Goal: Task Accomplishment & Management: Manage account settings

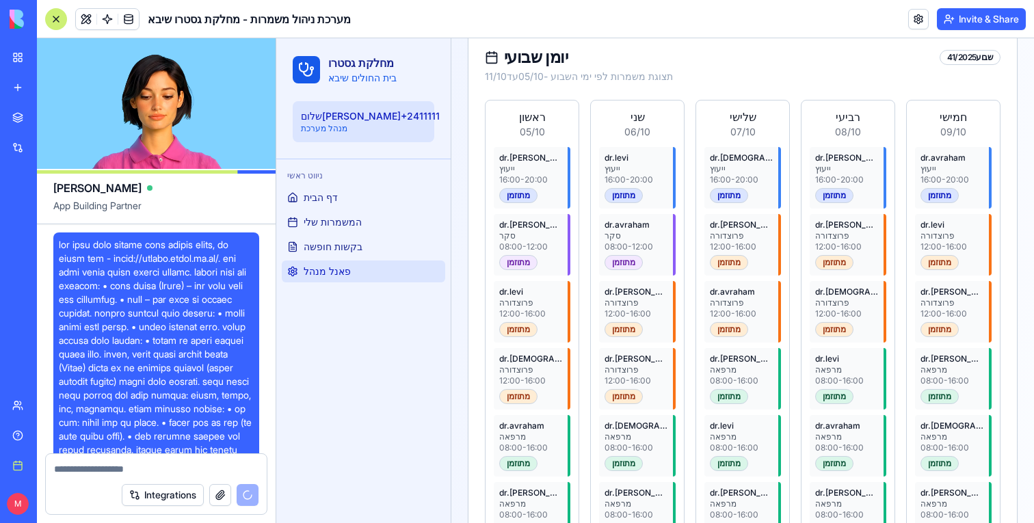
scroll to position [3061, 0]
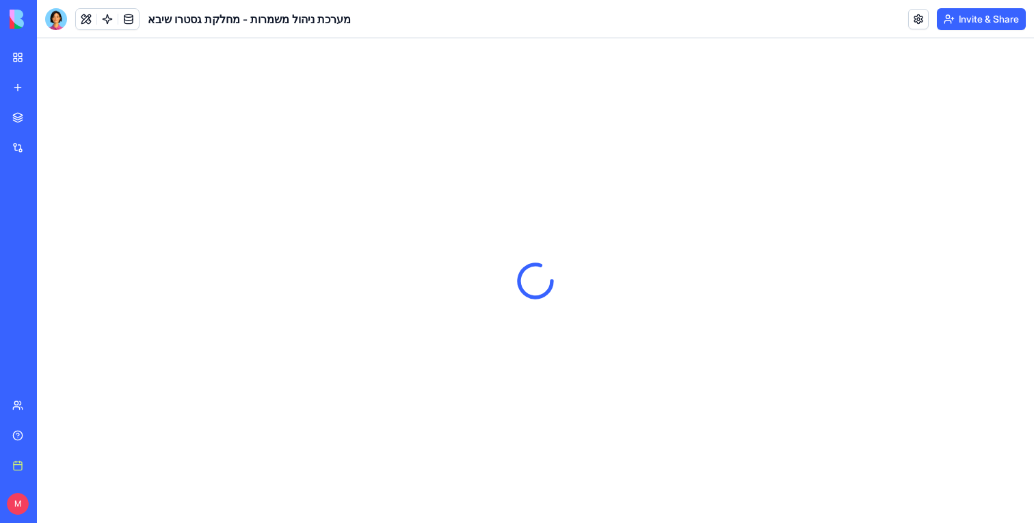
click at [53, 21] on img at bounding box center [52, 19] width 85 height 19
click at [57, 21] on div at bounding box center [56, 19] width 22 height 22
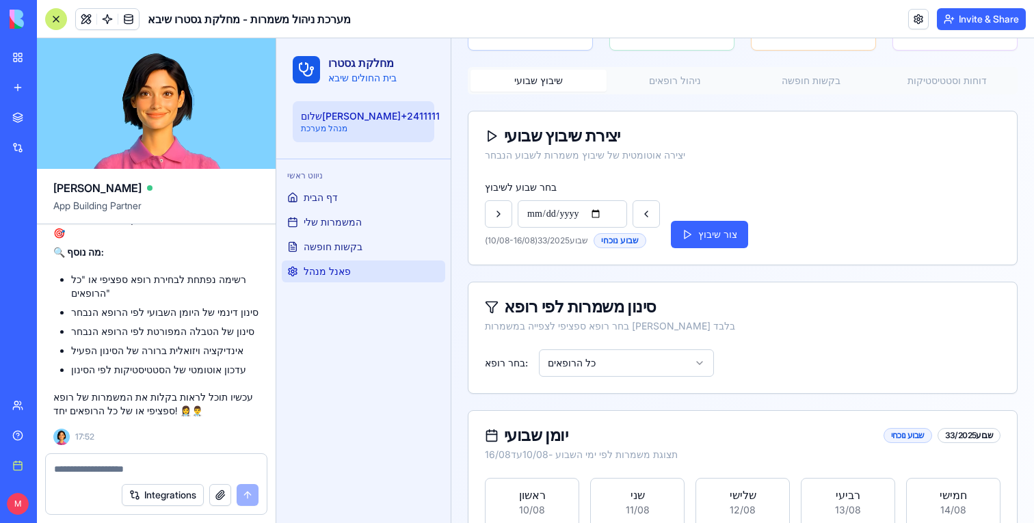
scroll to position [240, 0]
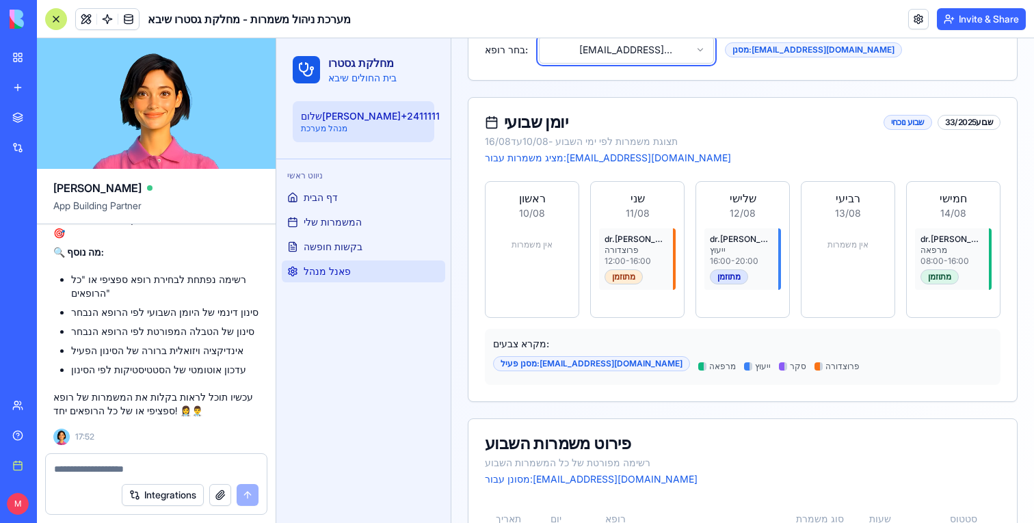
scroll to position [401, 0]
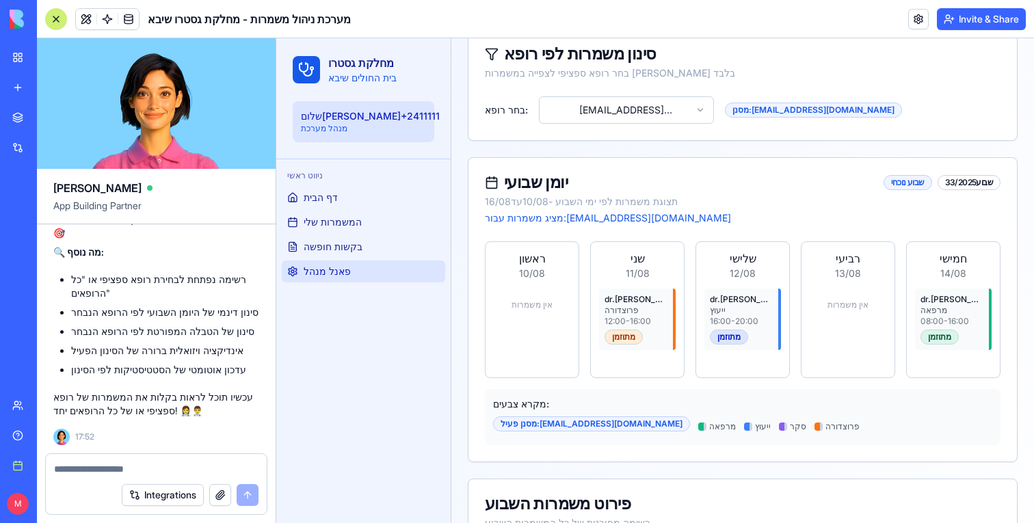
click at [654, 109] on html "**********" at bounding box center [655, 190] width 758 height 1104
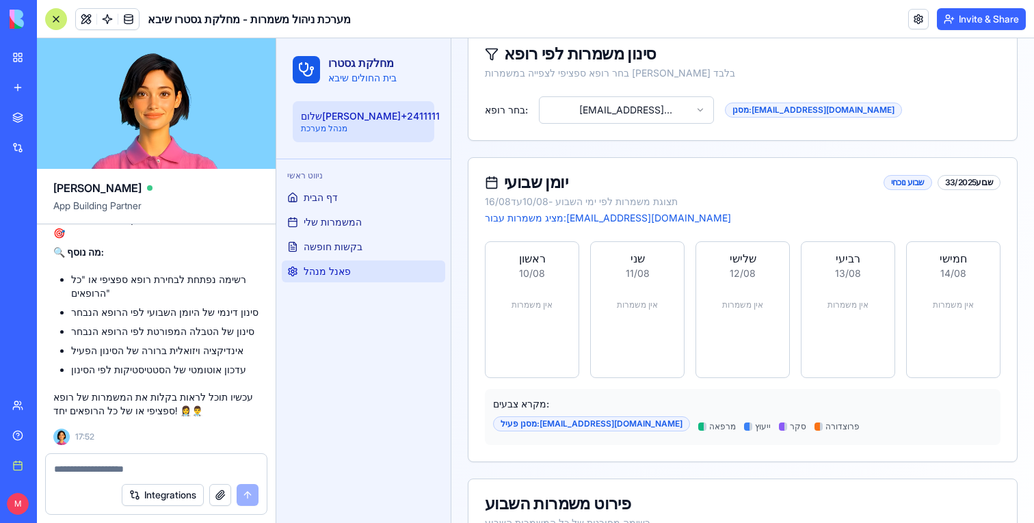
click at [649, 116] on html "**********" at bounding box center [655, 173] width 758 height 1071
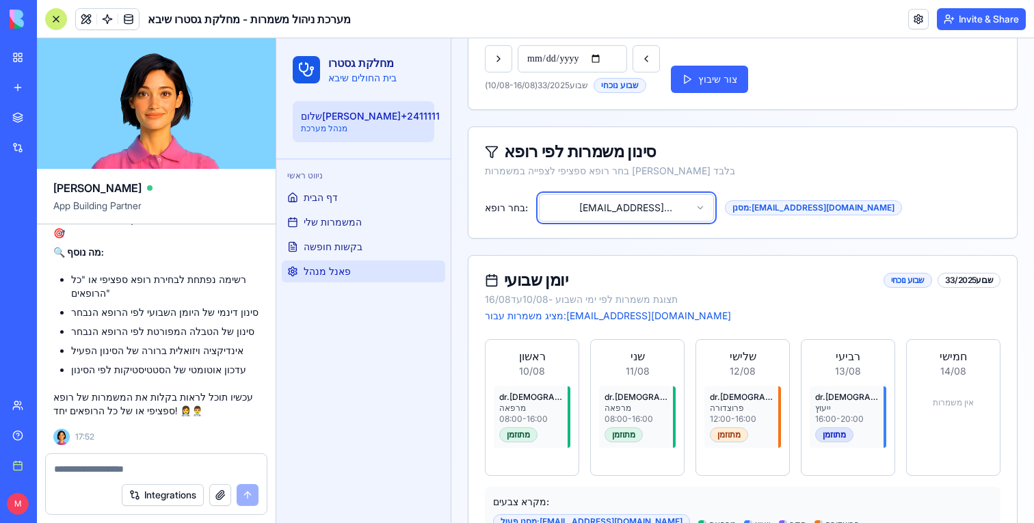
scroll to position [294, 0]
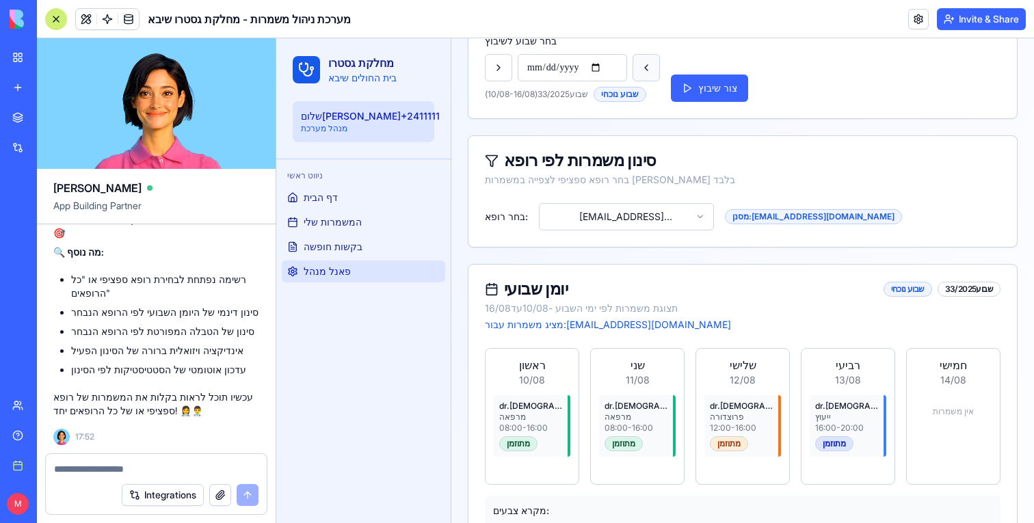
click at [641, 62] on button at bounding box center [645, 67] width 27 height 27
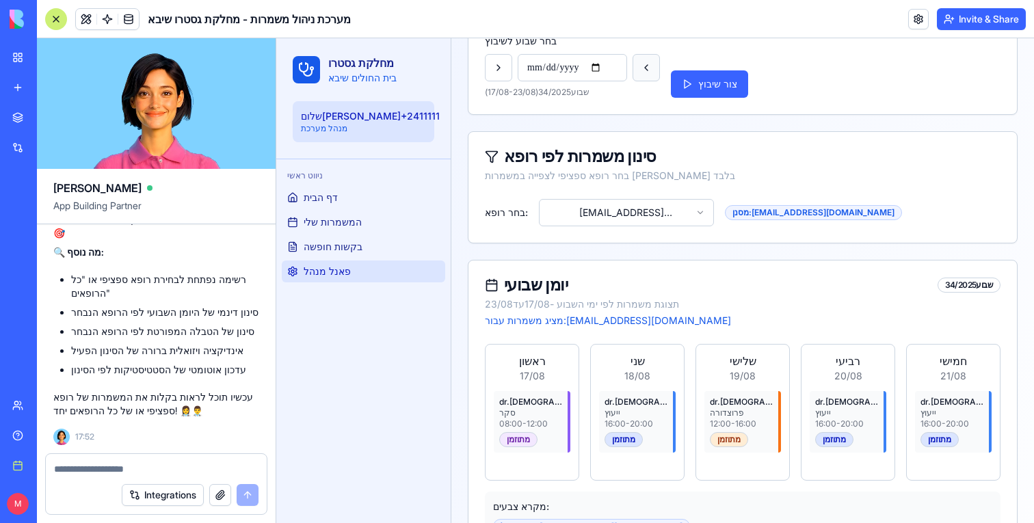
click at [644, 64] on button at bounding box center [645, 67] width 27 height 27
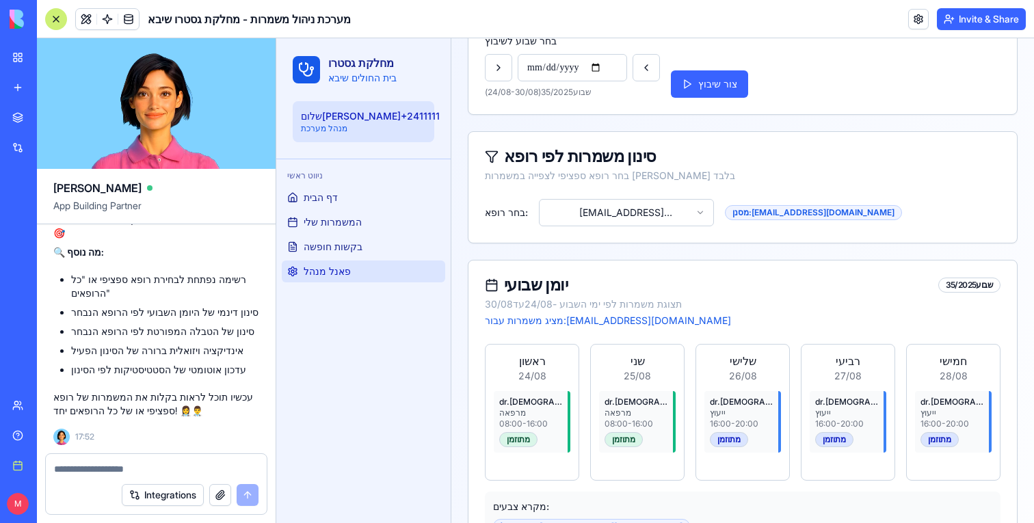
click at [598, 187] on div "סינון משמרות לפי רופא בחר רופא ספציפי לצפייה במשמרות שלו בלבד" at bounding box center [742, 165] width 548 height 67
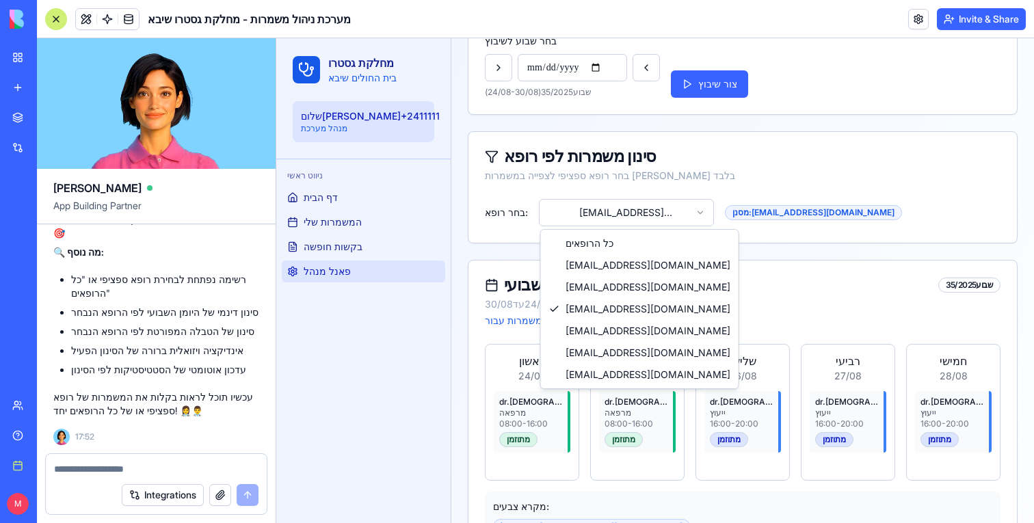
click at [598, 204] on html "**********" at bounding box center [655, 331] width 758 height 1175
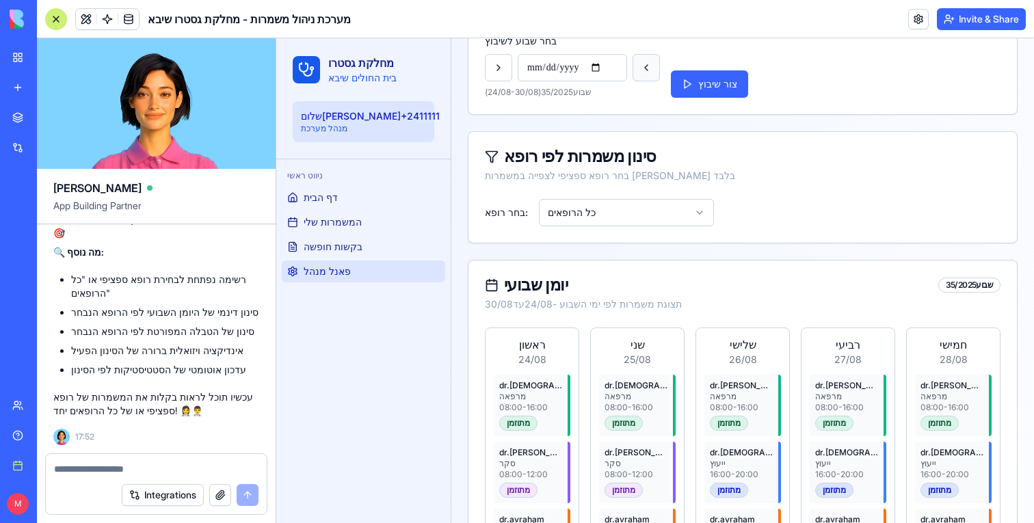
click at [652, 68] on button at bounding box center [645, 67] width 27 height 27
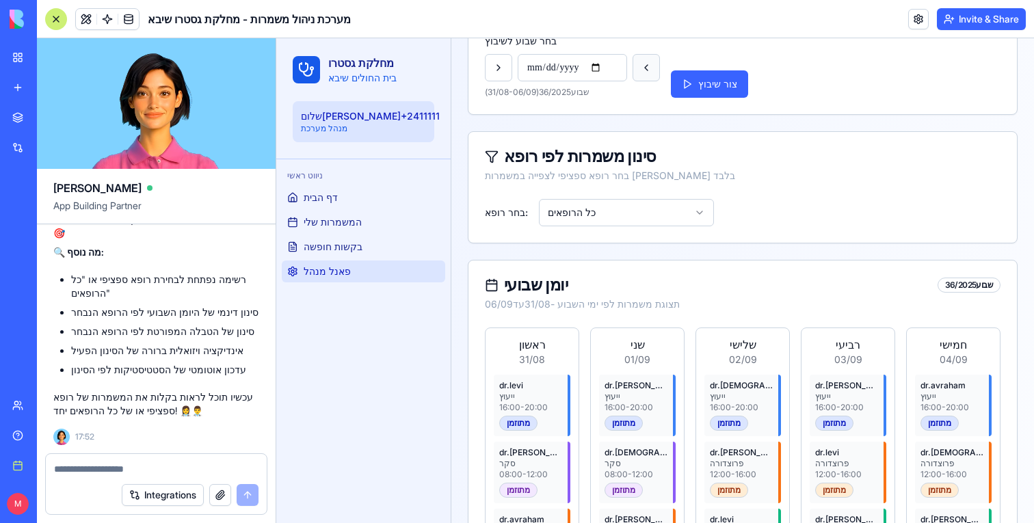
click at [652, 68] on button at bounding box center [645, 67] width 27 height 27
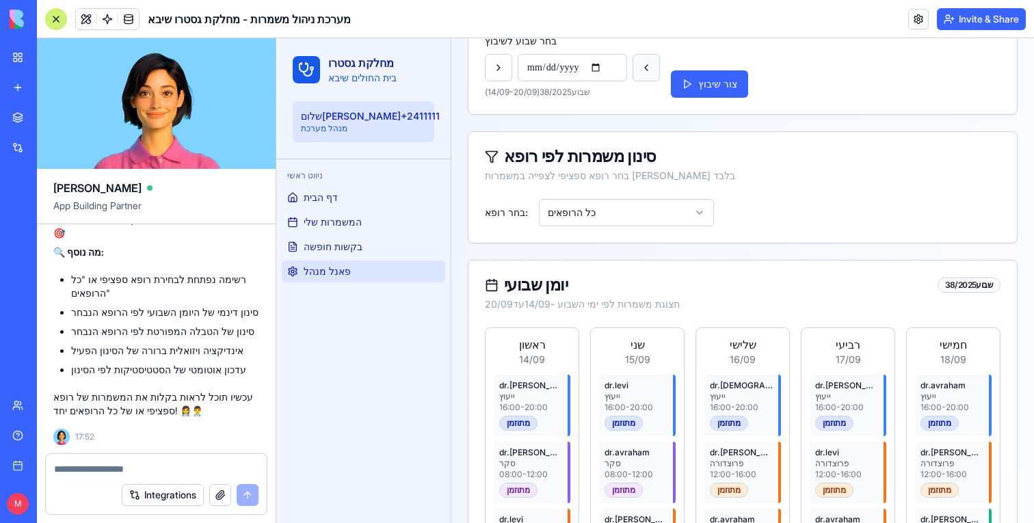
click at [652, 68] on button at bounding box center [645, 67] width 27 height 27
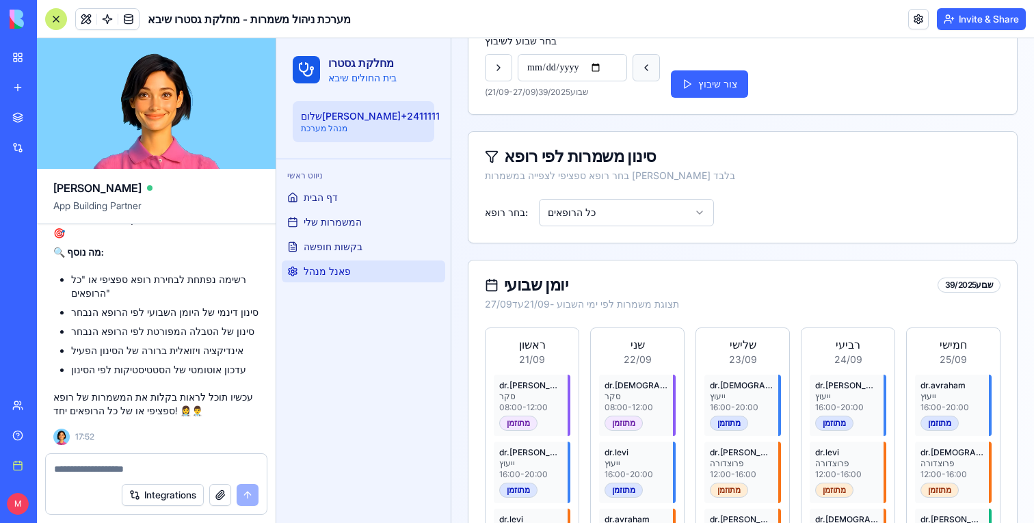
click at [652, 68] on button at bounding box center [645, 67] width 27 height 27
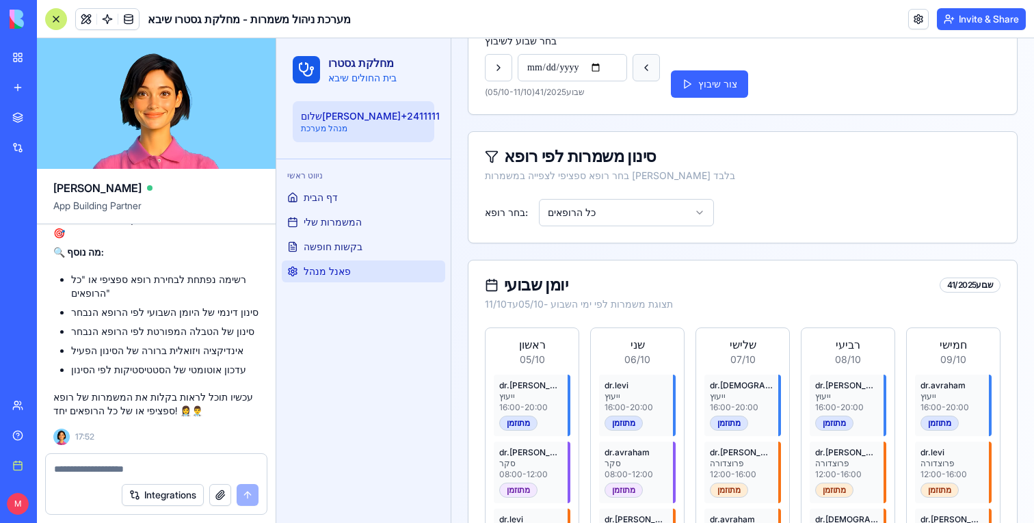
click at [652, 68] on button at bounding box center [645, 67] width 27 height 27
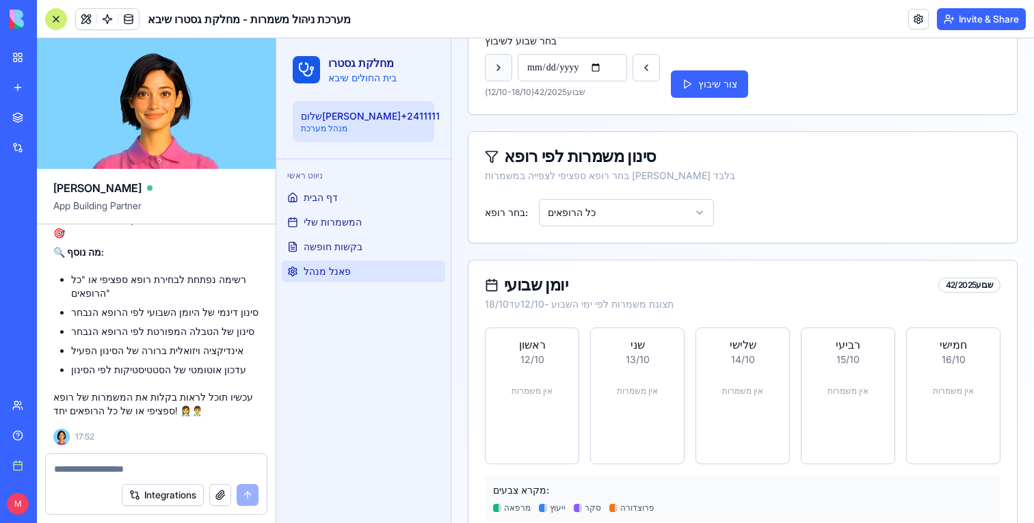
click at [501, 72] on button at bounding box center [498, 67] width 27 height 27
type input "**********"
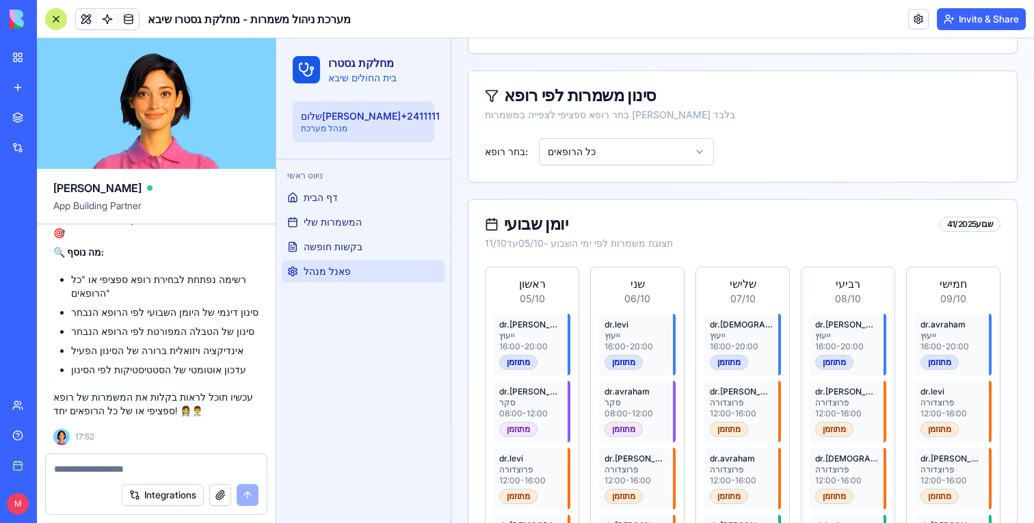
scroll to position [46, 0]
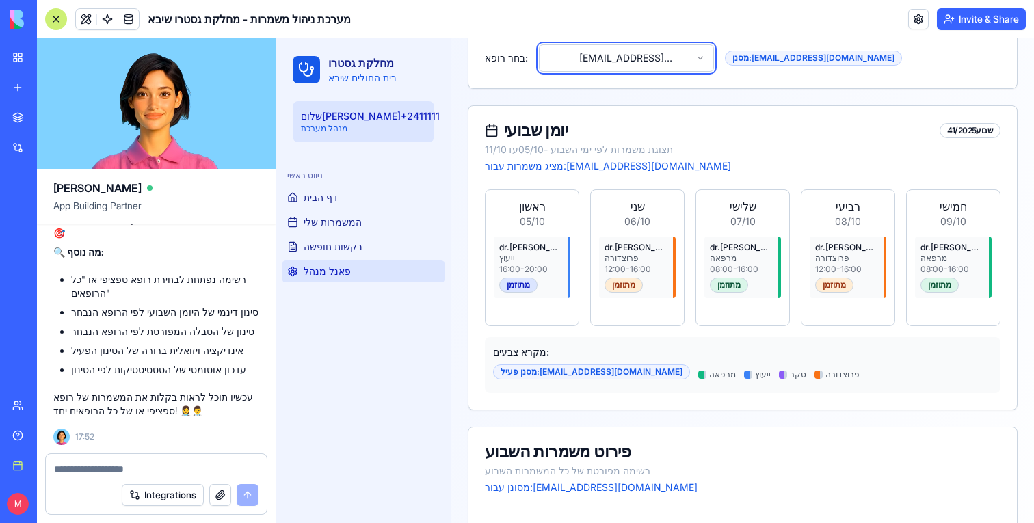
scroll to position [422, 0]
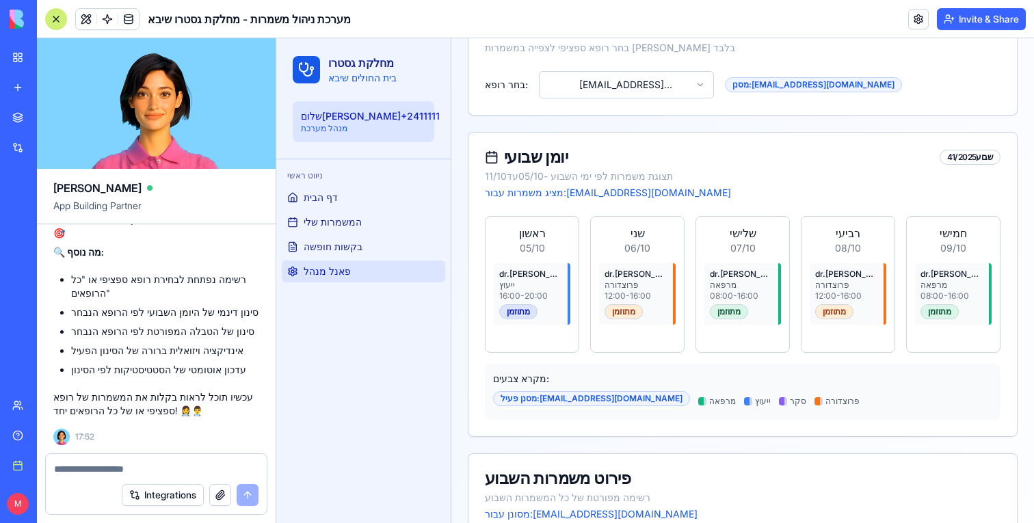
click at [623, 79] on html "**********" at bounding box center [655, 203] width 758 height 1175
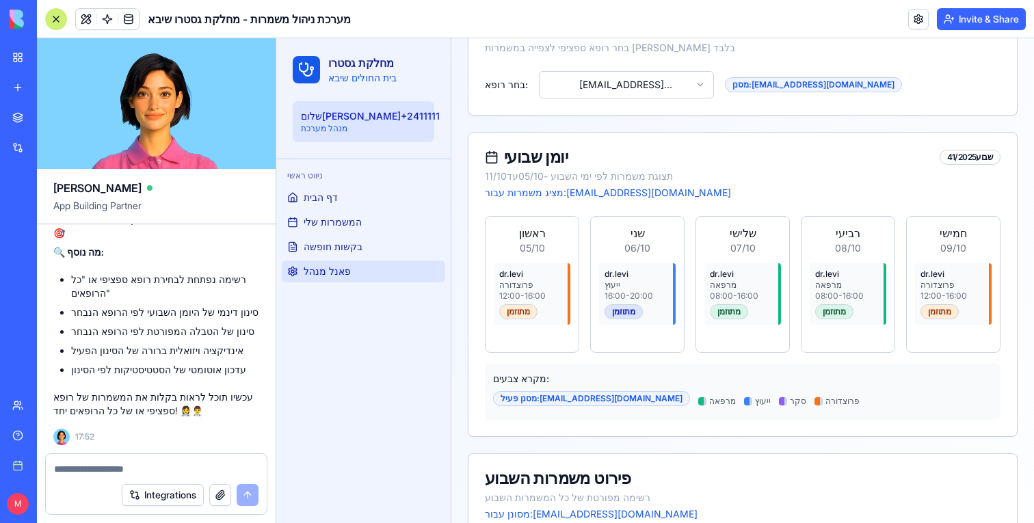
click at [641, 87] on html "**********" at bounding box center [655, 203] width 758 height 1175
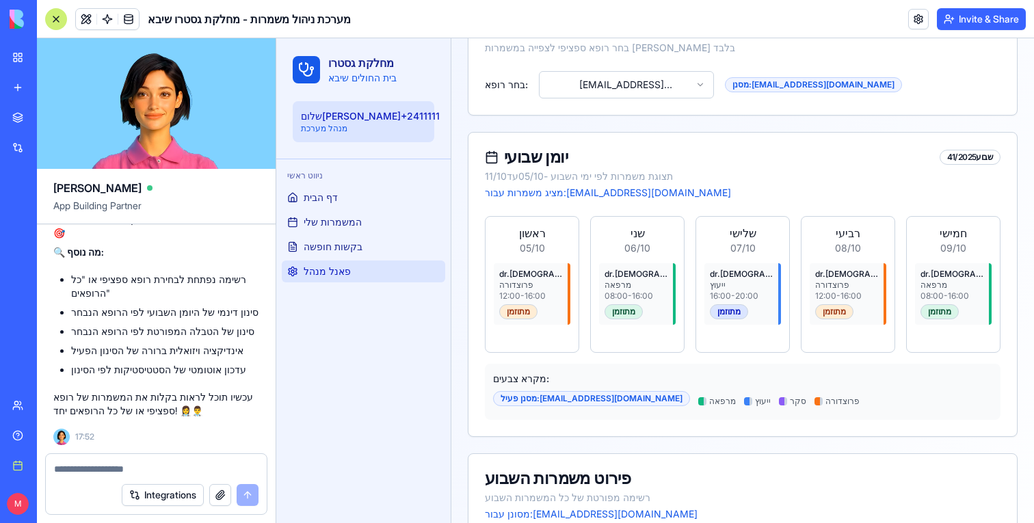
click at [150, 464] on textarea at bounding box center [156, 469] width 204 height 14
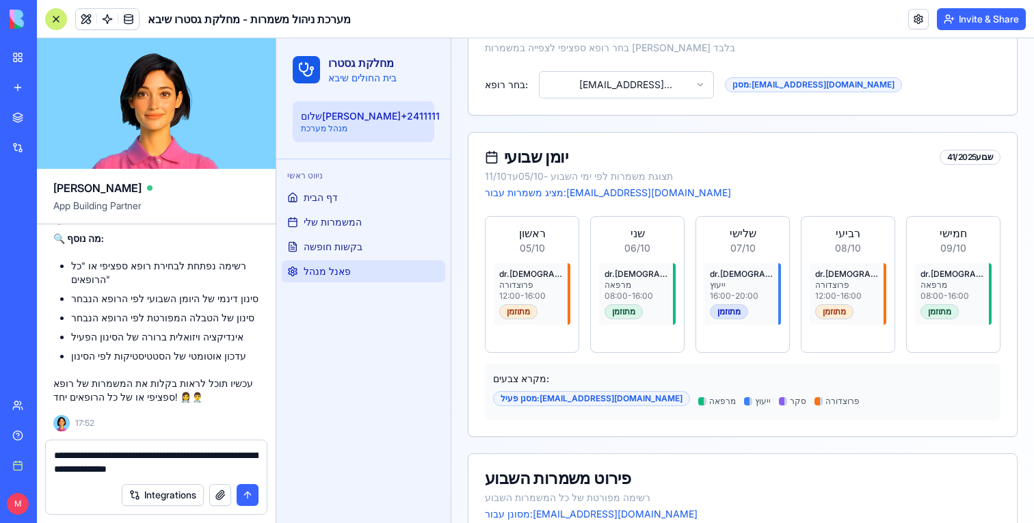
type textarea "**********"
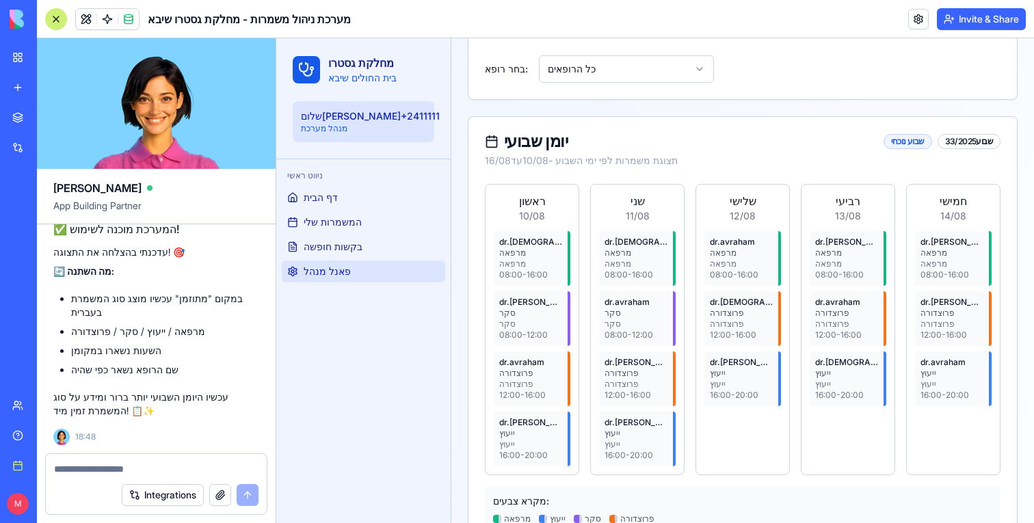
scroll to position [444, 0]
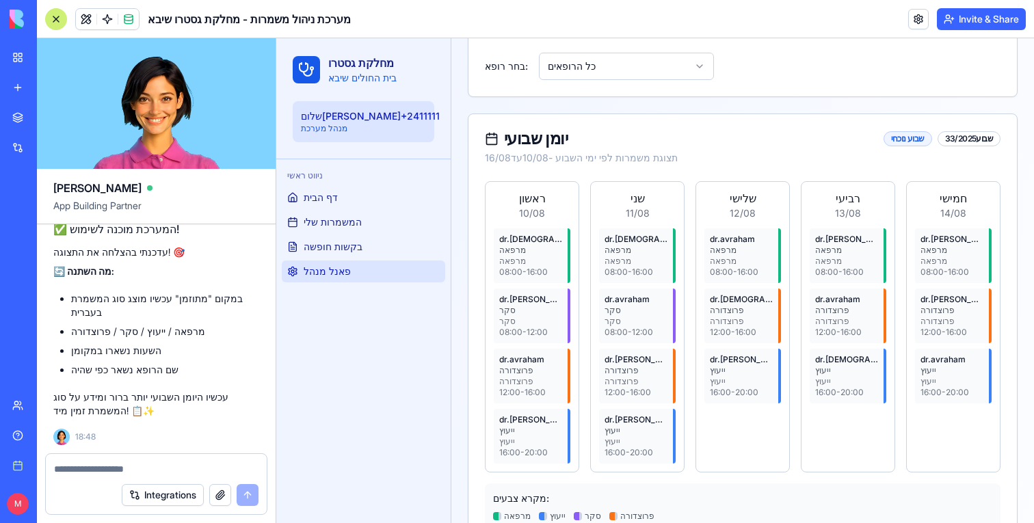
click at [105, 471] on textarea at bounding box center [156, 469] width 204 height 14
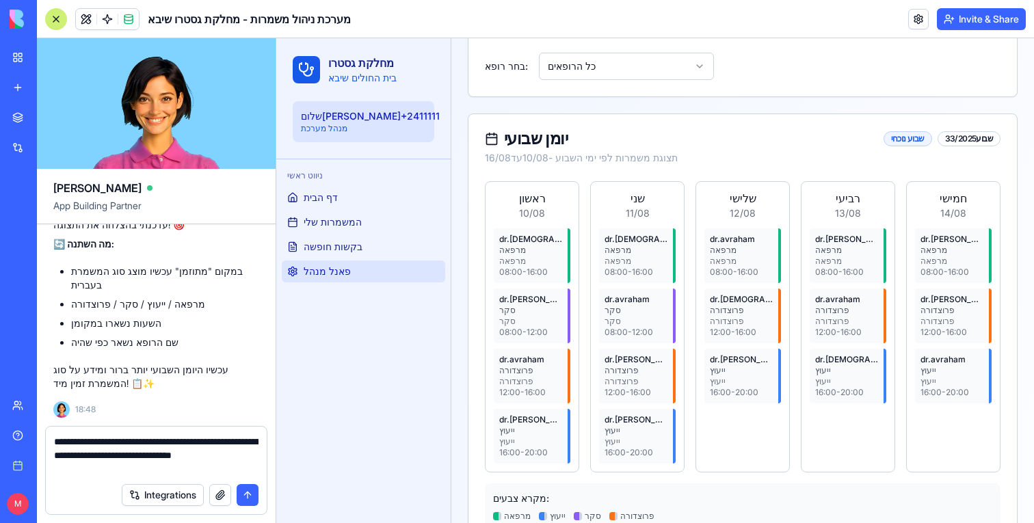
type textarea "**********"
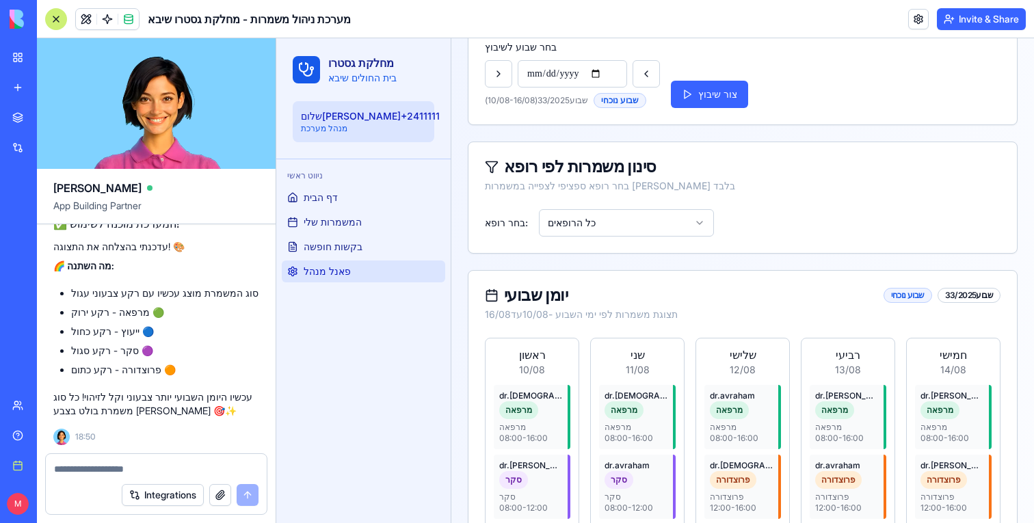
scroll to position [239, 0]
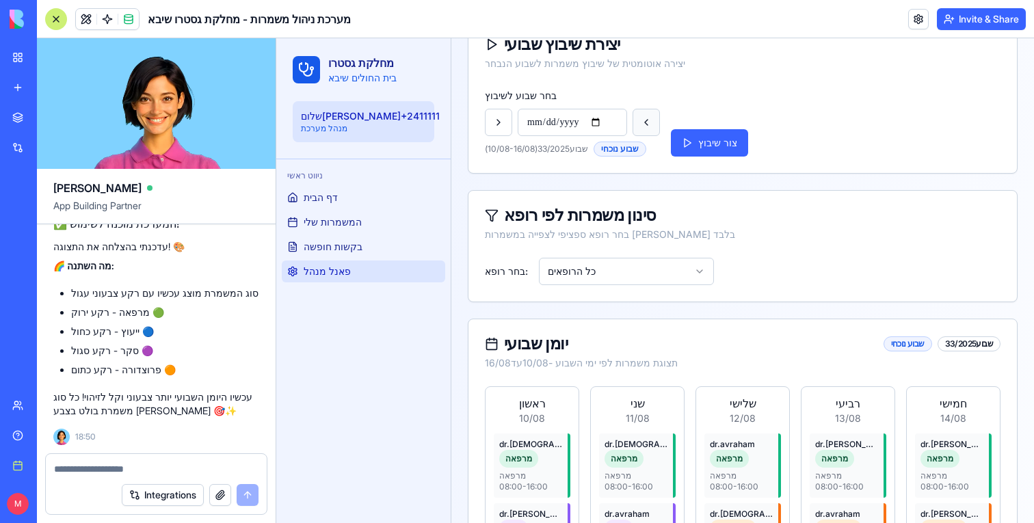
click at [647, 113] on button at bounding box center [645, 122] width 27 height 27
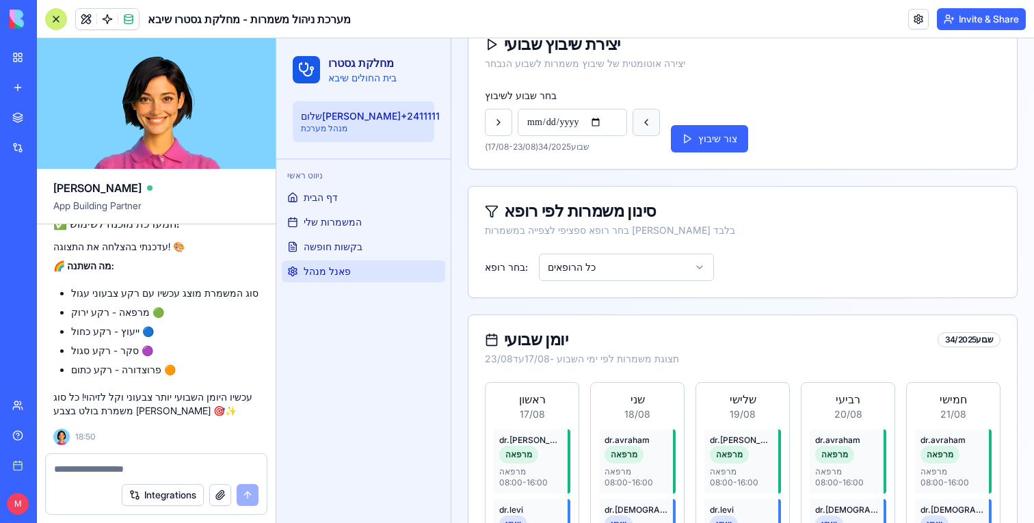
click at [647, 113] on button at bounding box center [645, 122] width 27 height 27
click at [647, 127] on button at bounding box center [645, 122] width 27 height 27
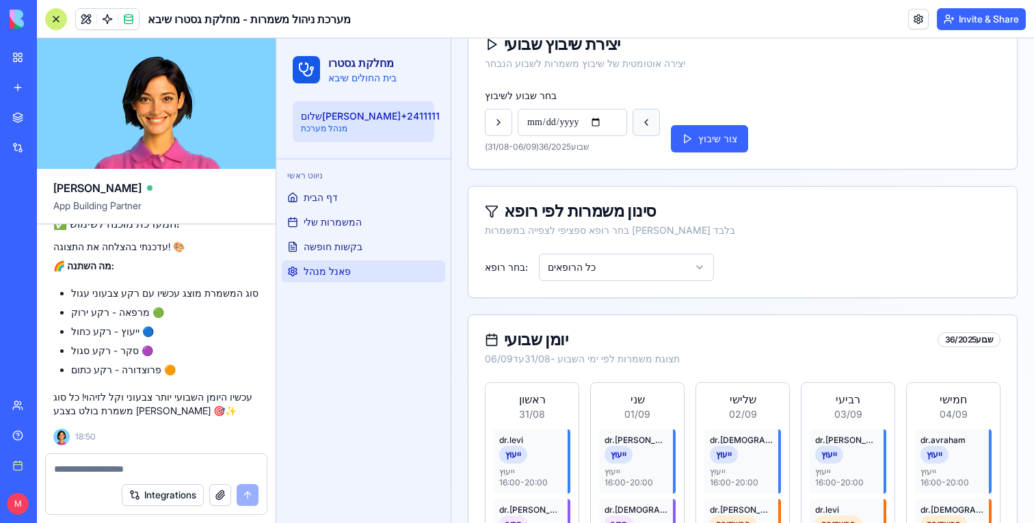
click at [647, 127] on button at bounding box center [645, 122] width 27 height 27
click at [647, 128] on button at bounding box center [645, 122] width 27 height 27
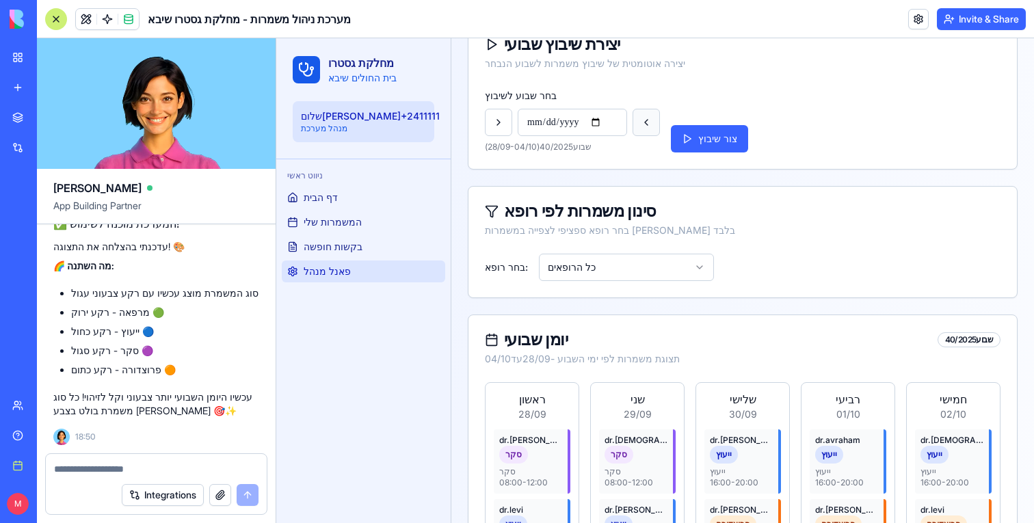
type input "**********"
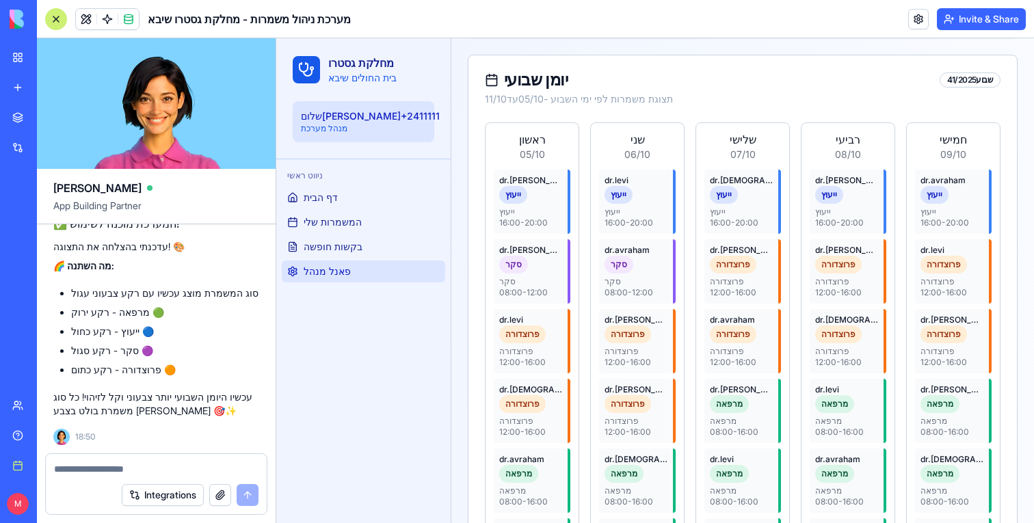
scroll to position [392, 0]
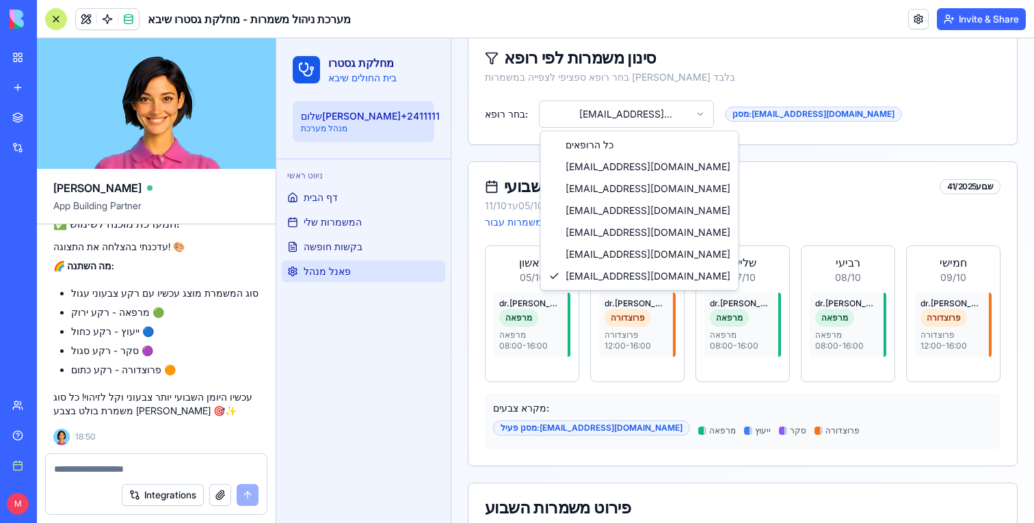
click at [665, 120] on html "**********" at bounding box center [655, 233] width 758 height 1175
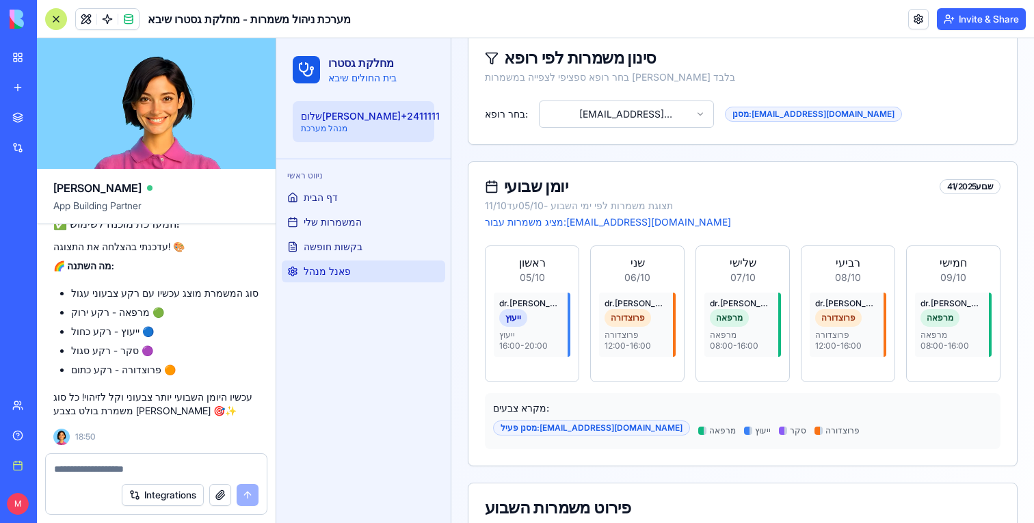
click at [642, 113] on html "**********" at bounding box center [655, 233] width 758 height 1175
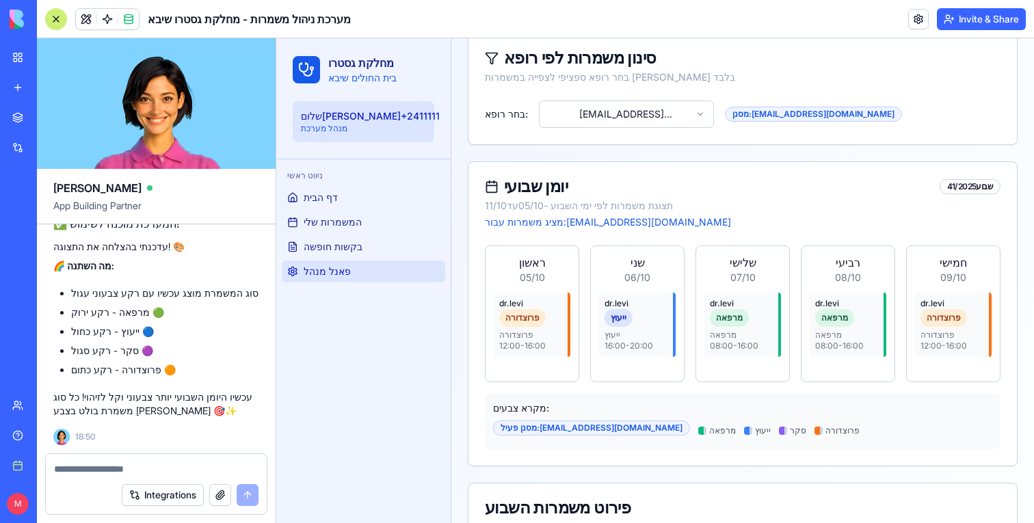
click at [634, 115] on html "**********" at bounding box center [655, 233] width 758 height 1175
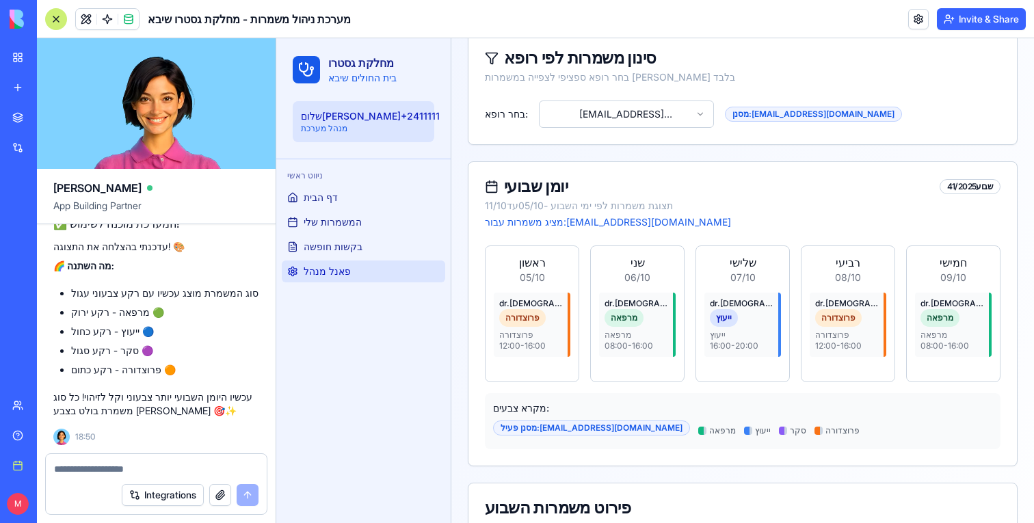
click at [639, 114] on html "**********" at bounding box center [655, 233] width 758 height 1175
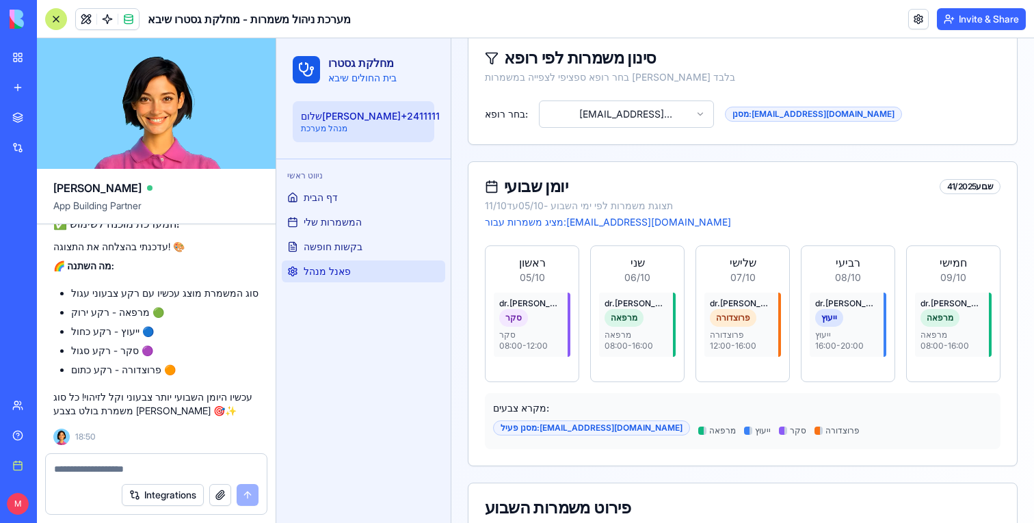
click at [620, 112] on html "**********" at bounding box center [655, 233] width 758 height 1175
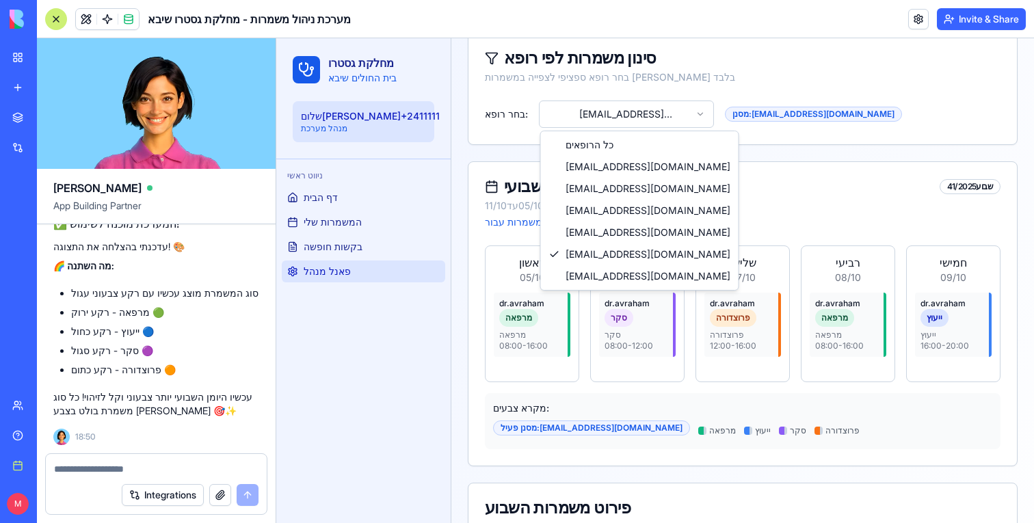
click at [620, 125] on html "**********" at bounding box center [655, 233] width 758 height 1175
click at [621, 109] on html "**********" at bounding box center [655, 233] width 758 height 1175
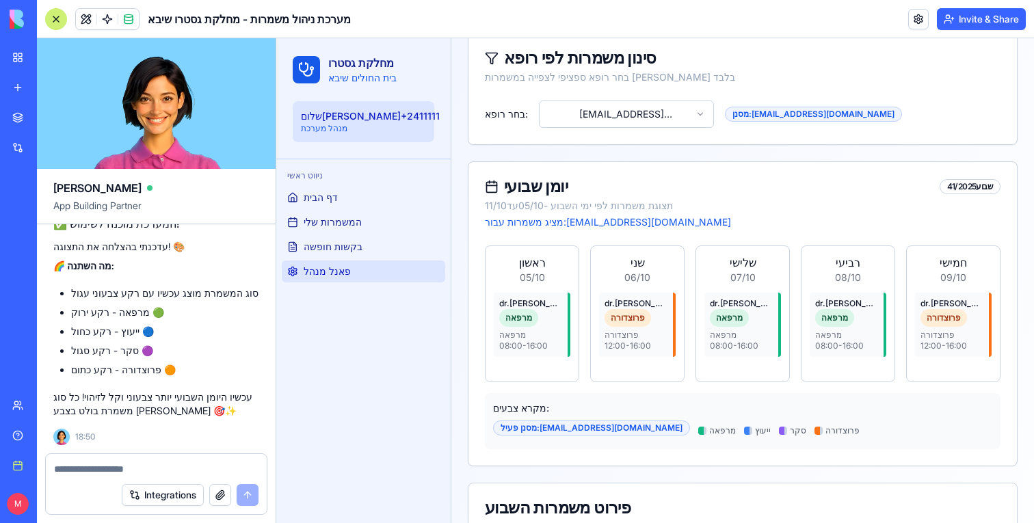
click at [725, 198] on div "יומן שבועי שבוע 41 / 2025 תצוגת משמרות לפי ימי השבוע - 05/10 עד 11/10 מציג משמר…" at bounding box center [742, 203] width 548 height 83
click at [643, 131] on div "בחר רופא: dr.michal+2411111@blocks.diy מסנן: dr.michal+2411111@blocks.diy" at bounding box center [742, 122] width 548 height 44
click at [643, 120] on html "**********" at bounding box center [655, 233] width 758 height 1175
click at [646, 115] on html "**********" at bounding box center [655, 233] width 758 height 1175
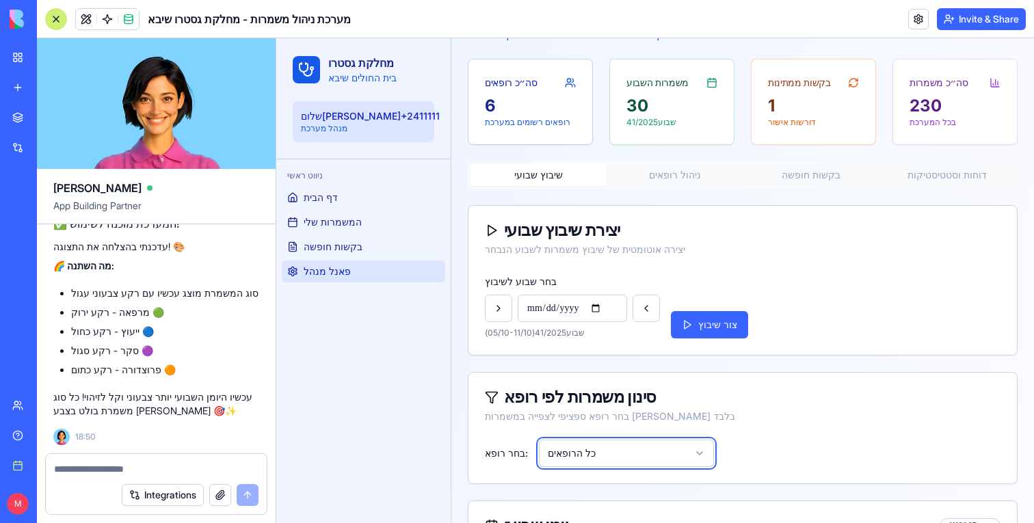
scroll to position [0, 0]
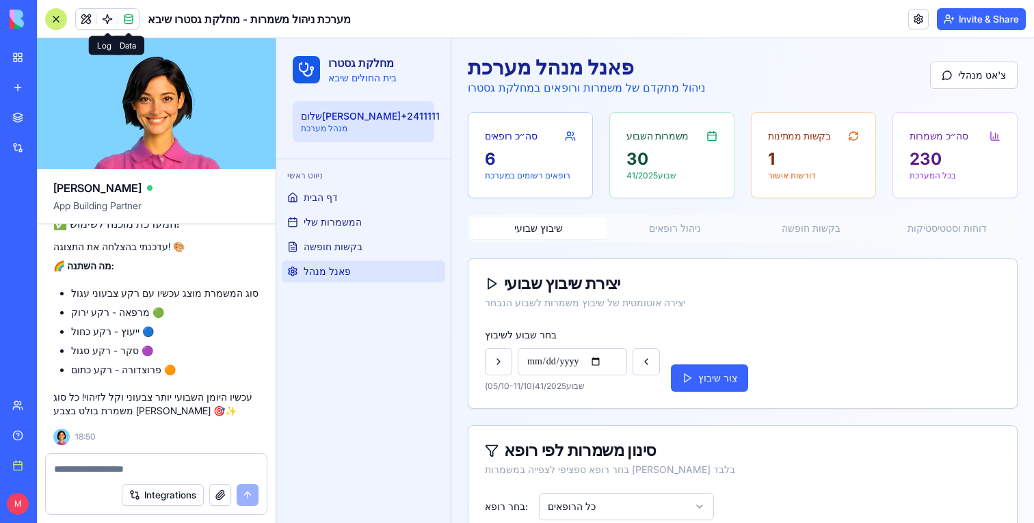
click at [131, 17] on span at bounding box center [128, 19] width 38 height 38
click at [129, 18] on link at bounding box center [128, 19] width 21 height 21
click at [100, 22] on link at bounding box center [107, 19] width 21 height 21
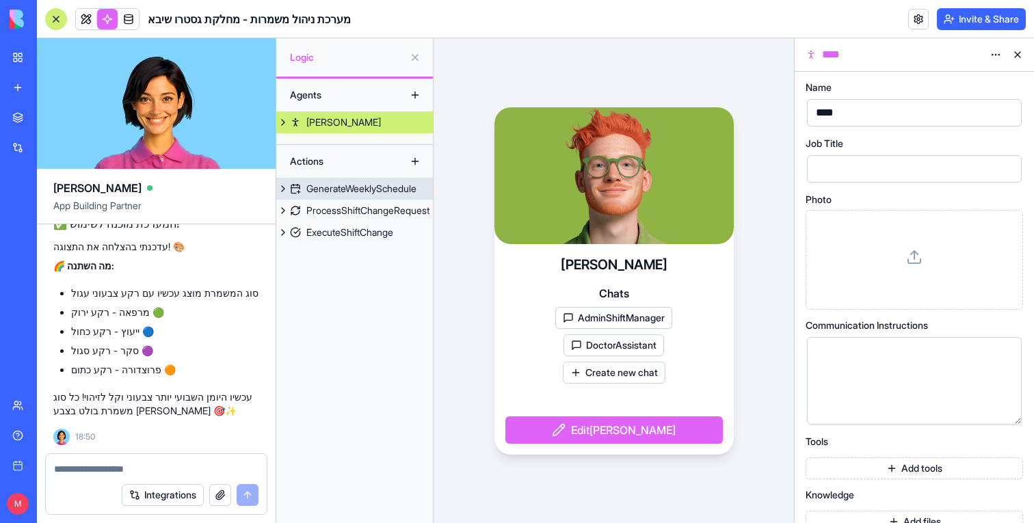
click at [356, 185] on div "GenerateWeeklySchedule" at bounding box center [361, 189] width 110 height 14
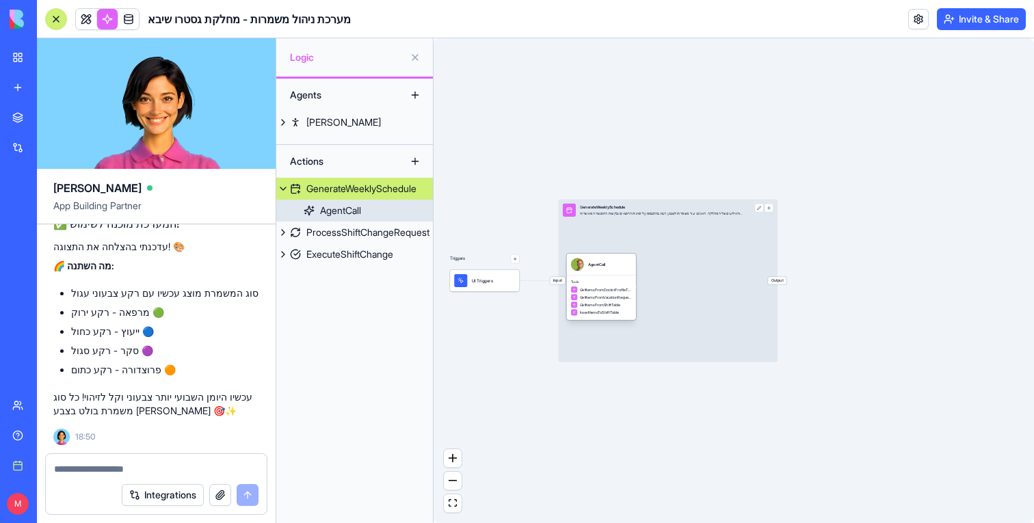
click at [592, 269] on div "AgentCall" at bounding box center [596, 264] width 17 height 13
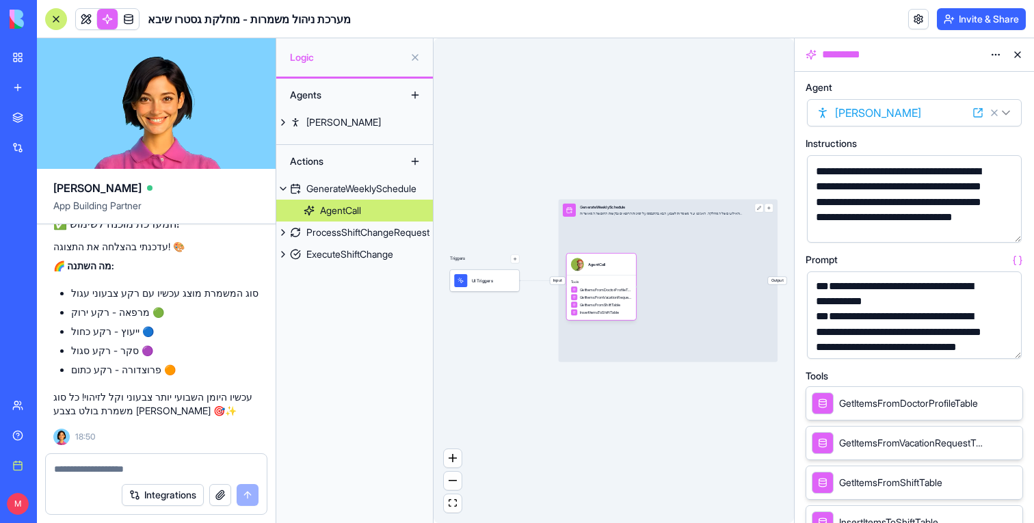
scroll to position [310, 0]
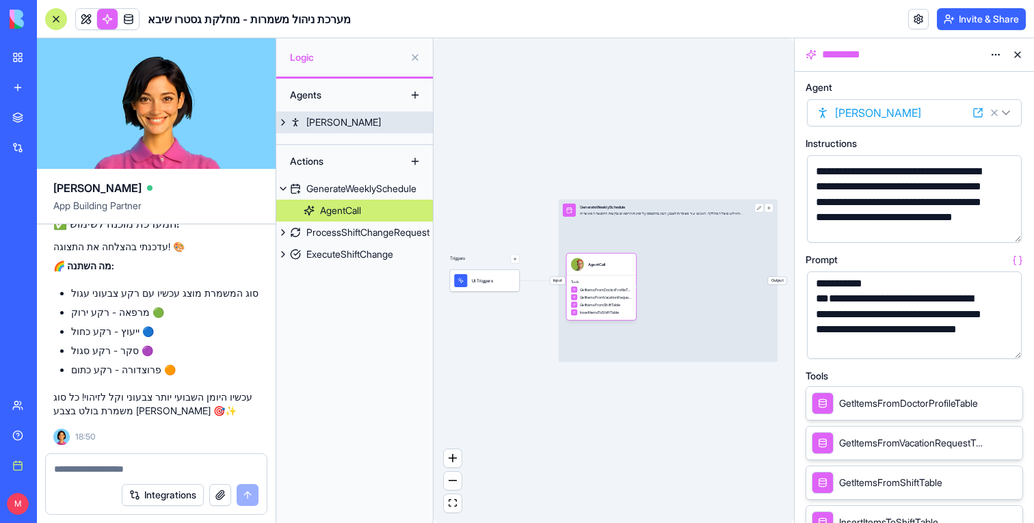
click at [284, 127] on button at bounding box center [283, 122] width 14 height 22
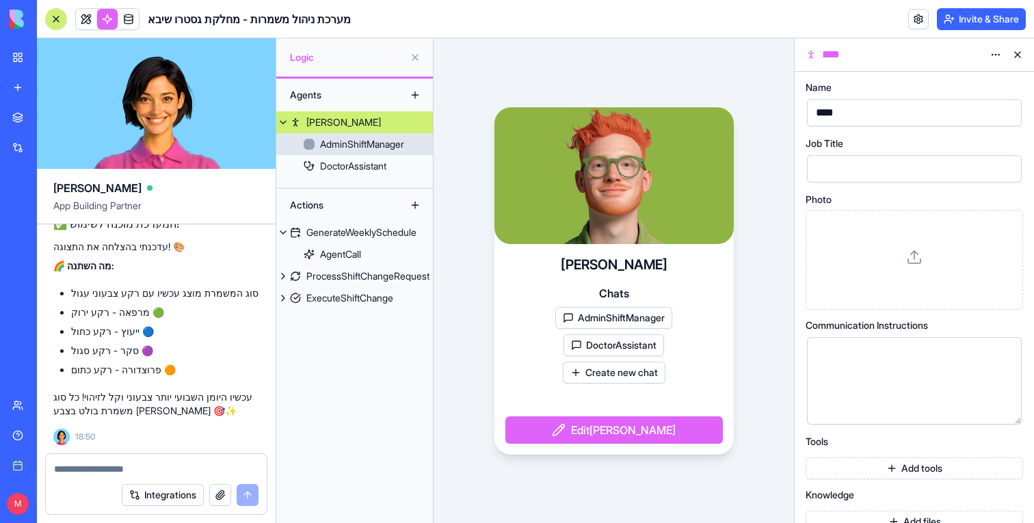
click at [343, 141] on div "AdminShiftManager" at bounding box center [362, 144] width 84 height 14
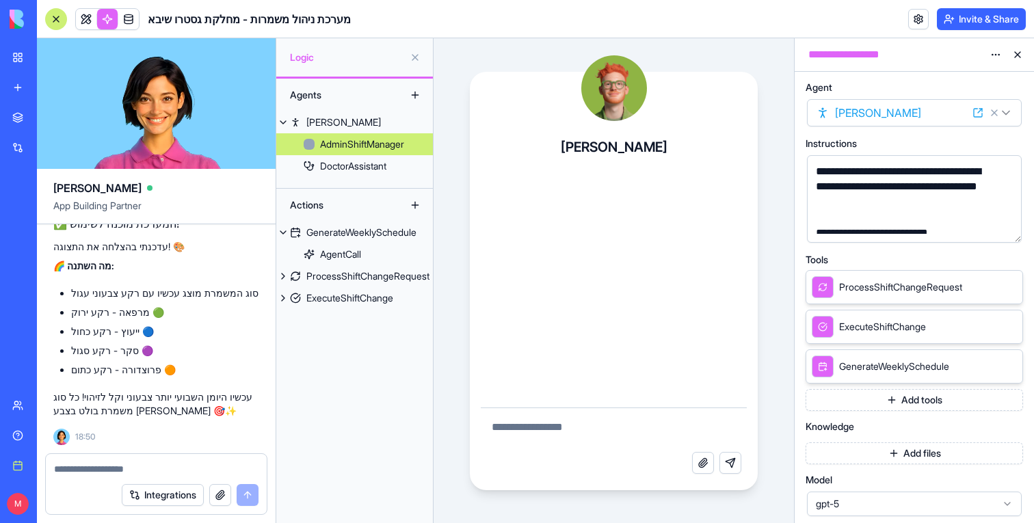
scroll to position [114, 0]
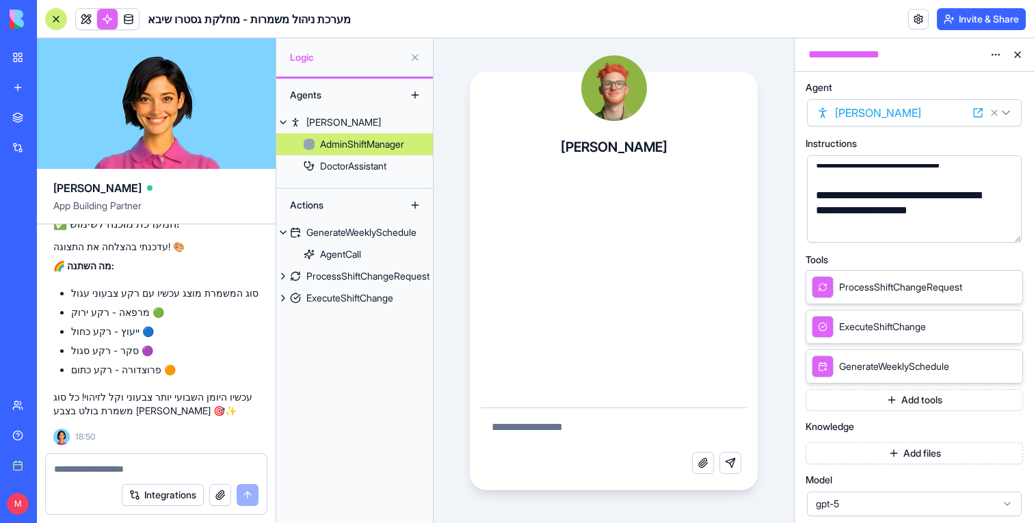
click at [891, 227] on div "**********" at bounding box center [903, 211] width 182 height 46
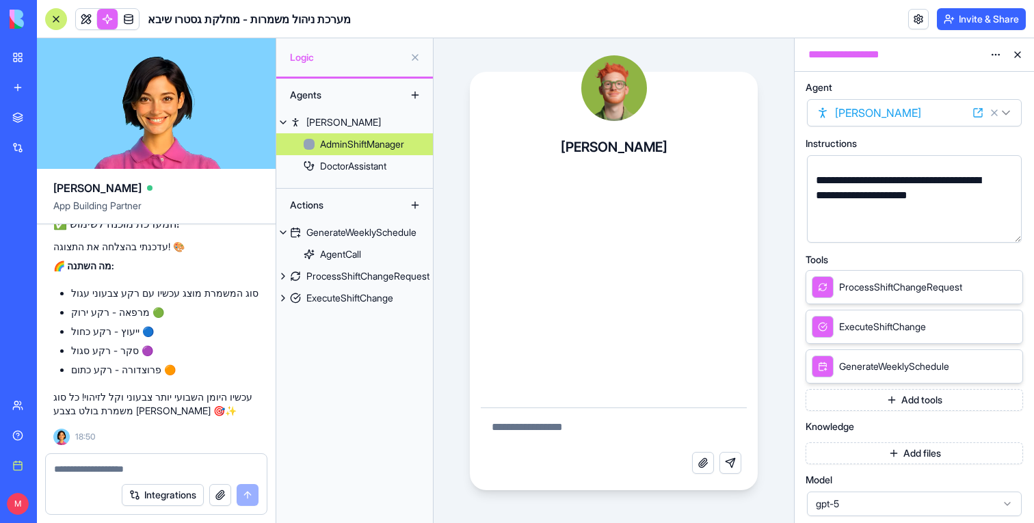
scroll to position [144, 0]
click at [1006, 223] on button "button" at bounding box center [1008, 229] width 22 height 22
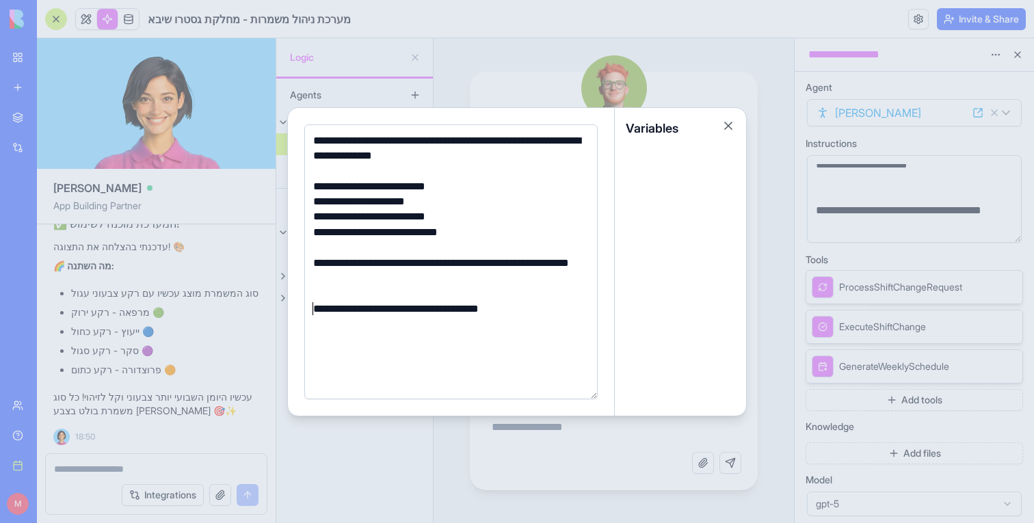
scroll to position [160, 0]
click at [546, 49] on div at bounding box center [517, 261] width 1034 height 523
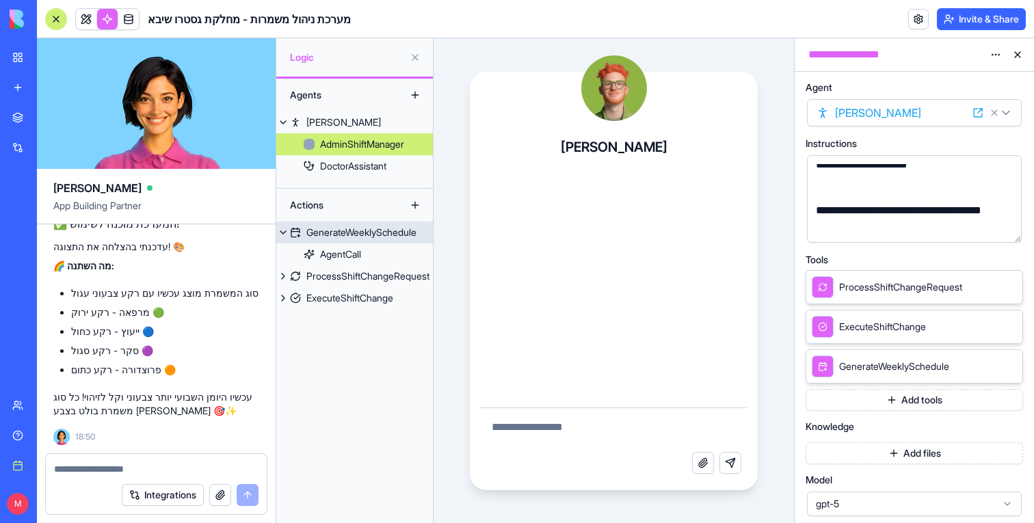
click at [339, 237] on div "GenerateWeeklySchedule" at bounding box center [361, 233] width 110 height 14
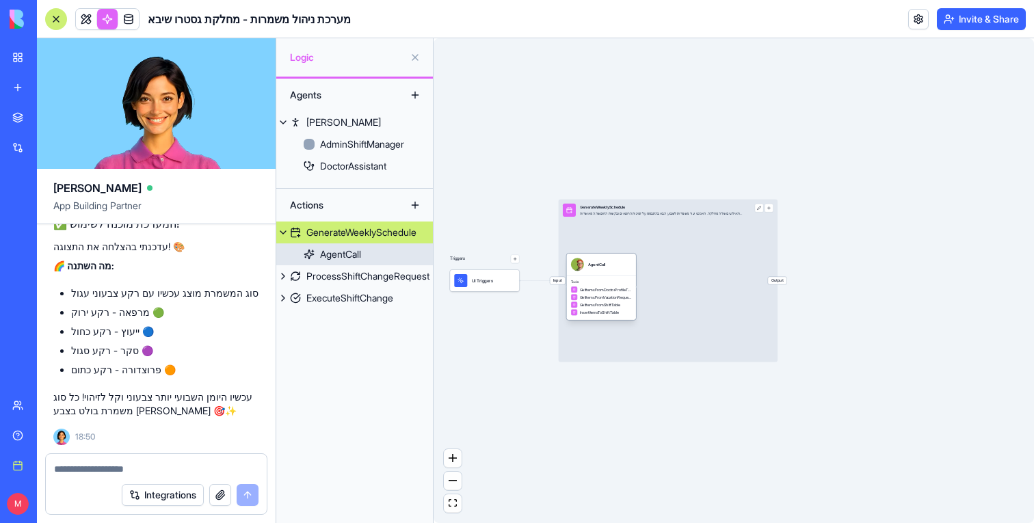
click at [595, 286] on div "GetItemsFromDoctorProfileTable" at bounding box center [601, 289] width 61 height 7
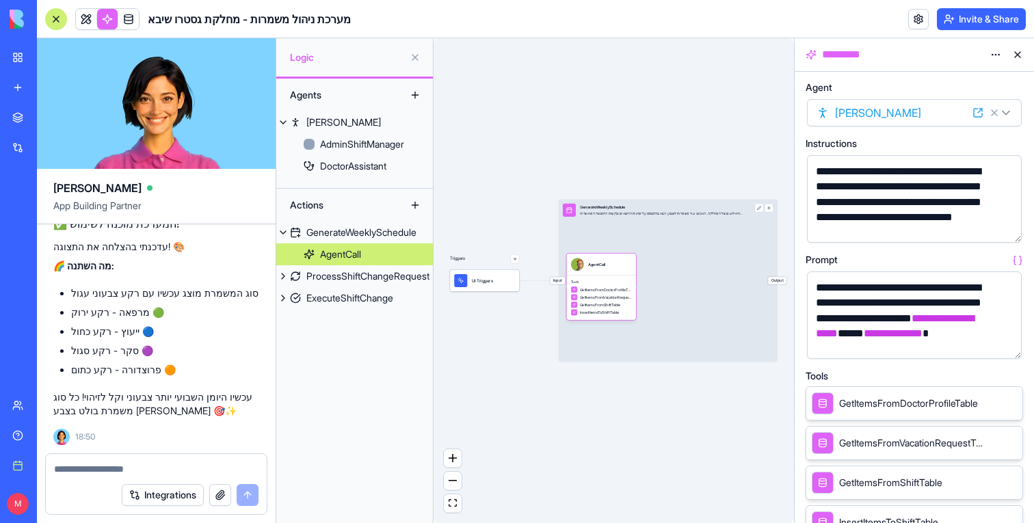
click at [1008, 232] on button "button" at bounding box center [1008, 229] width 22 height 22
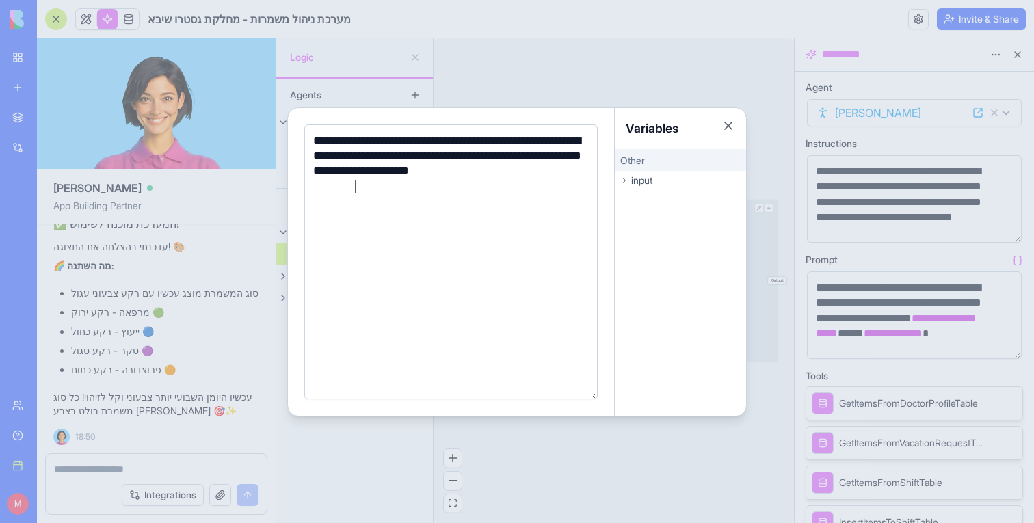
click at [999, 308] on div at bounding box center [517, 261] width 1034 height 523
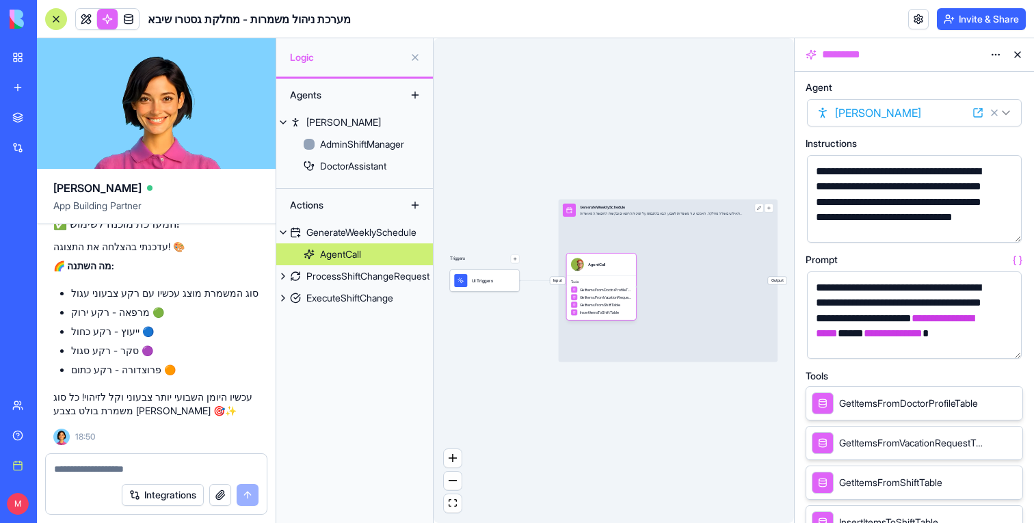
click at [1008, 341] on button "button" at bounding box center [1008, 345] width 22 height 22
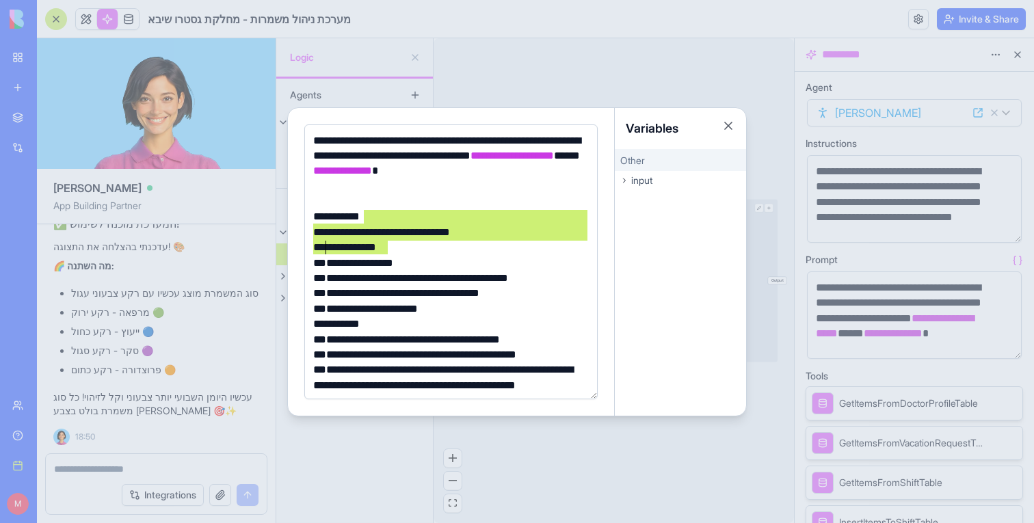
drag, startPoint x: 365, startPoint y: 210, endPoint x: 394, endPoint y: 261, distance: 59.1
click at [394, 261] on div "**********" at bounding box center [449, 462] width 280 height 658
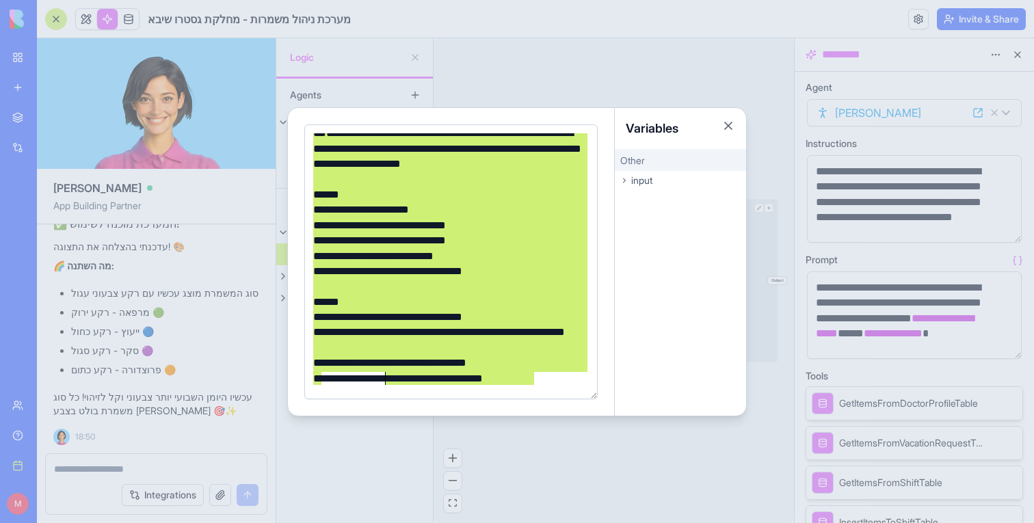
scroll to position [319, 0]
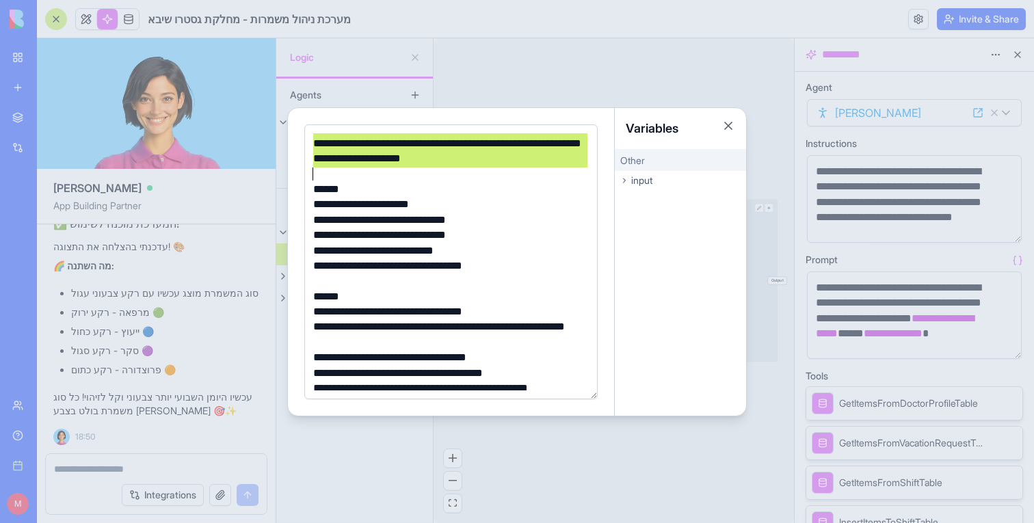
drag, startPoint x: 339, startPoint y: 206, endPoint x: 338, endPoint y: 178, distance: 28.1
click at [338, 178] on div "**********" at bounding box center [449, 159] width 280 height 689
copy div "**********"
click at [515, 78] on div at bounding box center [517, 261] width 1034 height 523
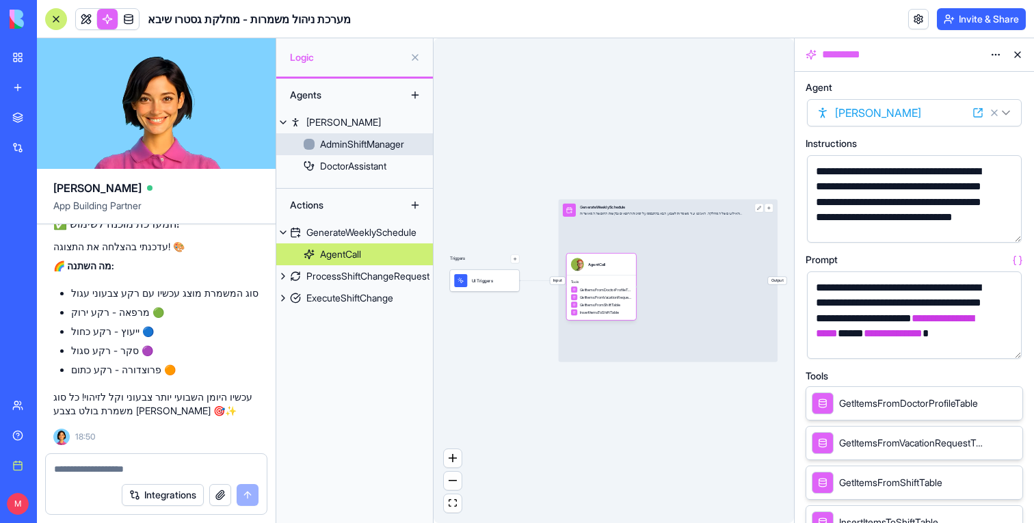
click at [362, 153] on link "AdminShiftManager" at bounding box center [354, 144] width 157 height 22
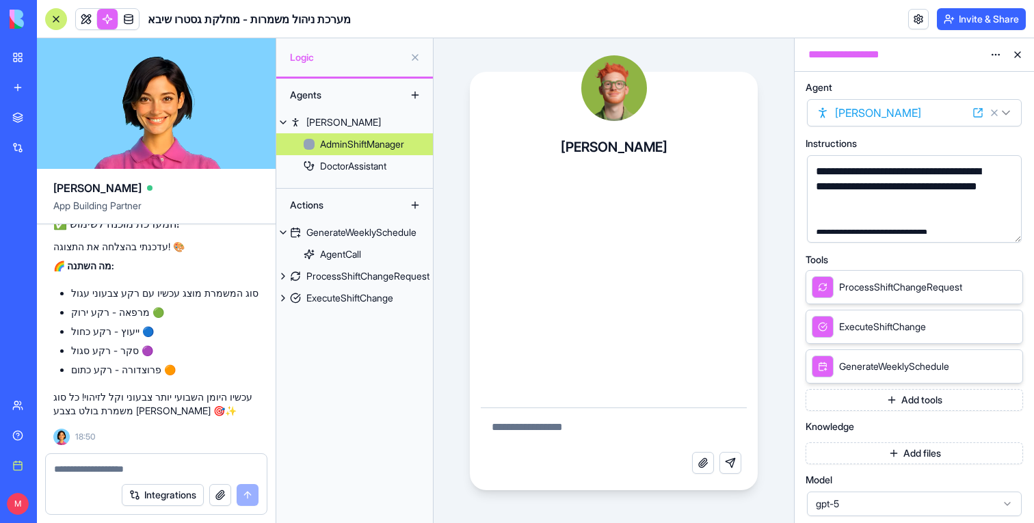
click at [1006, 224] on button "button" at bounding box center [1008, 229] width 22 height 22
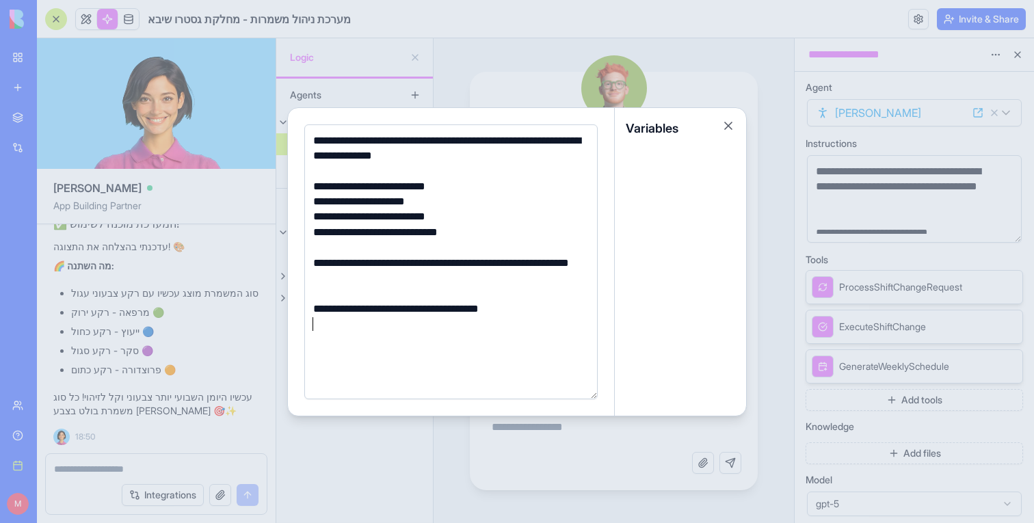
scroll to position [233, 0]
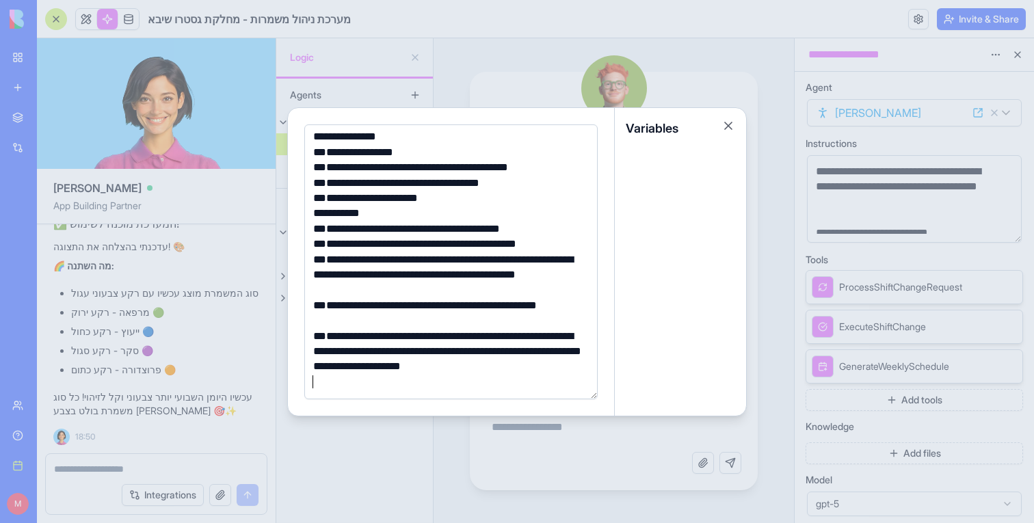
click at [677, 49] on div at bounding box center [517, 261] width 1034 height 523
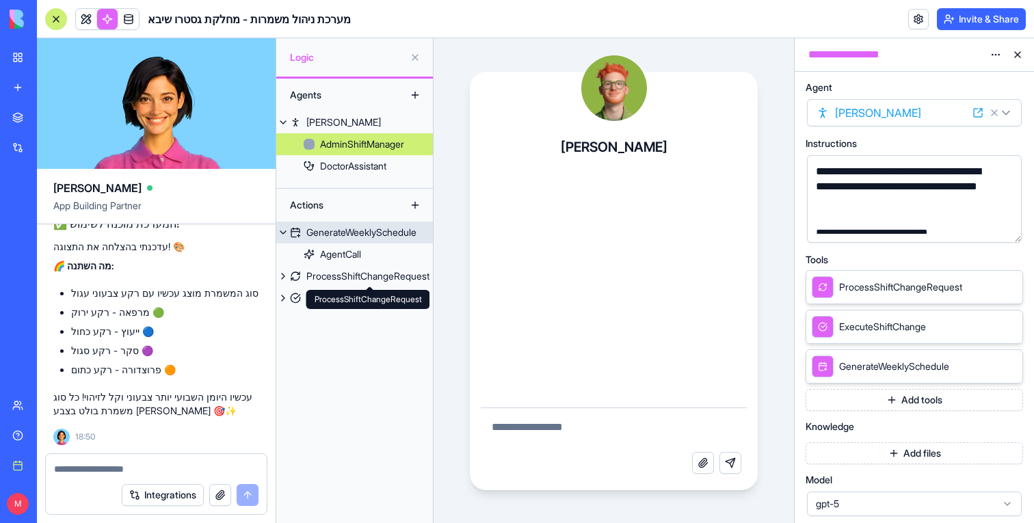
click at [343, 231] on div "GenerateWeeklySchedule" at bounding box center [361, 233] width 110 height 14
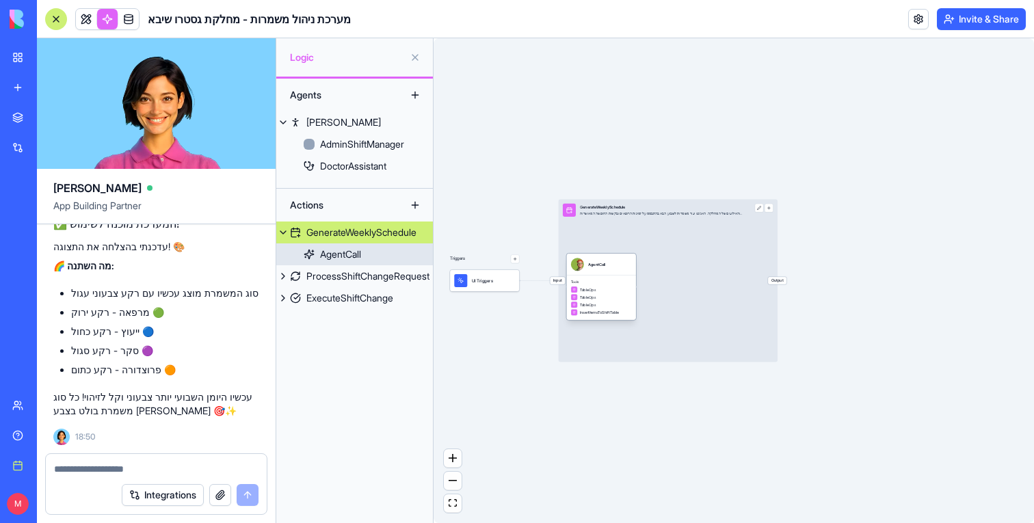
click at [591, 291] on span "TableOps" at bounding box center [588, 289] width 16 height 5
click at [591, 291] on span "GetItemsFromDoctorProfileTable" at bounding box center [615, 290] width 52 height 5
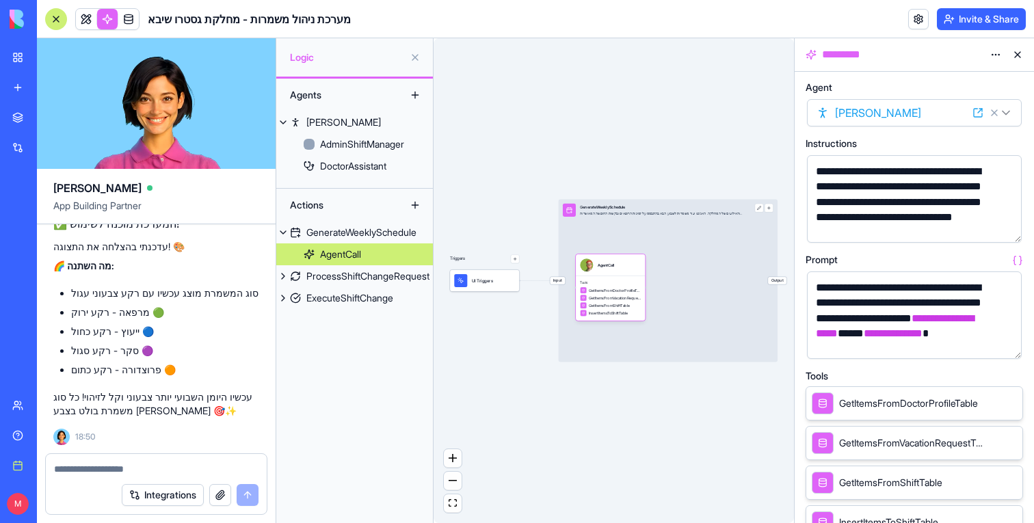
click at [1008, 351] on button "button" at bounding box center [1008, 345] width 22 height 22
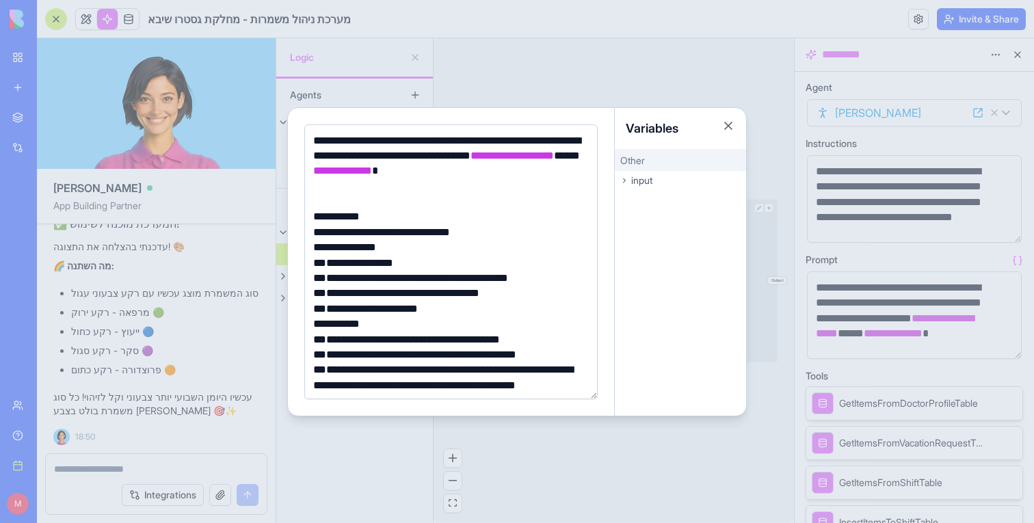
scroll to position [432, 0]
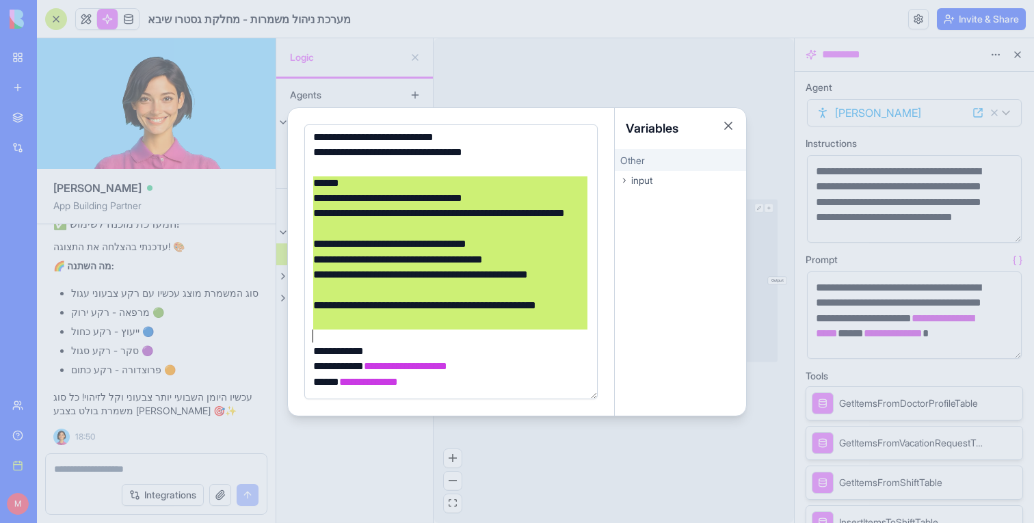
drag, startPoint x: 312, startPoint y: 179, endPoint x: 379, endPoint y: 329, distance: 163.8
click at [379, 329] on div "**********" at bounding box center [449, 45] width 280 height 689
copy div "**********"
click at [764, 180] on div at bounding box center [517, 261] width 1034 height 523
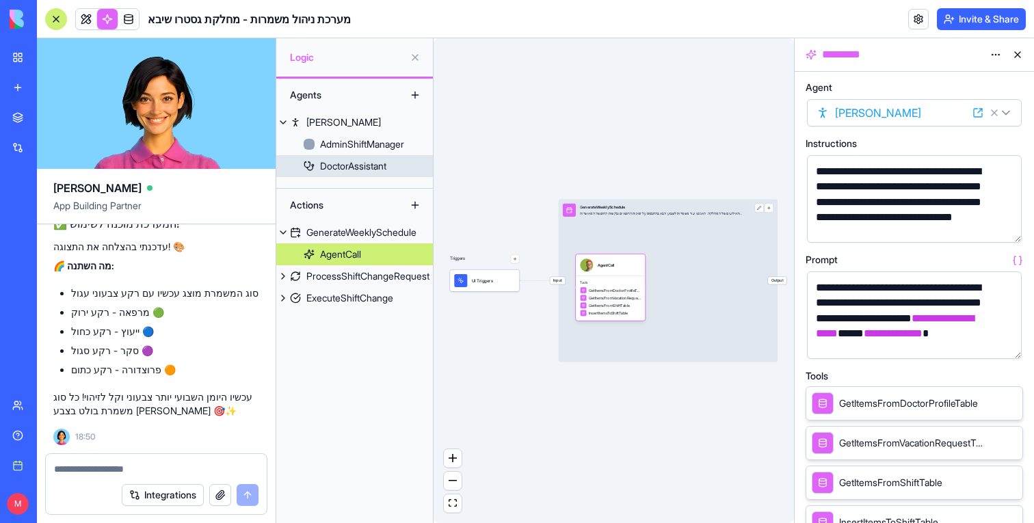
click at [339, 161] on div "DoctorAssistant" at bounding box center [353, 166] width 66 height 14
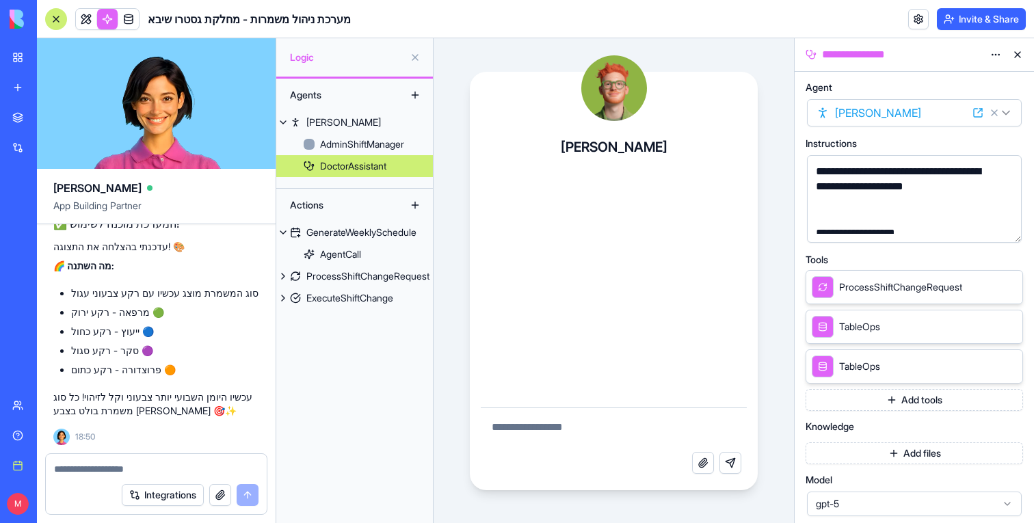
click at [345, 136] on link "AdminShiftManager" at bounding box center [354, 144] width 157 height 22
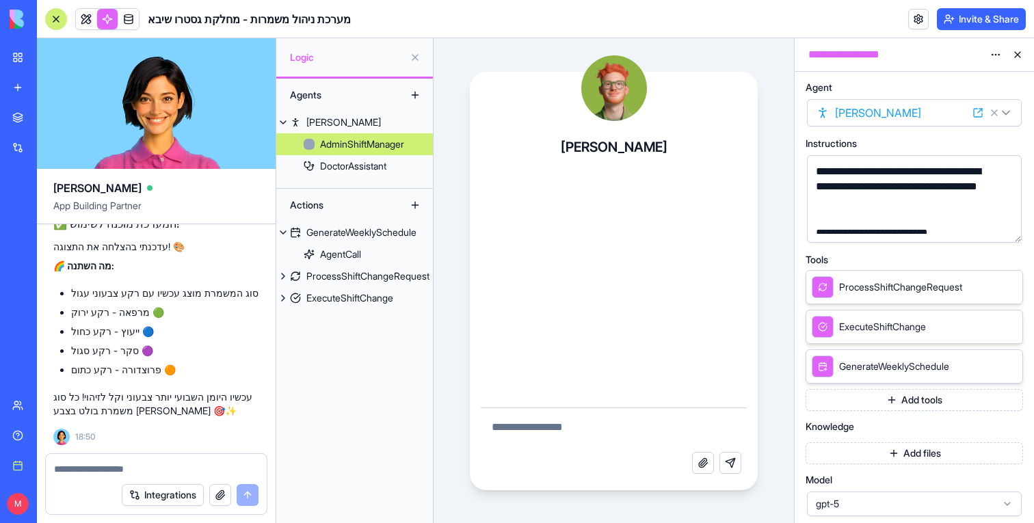
click at [1004, 229] on button "button" at bounding box center [1008, 229] width 22 height 22
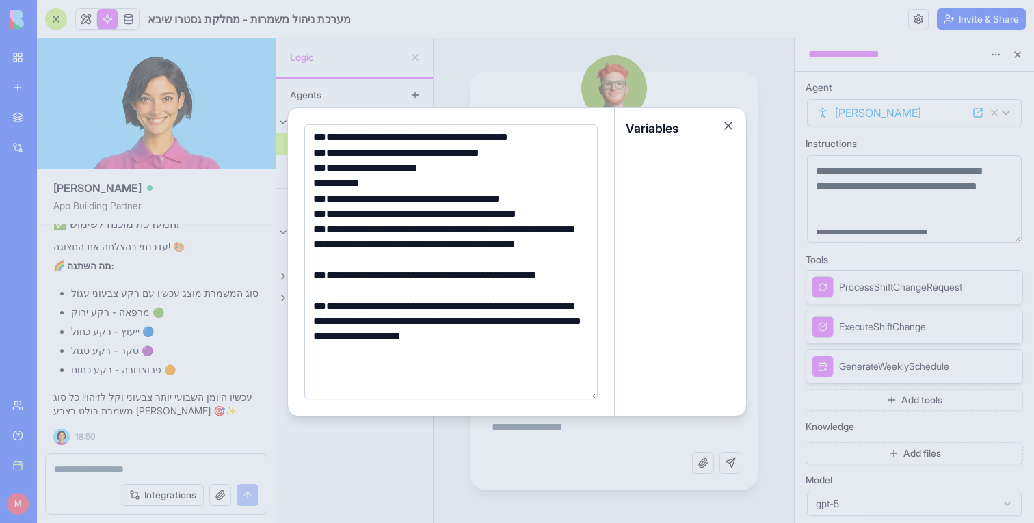
scroll to position [416, 0]
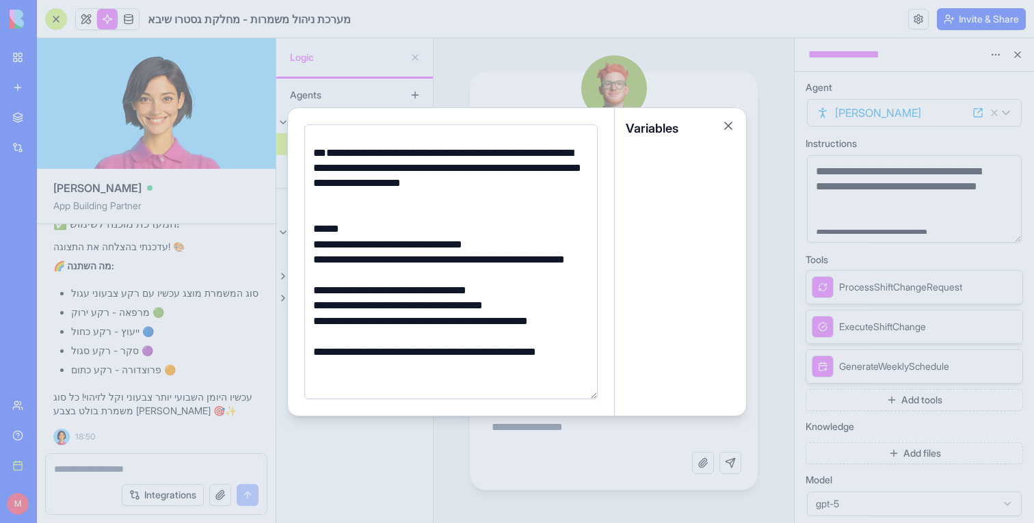
click at [734, 62] on div at bounding box center [517, 261] width 1034 height 523
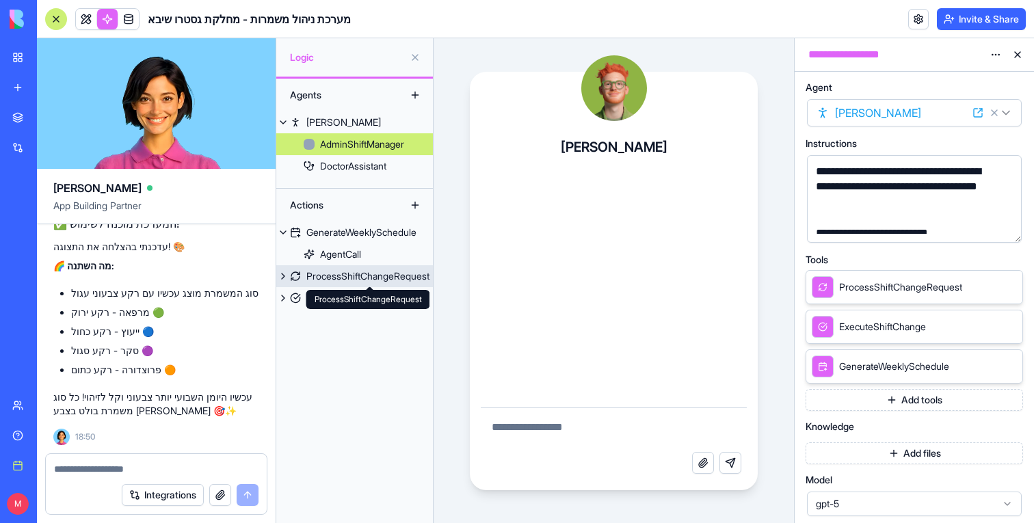
click at [353, 280] on div "ProcessShiftChangeRequest" at bounding box center [367, 276] width 123 height 14
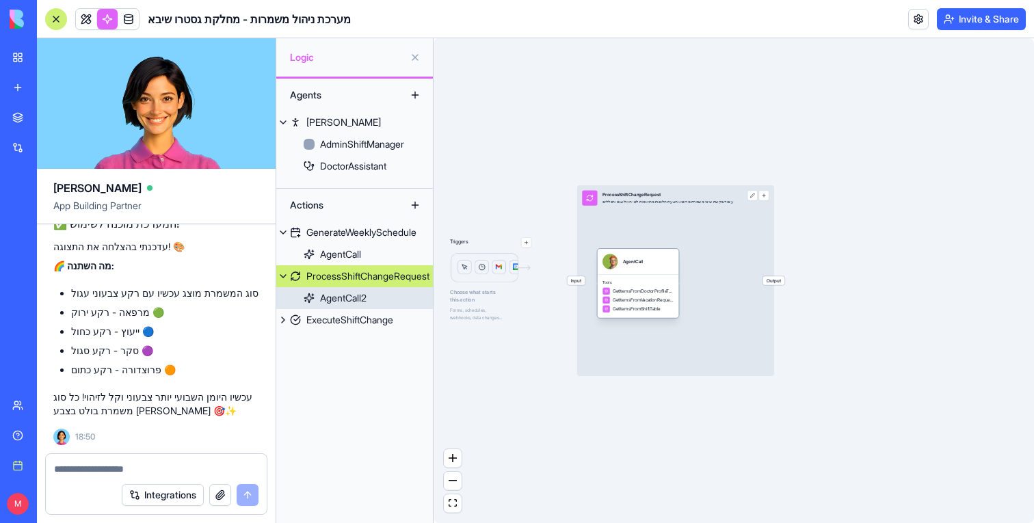
click at [623, 258] on div "AgentCall" at bounding box center [633, 261] width 20 height 6
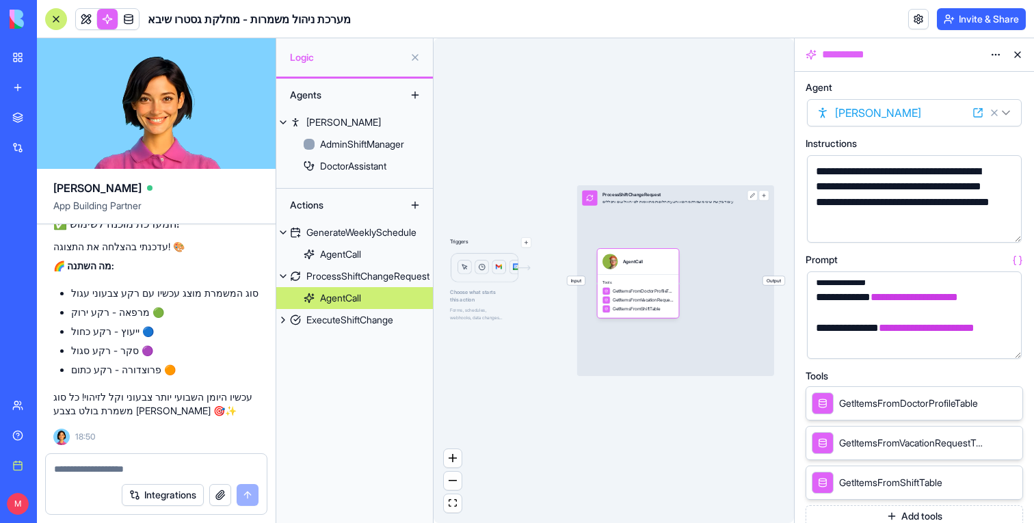
scroll to position [420, 0]
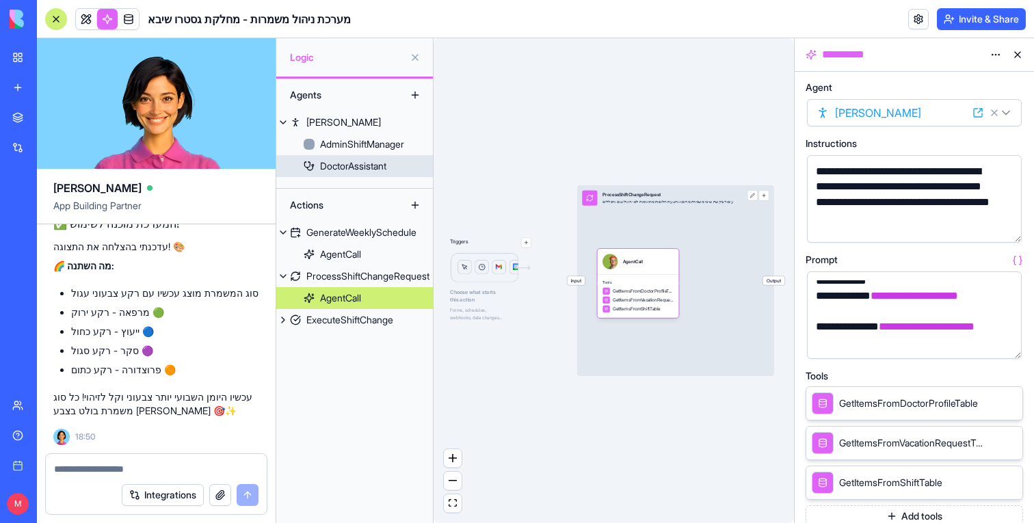
click at [359, 175] on link "DoctorAssistant" at bounding box center [354, 166] width 157 height 22
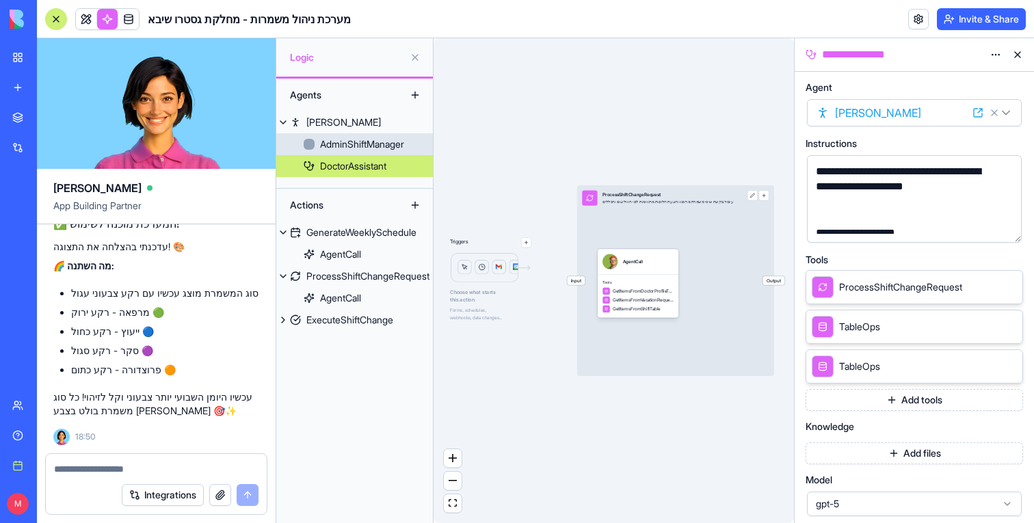
click at [359, 148] on div "AdminShiftManager" at bounding box center [362, 144] width 84 height 14
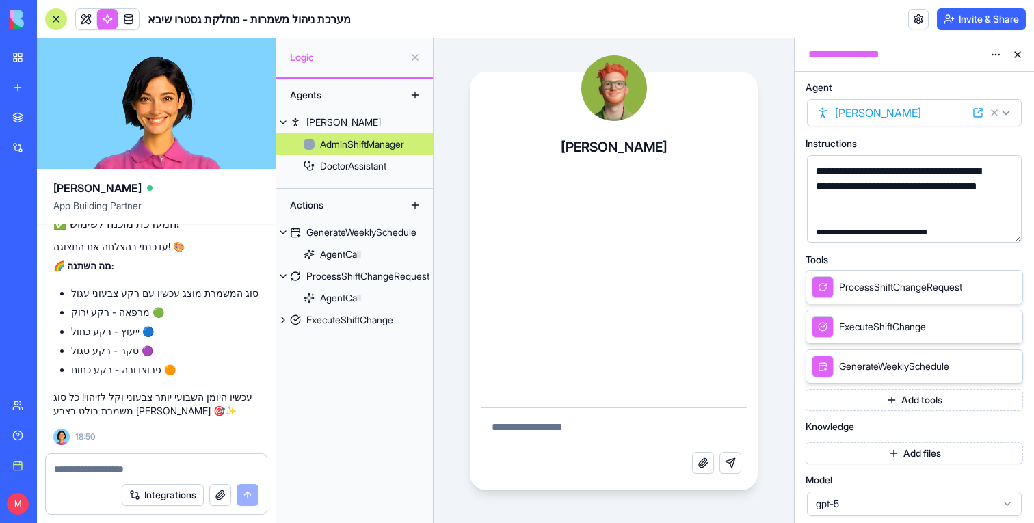
click at [868, 405] on button "Add tools" at bounding box center [913, 400] width 217 height 22
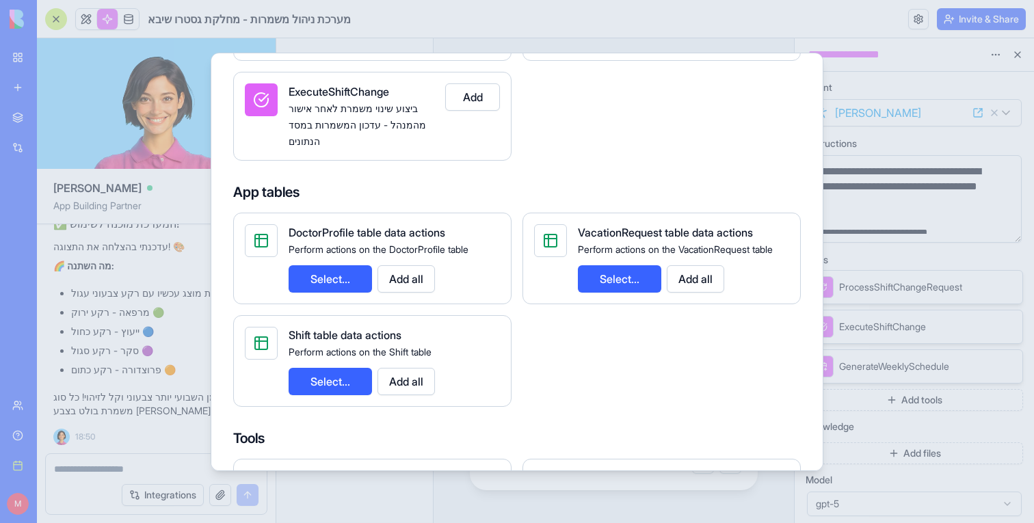
scroll to position [331, 0]
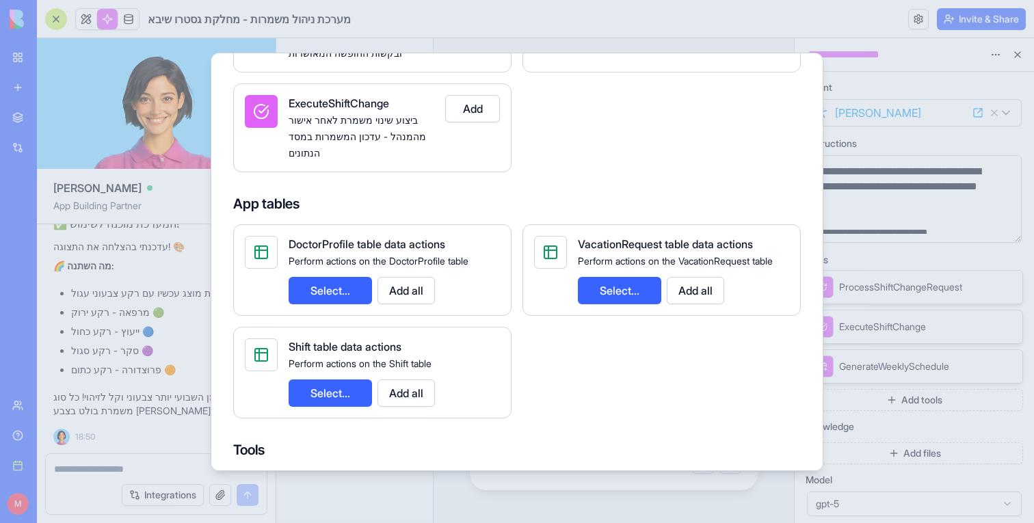
click at [686, 292] on button "Add all" at bounding box center [695, 290] width 57 height 27
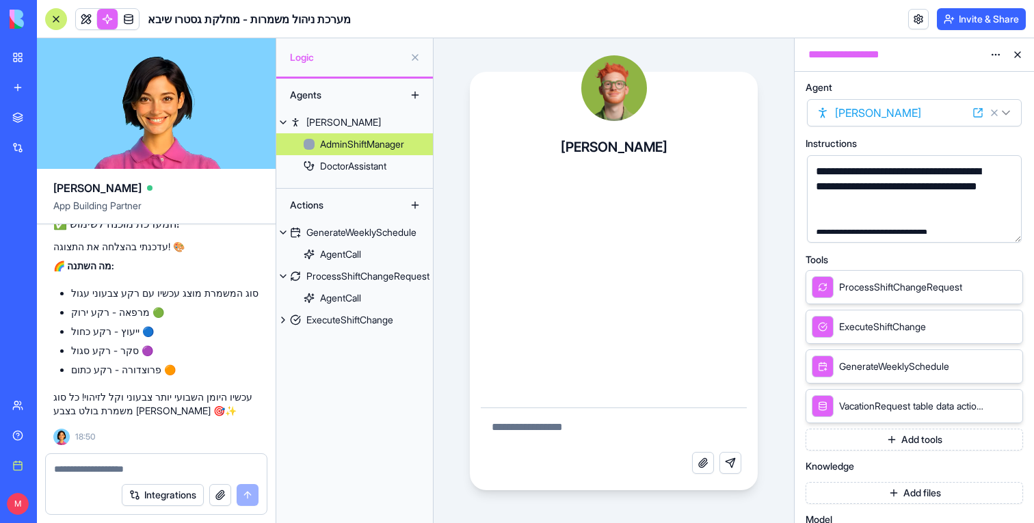
click at [892, 439] on button "Add tools" at bounding box center [913, 440] width 217 height 22
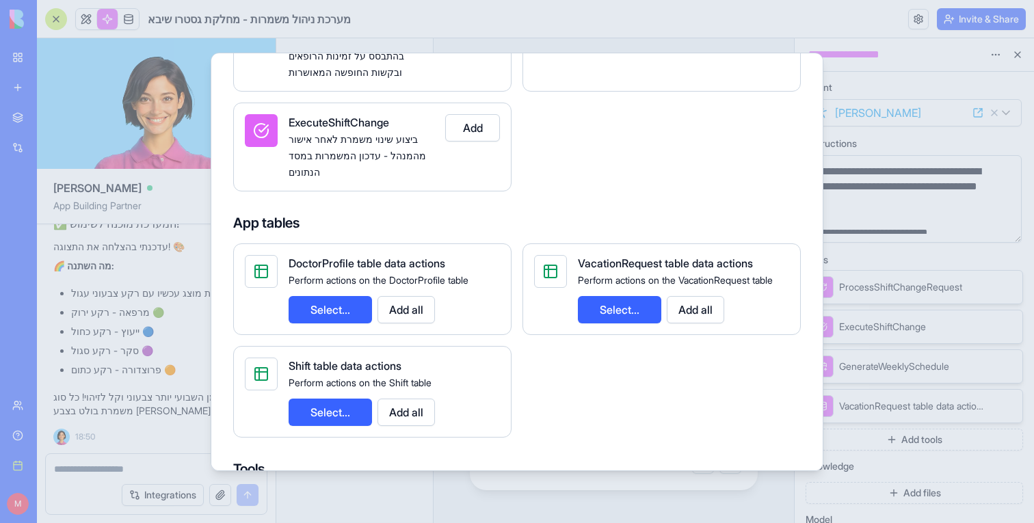
scroll to position [263, 0]
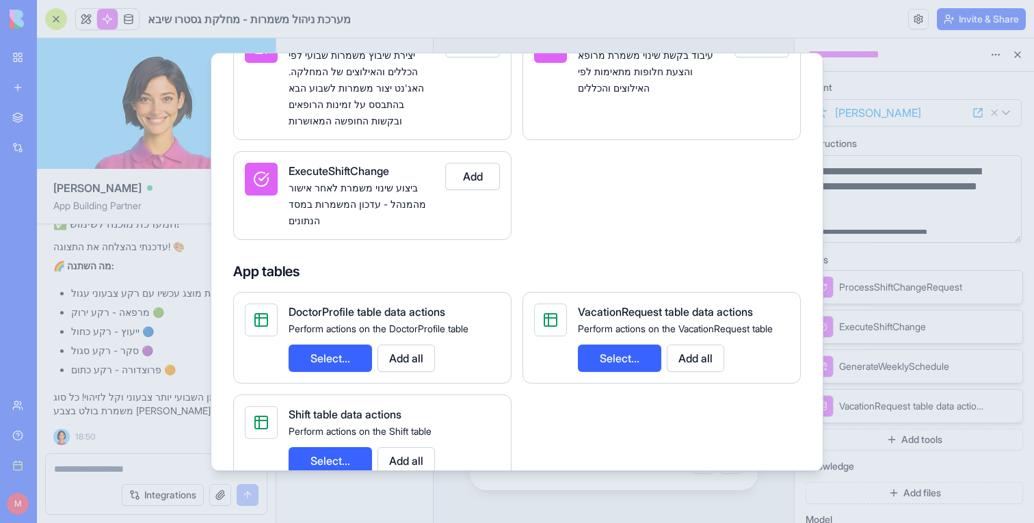
click at [414, 355] on button "Add all" at bounding box center [405, 358] width 57 height 27
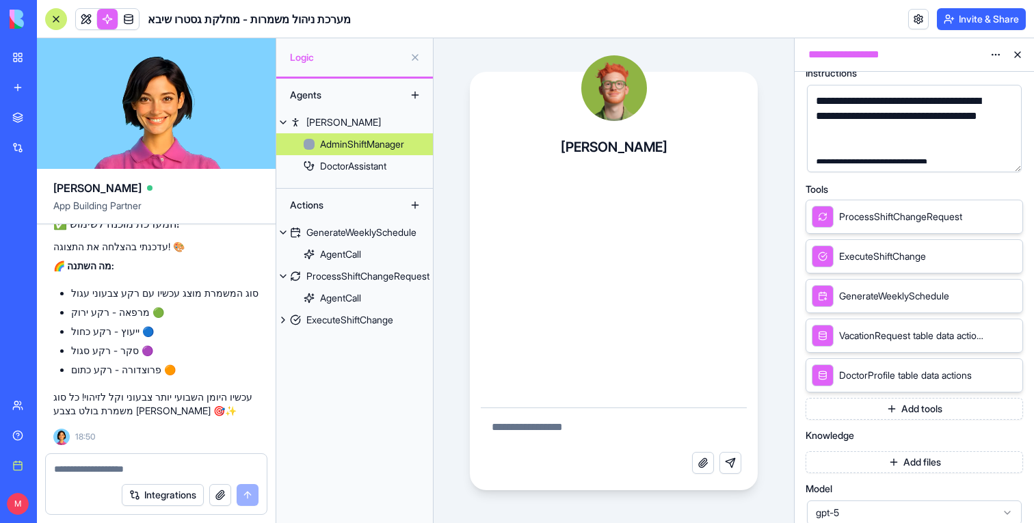
scroll to position [84, 0]
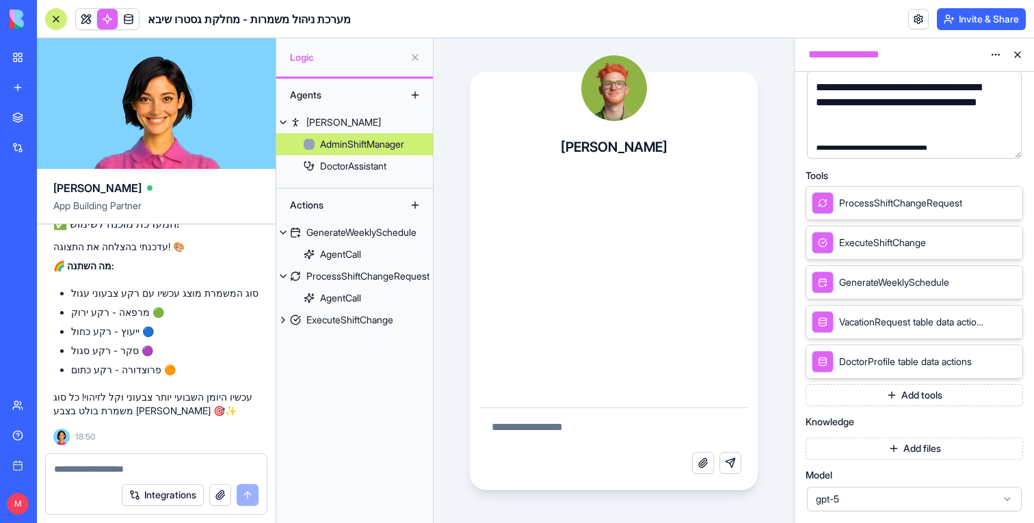
click at [928, 397] on button "Add tools" at bounding box center [913, 395] width 217 height 22
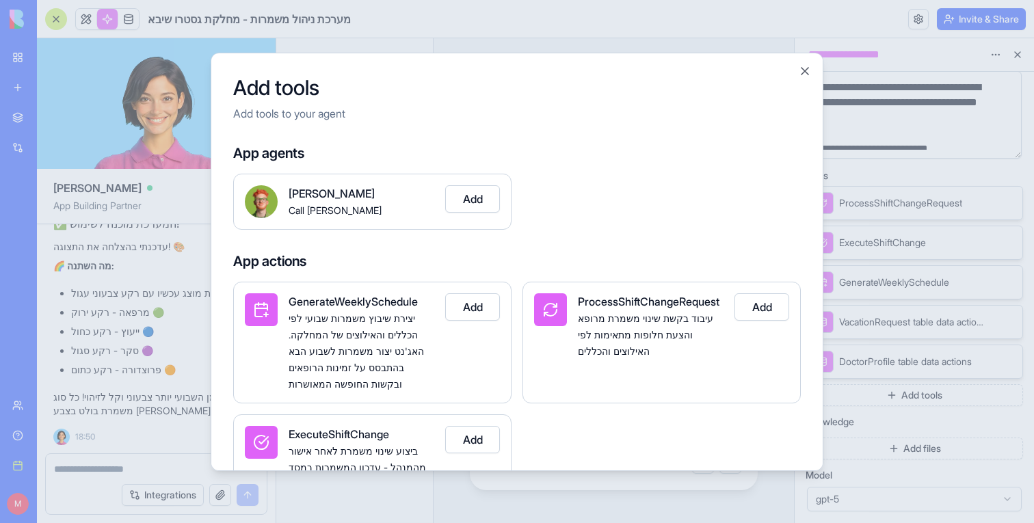
click at [463, 444] on button "Add" at bounding box center [472, 439] width 55 height 27
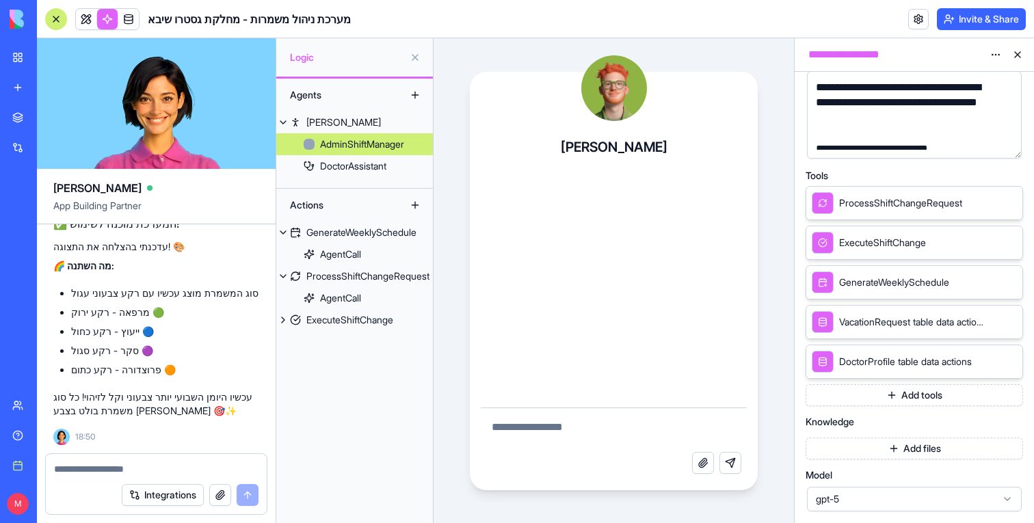
click at [1006, 241] on icon at bounding box center [1008, 242] width 11 height 11
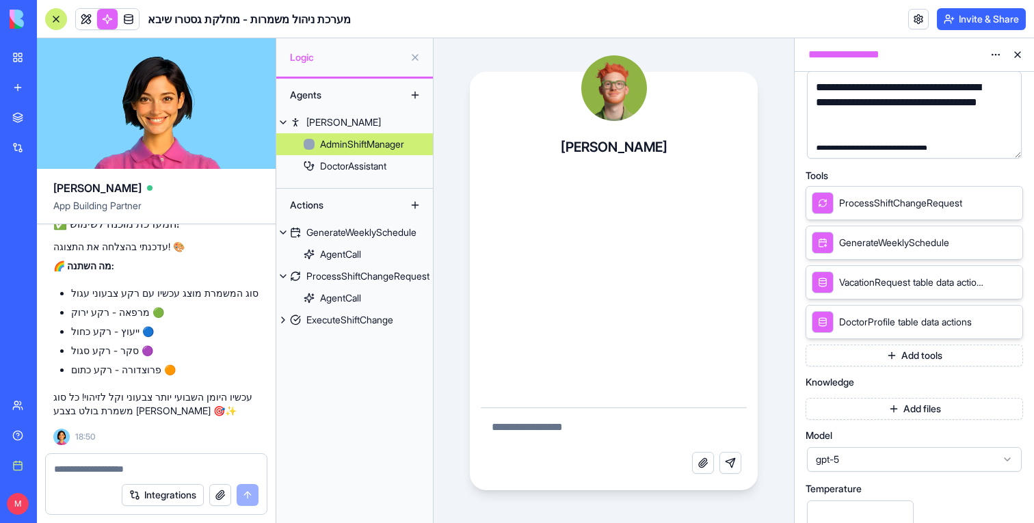
scroll to position [94, 0]
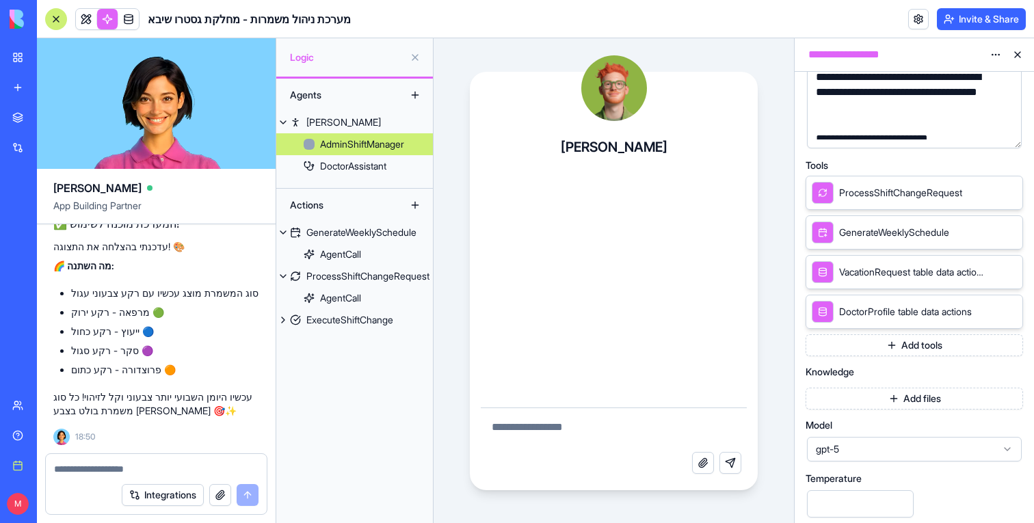
click at [911, 351] on button "Add tools" at bounding box center [913, 345] width 217 height 22
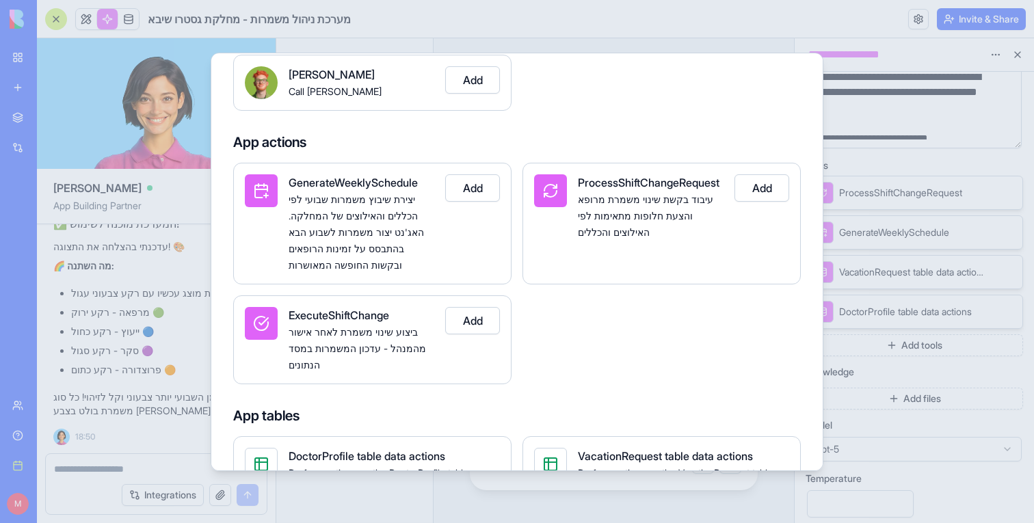
scroll to position [134, 0]
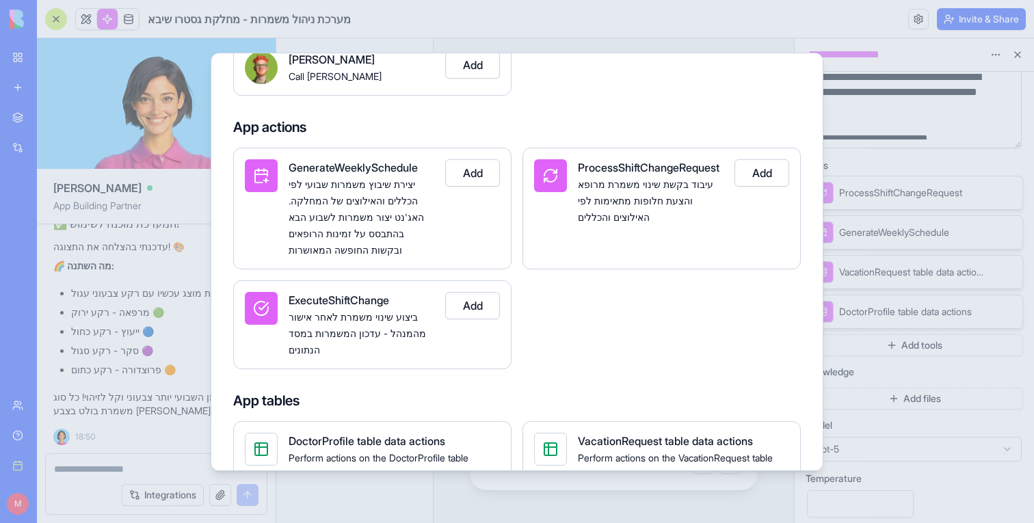
click at [464, 306] on button "Add" at bounding box center [472, 305] width 55 height 27
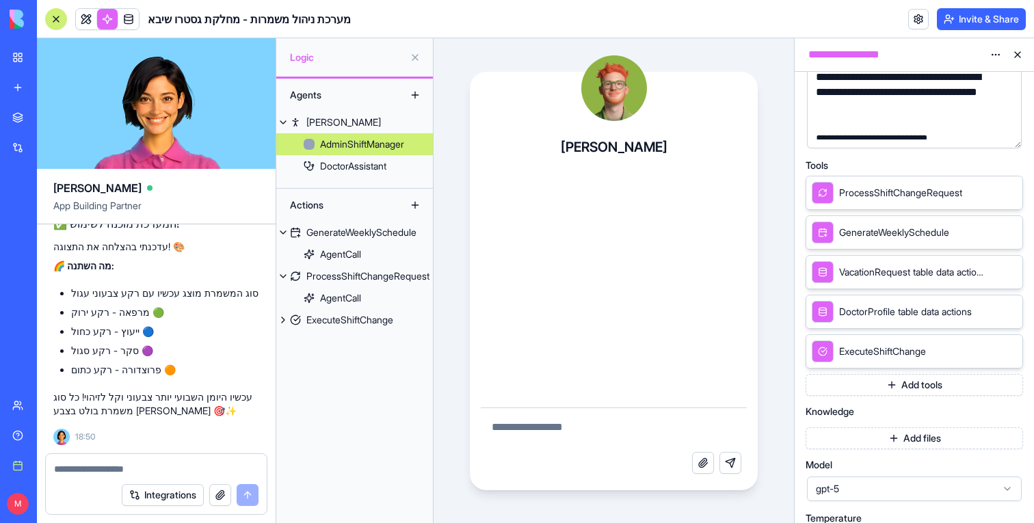
click at [948, 387] on button "Add tools" at bounding box center [913, 385] width 217 height 22
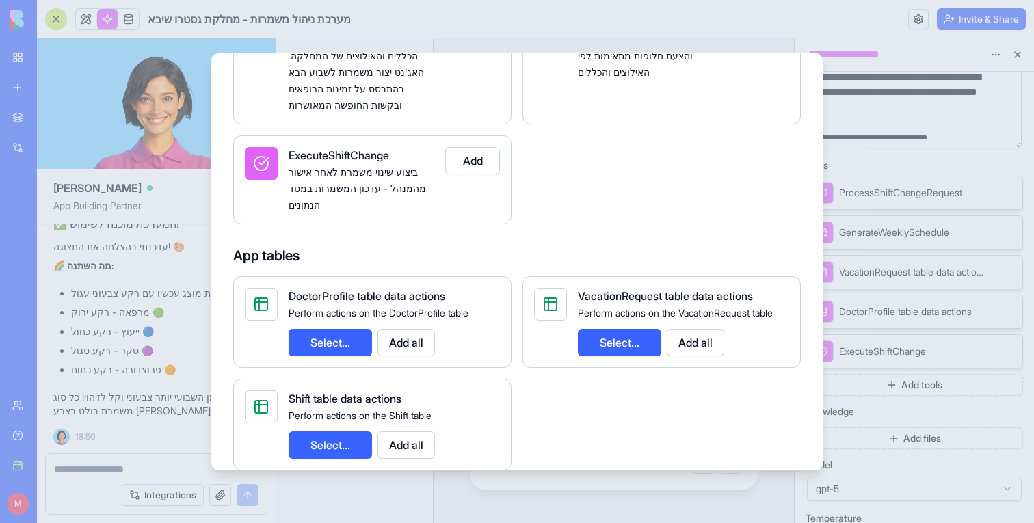
scroll to position [304, 0]
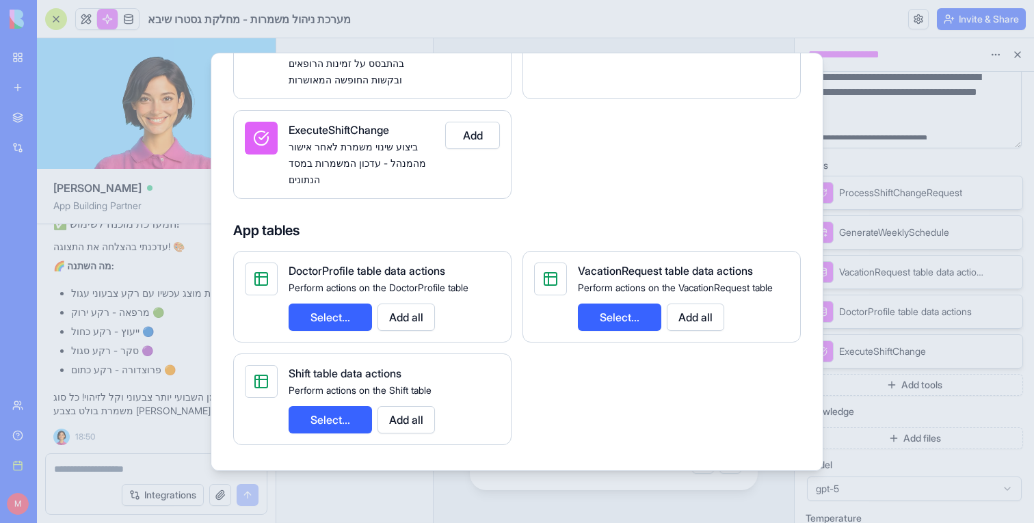
click at [425, 421] on button "Add all" at bounding box center [405, 419] width 57 height 27
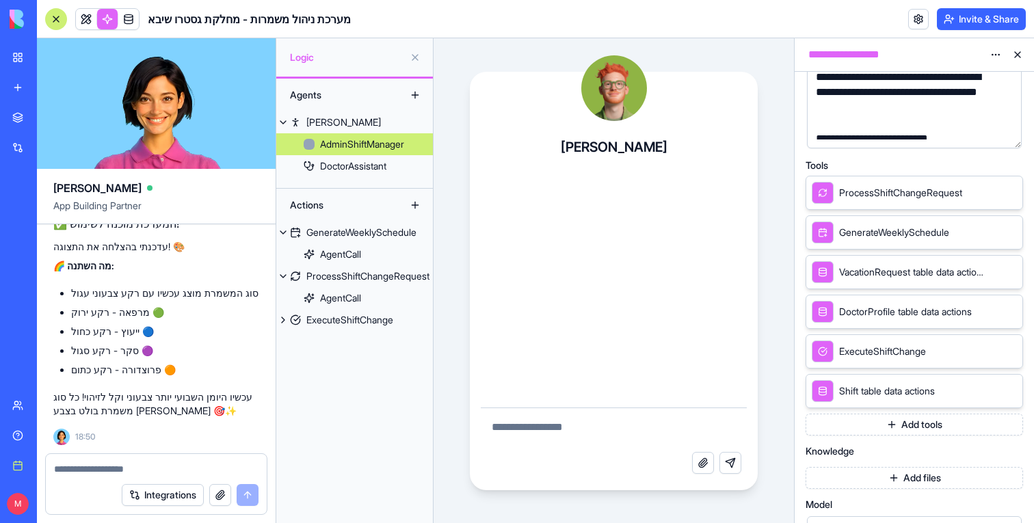
click at [372, 333] on div "Agents Ryan AdminShiftManager DoctorAssistant Actions GenerateWeeklySchedule Ag…" at bounding box center [354, 301] width 157 height 444
click at [372, 325] on div "ExecuteShiftChange" at bounding box center [349, 320] width 87 height 14
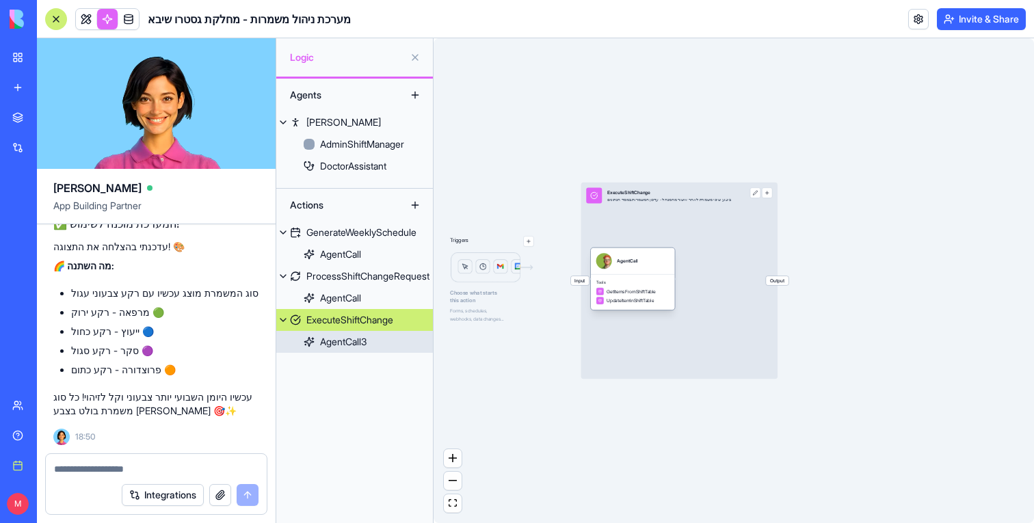
click at [652, 269] on div "AgentCall" at bounding box center [633, 261] width 84 height 26
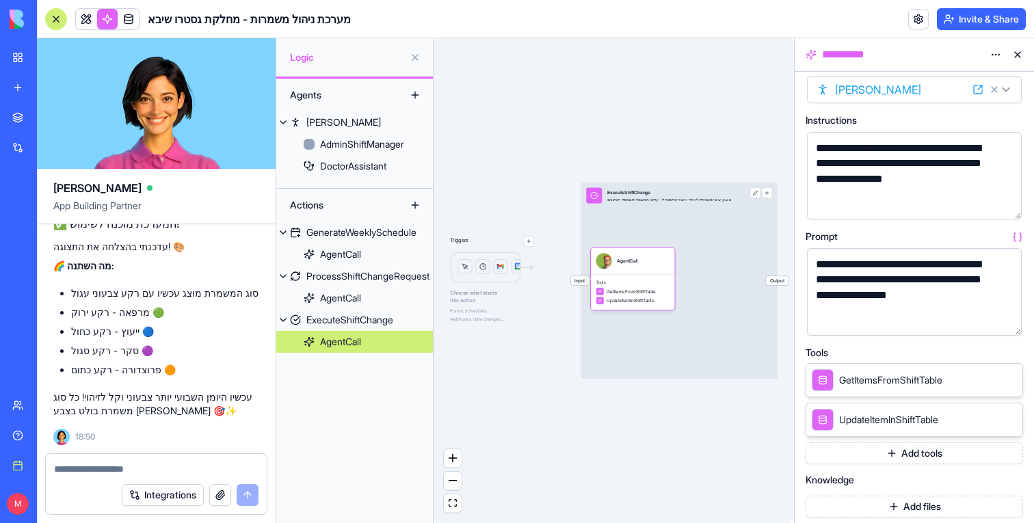
scroll to position [30, 0]
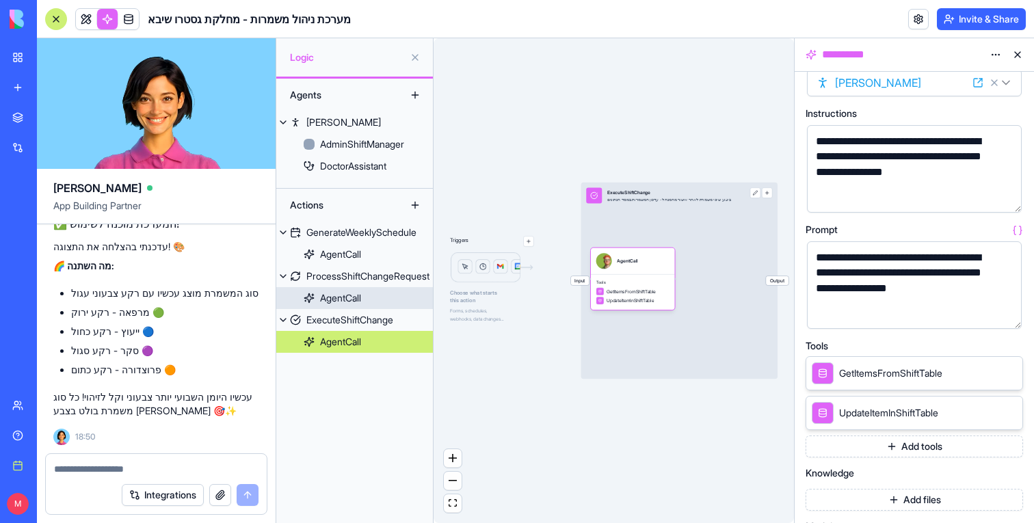
click at [371, 297] on link "AgentCall" at bounding box center [354, 298] width 157 height 22
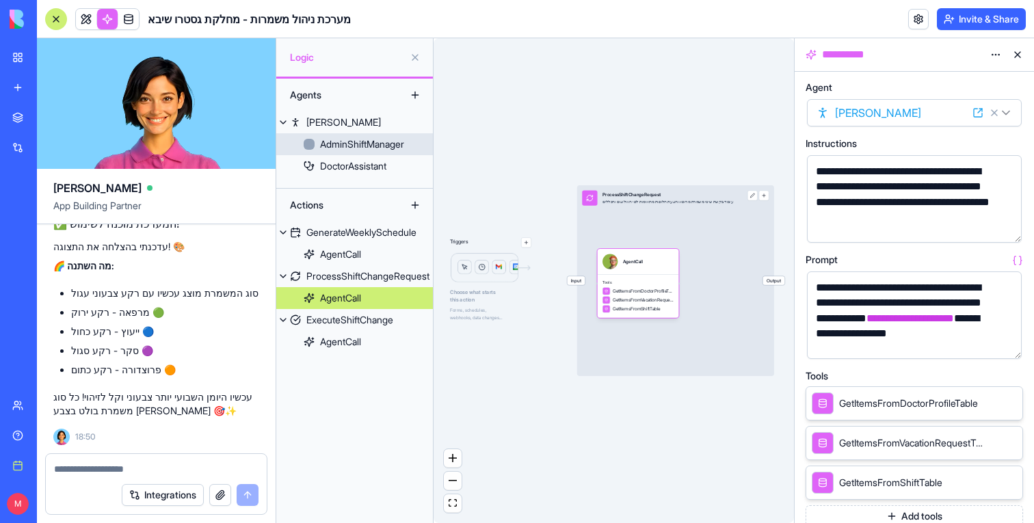
click at [364, 147] on div "AdminShiftManager" at bounding box center [362, 144] width 84 height 14
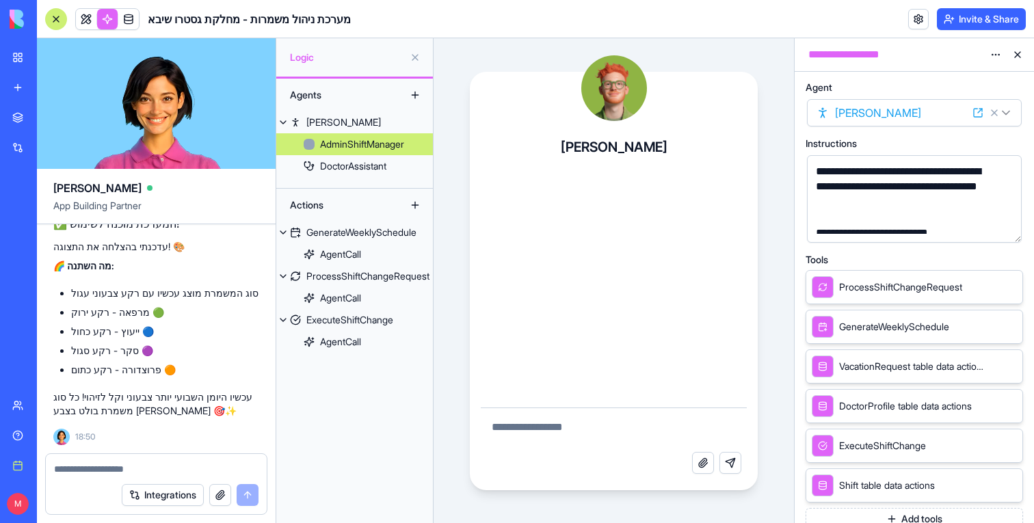
click at [1004, 234] on button "button" at bounding box center [1008, 229] width 22 height 22
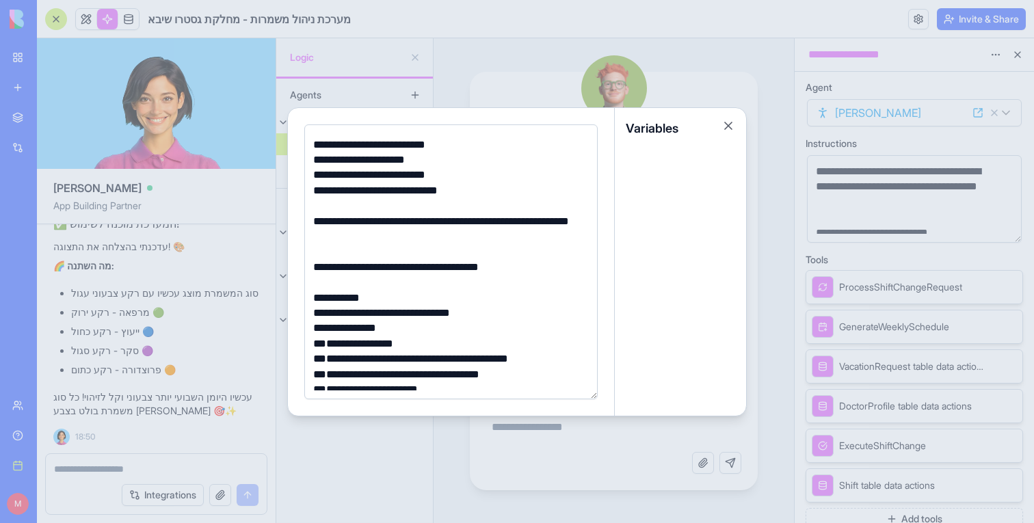
scroll to position [45, 0]
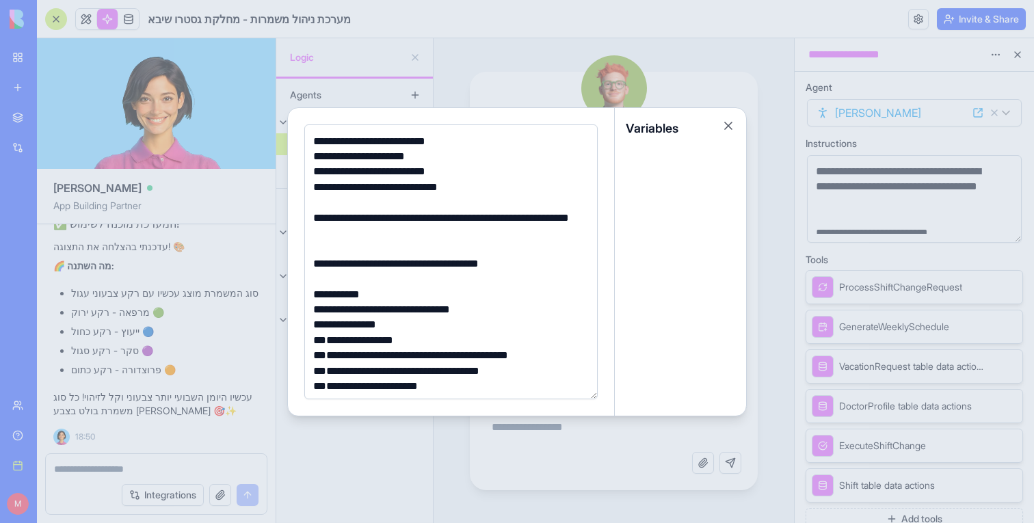
click at [418, 230] on div "**********" at bounding box center [449, 226] width 280 height 31
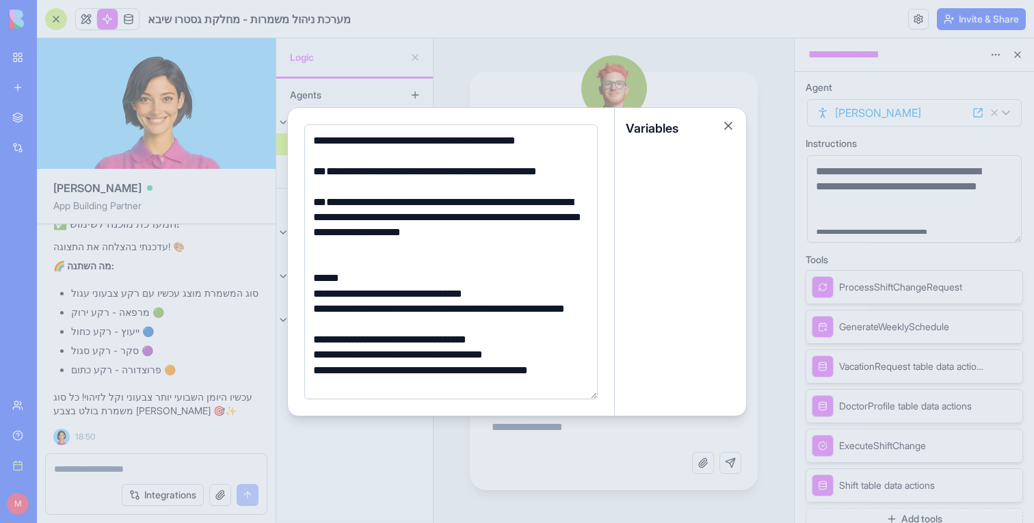
scroll to position [416, 0]
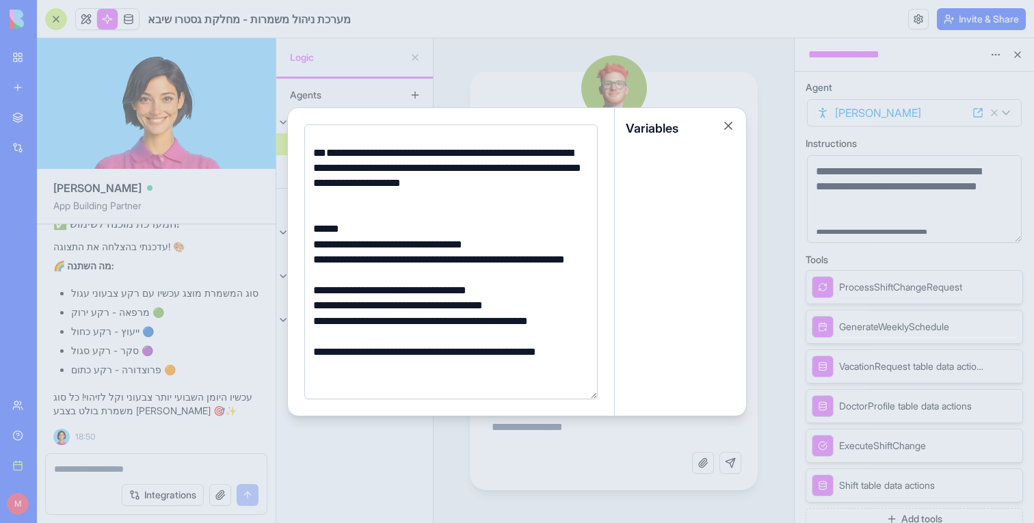
click at [372, 201] on div at bounding box center [449, 198] width 280 height 15
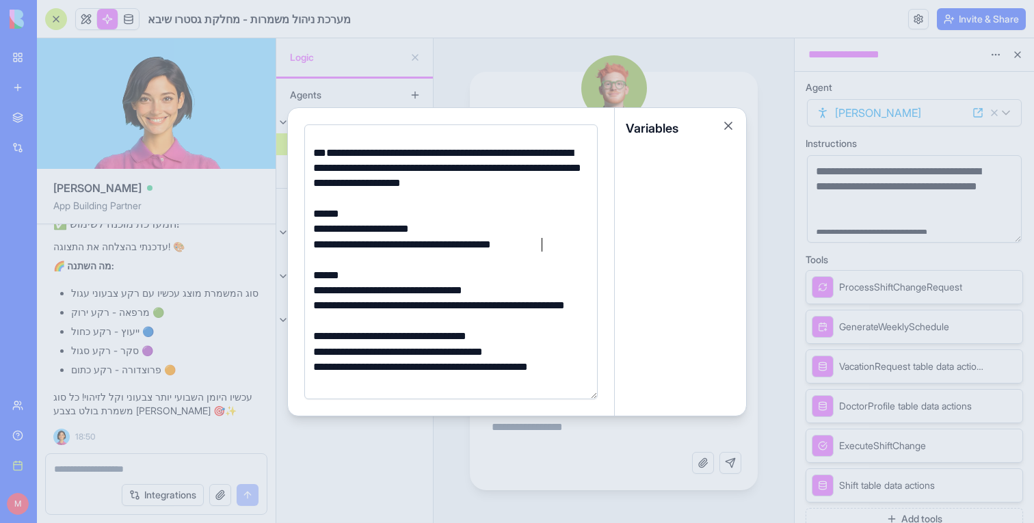
click at [377, 240] on div "**********" at bounding box center [449, 244] width 280 height 15
click at [322, 243] on div "**********" at bounding box center [449, 244] width 280 height 15
click at [336, 254] on div at bounding box center [449, 259] width 280 height 15
click at [336, 245] on div "**********" at bounding box center [449, 244] width 280 height 15
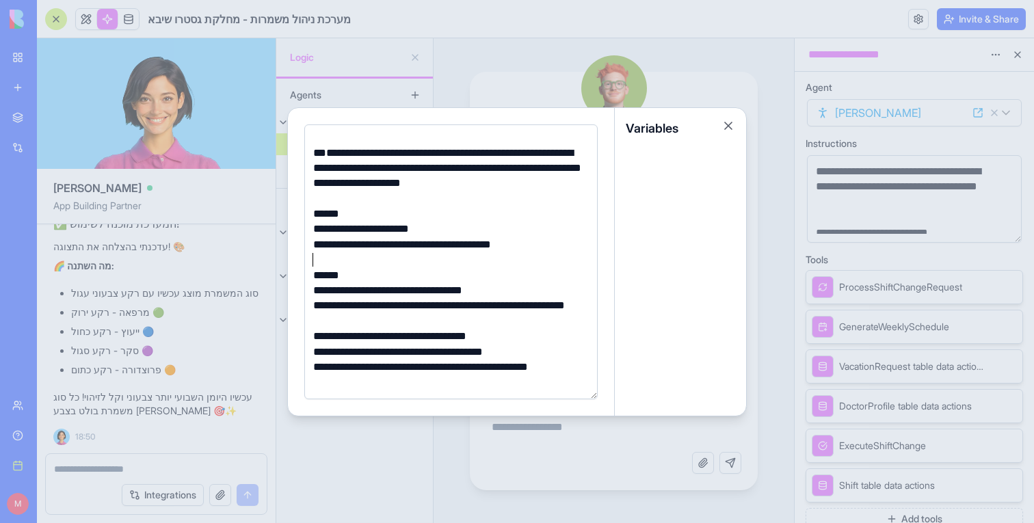
click at [336, 245] on div "**********" at bounding box center [449, 244] width 280 height 15
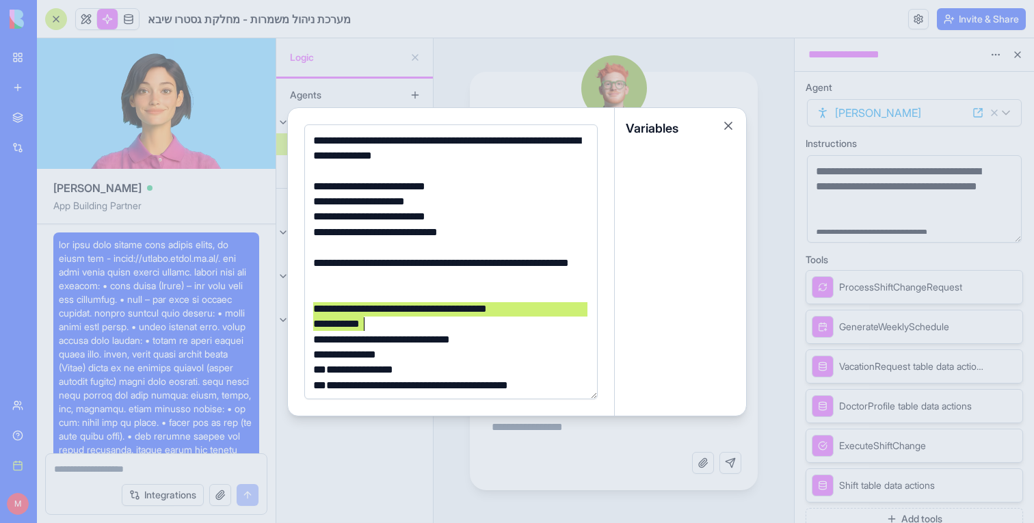
scroll to position [90, 0]
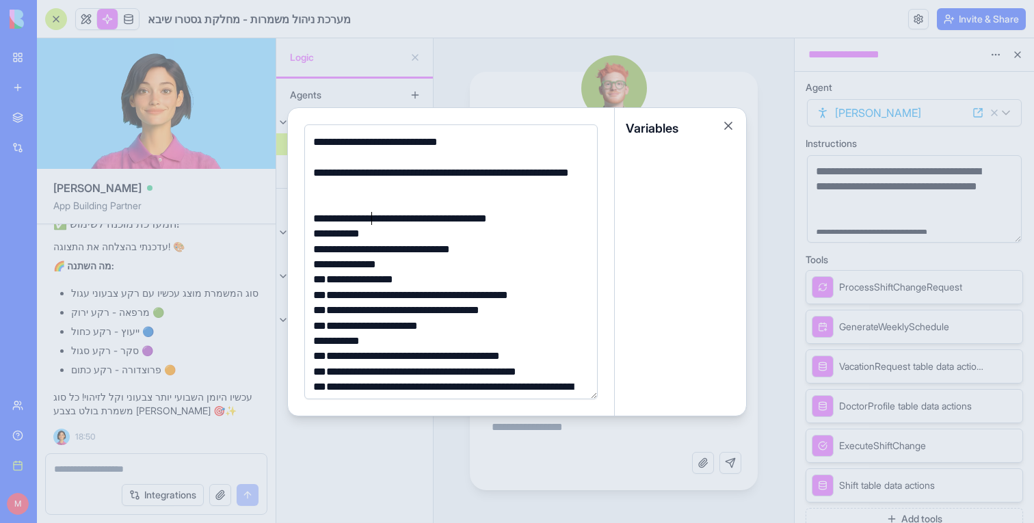
click at [371, 226] on div "**********" at bounding box center [449, 395] width 280 height 704
click at [381, 215] on div "**********" at bounding box center [449, 218] width 280 height 15
click at [337, 216] on div "**********" at bounding box center [449, 218] width 280 height 15
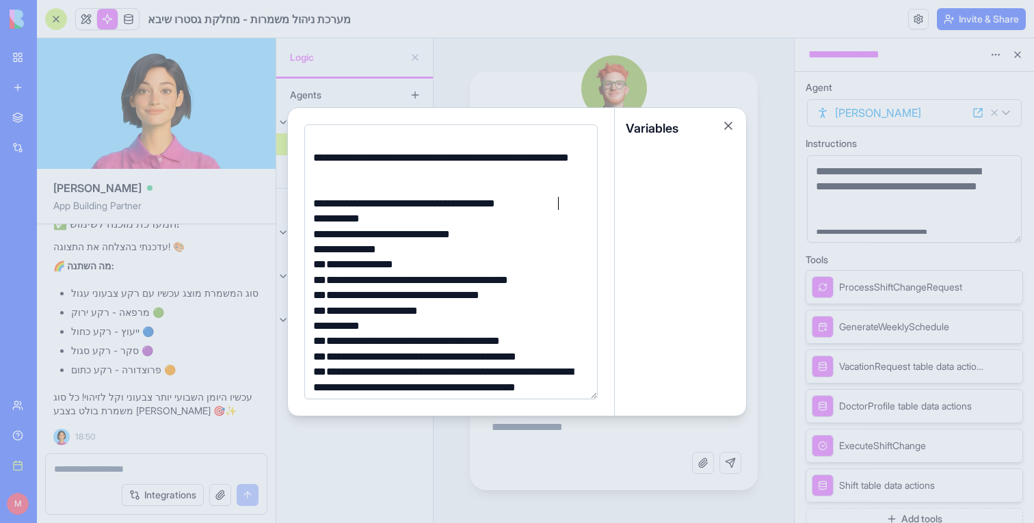
scroll to position [116, 0]
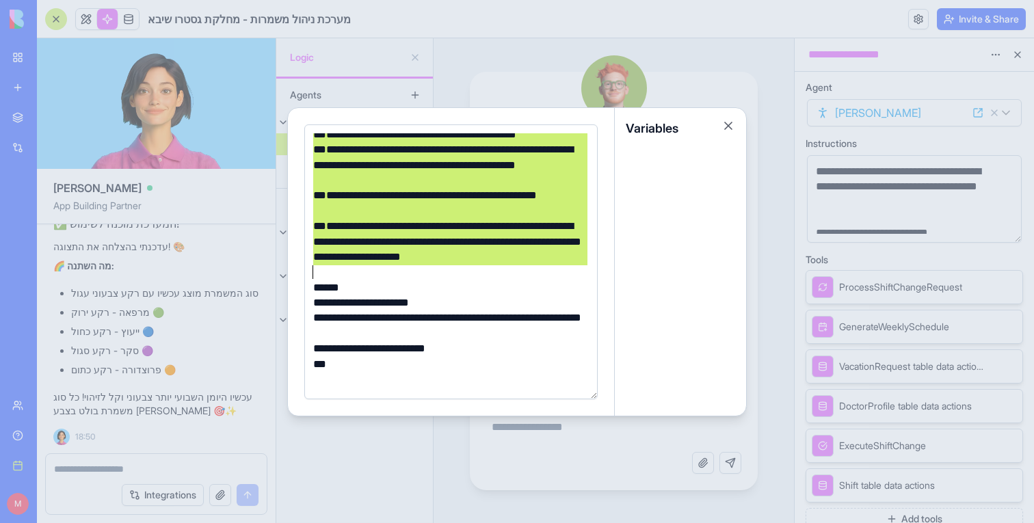
drag, startPoint x: 310, startPoint y: 210, endPoint x: 482, endPoint y: 273, distance: 183.4
click at [482, 273] on div "**********" at bounding box center [449, 181] width 280 height 750
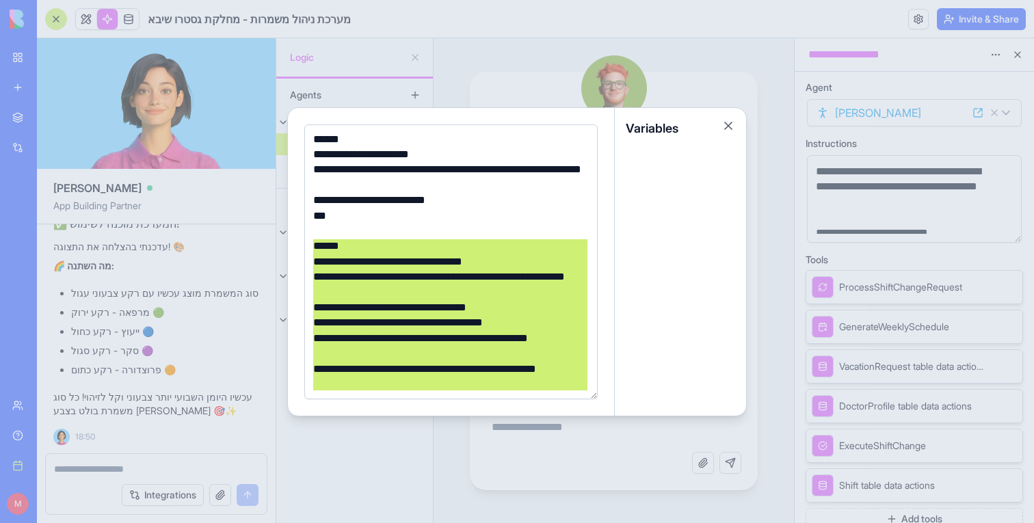
scroll to position [217, 0]
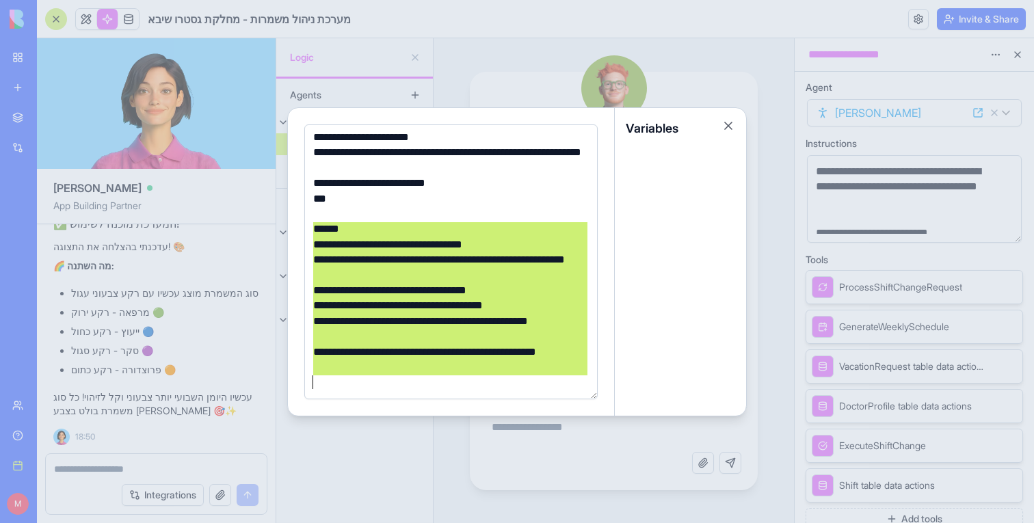
drag, startPoint x: 312, startPoint y: 258, endPoint x: 614, endPoint y: 394, distance: 331.7
click at [614, 394] on div "**********" at bounding box center [451, 262] width 327 height 308
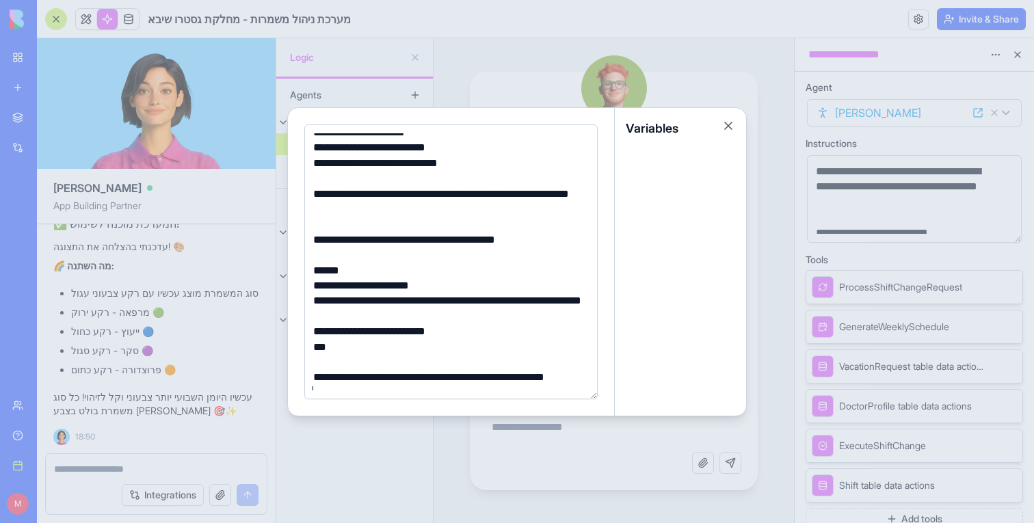
scroll to position [80, 0]
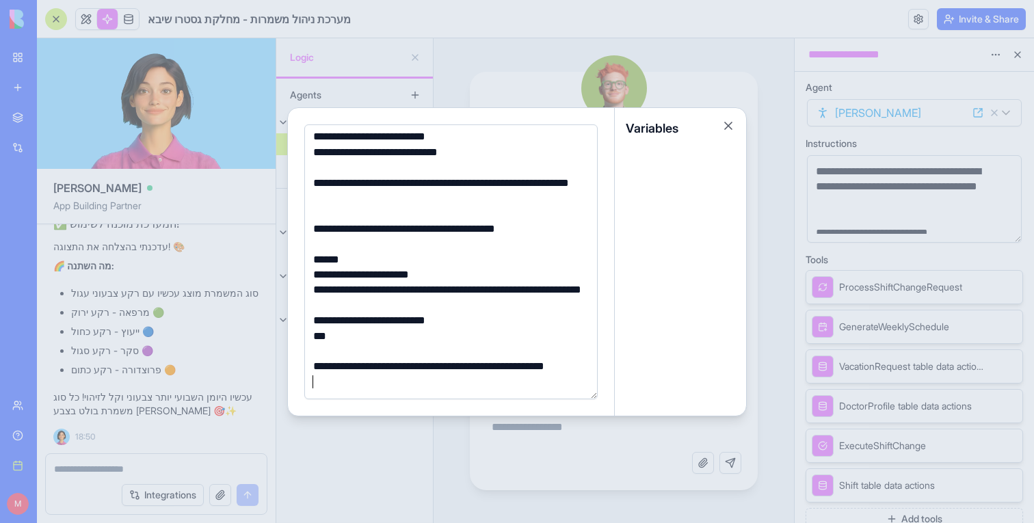
click at [381, 329] on div "**" at bounding box center [449, 336] width 280 height 15
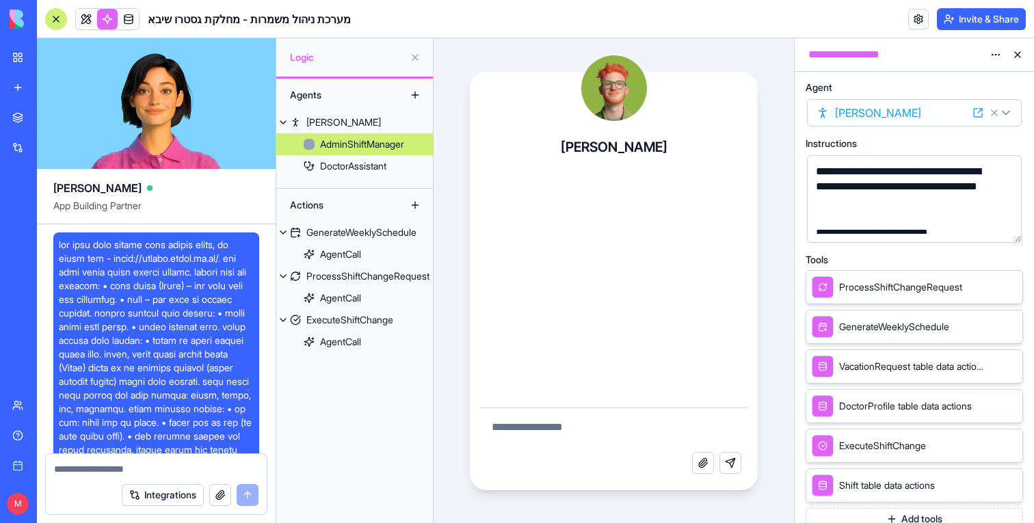
scroll to position [4243, 0]
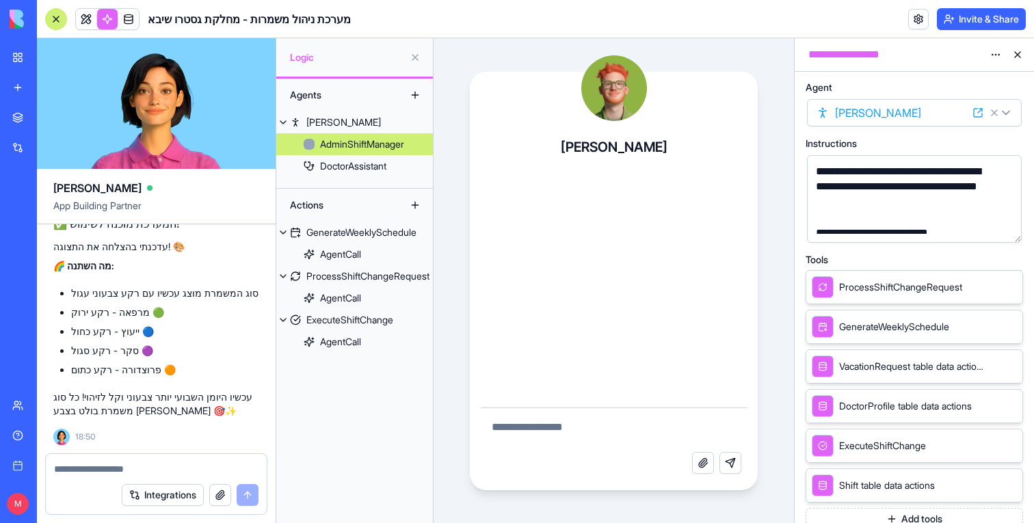
click at [1007, 286] on icon at bounding box center [1008, 286] width 11 height 11
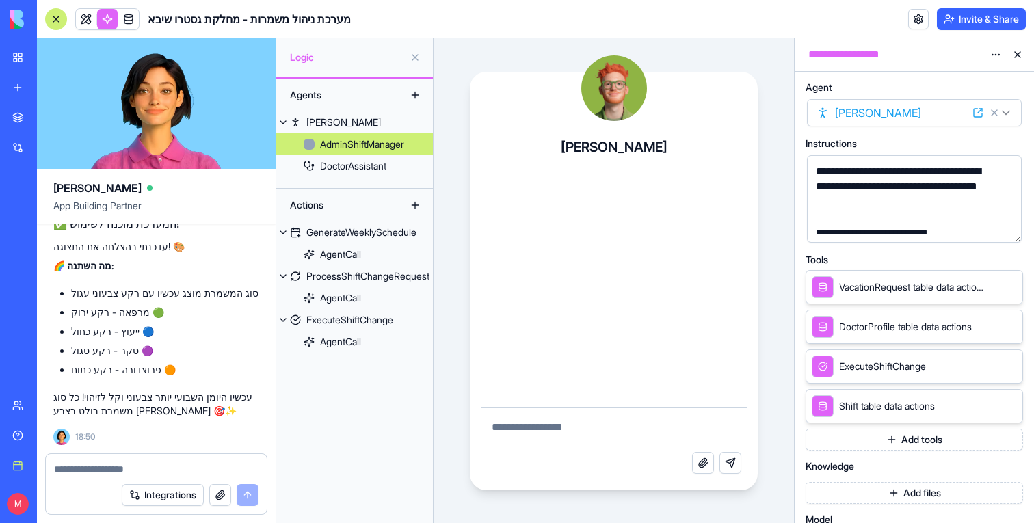
click at [1008, 366] on icon at bounding box center [1008, 365] width 5 height 5
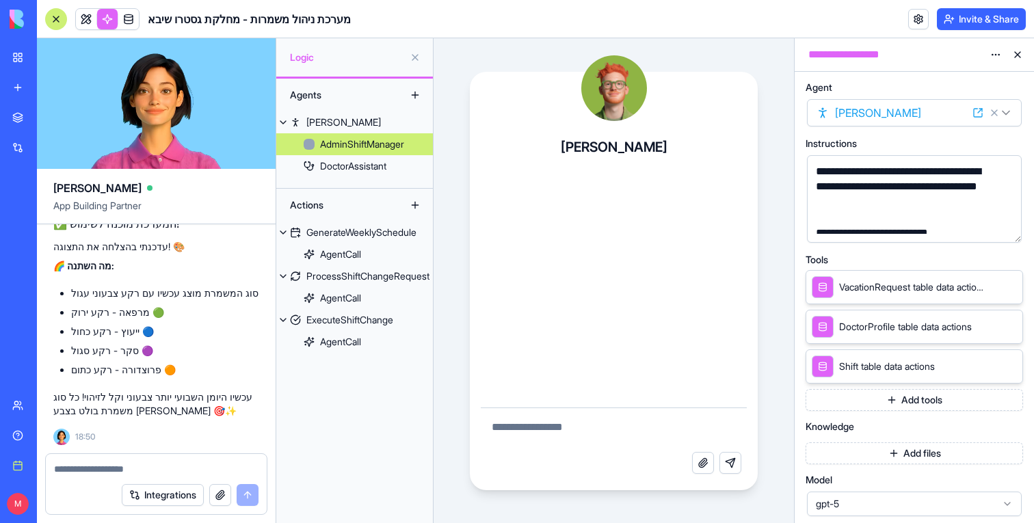
click at [620, 433] on textarea at bounding box center [614, 430] width 267 height 44
type textarea "*"
click at [91, 25] on link at bounding box center [86, 19] width 21 height 21
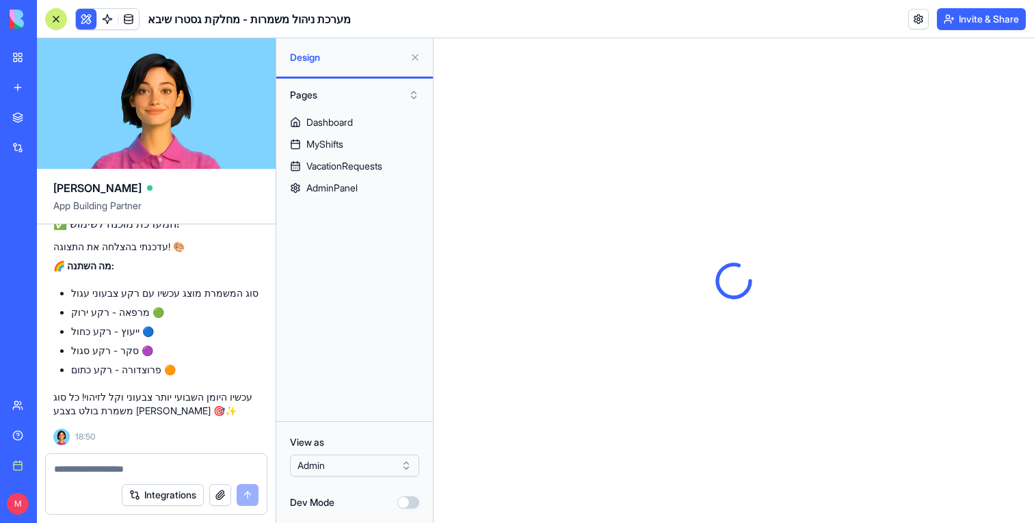
click at [90, 24] on button at bounding box center [86, 19] width 21 height 21
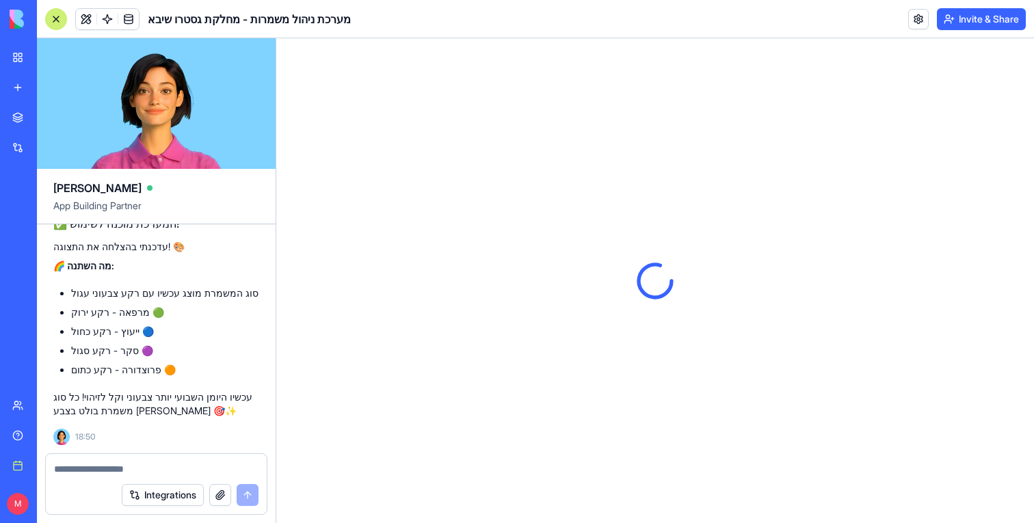
click at [64, 19] on div at bounding box center [56, 19] width 22 height 22
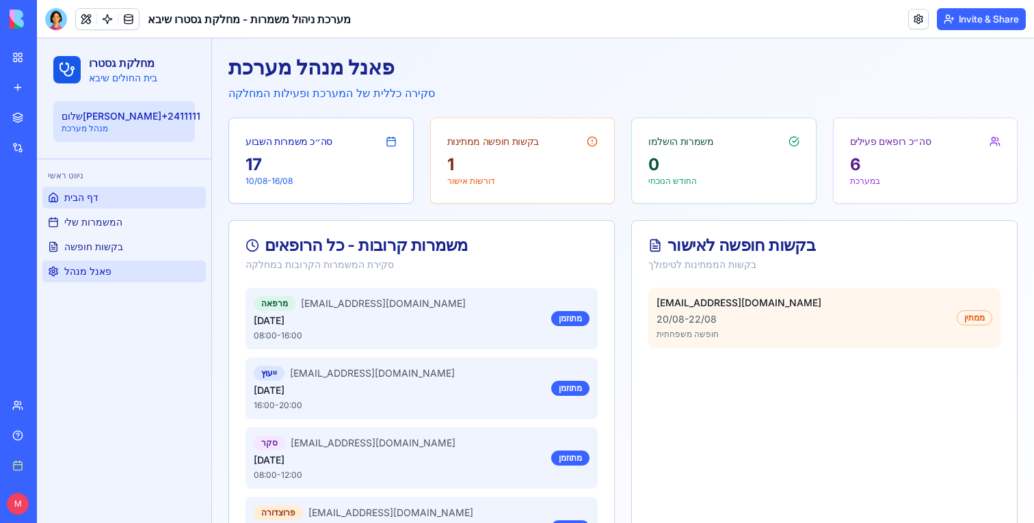
click at [95, 271] on span "פאנל מנהל" at bounding box center [87, 272] width 47 height 14
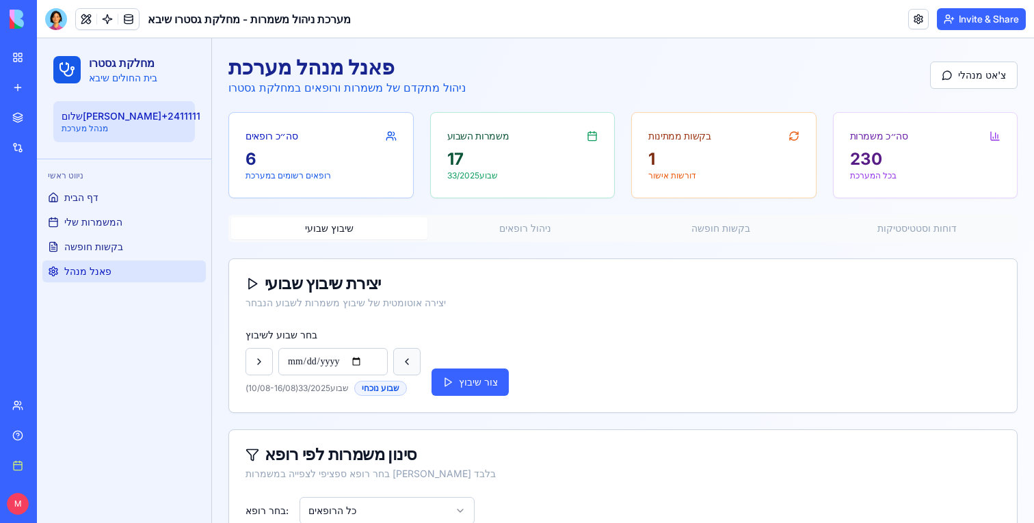
click at [403, 356] on button at bounding box center [406, 361] width 27 height 27
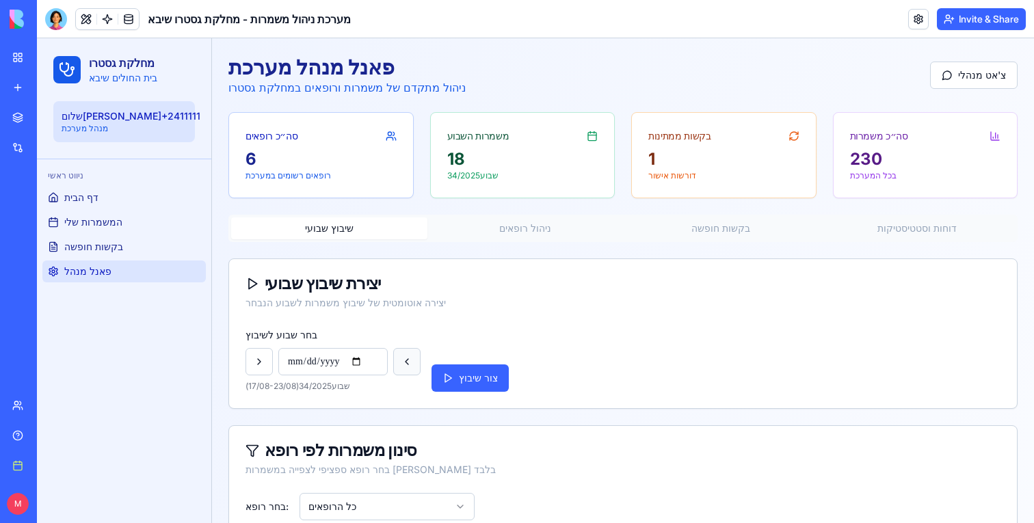
click at [403, 356] on button at bounding box center [406, 361] width 27 height 27
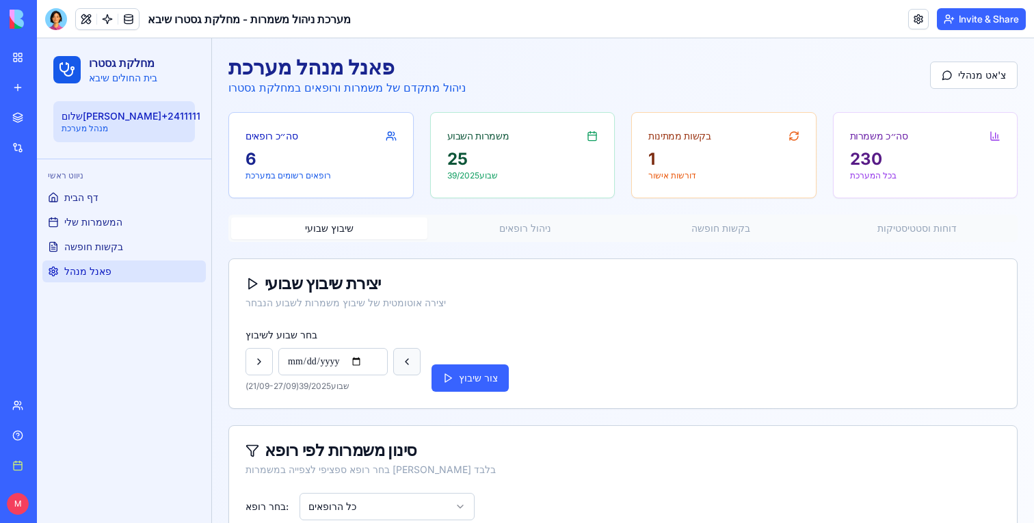
click at [403, 356] on button at bounding box center [406, 361] width 27 height 27
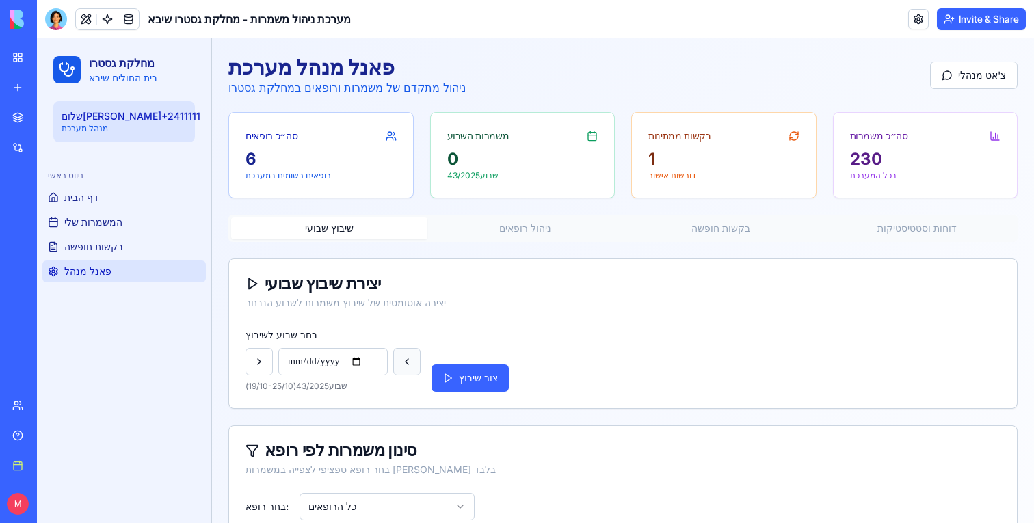
click at [403, 356] on button at bounding box center [406, 361] width 27 height 27
click at [265, 360] on button at bounding box center [258, 361] width 27 height 27
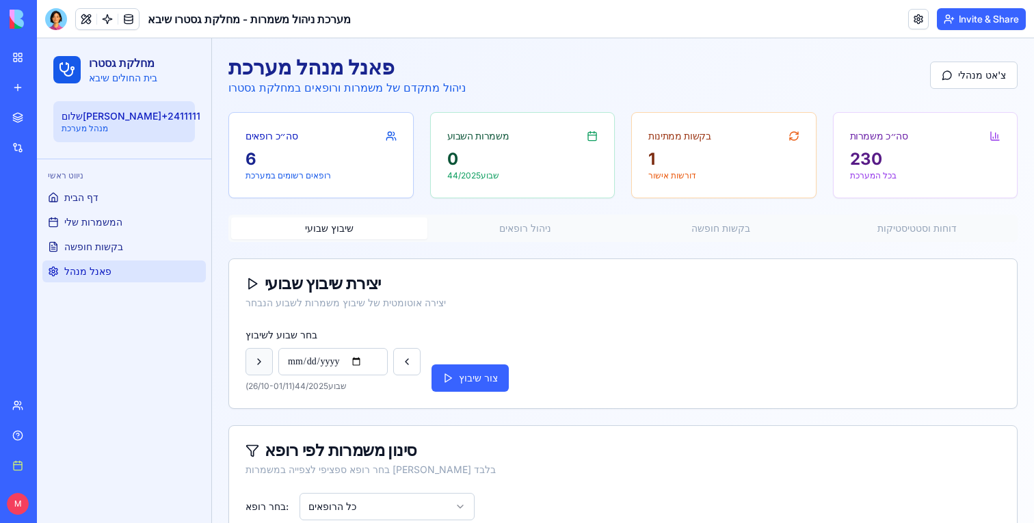
click at [265, 360] on button at bounding box center [258, 361] width 27 height 27
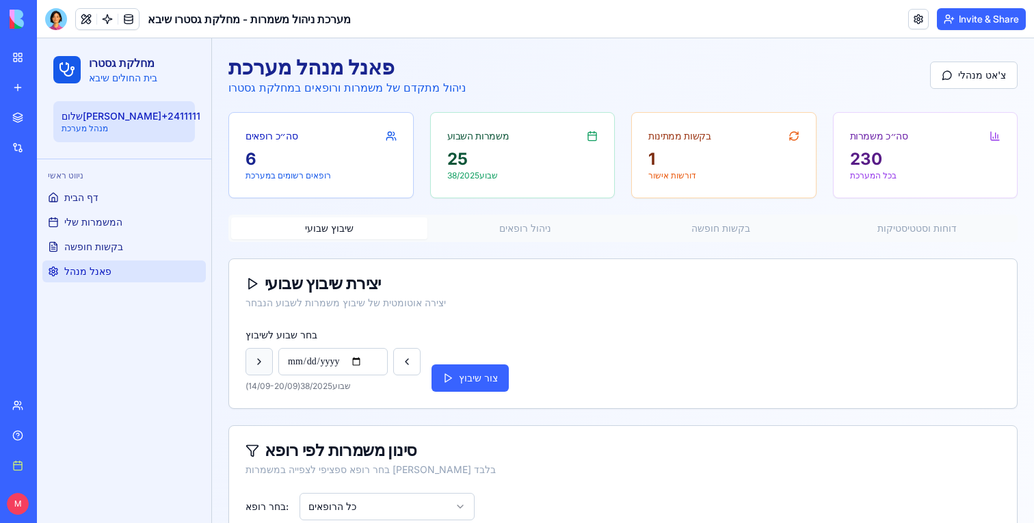
click at [265, 360] on button at bounding box center [258, 361] width 27 height 27
click at [421, 357] on div "**********" at bounding box center [622, 359] width 755 height 66
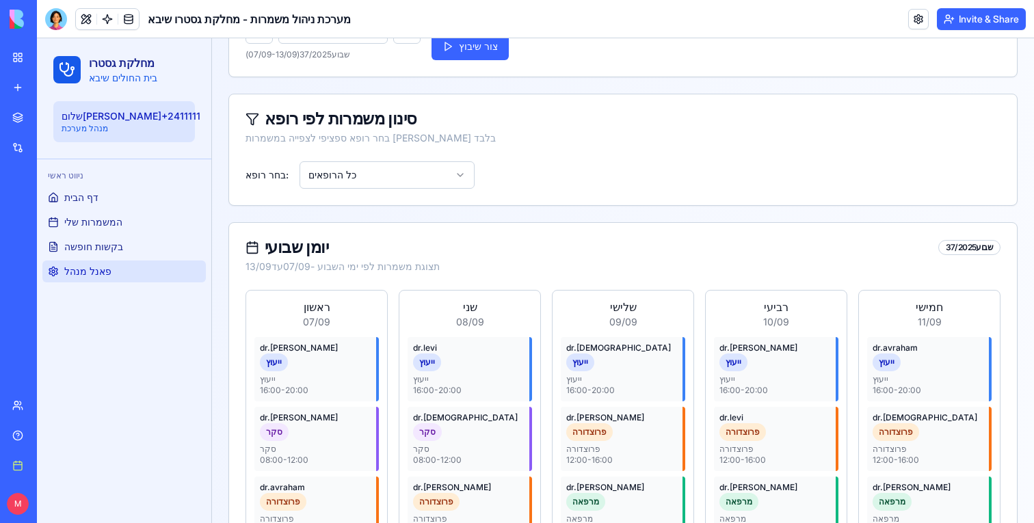
scroll to position [282, 0]
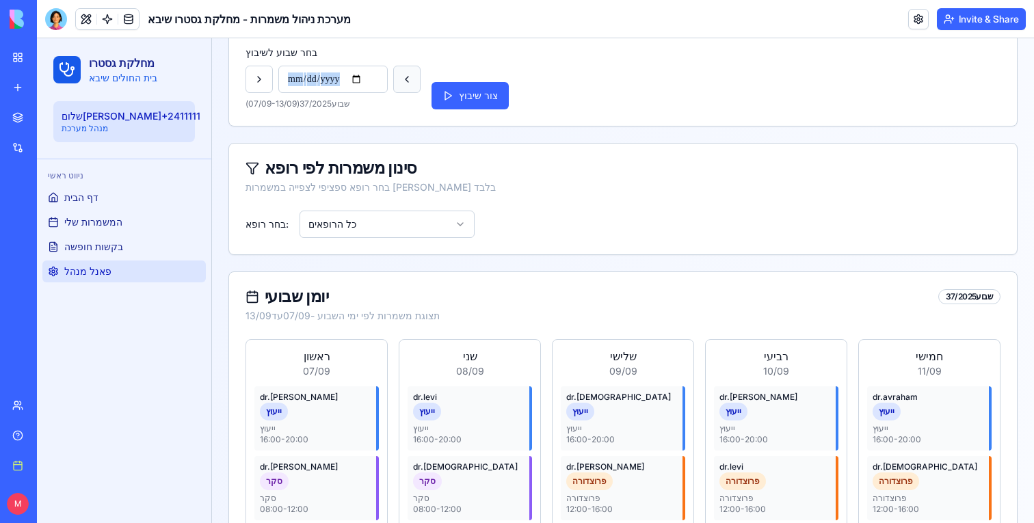
click at [407, 76] on button at bounding box center [406, 79] width 27 height 27
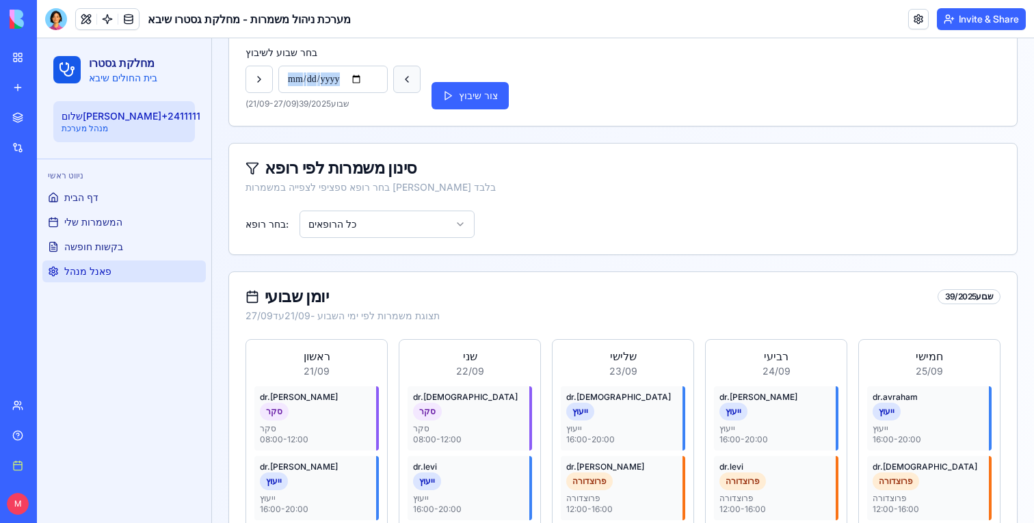
click at [407, 76] on button at bounding box center [406, 79] width 27 height 27
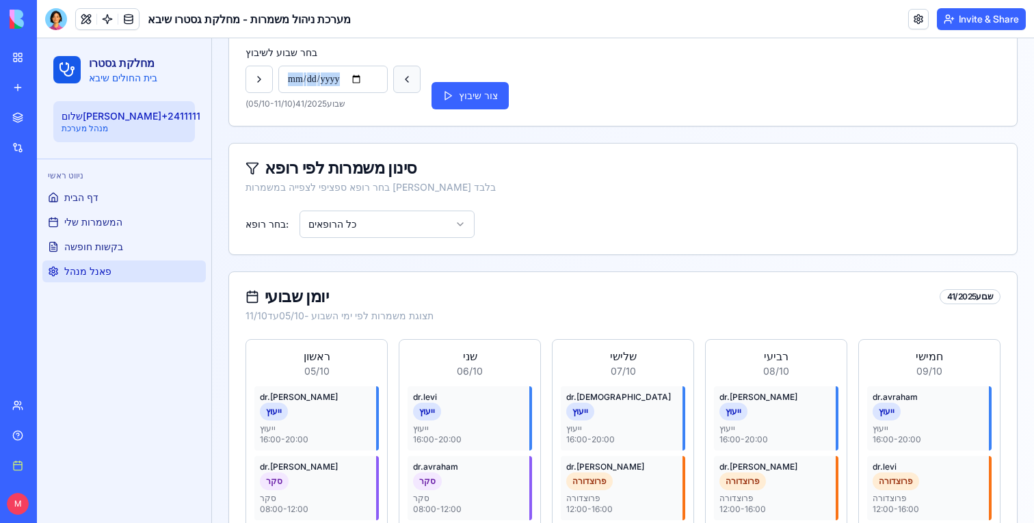
click at [407, 76] on button at bounding box center [406, 79] width 27 height 27
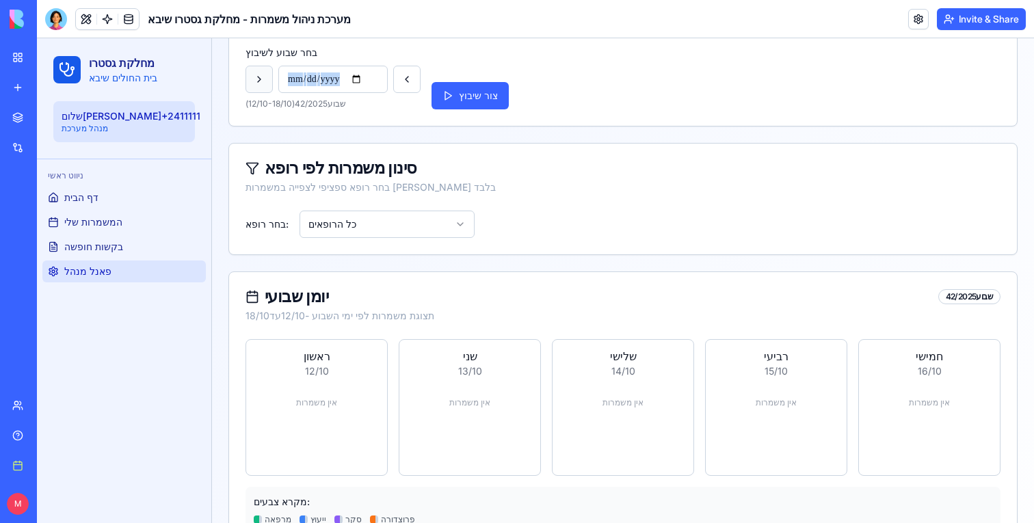
click at [263, 80] on button at bounding box center [258, 79] width 27 height 27
type input "**********"
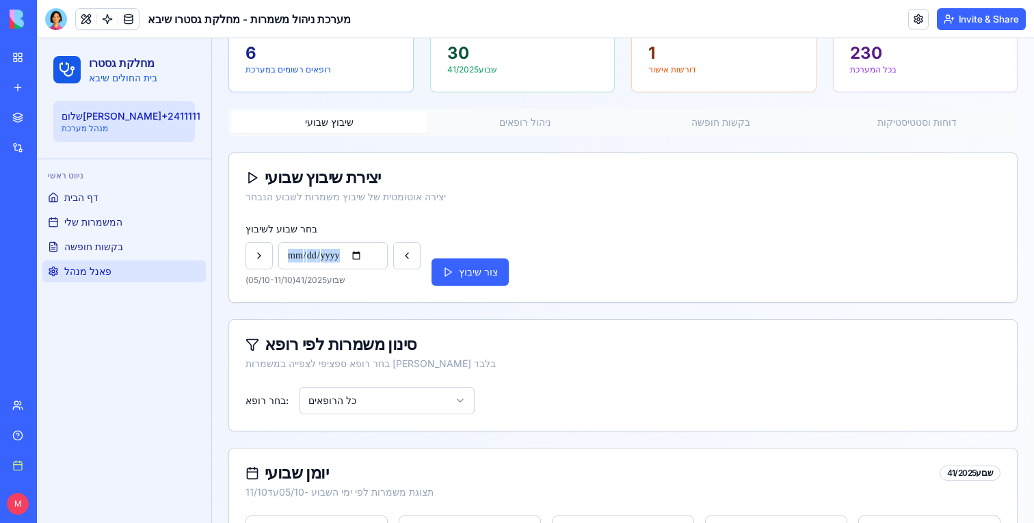
scroll to position [0, 0]
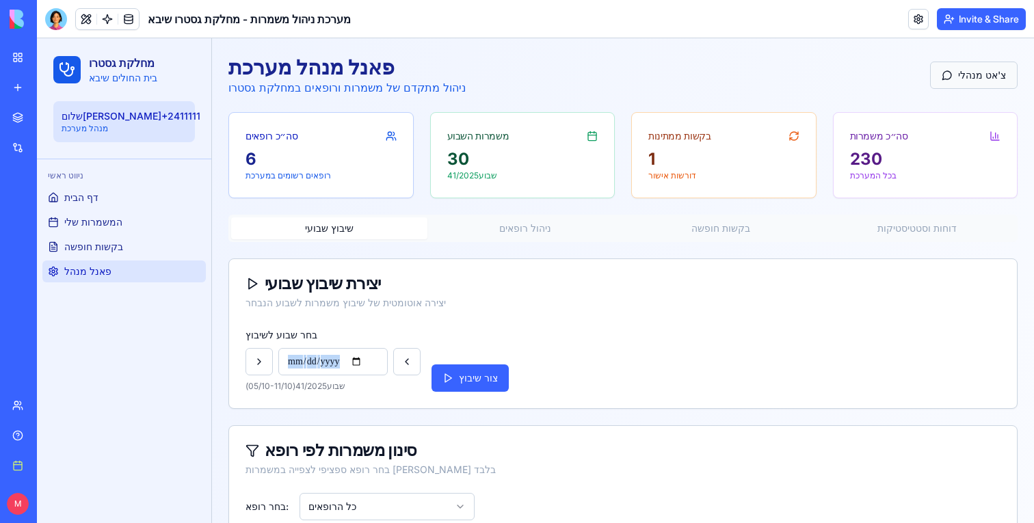
click at [1004, 83] on button "צ'אט מנהלי" at bounding box center [974, 75] width 88 height 27
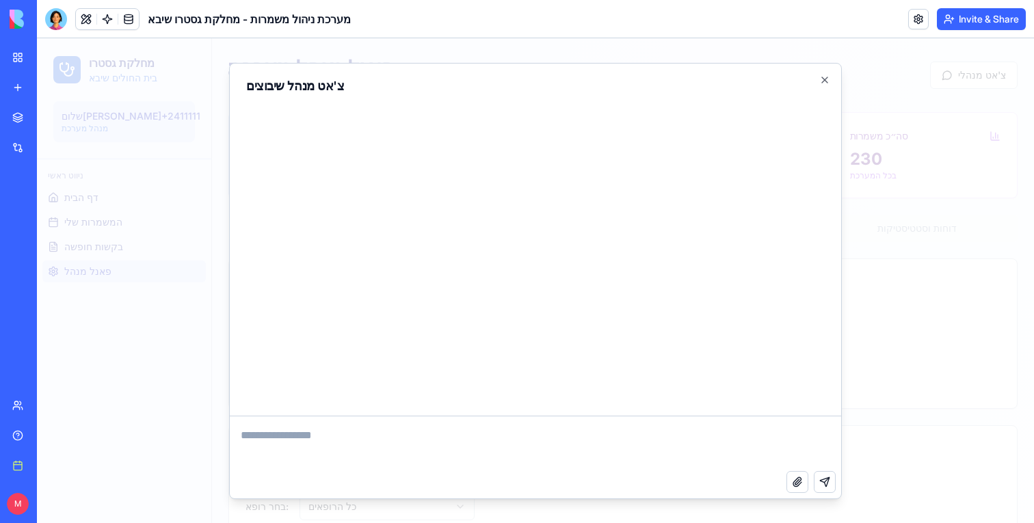
click at [1021, 308] on div at bounding box center [535, 280] width 997 height 485
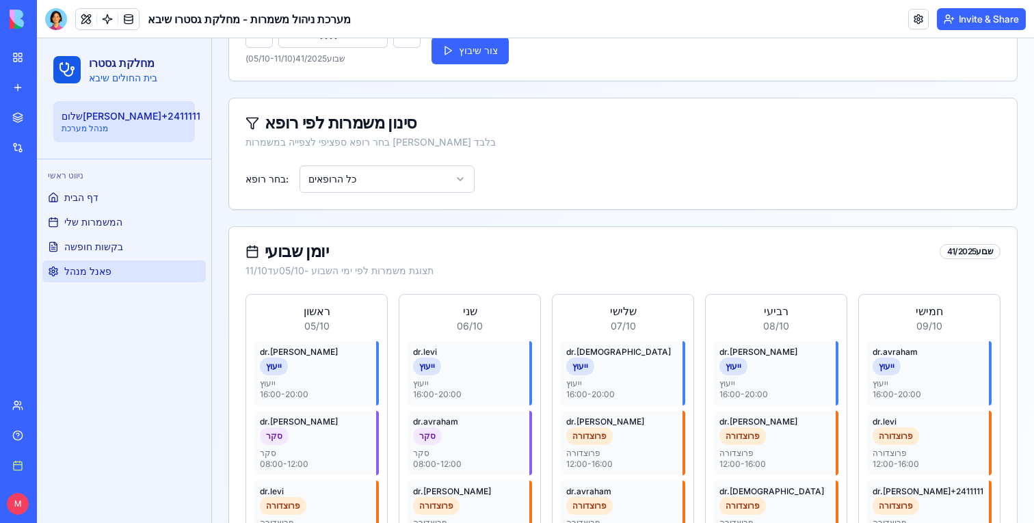
scroll to position [497, 0]
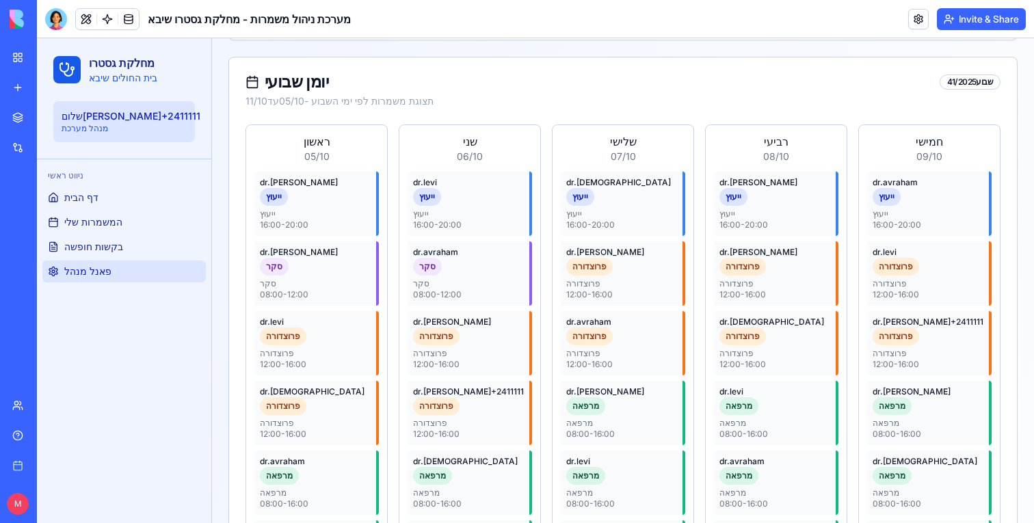
click at [47, 3] on header "מערכת ניהול משמרות - מחלקת גסטרו שיבא Invite & Share" at bounding box center [535, 19] width 997 height 38
click at [47, 16] on div at bounding box center [56, 19] width 22 height 22
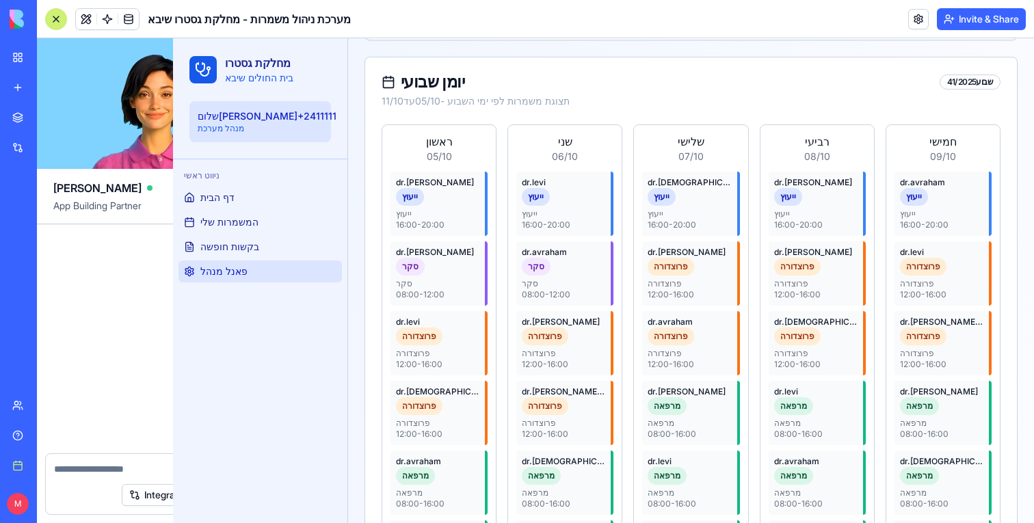
scroll to position [4243, 0]
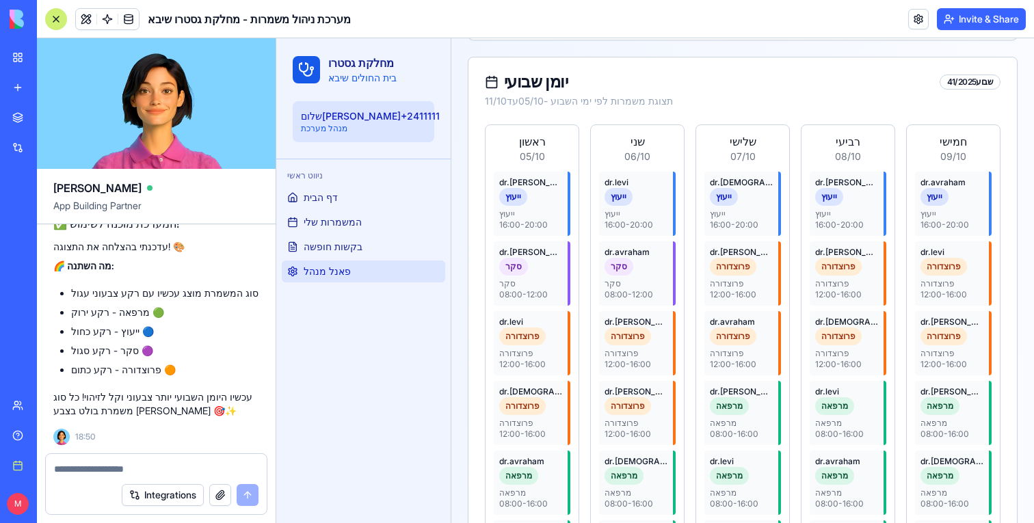
click at [143, 463] on textarea at bounding box center [156, 469] width 204 height 14
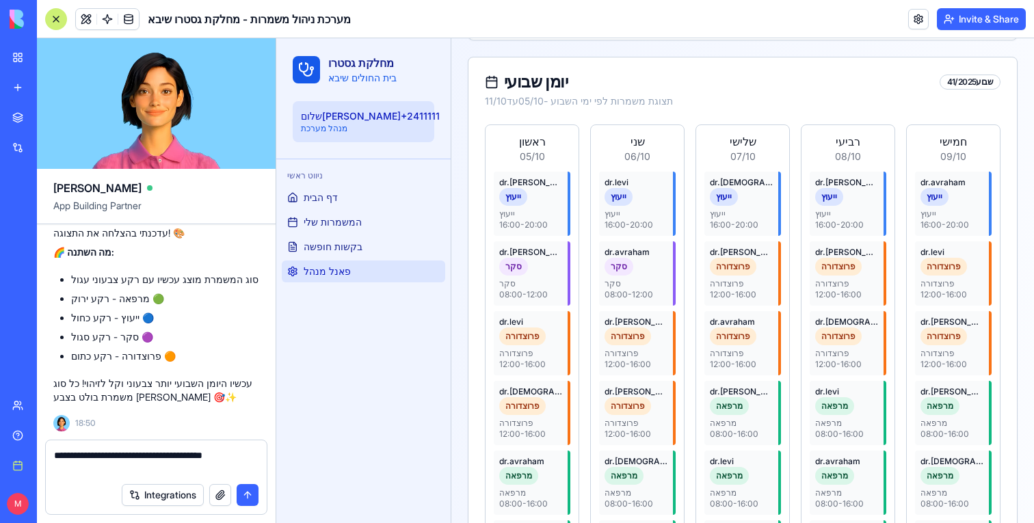
type textarea "**********"
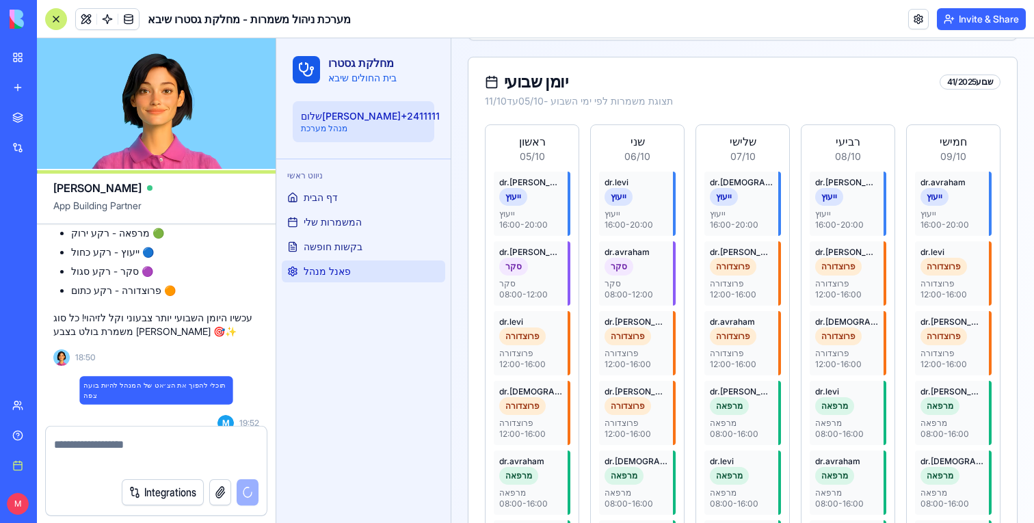
scroll to position [4309, 0]
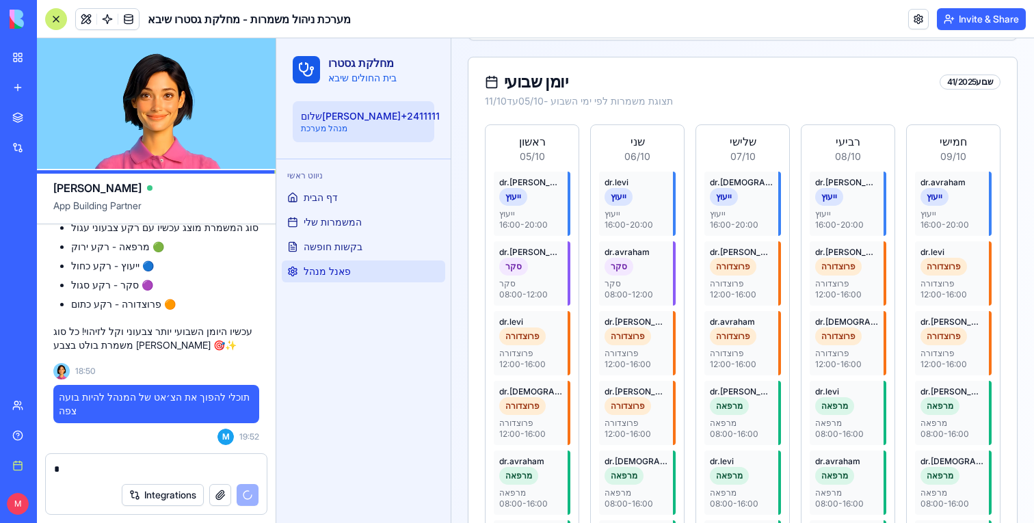
type textarea "*"
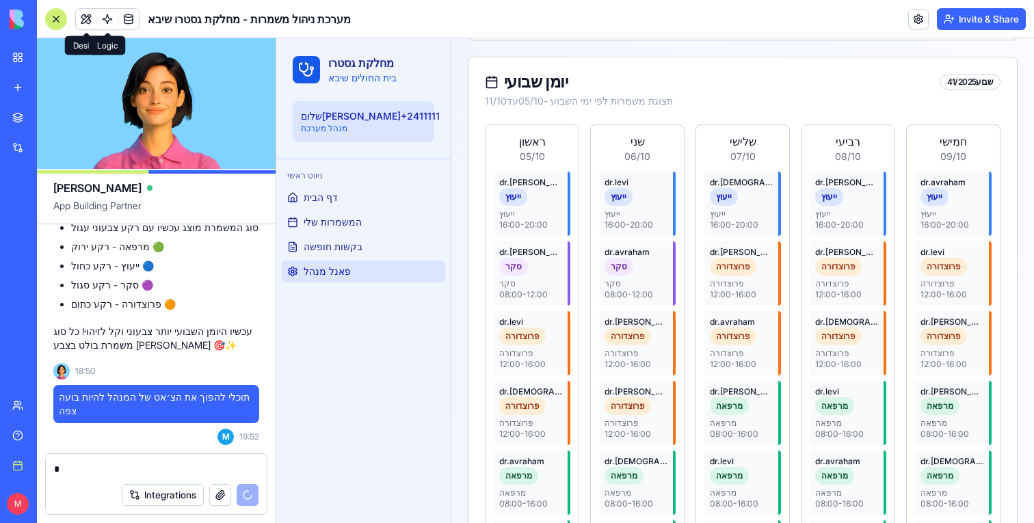
click at [105, 15] on link at bounding box center [107, 19] width 21 height 21
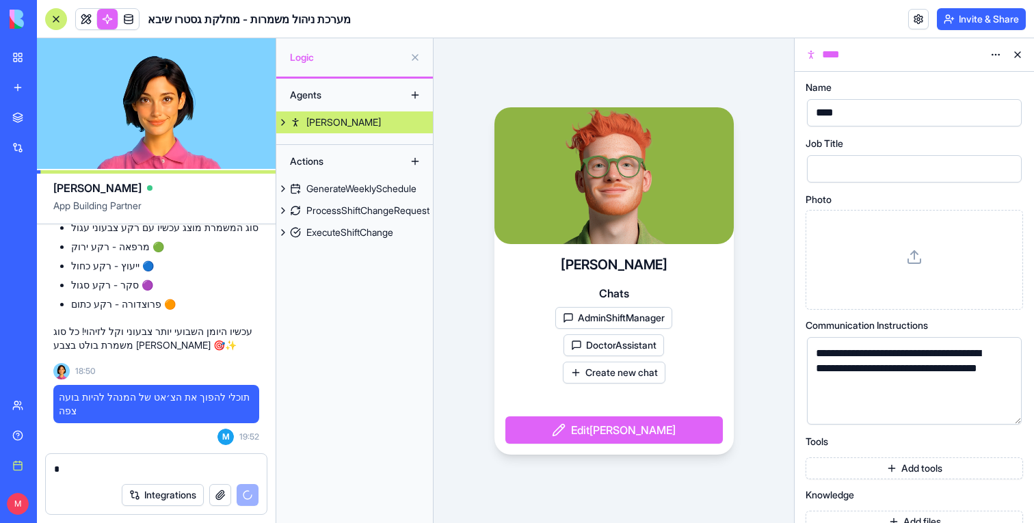
click at [323, 124] on div "[PERSON_NAME]" at bounding box center [343, 123] width 75 height 14
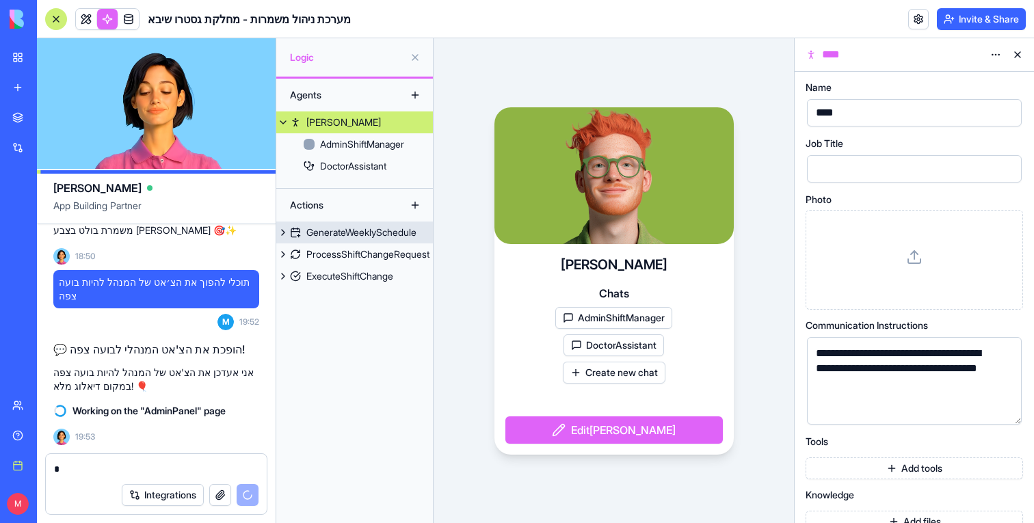
scroll to position [4448, 0]
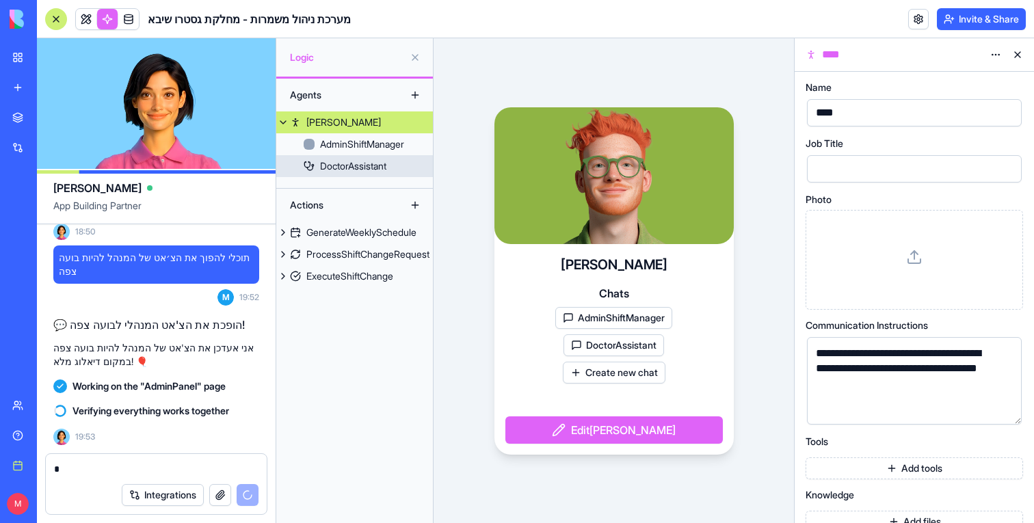
click at [355, 163] on div "DoctorAssistant" at bounding box center [353, 166] width 66 height 14
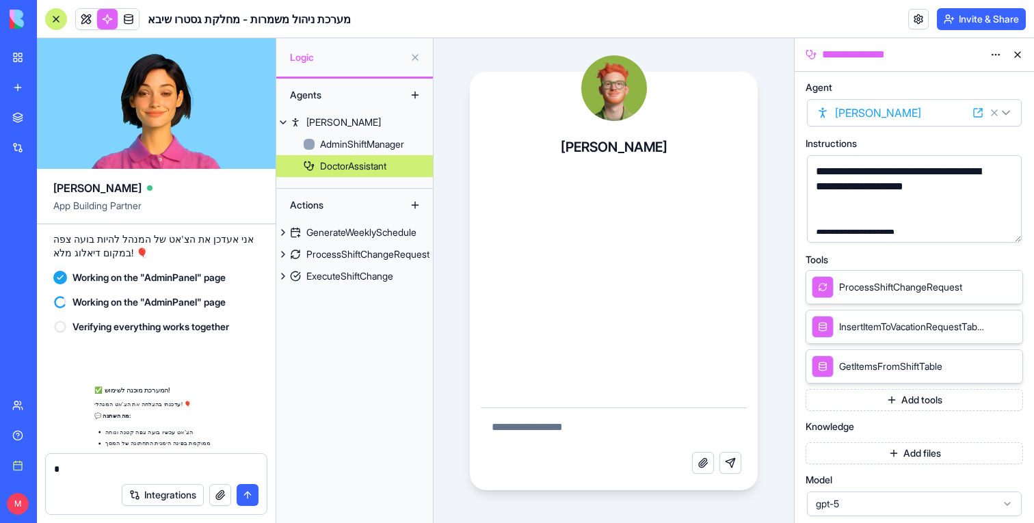
scroll to position [4686, 0]
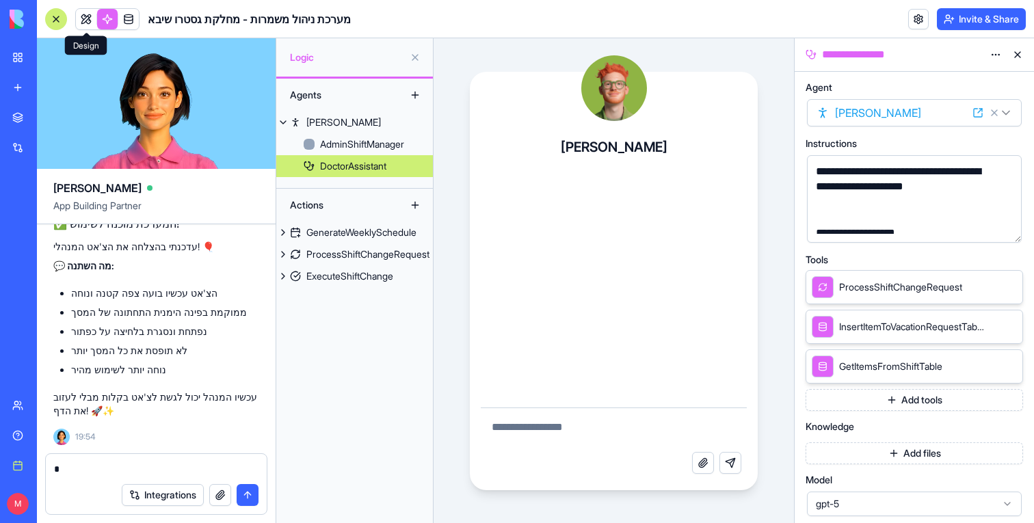
click at [89, 17] on link at bounding box center [86, 19] width 21 height 21
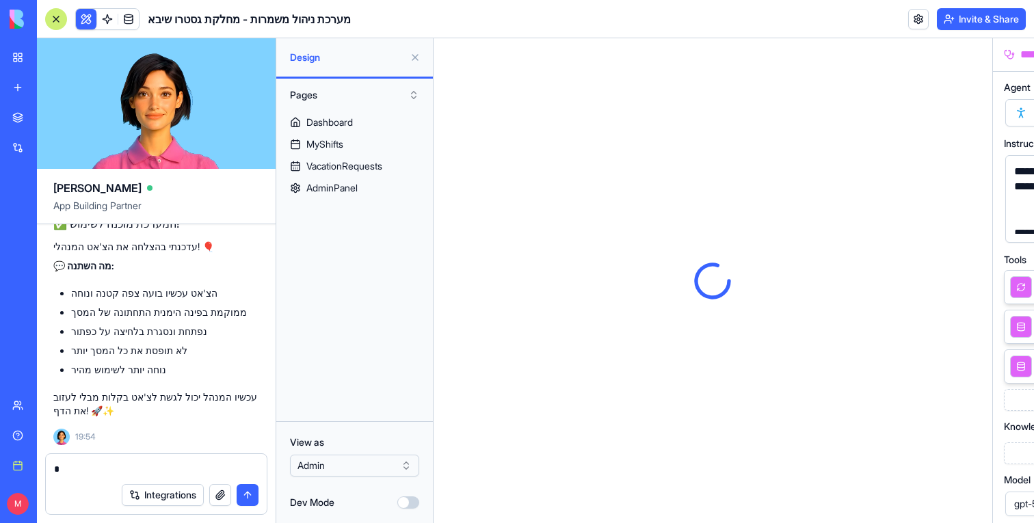
click at [57, 16] on div at bounding box center [56, 19] width 22 height 22
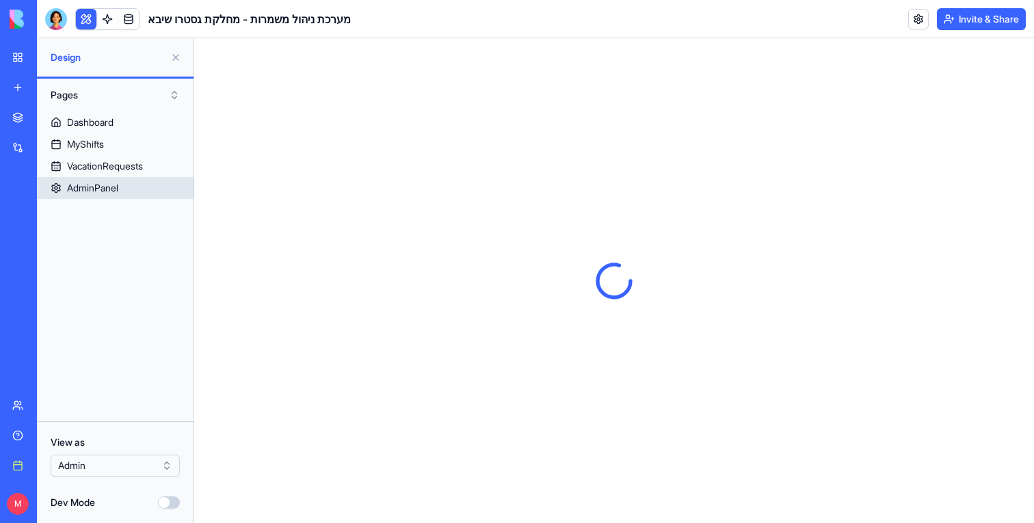
click at [89, 192] on div "AdminPanel" at bounding box center [92, 188] width 51 height 14
click at [179, 53] on button at bounding box center [176, 57] width 22 height 22
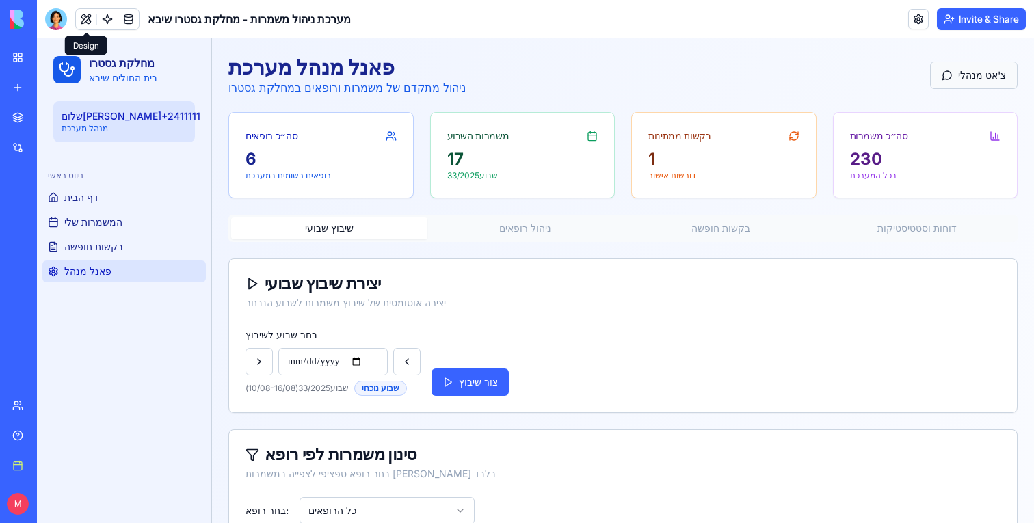
click at [971, 77] on button "צ'אט מנהלי" at bounding box center [974, 75] width 88 height 27
click at [64, 12] on div at bounding box center [56, 19] width 22 height 22
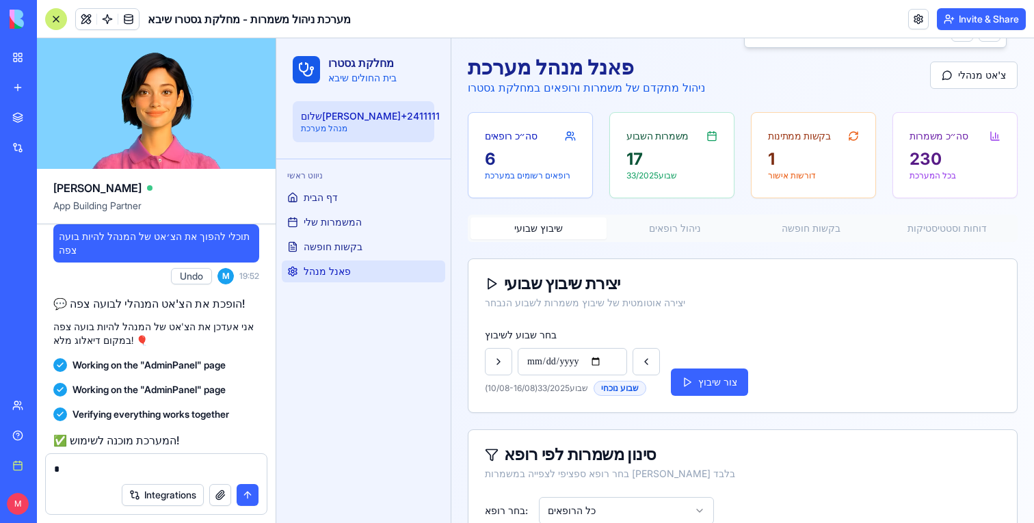
scroll to position [4457, 0]
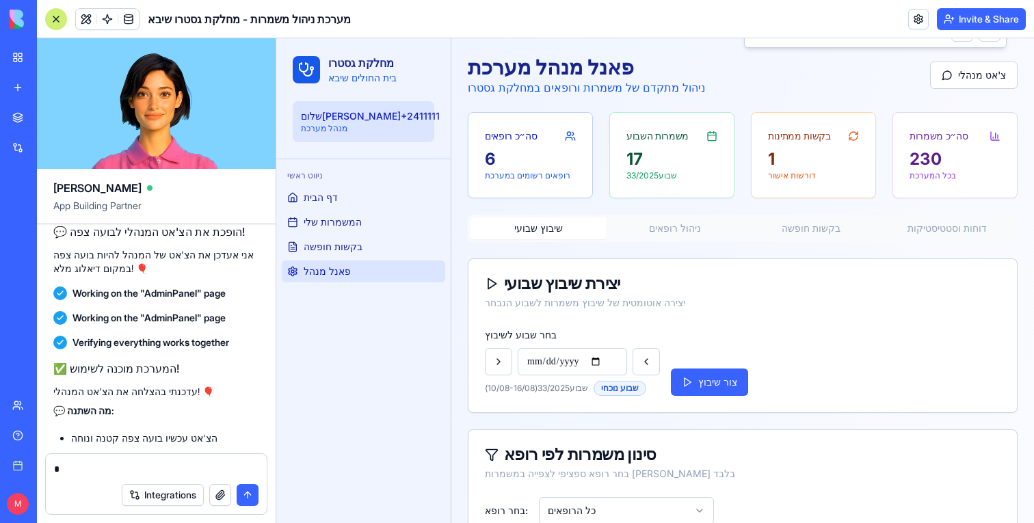
click at [197, 213] on button "Undo" at bounding box center [191, 204] width 41 height 16
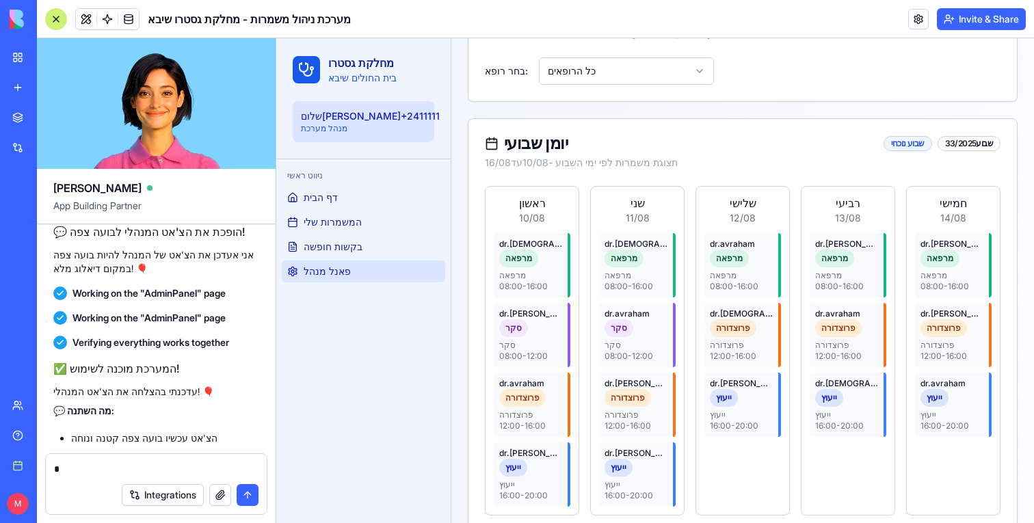
scroll to position [0, 0]
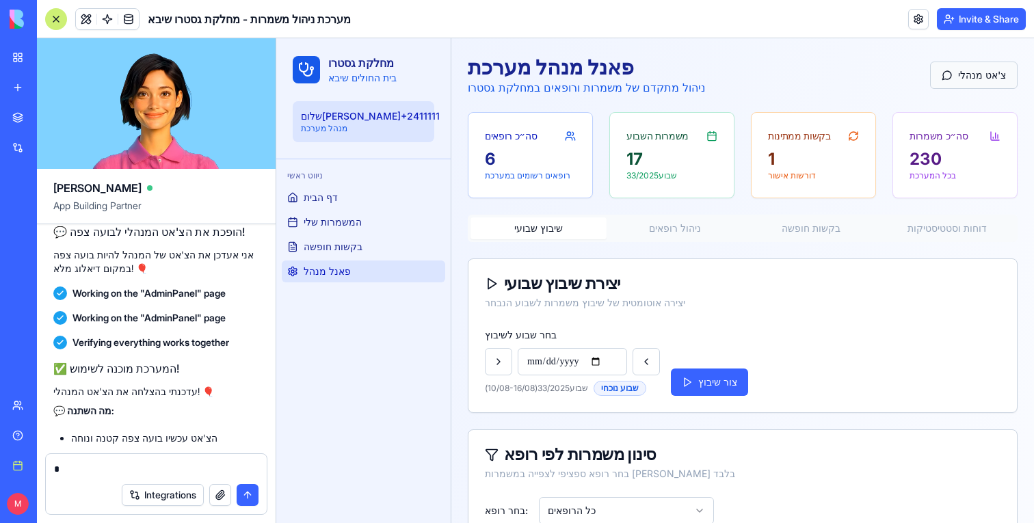
click at [982, 81] on button "צ'אט מנהלי" at bounding box center [974, 75] width 88 height 27
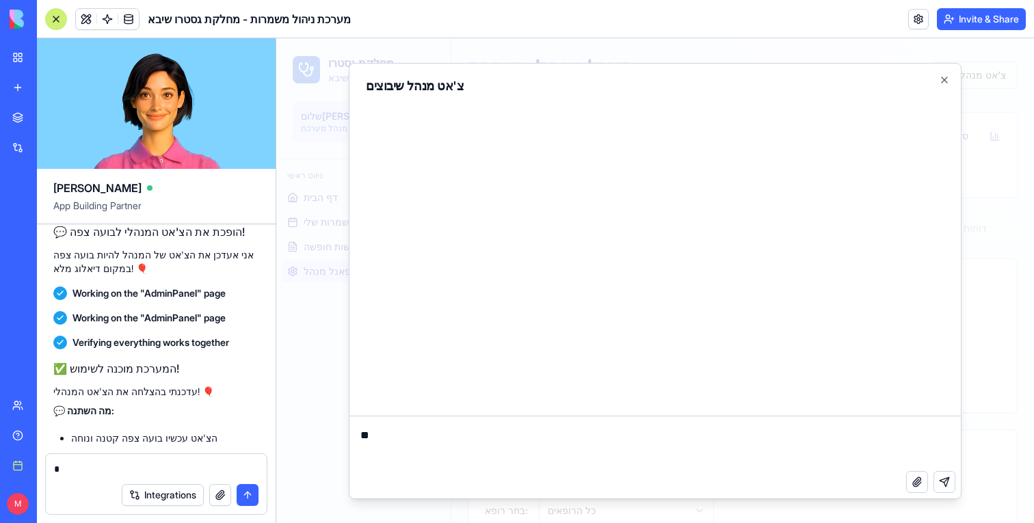
type textarea "*"
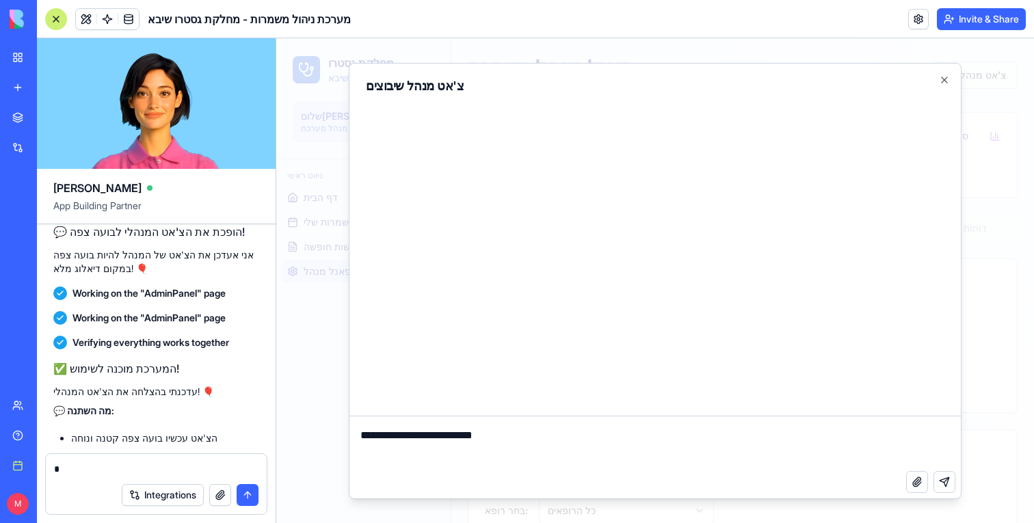
type textarea "**********"
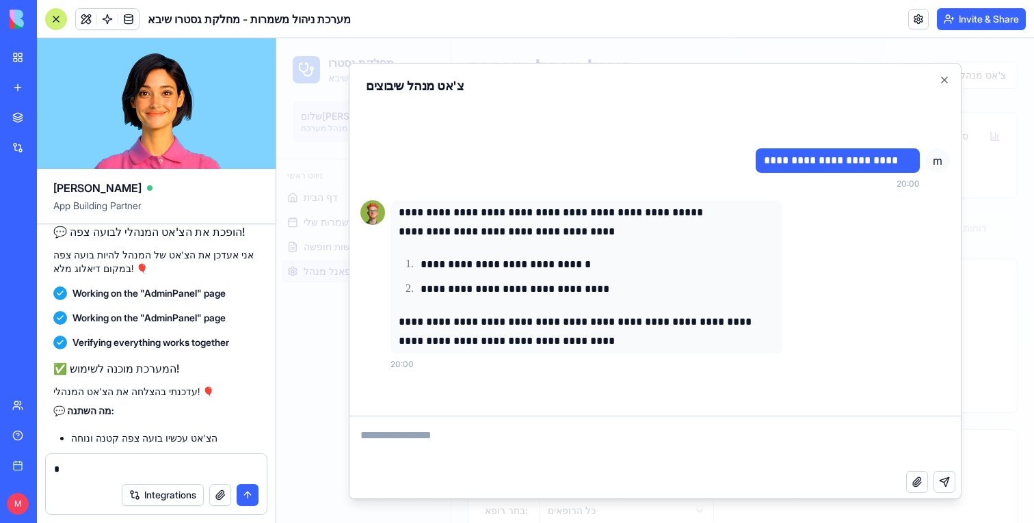
click at [313, 343] on div at bounding box center [655, 280] width 758 height 485
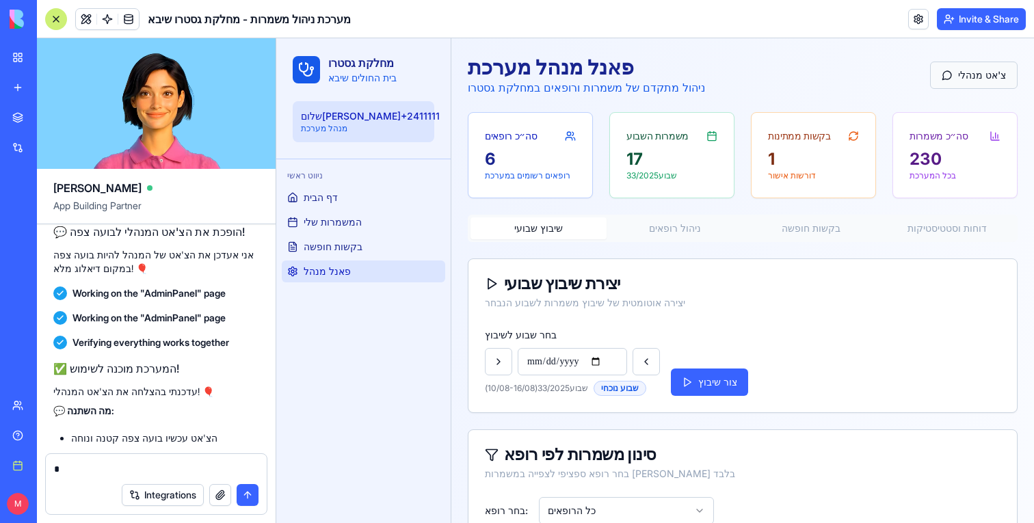
click at [962, 77] on button "צ'אט מנהלי" at bounding box center [974, 75] width 88 height 27
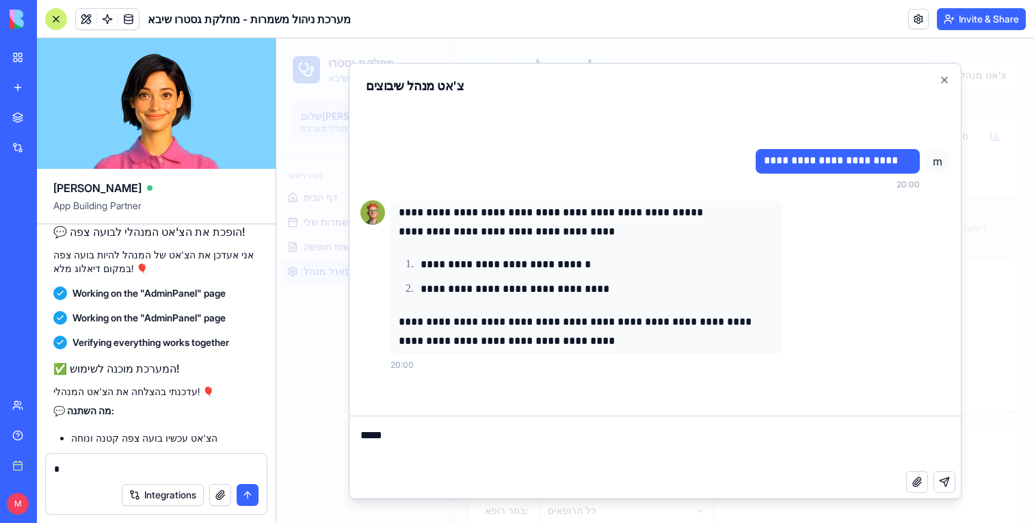
type textarea "******"
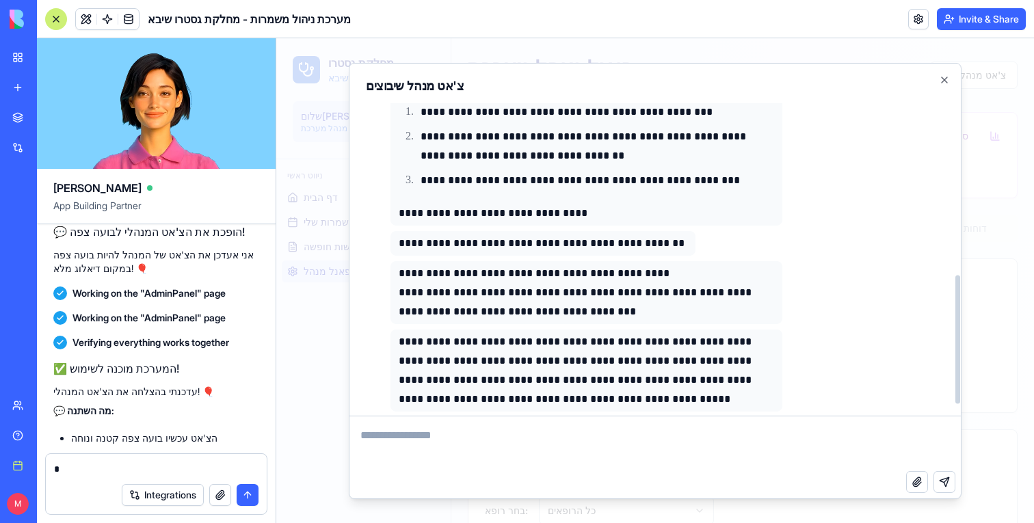
scroll to position [442, 0]
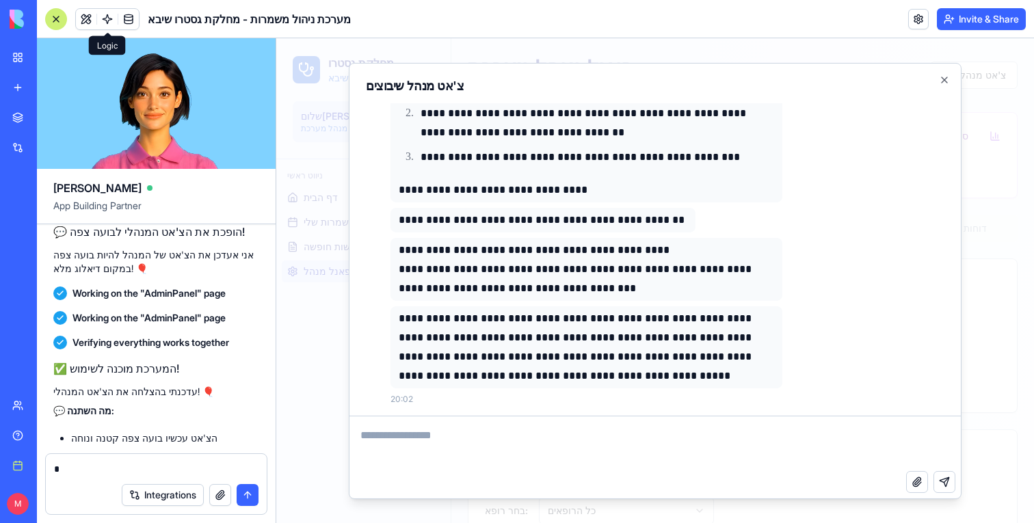
click at [103, 25] on link at bounding box center [107, 19] width 21 height 21
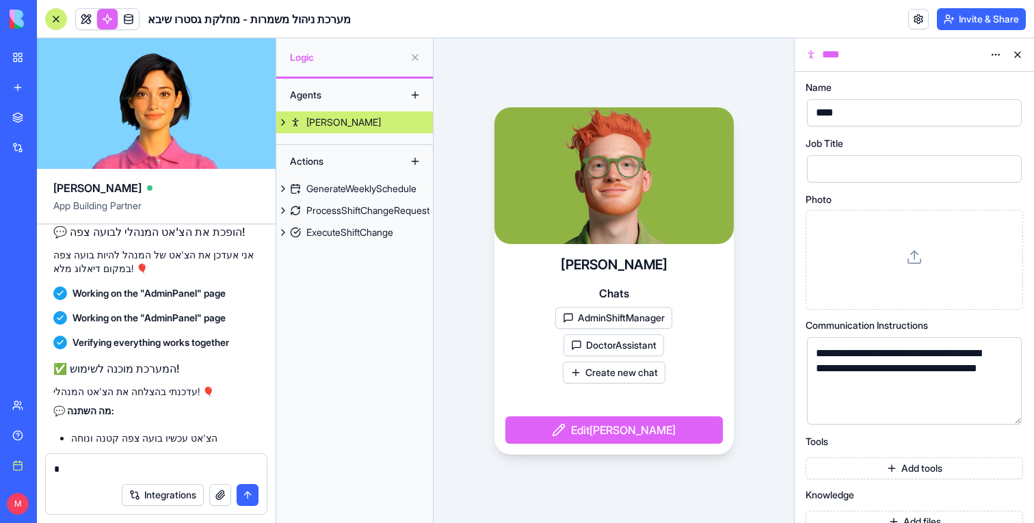
click at [284, 123] on button at bounding box center [283, 122] width 14 height 22
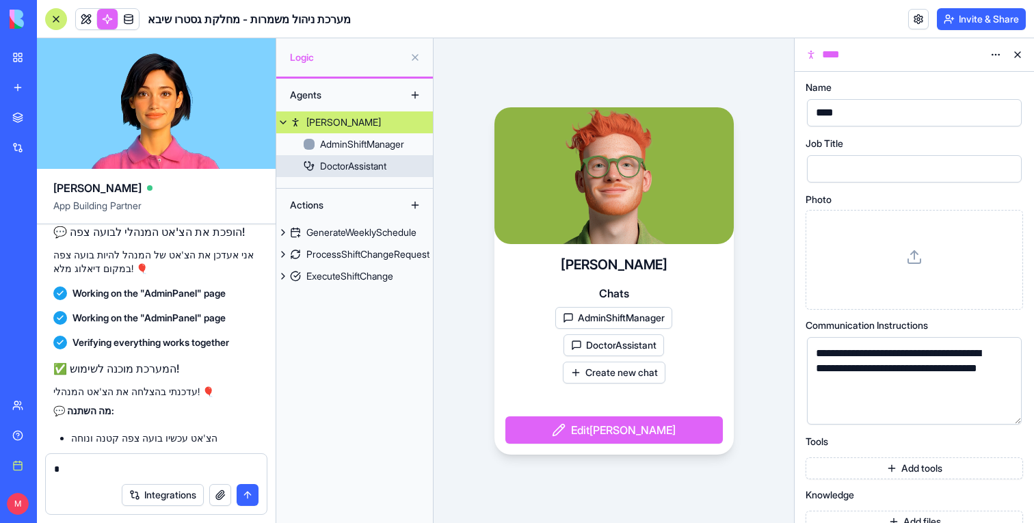
click at [364, 168] on div "DoctorAssistant" at bounding box center [353, 166] width 66 height 14
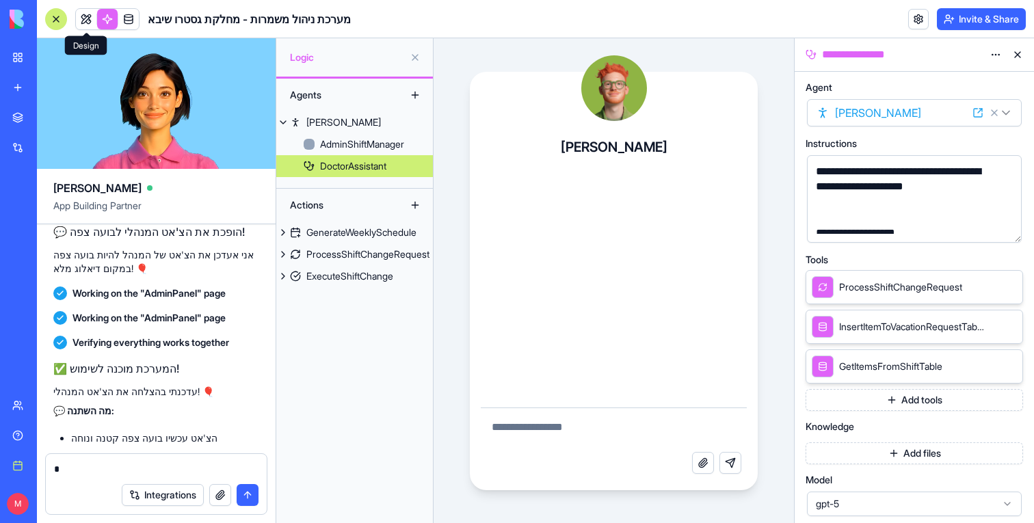
click at [79, 23] on link at bounding box center [86, 19] width 21 height 21
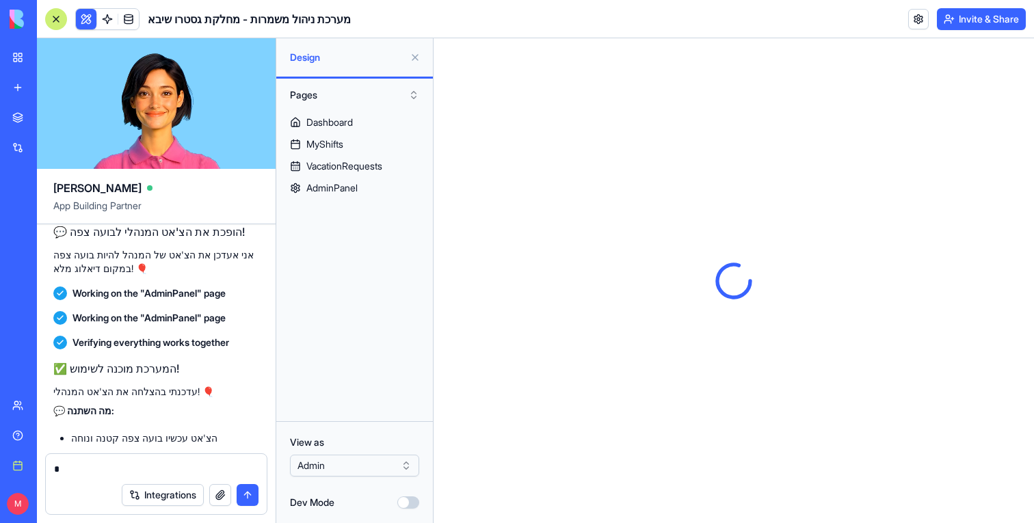
click at [87, 21] on button at bounding box center [86, 19] width 21 height 21
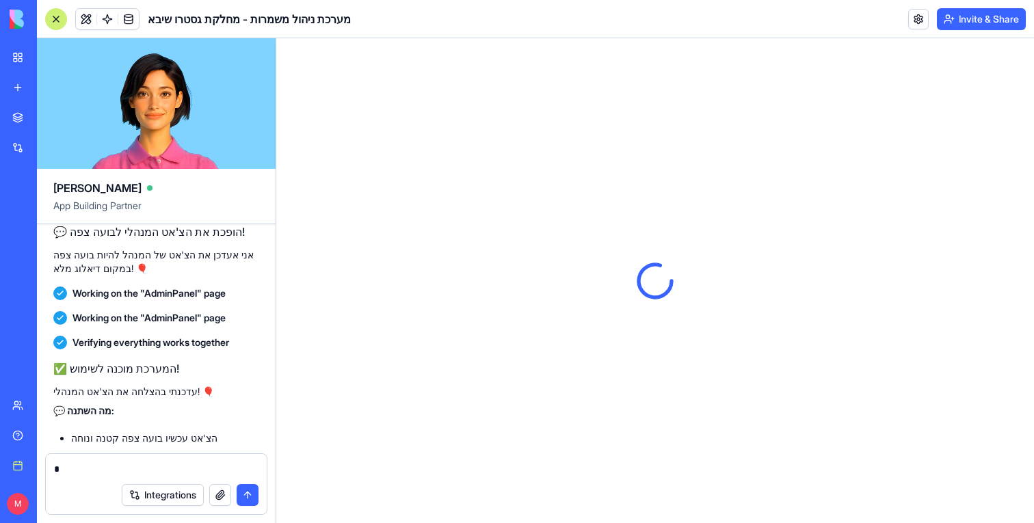
click at [56, 24] on div at bounding box center [56, 19] width 22 height 22
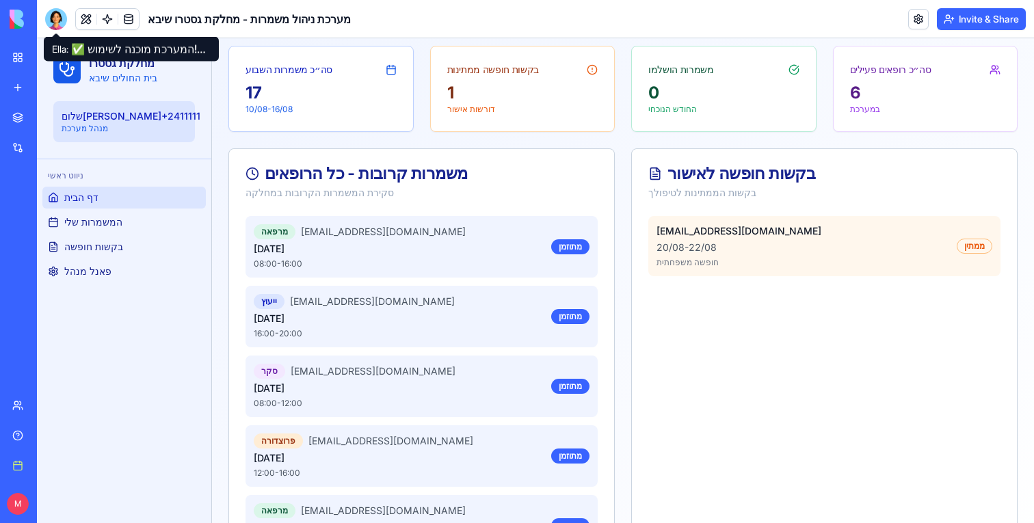
scroll to position [139, 0]
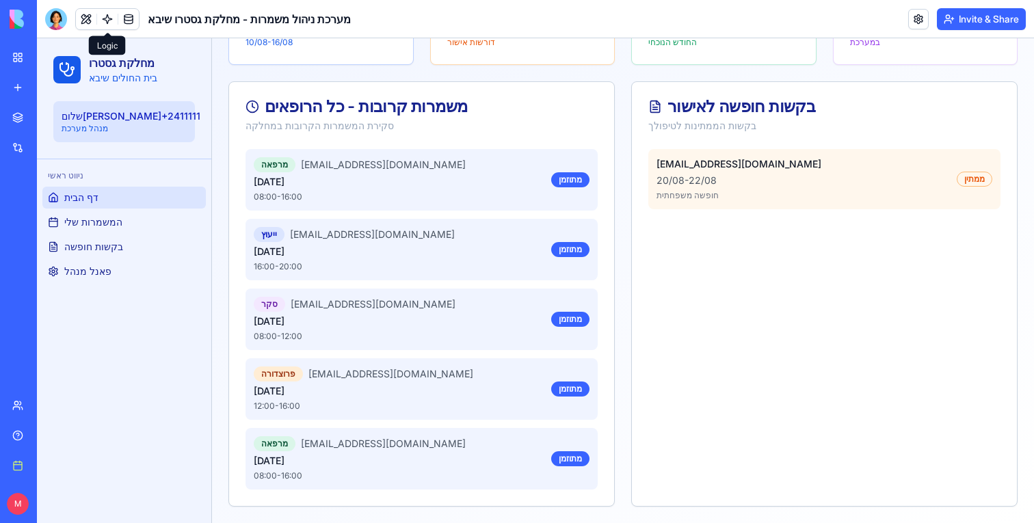
click at [104, 13] on link at bounding box center [107, 19] width 21 height 21
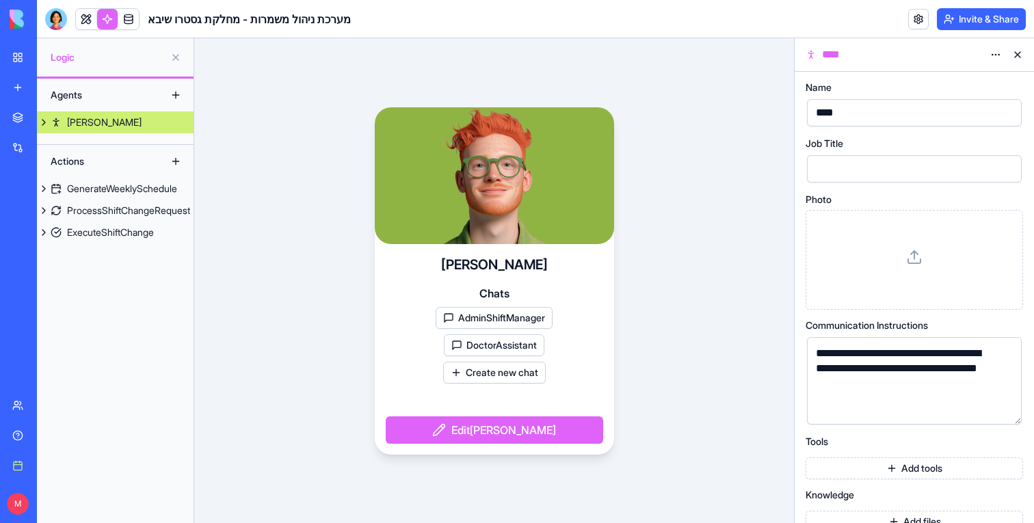
click at [79, 133] on div "Agents Ryan Actions GenerateWeeklySchedule ProcessShiftChangeRequest ExecuteShi…" at bounding box center [115, 301] width 157 height 444
click at [1003, 416] on button "button" at bounding box center [1008, 411] width 22 height 22
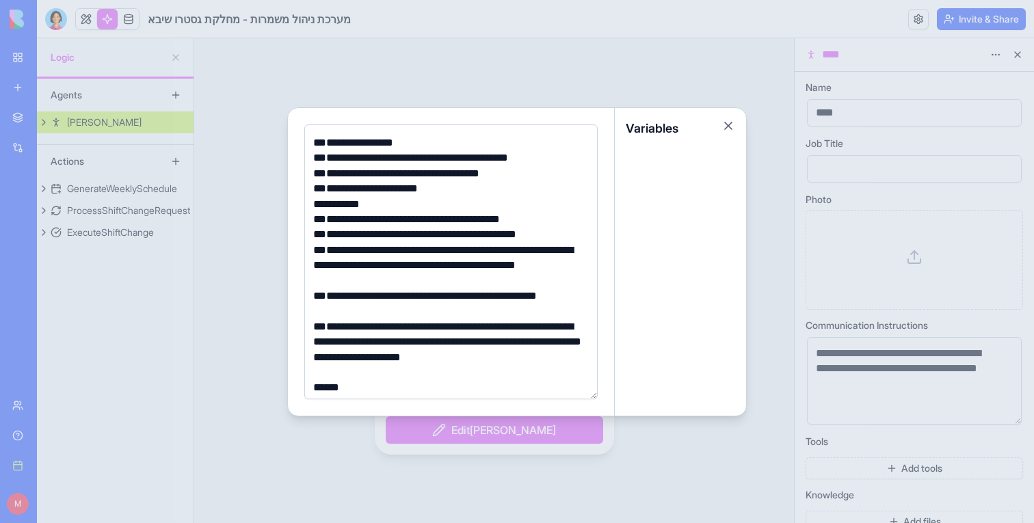
scroll to position [137, 0]
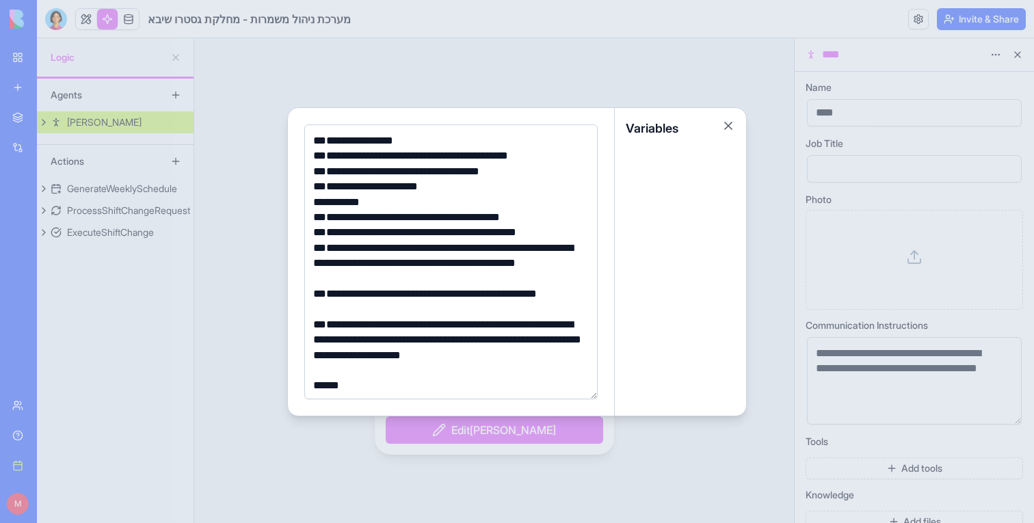
click at [237, 219] on div at bounding box center [517, 261] width 1034 height 523
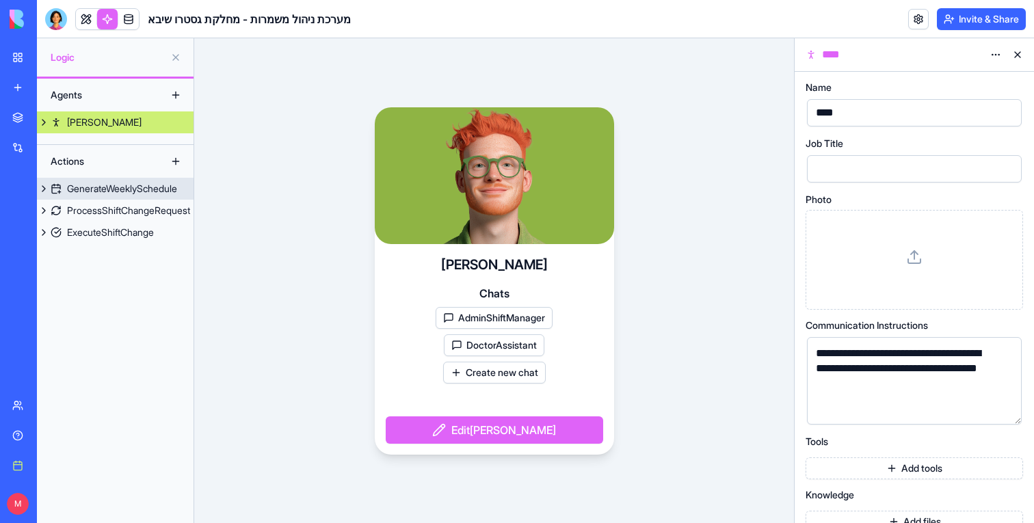
click at [124, 191] on div "GenerateWeeklySchedule" at bounding box center [122, 189] width 110 height 14
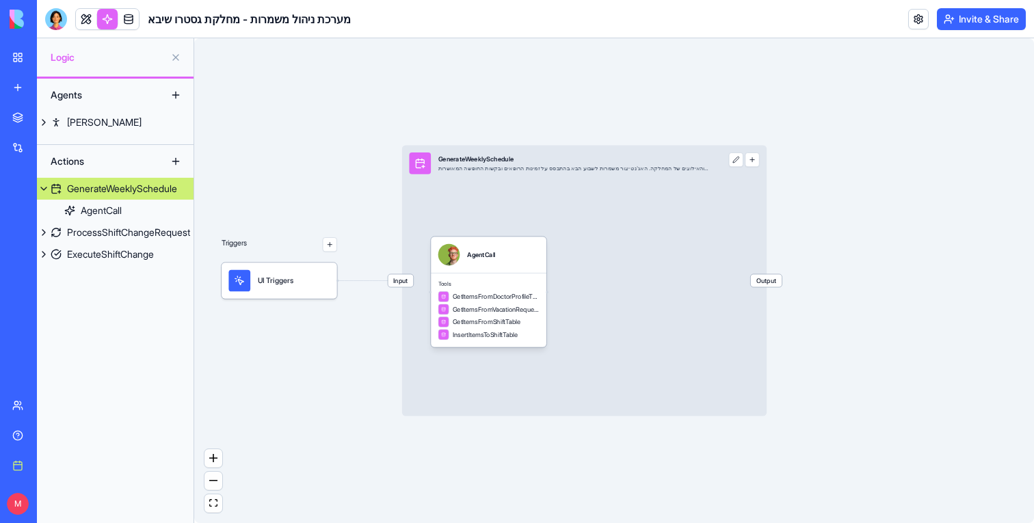
click at [402, 278] on span "Input" at bounding box center [400, 280] width 25 height 12
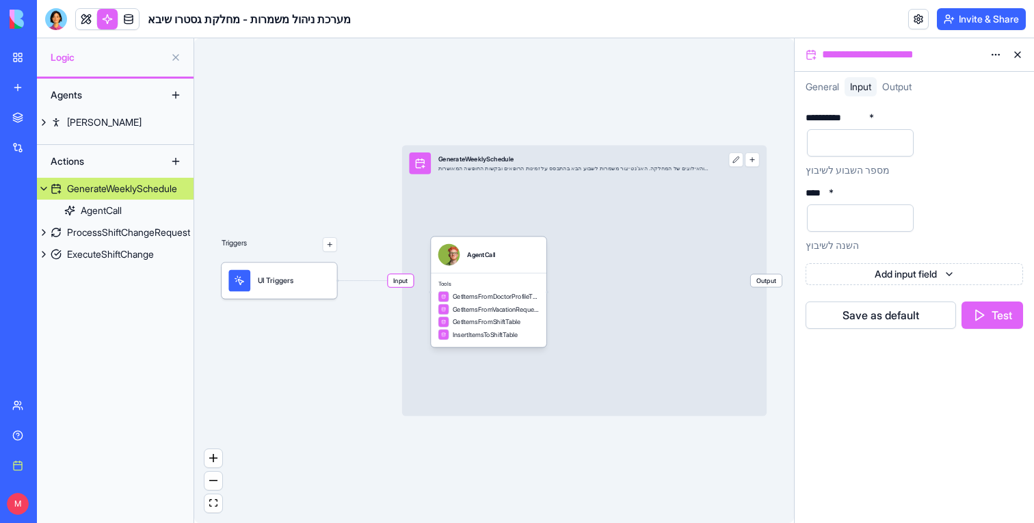
click at [212, 105] on div "Triggers UI Triggers Input GenerateWeeklySchedule יצירת שיבוץ משמרות שבועי לפי …" at bounding box center [494, 280] width 600 height 485
click at [59, 19] on div at bounding box center [56, 19] width 22 height 22
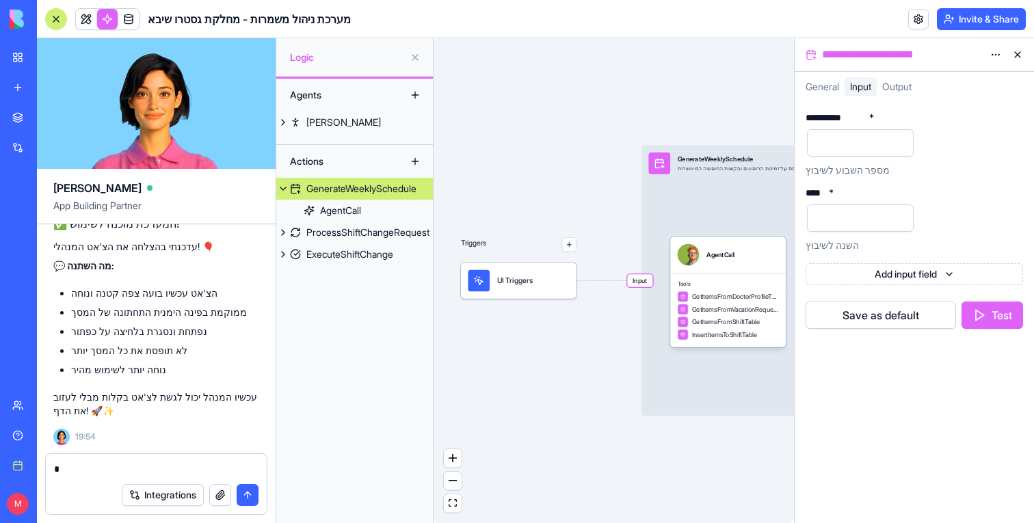
click at [130, 462] on textarea "*" at bounding box center [156, 469] width 204 height 14
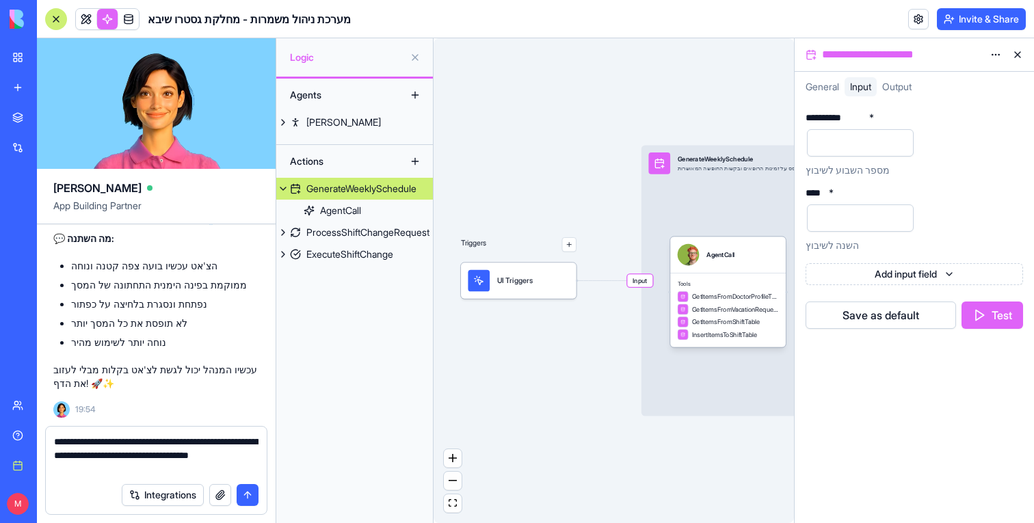
type textarea "**********"
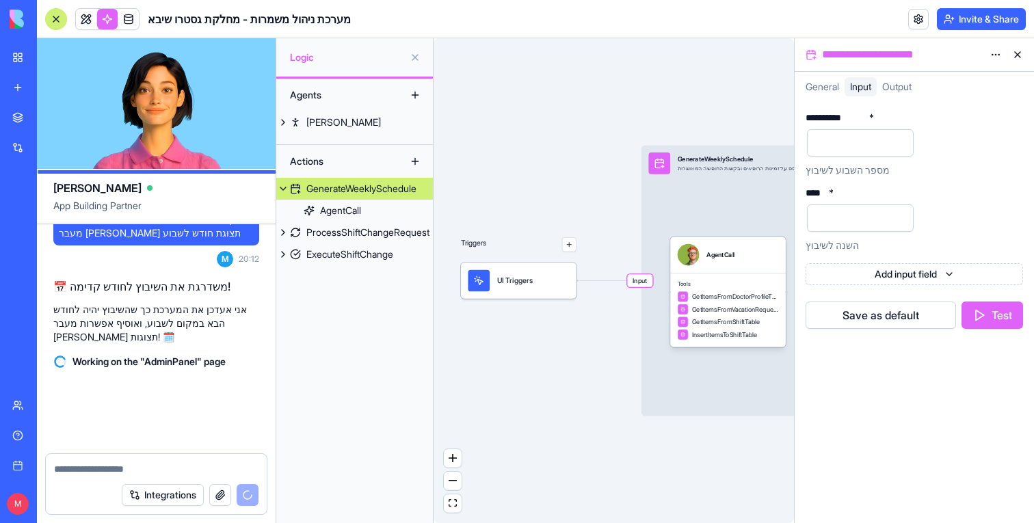
scroll to position [4943, 0]
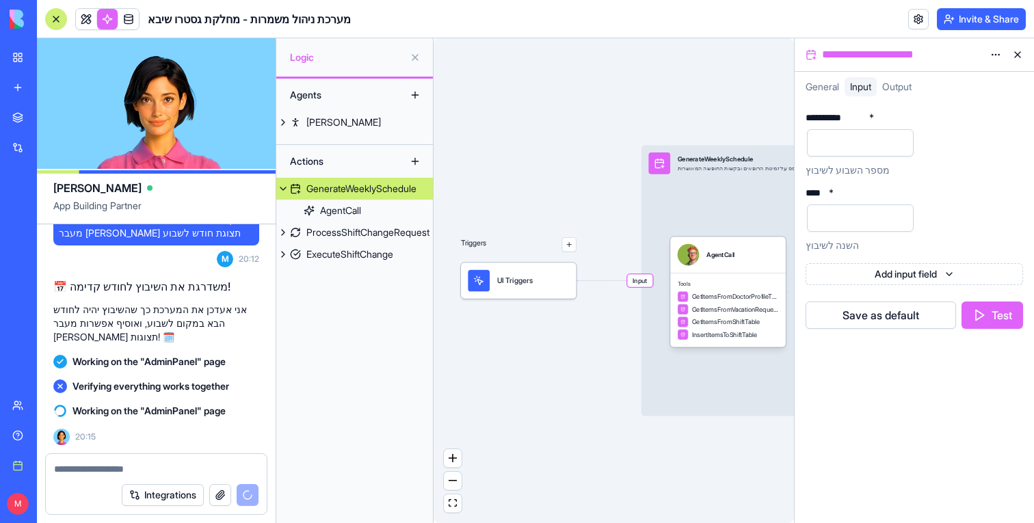
click at [1015, 52] on button at bounding box center [1017, 55] width 22 height 22
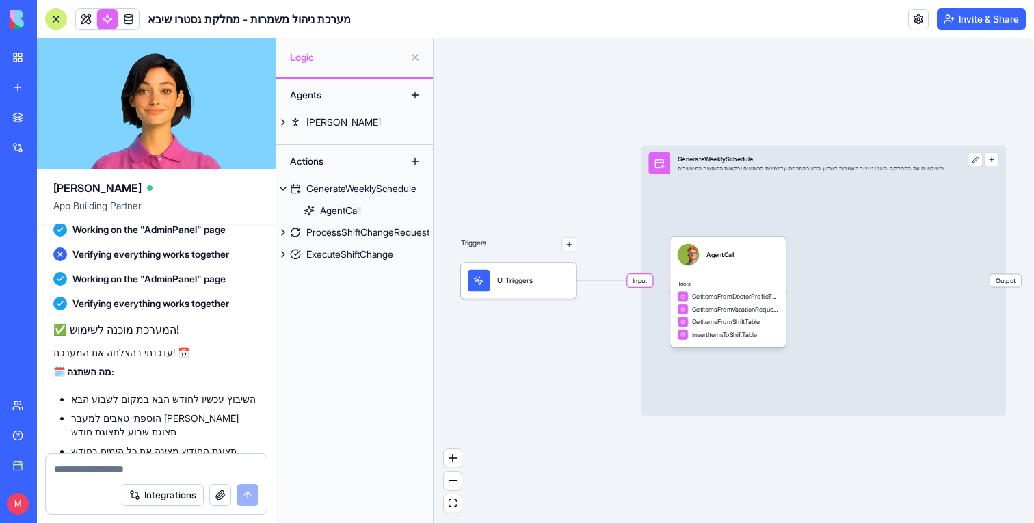
scroll to position [5074, 0]
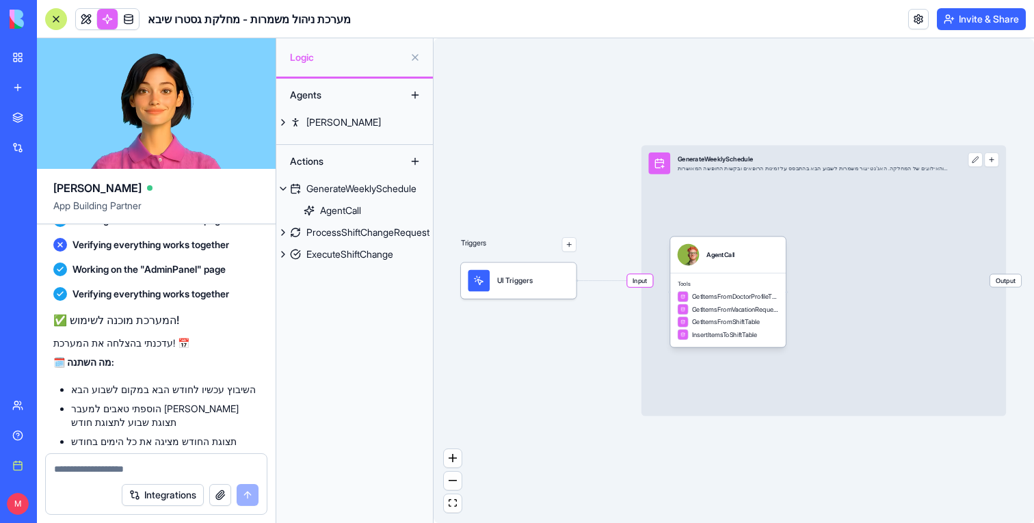
click at [633, 289] on div "Triggers UI Triggers Input GenerateWeeklySchedule יצירת שיבוץ משמרות שבועי לפי …" at bounding box center [733, 280] width 600 height 485
click at [636, 285] on span "Input" at bounding box center [639, 280] width 25 height 12
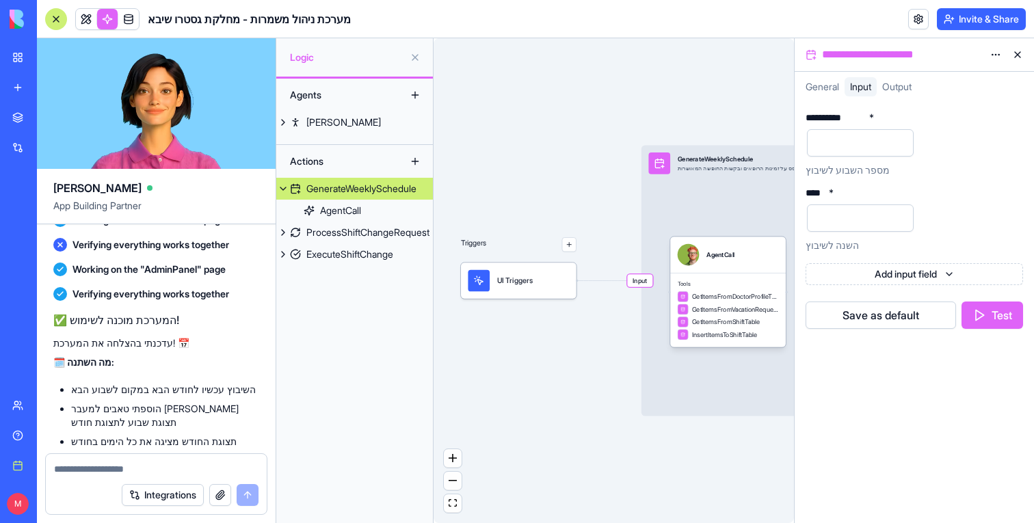
click at [636, 285] on span "Input" at bounding box center [639, 280] width 25 height 12
click at [134, 461] on div at bounding box center [156, 465] width 221 height 22
click at [93, 476] on div "Integrations" at bounding box center [156, 495] width 221 height 38
click at [100, 474] on textarea at bounding box center [156, 469] width 204 height 14
type textarea "**********"
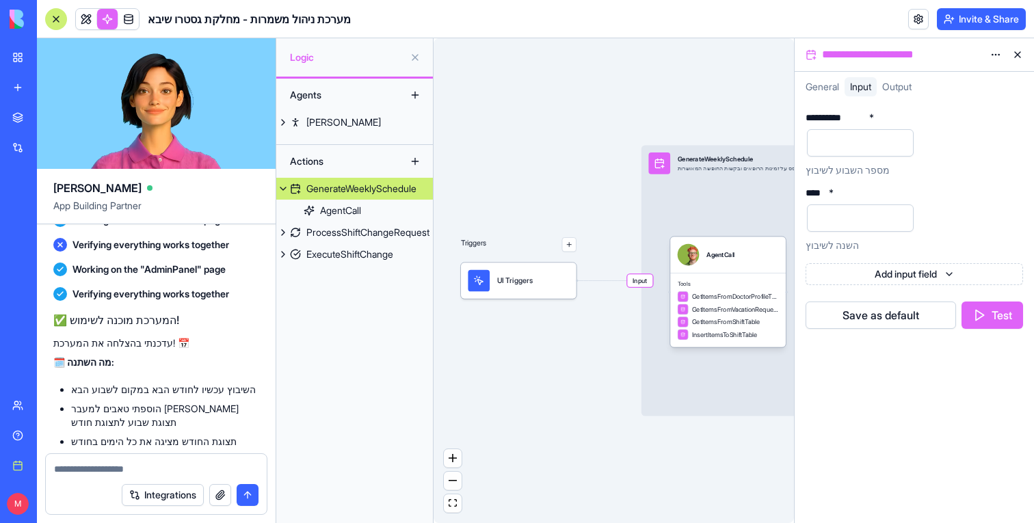
scroll to position [5348, 0]
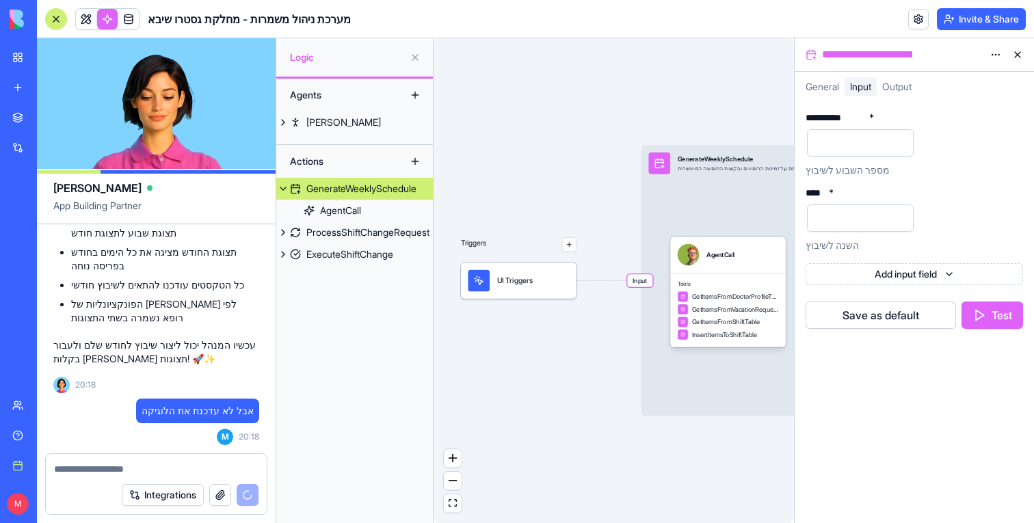
click at [1020, 57] on button at bounding box center [1017, 55] width 22 height 22
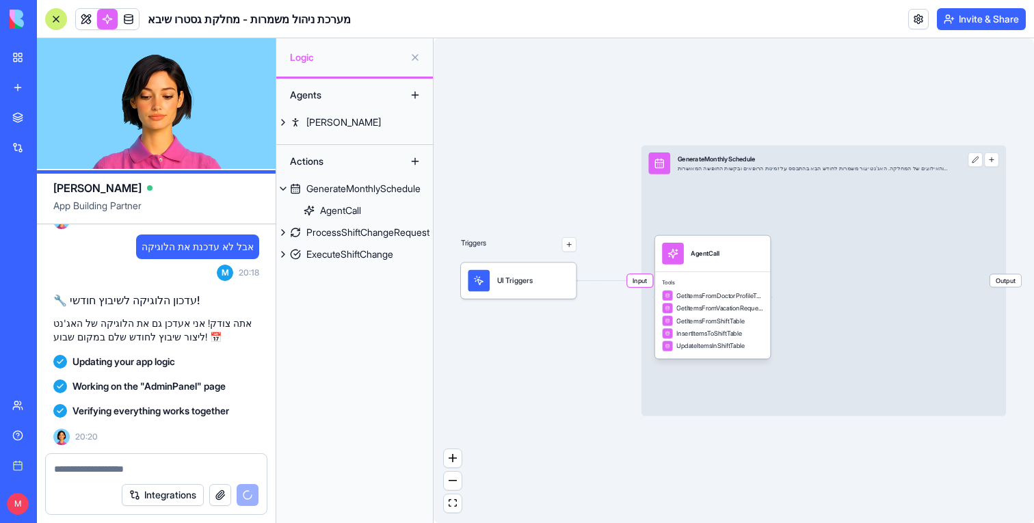
scroll to position [5873, 0]
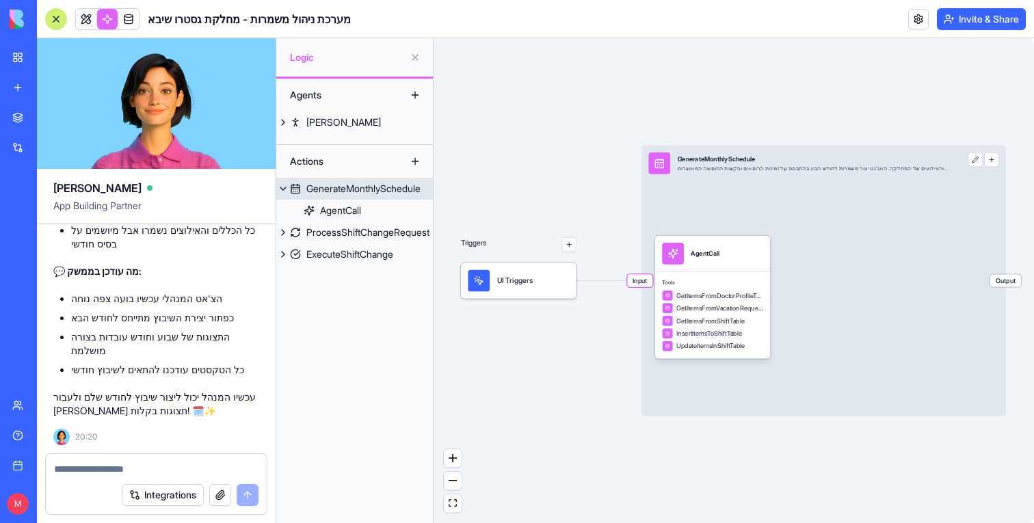
click at [646, 279] on span "Input" at bounding box center [639, 280] width 25 height 12
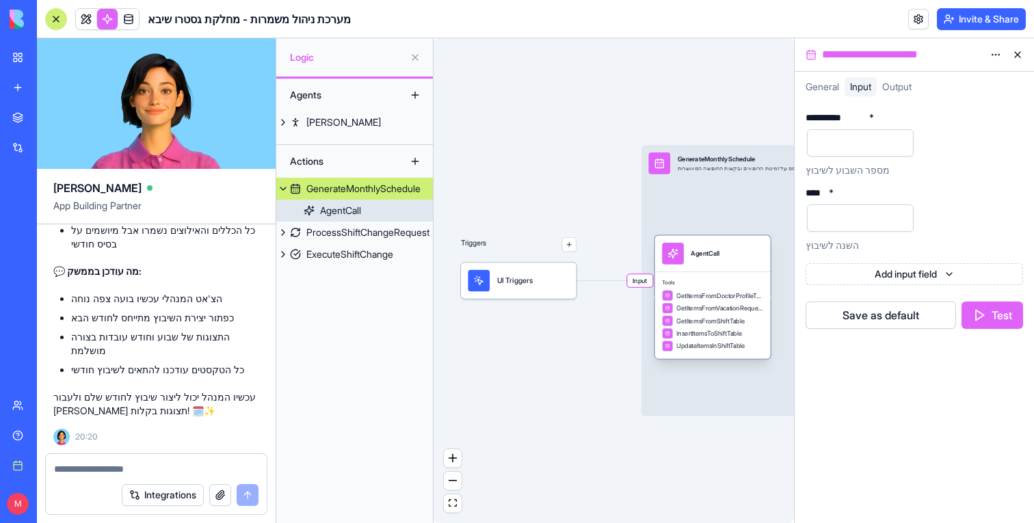
click at [737, 294] on span "GetItemsFromDoctorProfileTable" at bounding box center [719, 295] width 87 height 9
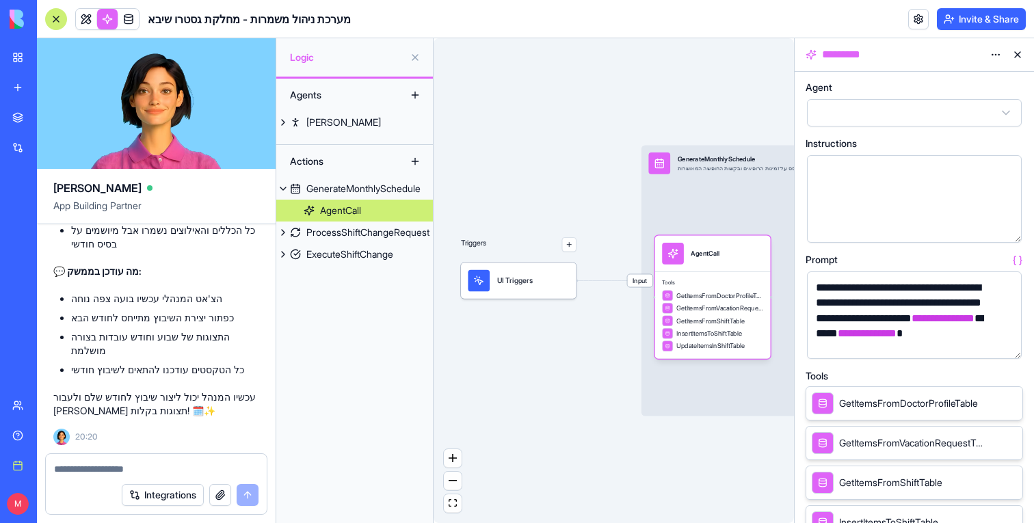
click at [1010, 346] on button "button" at bounding box center [1008, 345] width 22 height 22
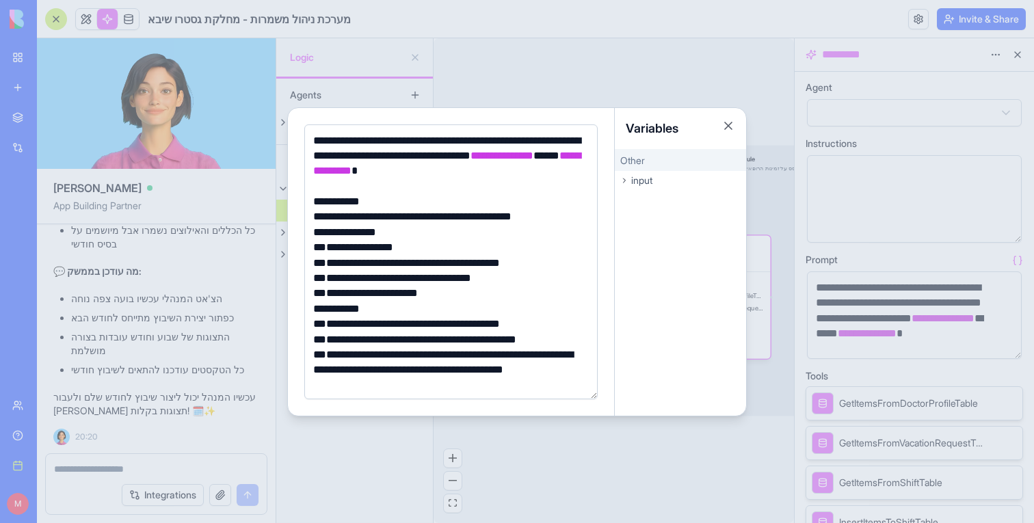
click at [720, 85] on div at bounding box center [517, 261] width 1034 height 523
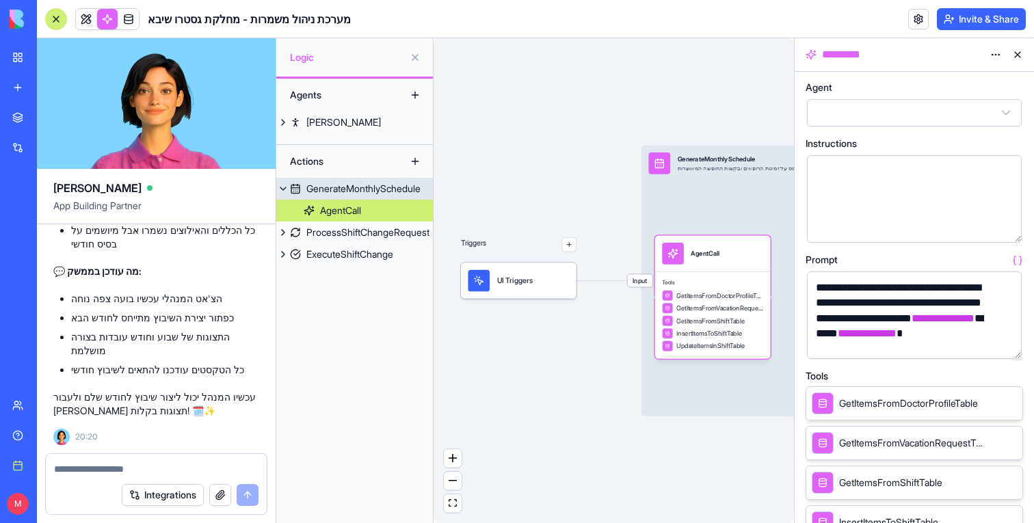
click at [644, 285] on span "Input" at bounding box center [639, 280] width 25 height 12
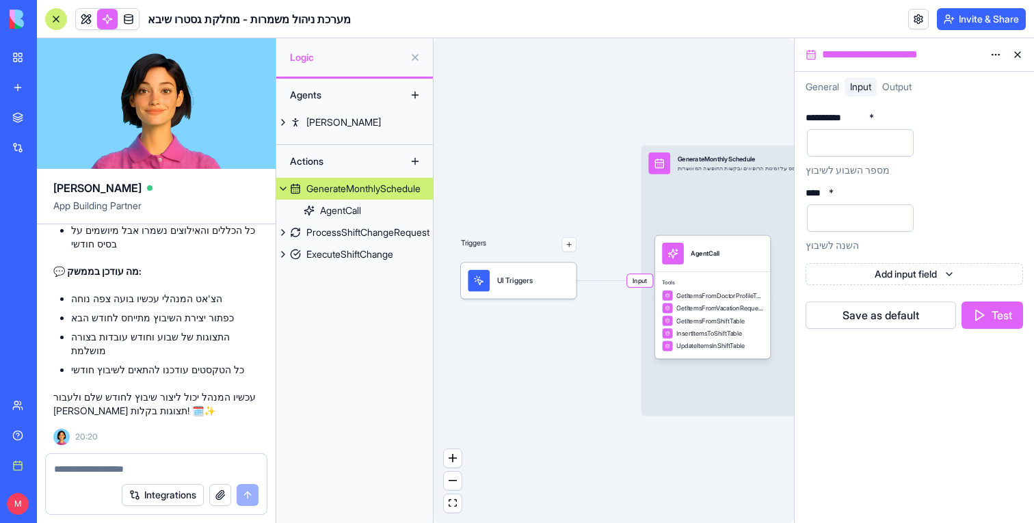
click at [845, 117] on div "**********" at bounding box center [835, 118] width 61 height 10
click at [855, 134] on input "number" at bounding box center [860, 142] width 107 height 27
click at [1001, 122] on html "BETA My workspace New app Marketplace Integrations Recent Sheba Gastro Shift Ma…" at bounding box center [517, 261] width 1034 height 523
click at [924, 120] on html "BETA My workspace New app Marketplace Integrations Recent Sheba Gastro Shift Ma…" at bounding box center [517, 261] width 1034 height 523
click at [814, 91] on span "General" at bounding box center [821, 87] width 33 height 12
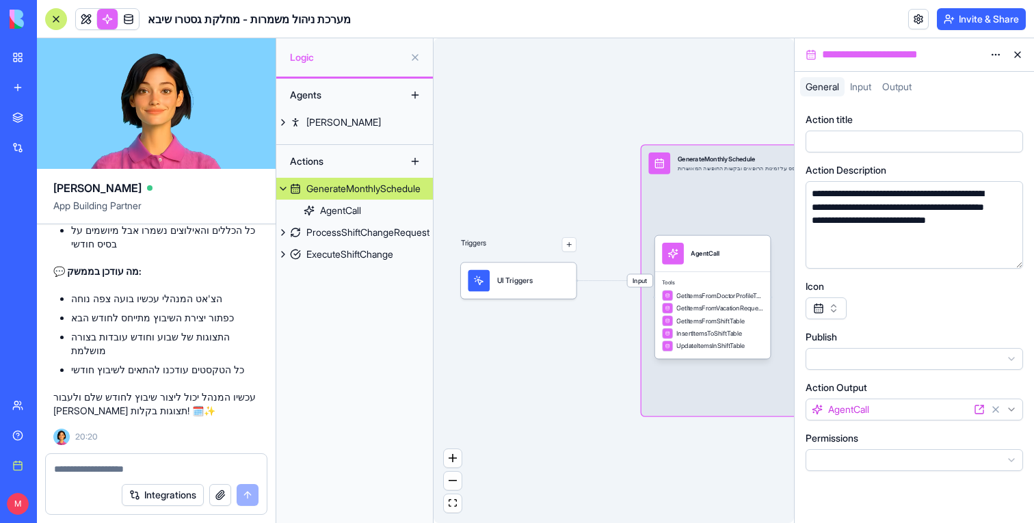
click at [844, 84] on div at bounding box center [822, 86] width 44 height 19
click at [855, 84] on span "Input" at bounding box center [860, 87] width 21 height 12
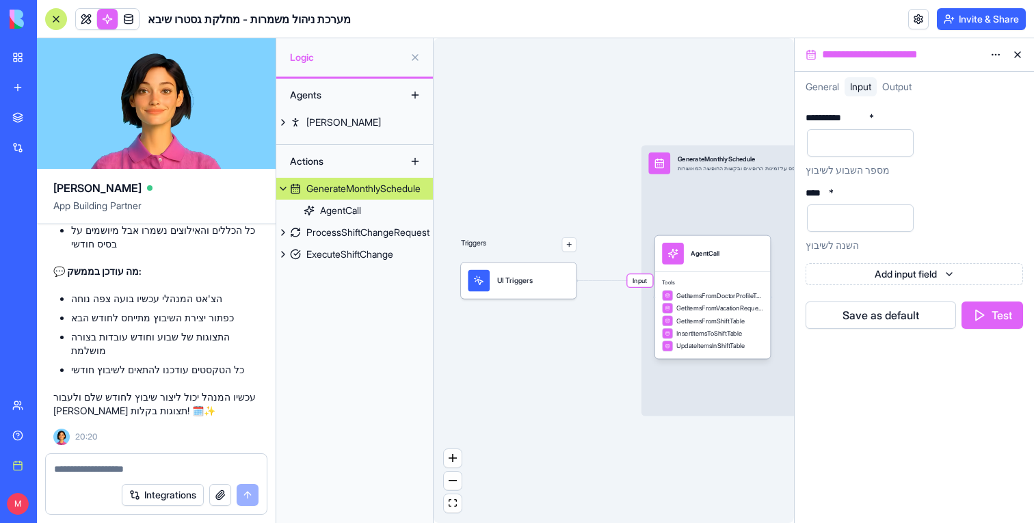
click at [807, 92] on span "General" at bounding box center [821, 87] width 33 height 12
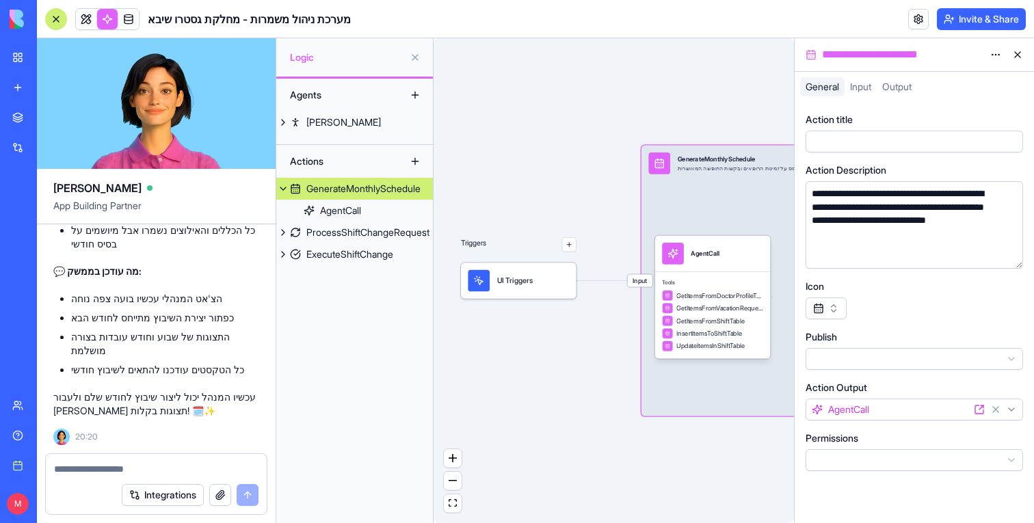
click at [855, 92] on span "Input" at bounding box center [860, 87] width 21 height 12
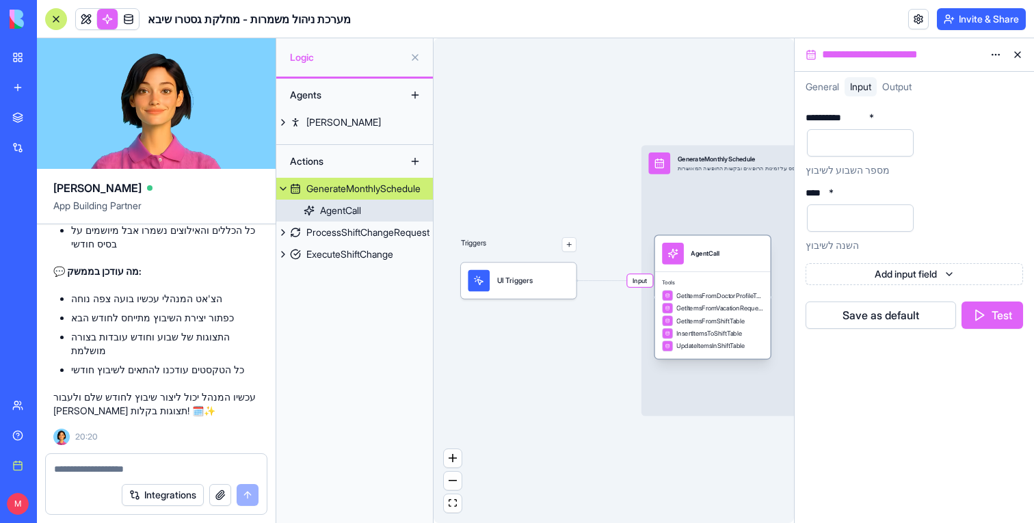
click at [738, 267] on div "AgentCall" at bounding box center [713, 254] width 116 height 36
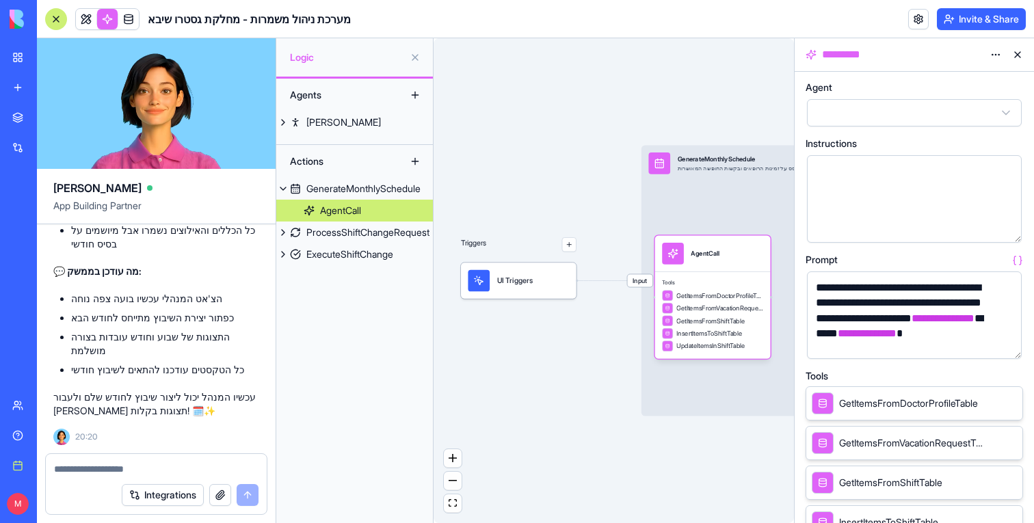
click at [1004, 343] on button "button" at bounding box center [1008, 345] width 22 height 22
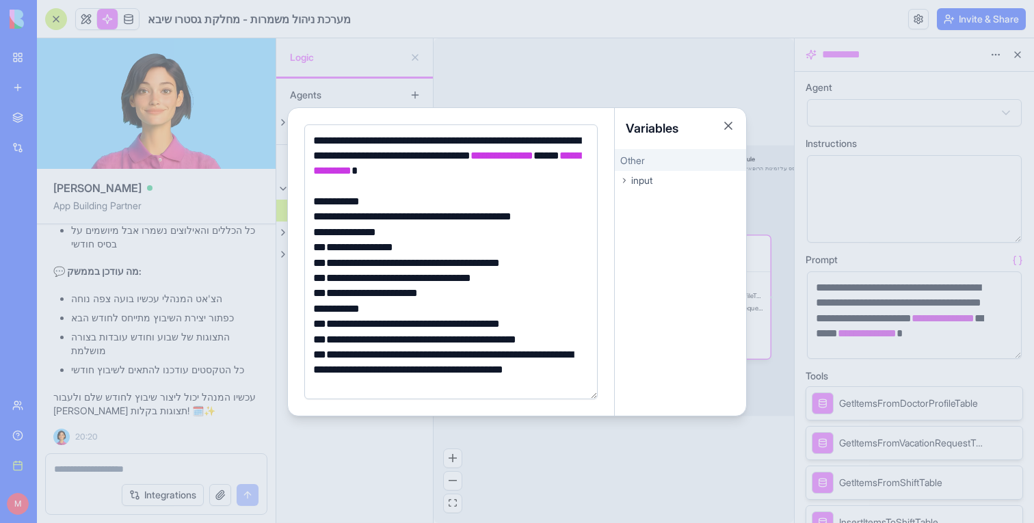
click at [759, 167] on div at bounding box center [517, 261] width 1034 height 523
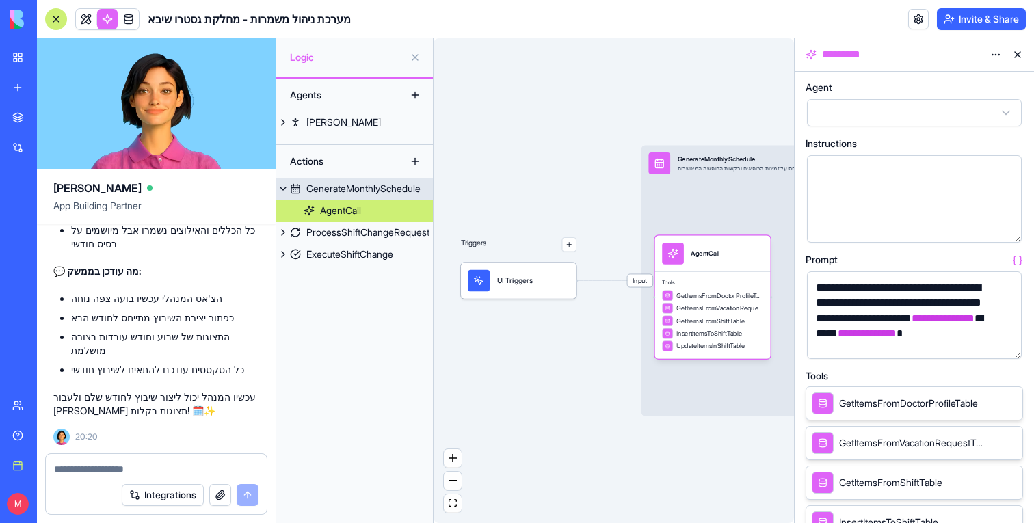
click at [635, 281] on span "Input" at bounding box center [639, 280] width 25 height 12
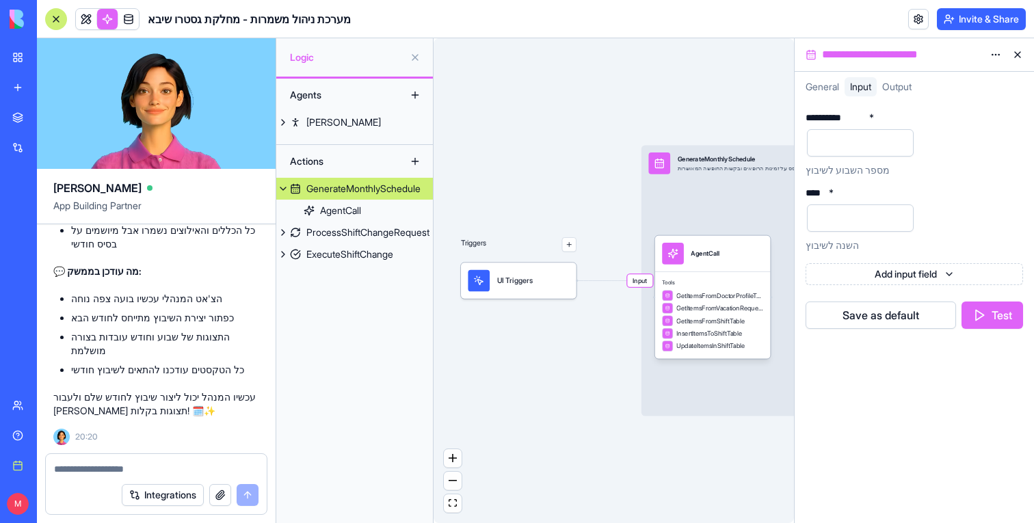
click at [103, 459] on div at bounding box center [156, 465] width 221 height 22
click at [103, 470] on textarea at bounding box center [156, 469] width 204 height 14
type textarea "**********"
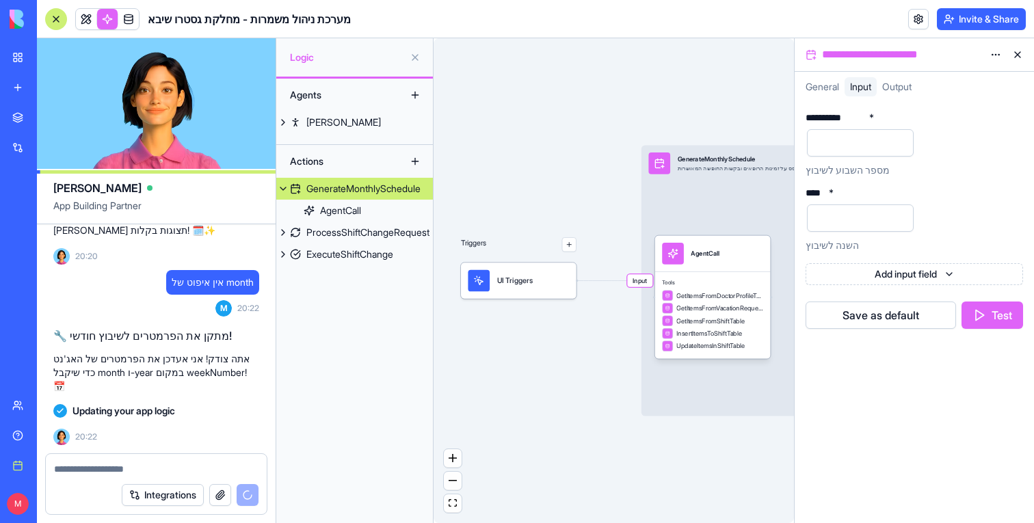
scroll to position [6078, 0]
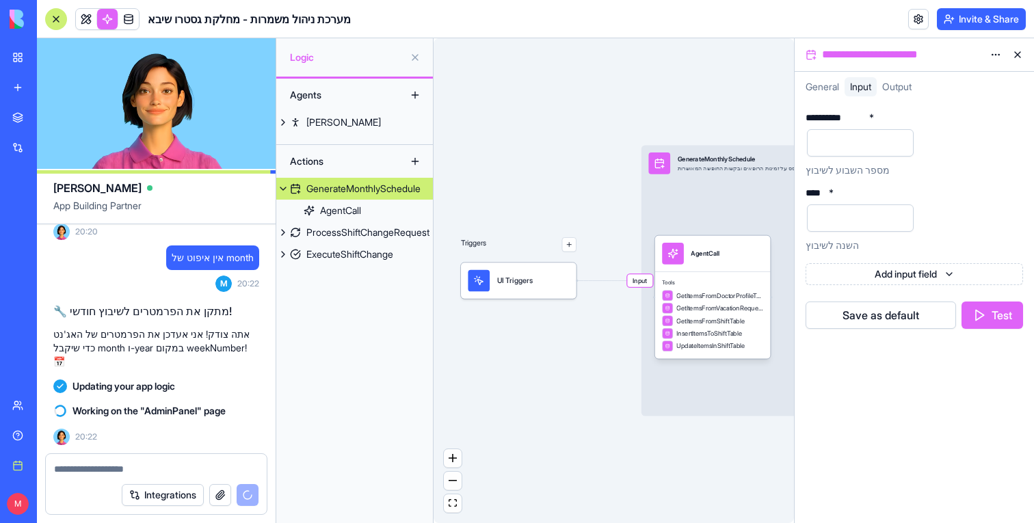
click at [643, 286] on span "Input" at bounding box center [639, 280] width 25 height 12
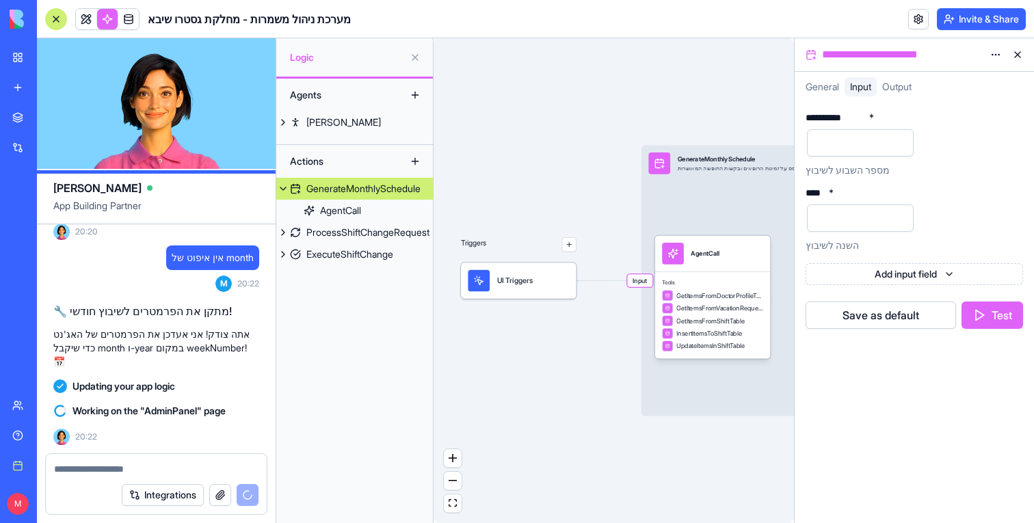
click at [642, 279] on span "Input" at bounding box center [639, 280] width 25 height 12
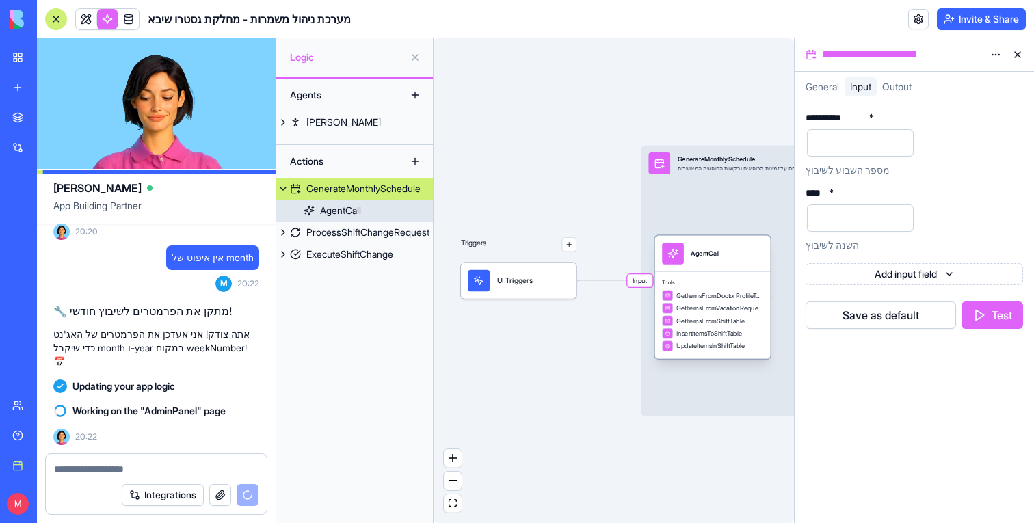
click at [722, 283] on span "Tools" at bounding box center [712, 284] width 101 height 8
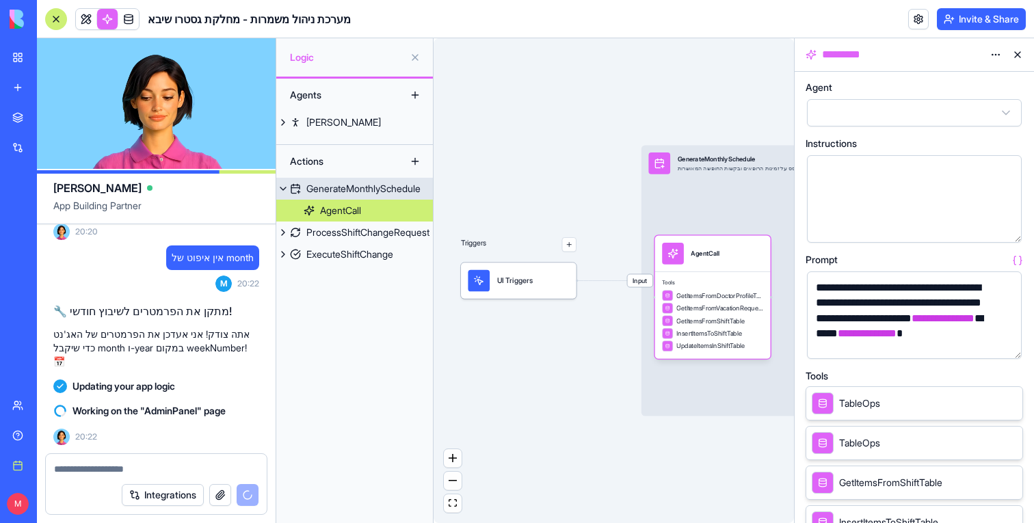
click at [636, 282] on span "Input" at bounding box center [639, 280] width 25 height 12
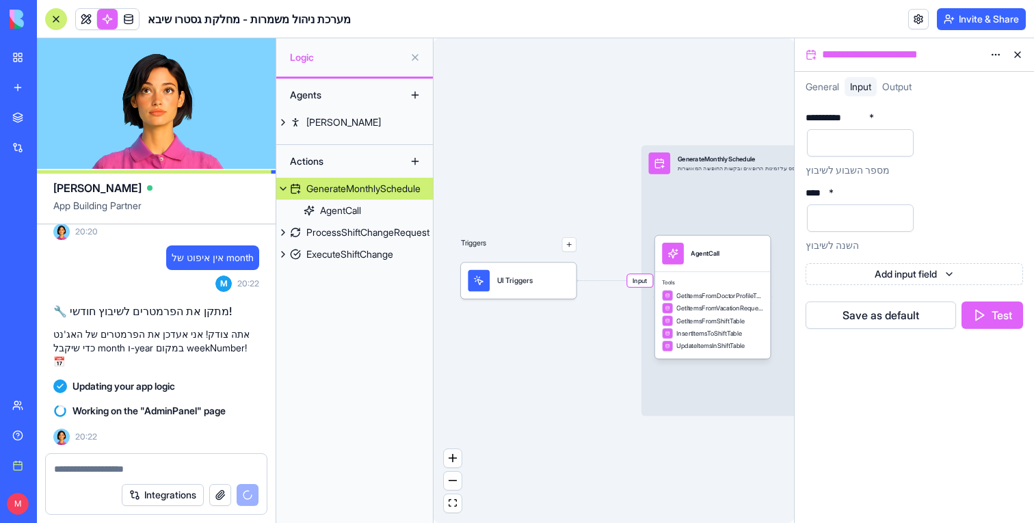
click at [632, 282] on span "Input" at bounding box center [639, 280] width 25 height 12
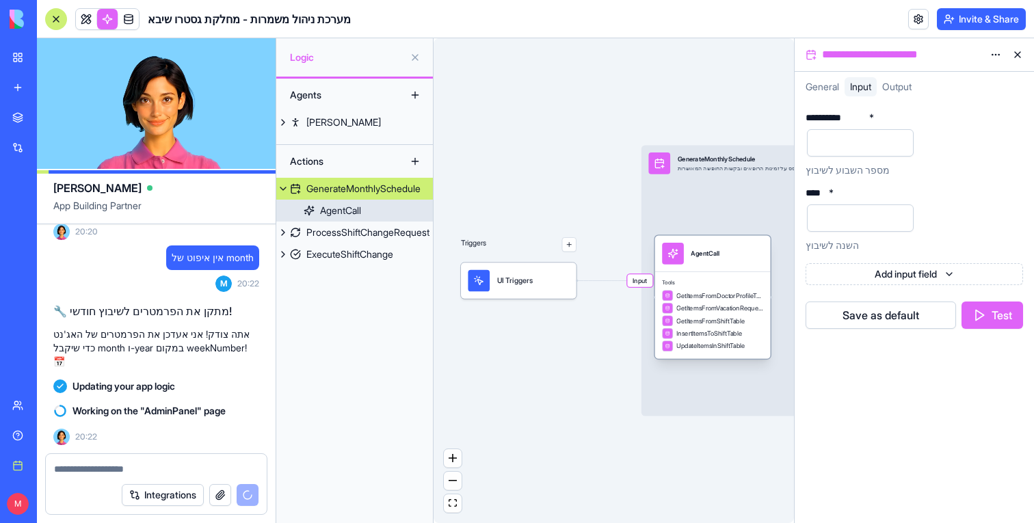
click at [734, 268] on div "AgentCall" at bounding box center [713, 254] width 116 height 36
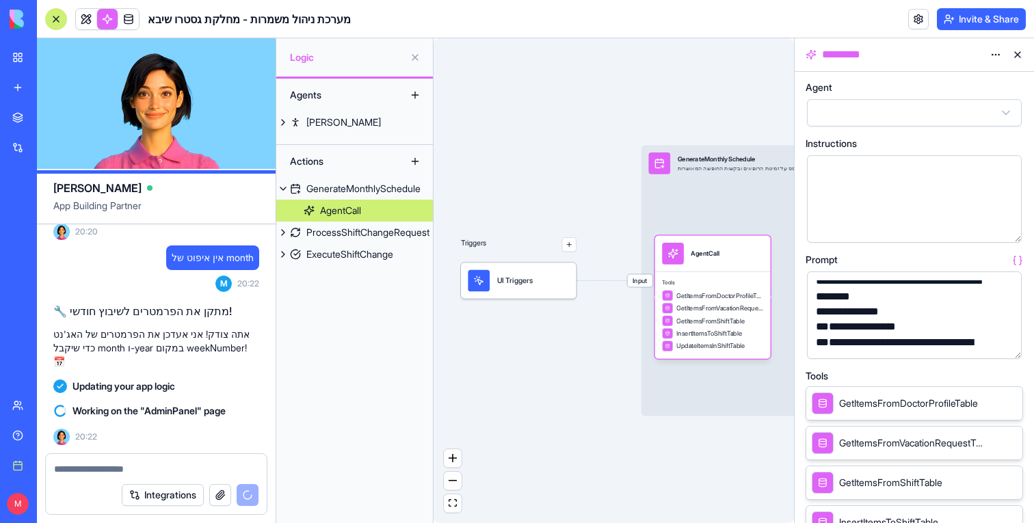
scroll to position [129, 0]
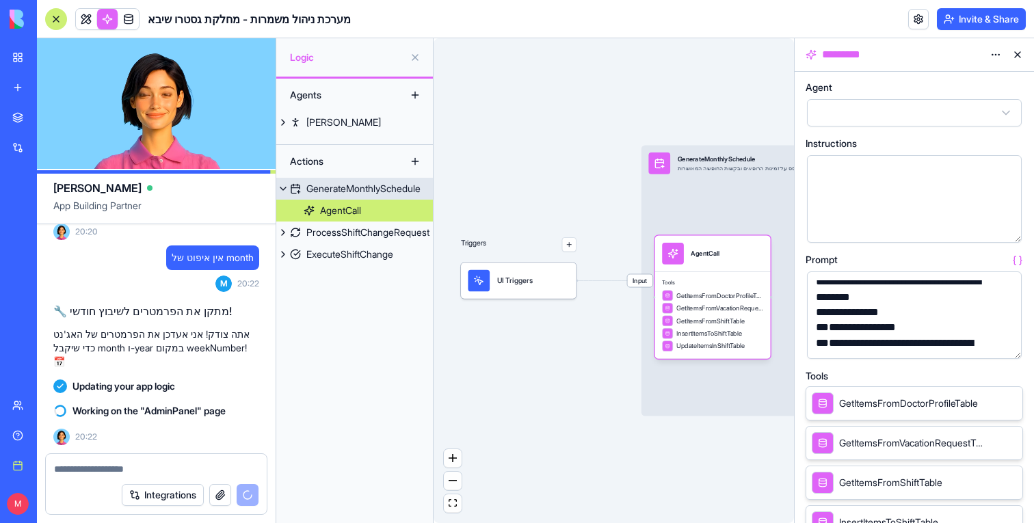
click at [643, 283] on span "Input" at bounding box center [639, 280] width 25 height 12
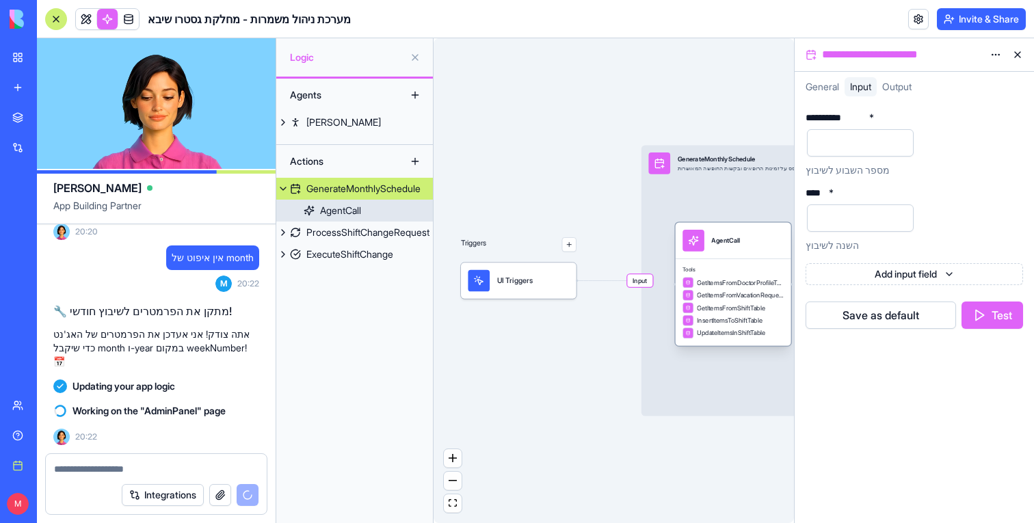
drag, startPoint x: 698, startPoint y: 257, endPoint x: 719, endPoint y: 244, distance: 24.3
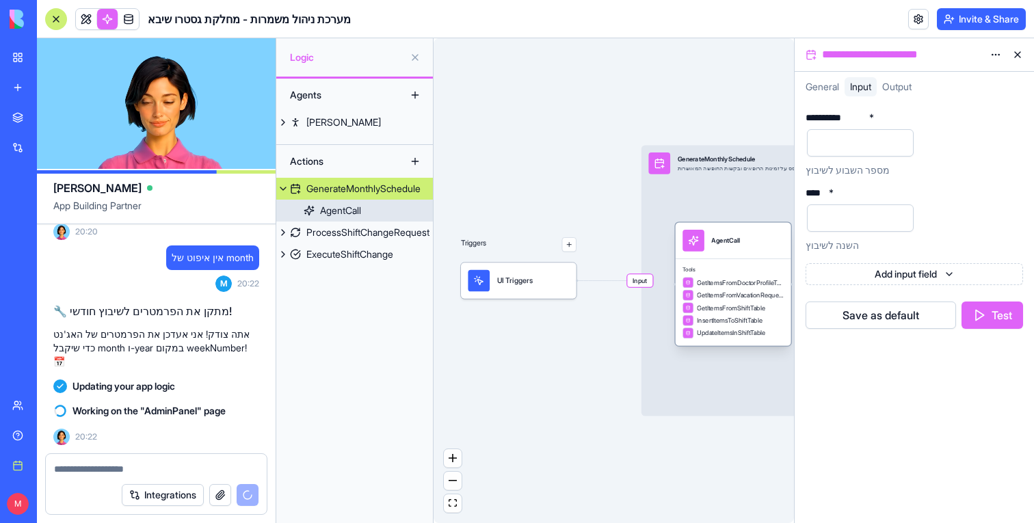
click at [719, 244] on div "AgentCall" at bounding box center [725, 240] width 29 height 9
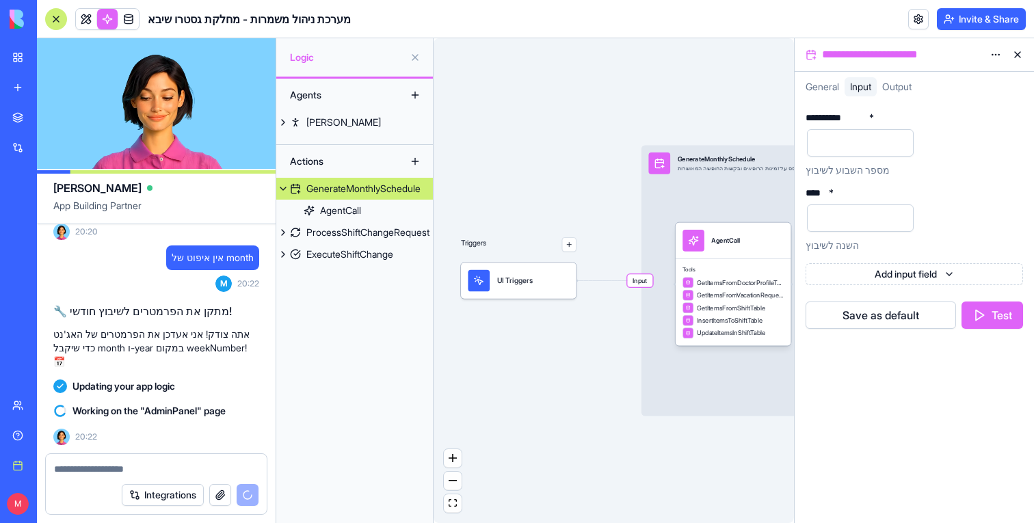
click at [641, 280] on span "Input" at bounding box center [639, 280] width 25 height 12
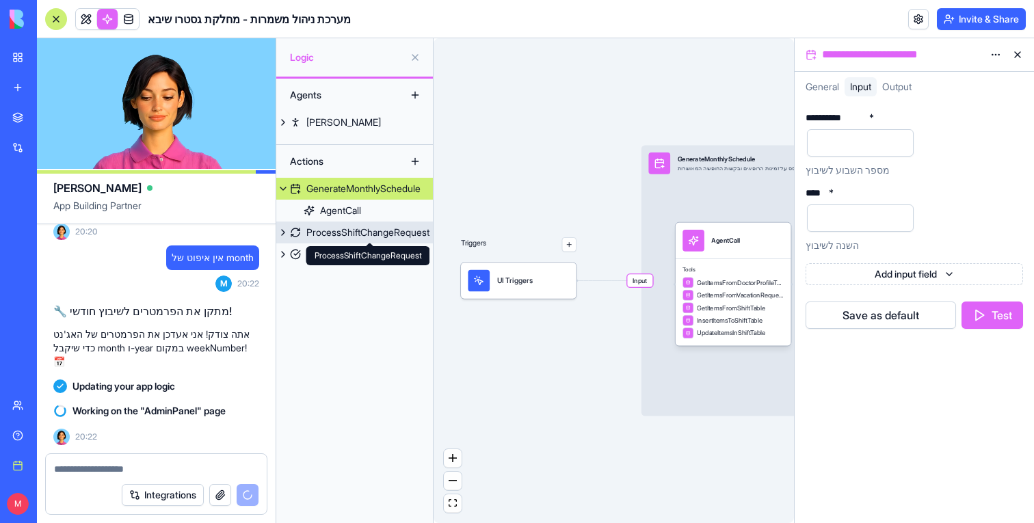
click at [386, 237] on div "ProcessShiftChangeRequest" at bounding box center [367, 233] width 123 height 14
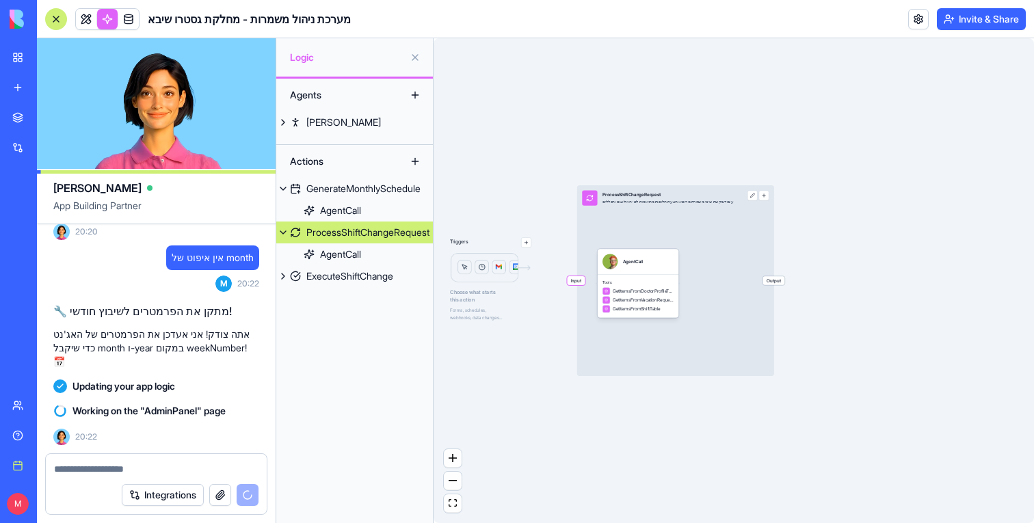
click at [580, 284] on span "Input" at bounding box center [576, 280] width 18 height 9
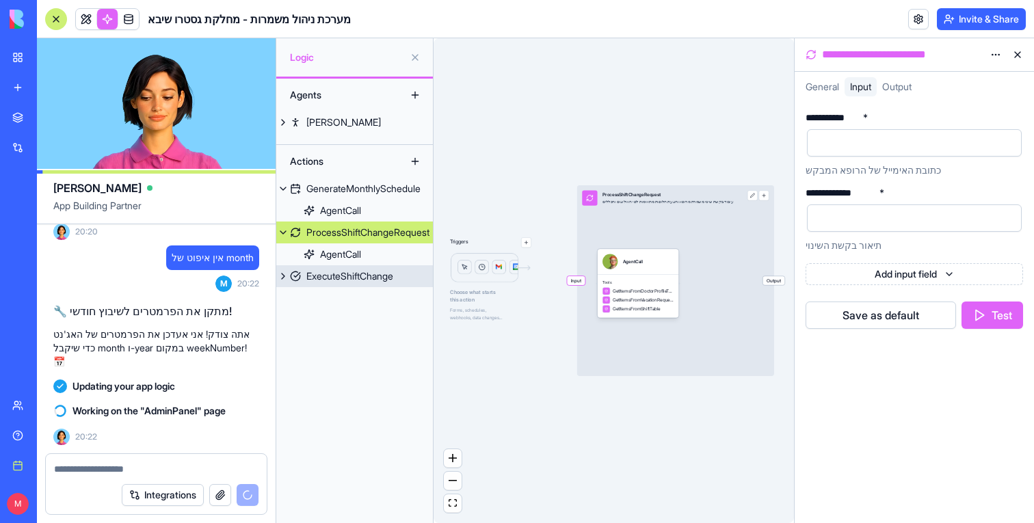
click at [321, 285] on link "ExecuteShiftChange" at bounding box center [354, 276] width 157 height 22
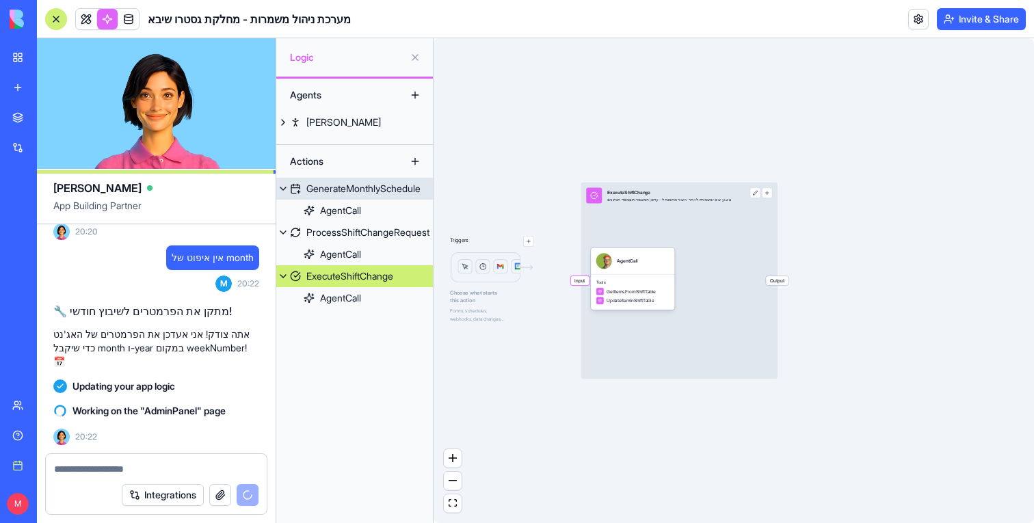
click at [332, 193] on div "GenerateMonthlySchedule" at bounding box center [363, 189] width 114 height 14
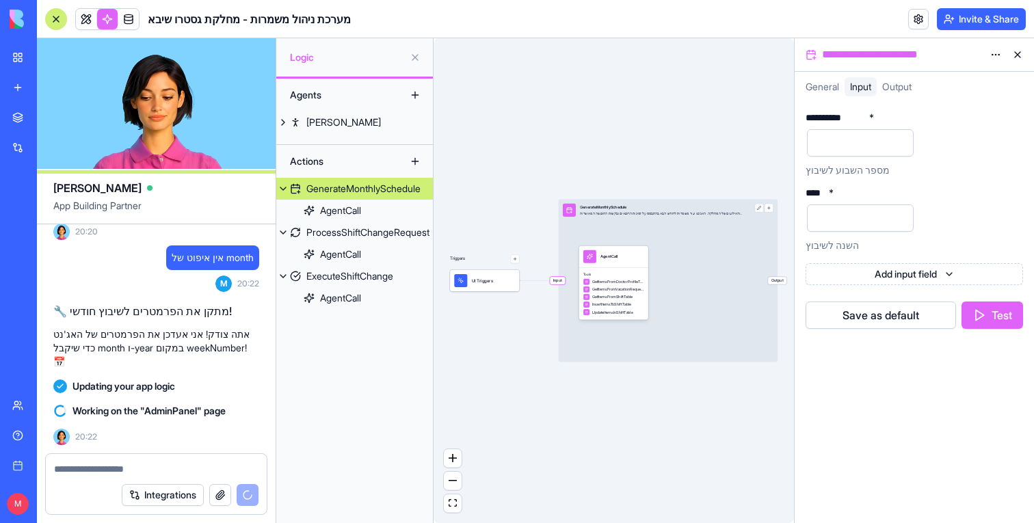
scroll to position [6102, 0]
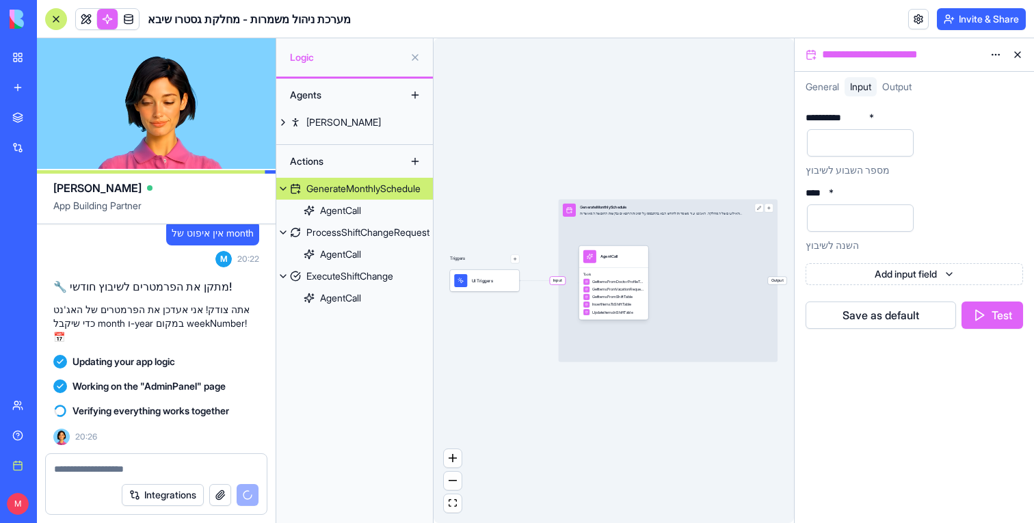
click at [551, 284] on div "Triggers UI Triggers Input GenerateMonthlySchedule יצירת שיבוץ משמרות חודשי לפי…" at bounding box center [613, 280] width 360 height 485
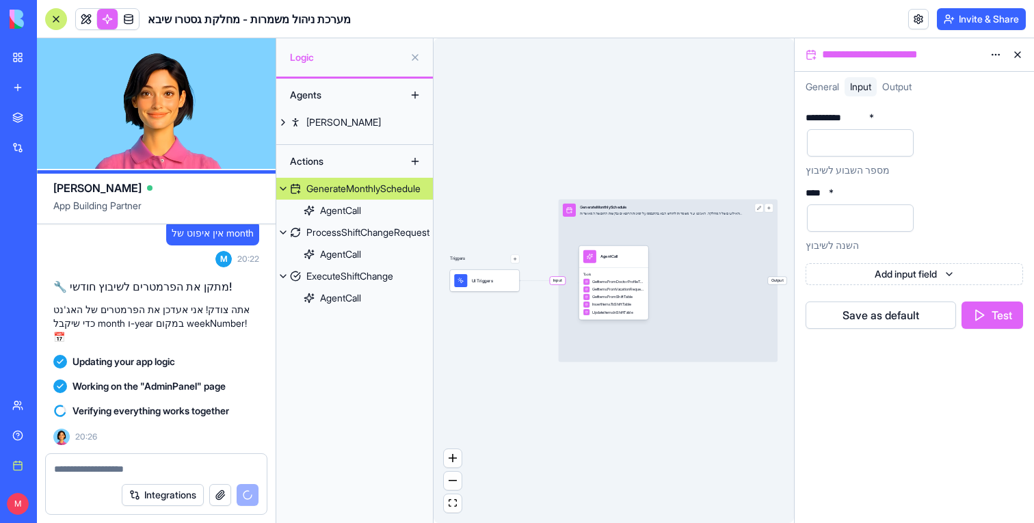
click at [553, 283] on span "Input" at bounding box center [557, 281] width 15 height 8
click at [553, 281] on span "Input" at bounding box center [557, 281] width 15 height 8
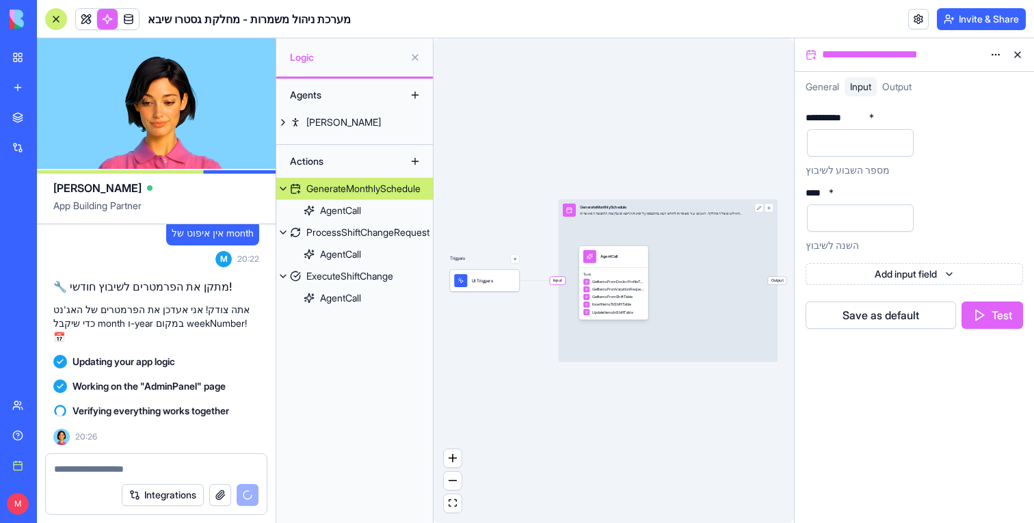
click at [472, 278] on span "UI Triggers" at bounding box center [482, 281] width 21 height 7
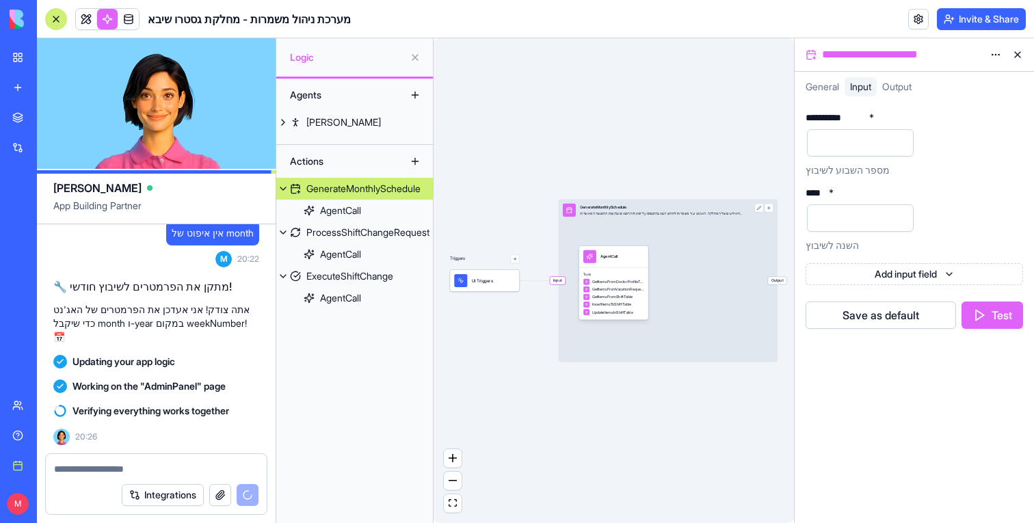
click at [534, 280] on icon "Edge from UI_TRIGGERS to 689e2954f61c145cd0c0fc6b" at bounding box center [538, 280] width 37 height 0
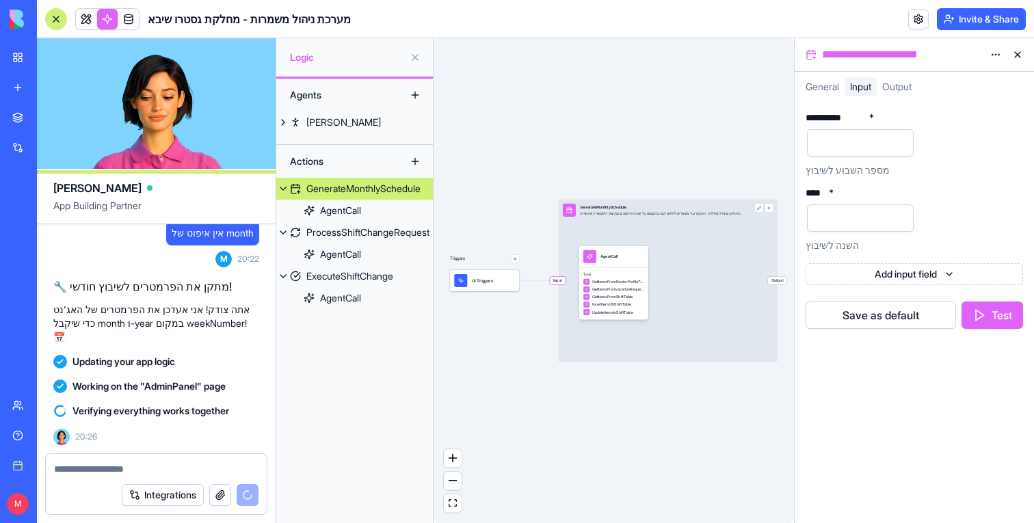
click at [505, 283] on div "UI Triggers" at bounding box center [484, 280] width 61 height 13
click at [343, 206] on div "AgentCall" at bounding box center [340, 211] width 41 height 14
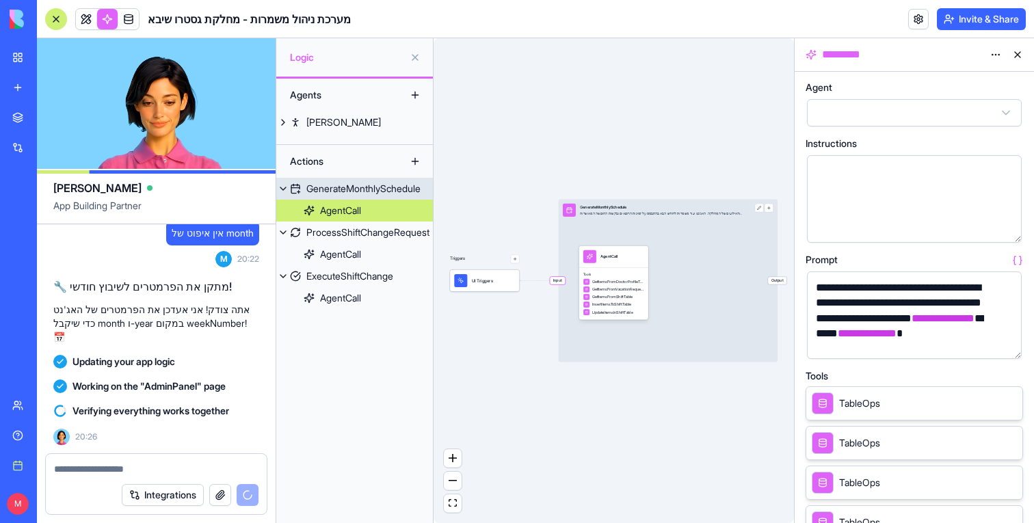
click at [343, 191] on div "GenerateMonthlySchedule" at bounding box center [363, 189] width 114 height 14
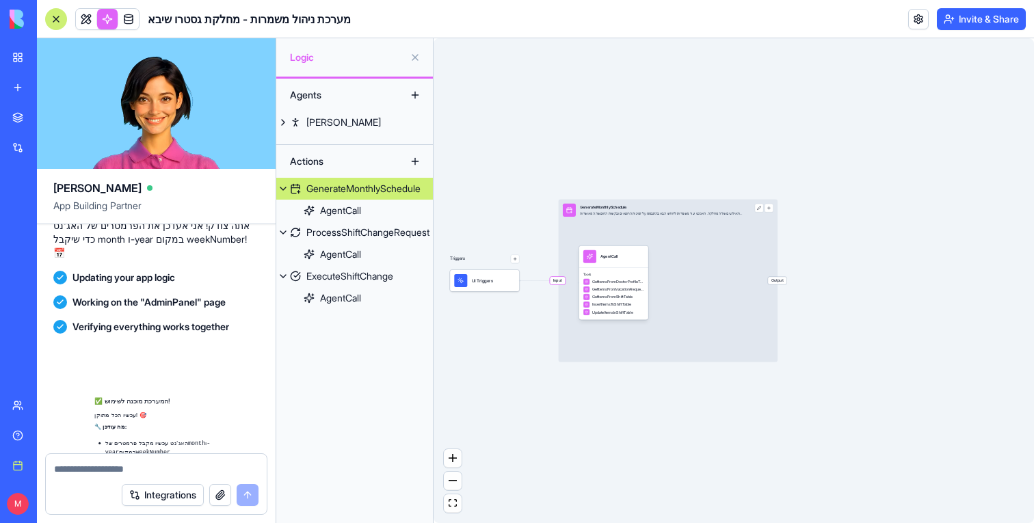
scroll to position [6357, 0]
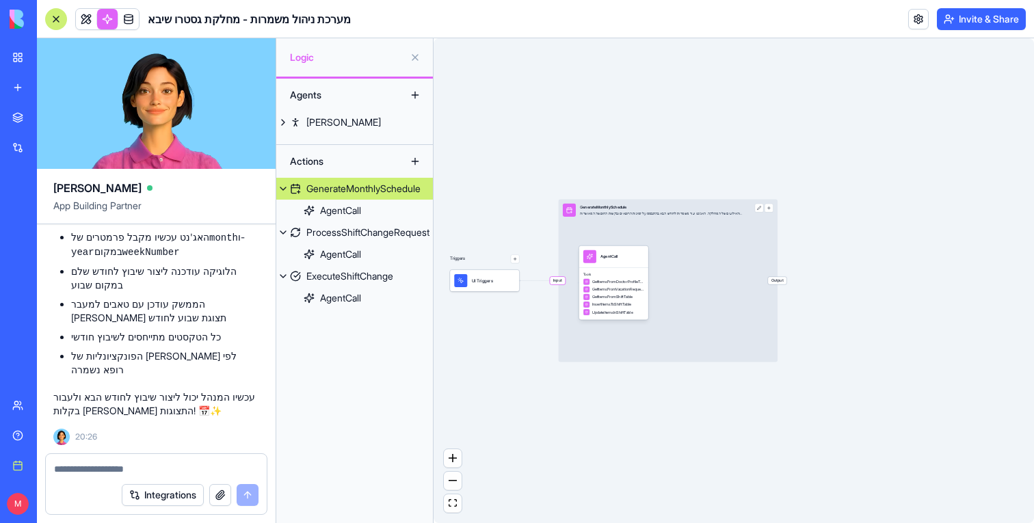
click at [557, 281] on span "Input" at bounding box center [557, 281] width 15 height 8
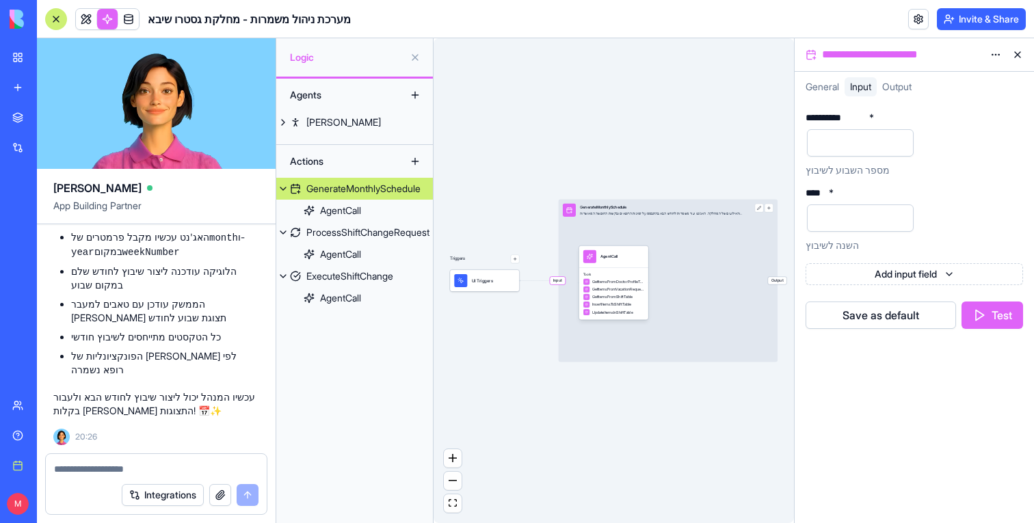
click at [525, 319] on div "Triggers UI Triggers Input GenerateMonthlySchedule יצירת שיבוץ משמרות חודשי לפי…" at bounding box center [613, 280] width 360 height 485
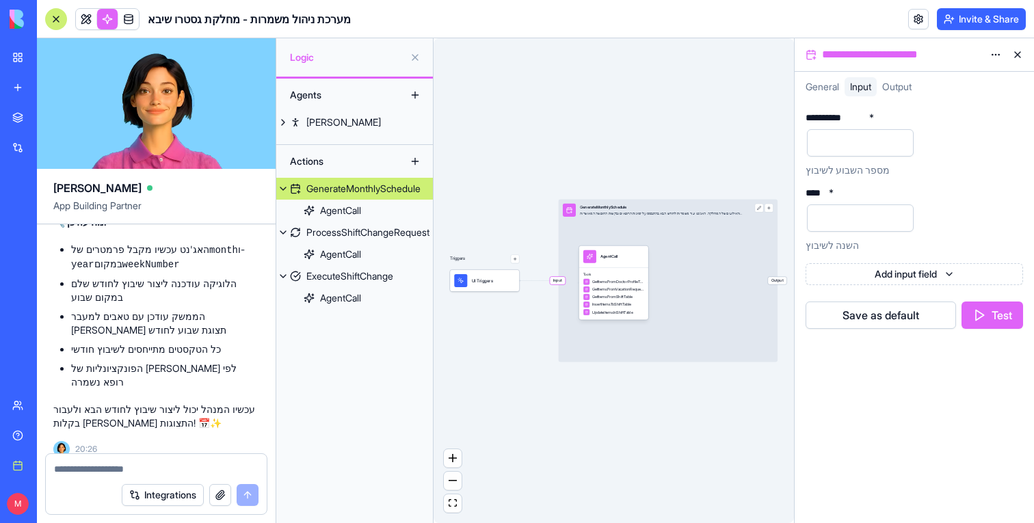
scroll to position [6278, 0]
click at [634, 258] on div "AgentCall" at bounding box center [613, 256] width 61 height 13
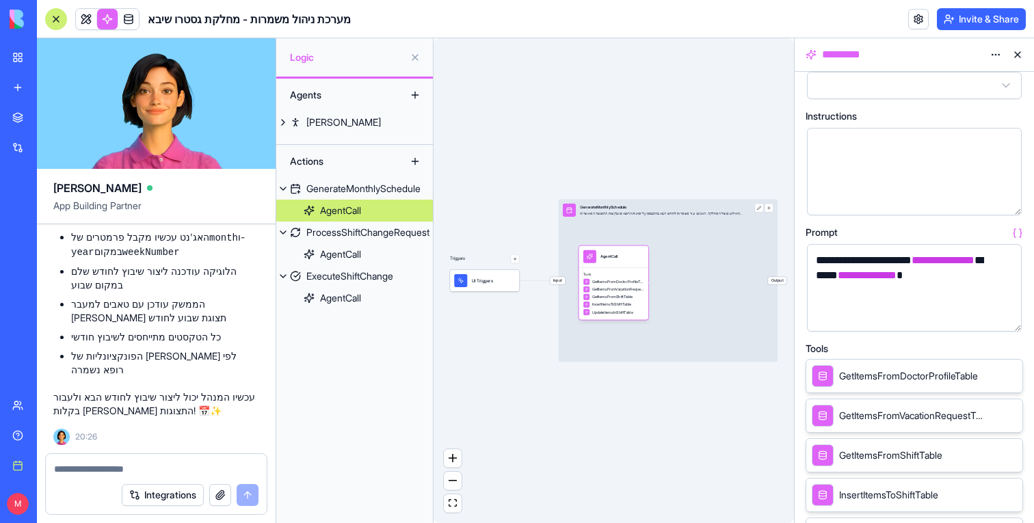
scroll to position [6357, 0]
click at [90, 23] on link at bounding box center [86, 19] width 21 height 21
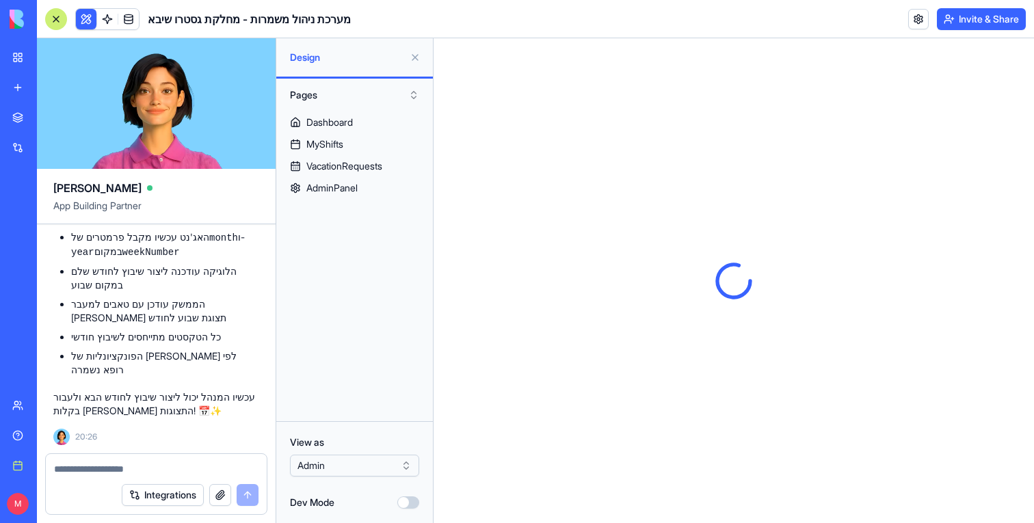
click at [416, 57] on button at bounding box center [415, 57] width 22 height 22
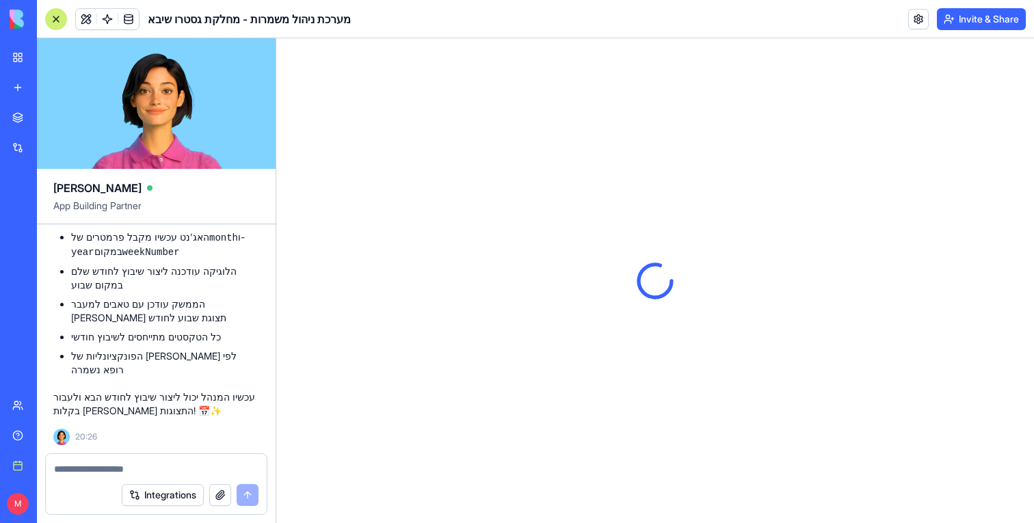
click at [63, 16] on div at bounding box center [56, 19] width 22 height 22
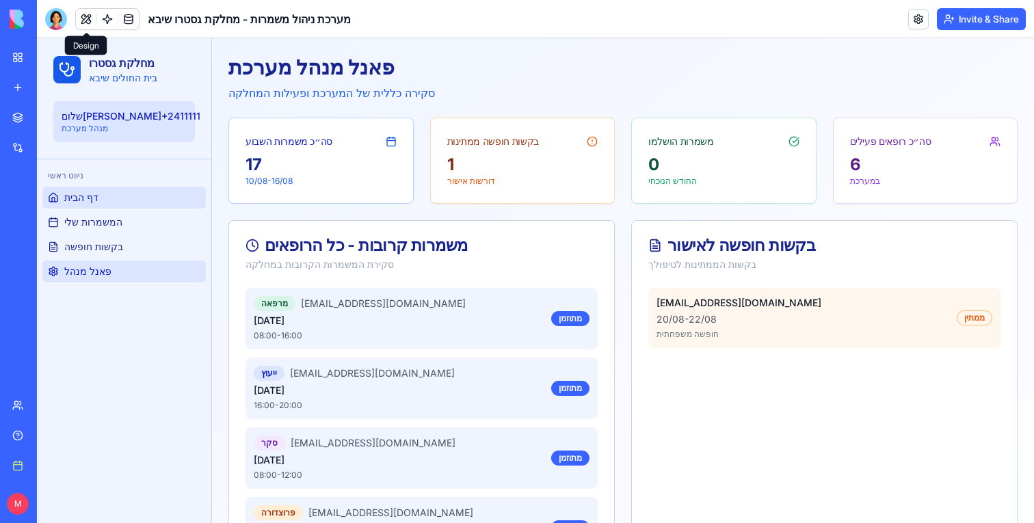
click at [117, 271] on link "פאנל מנהל" at bounding box center [123, 271] width 163 height 22
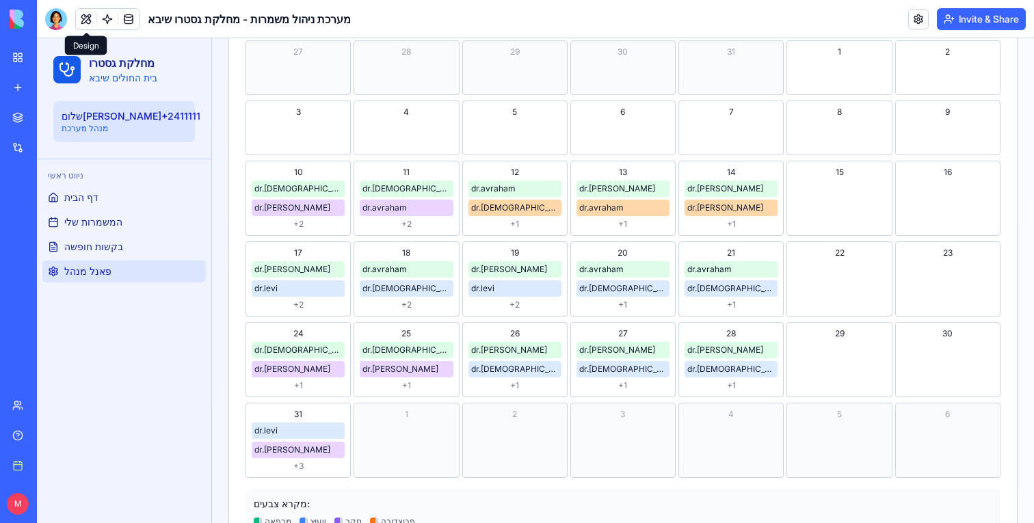
scroll to position [728, 0]
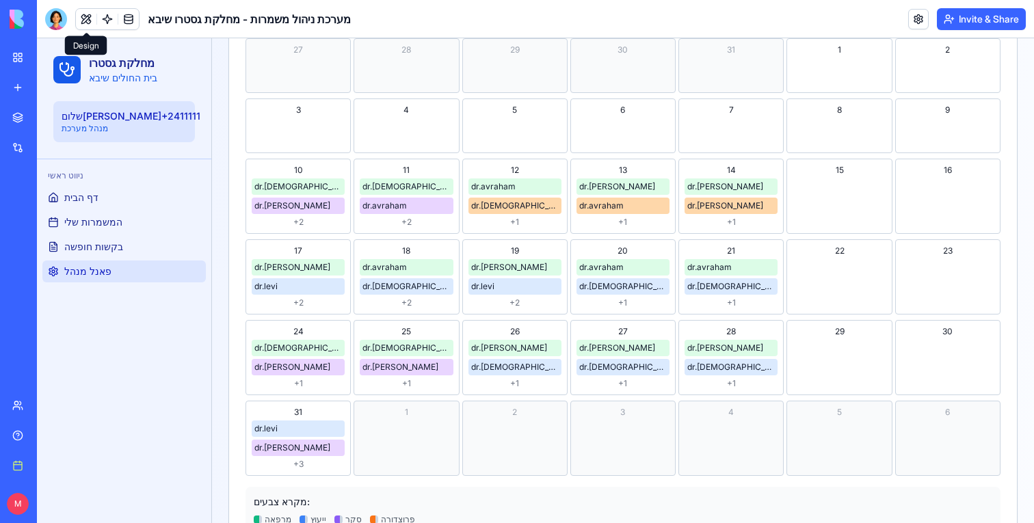
click at [319, 429] on div "dr.levi" at bounding box center [298, 428] width 88 height 11
click at [316, 457] on div "dr.levi dr.sharon + 3" at bounding box center [298, 444] width 93 height 49
click at [295, 463] on div "+ 3" at bounding box center [298, 464] width 93 height 11
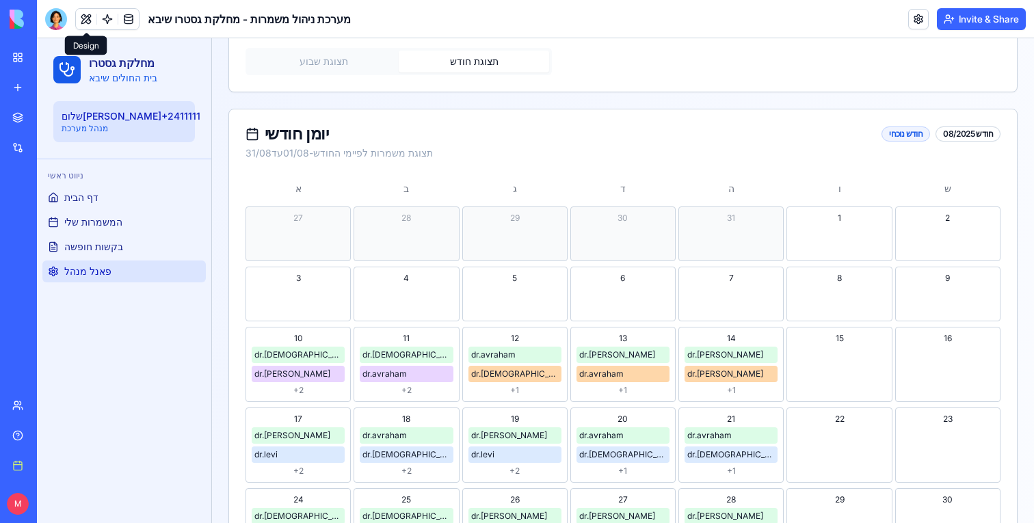
scroll to position [545, 0]
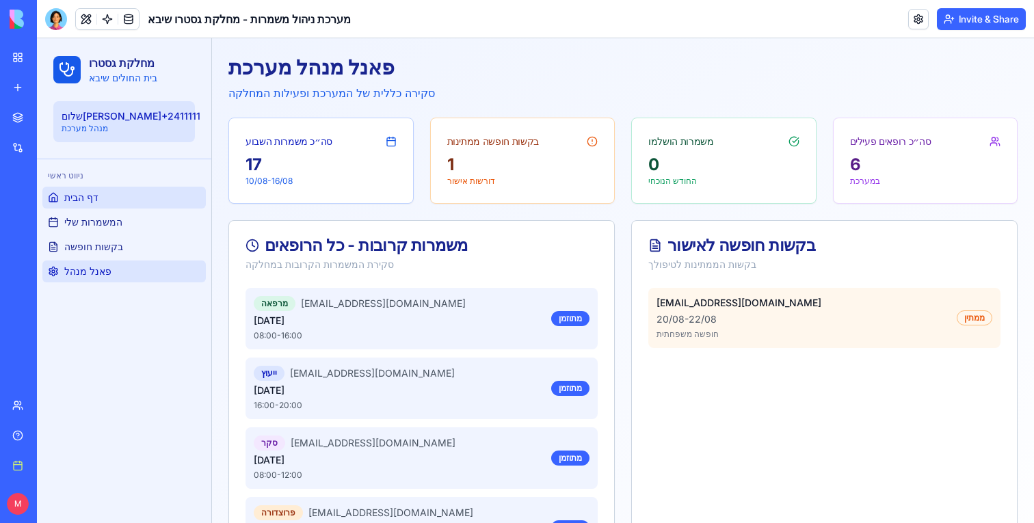
click at [123, 271] on link "פאנל מנהל" at bounding box center [123, 271] width 163 height 22
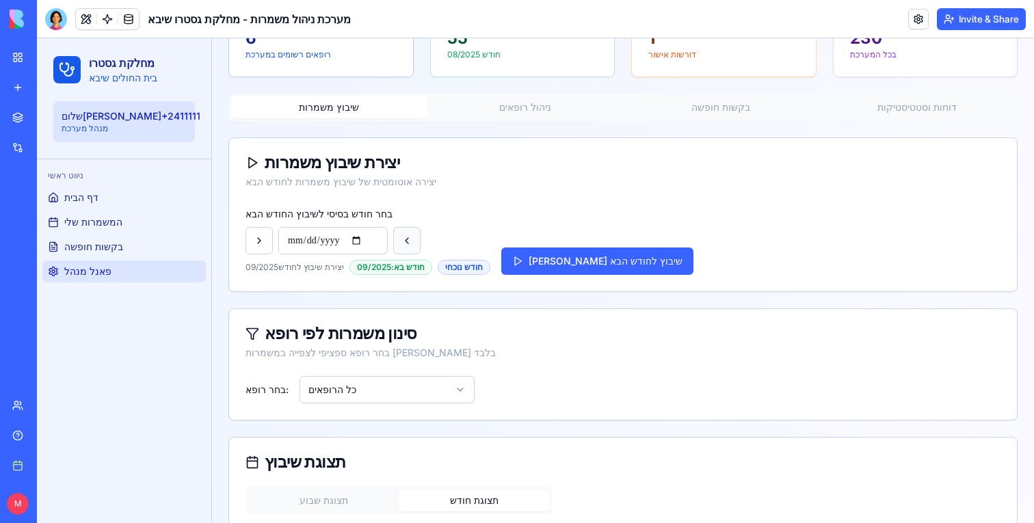
scroll to position [163, 0]
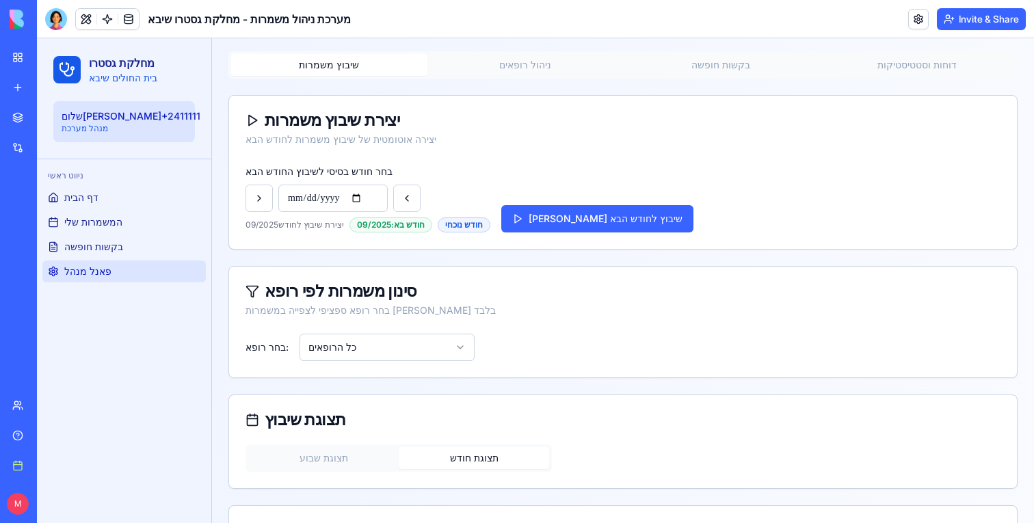
click at [418, 224] on div "חודש בא: 09/2025" at bounding box center [390, 224] width 83 height 15
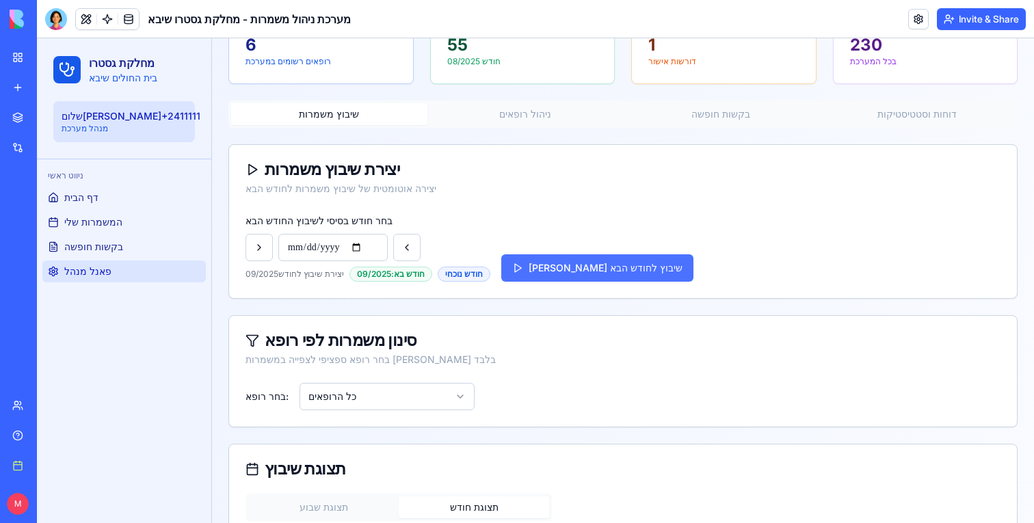
click at [562, 261] on button "צור שיבוץ לחודש הבא" at bounding box center [597, 267] width 192 height 27
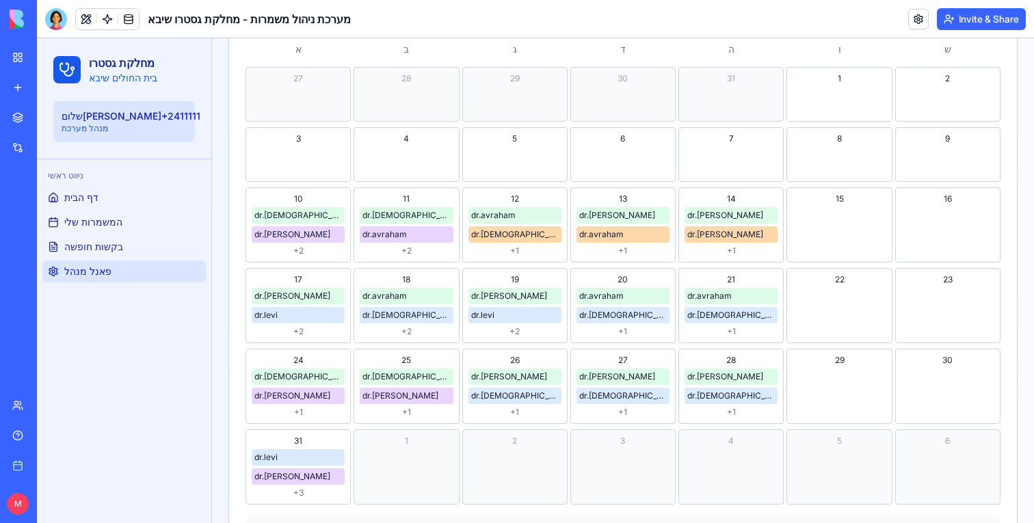
scroll to position [701, 0]
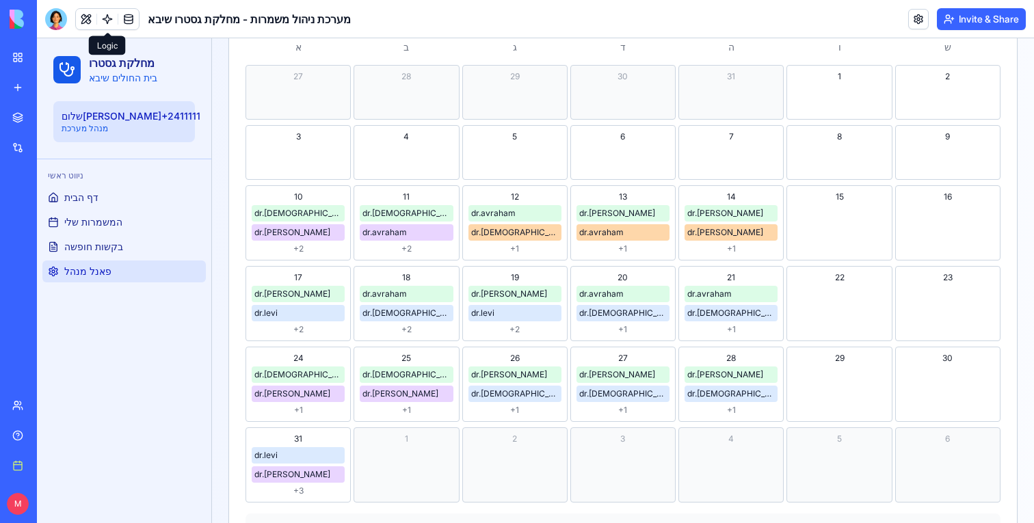
click at [113, 17] on link at bounding box center [107, 19] width 21 height 21
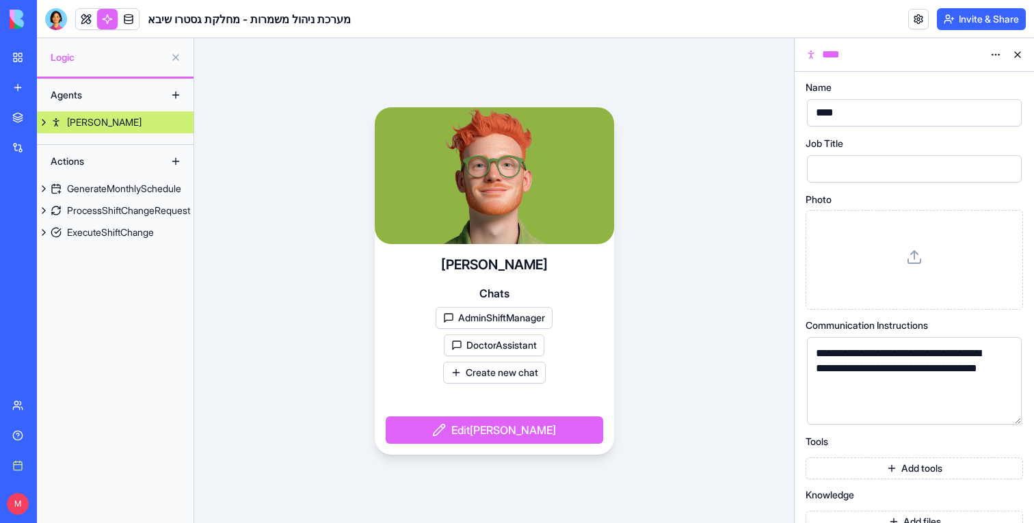
click at [44, 121] on button at bounding box center [44, 122] width 14 height 22
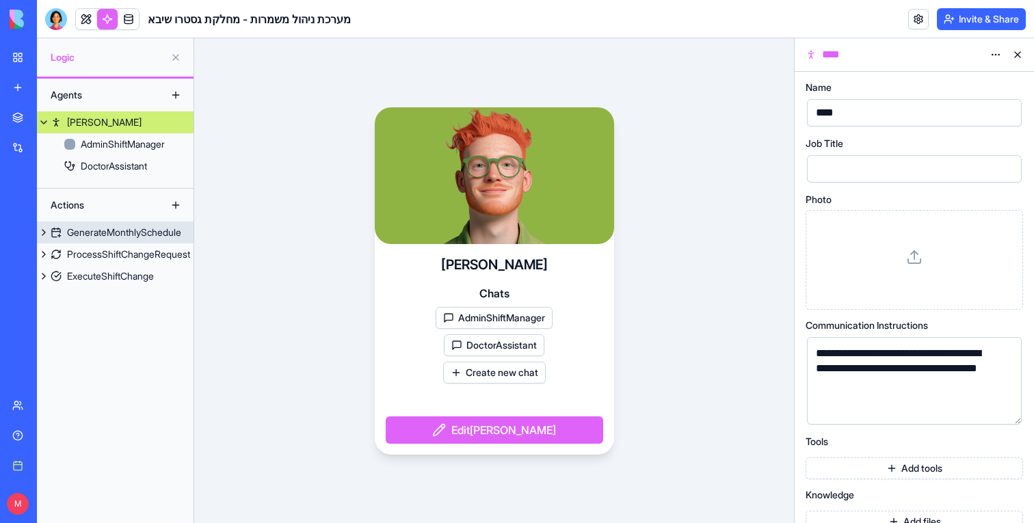
click at [122, 230] on div "GenerateMonthlySchedule" at bounding box center [124, 233] width 114 height 14
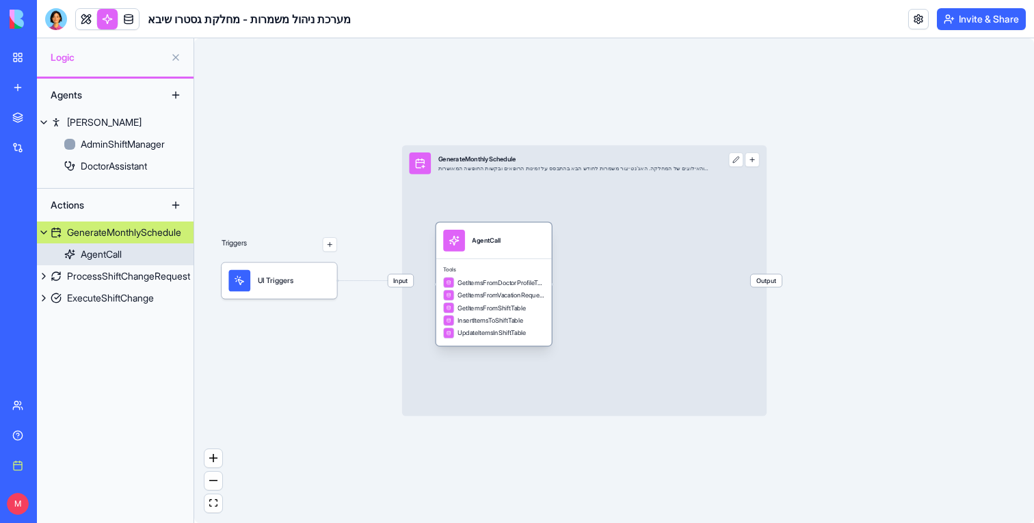
click at [533, 291] on span "GetItemsFromVacationRequestTable" at bounding box center [500, 295] width 87 height 9
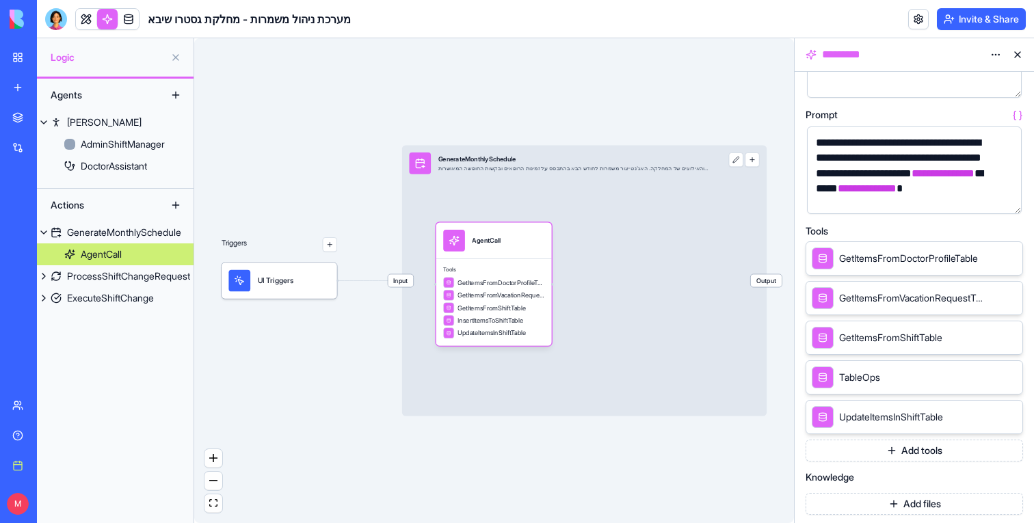
scroll to position [313, 0]
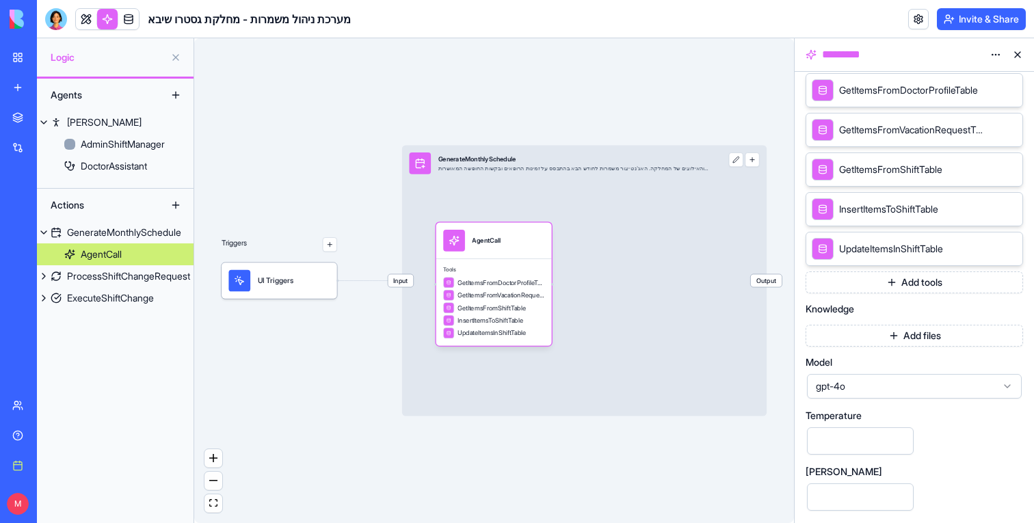
click at [904, 386] on span "gpt-4o" at bounding box center [906, 386] width 180 height 14
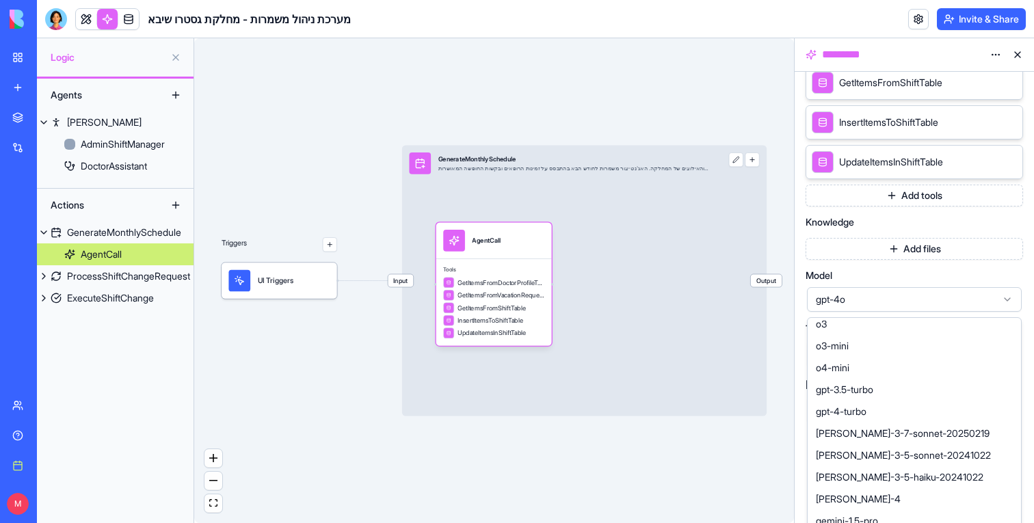
scroll to position [408, 0]
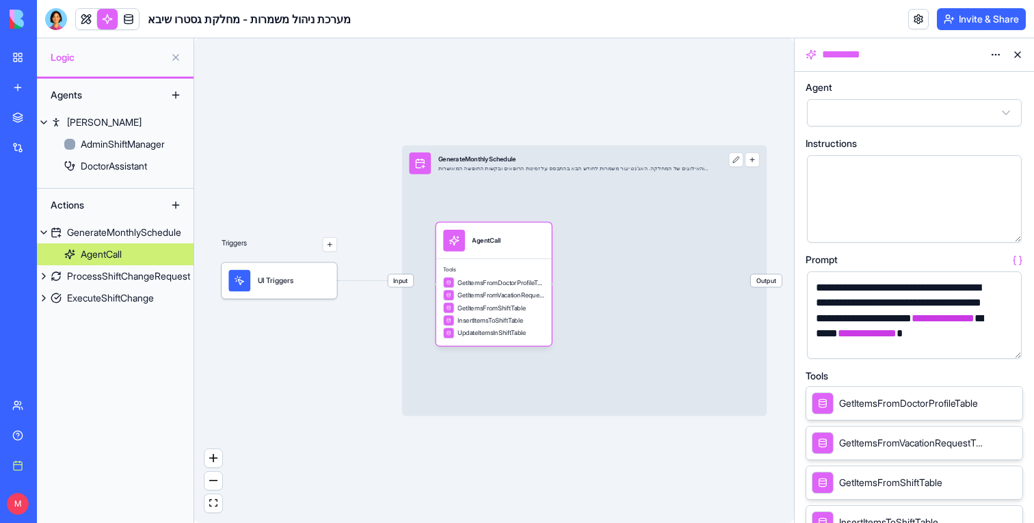
scroll to position [408, 0]
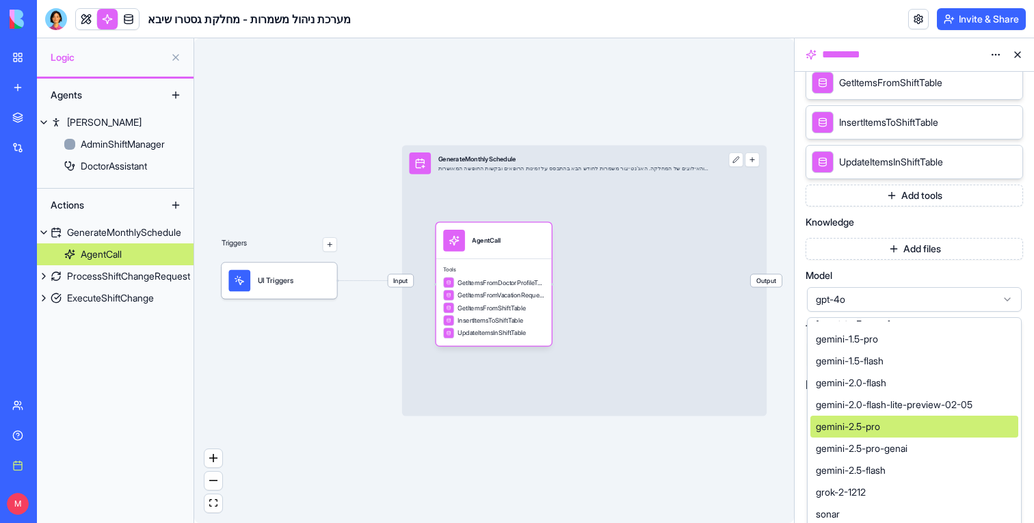
click at [897, 425] on div "gemini-2.5-pro" at bounding box center [914, 427] width 208 height 22
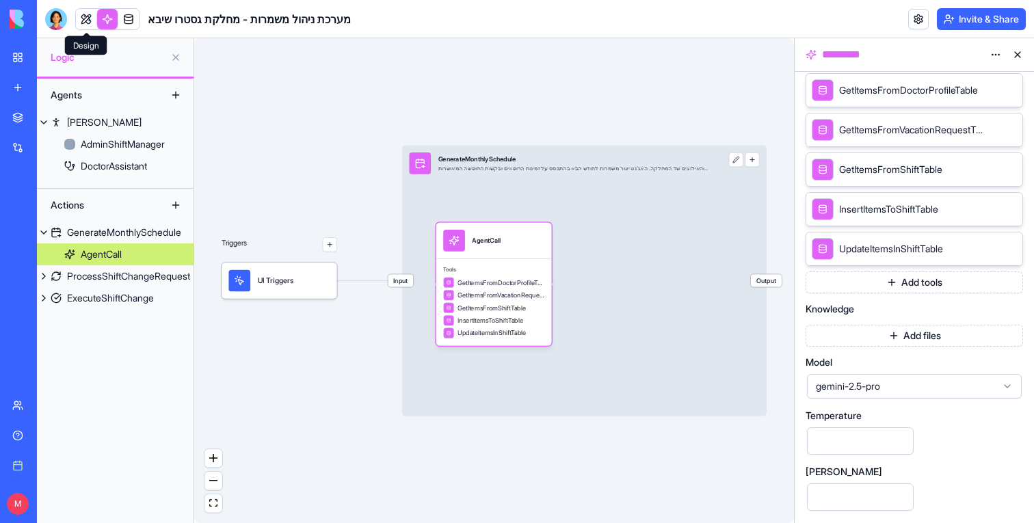
click at [90, 21] on link at bounding box center [86, 19] width 21 height 21
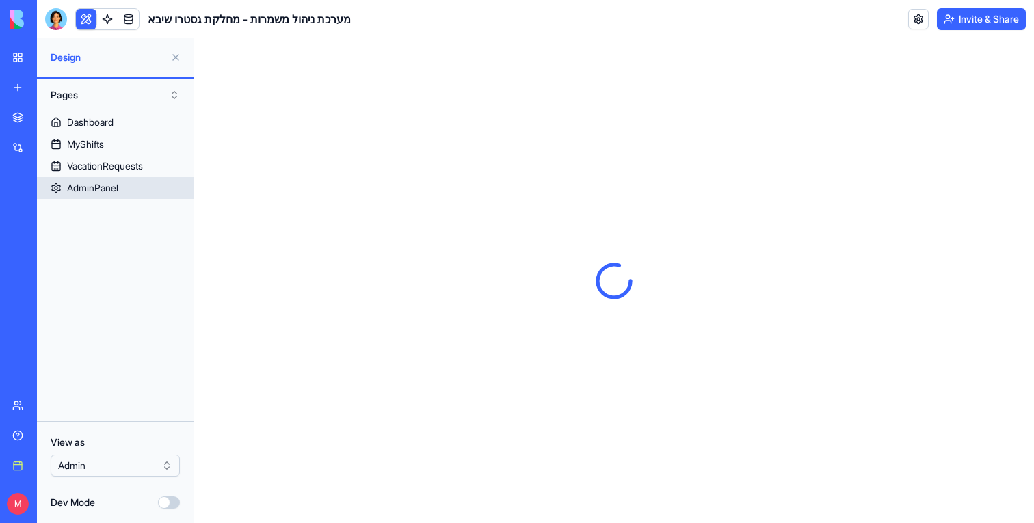
click at [92, 192] on div "AdminPanel" at bounding box center [92, 188] width 51 height 14
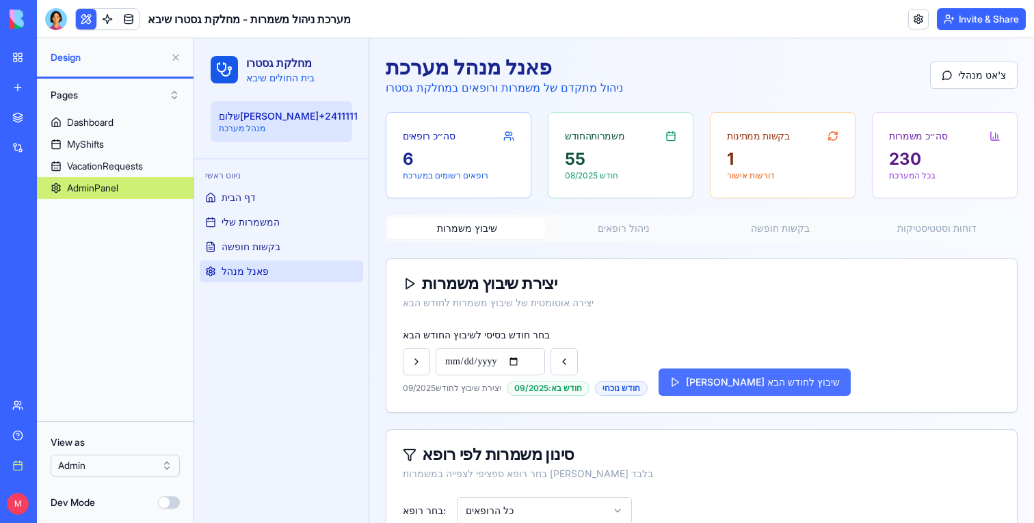
click at [747, 394] on button "[PERSON_NAME] שיבוץ לחודש הבא" at bounding box center [754, 381] width 192 height 27
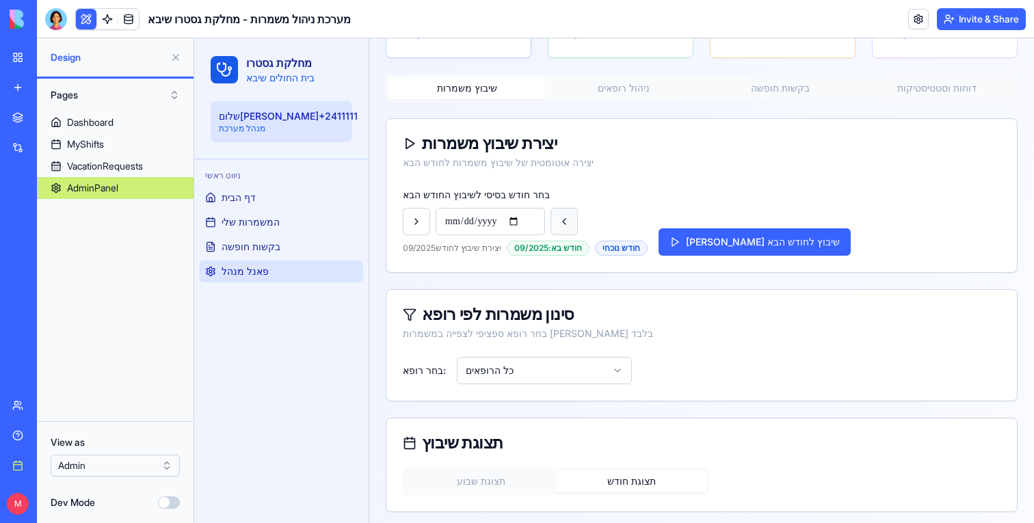
scroll to position [176, 0]
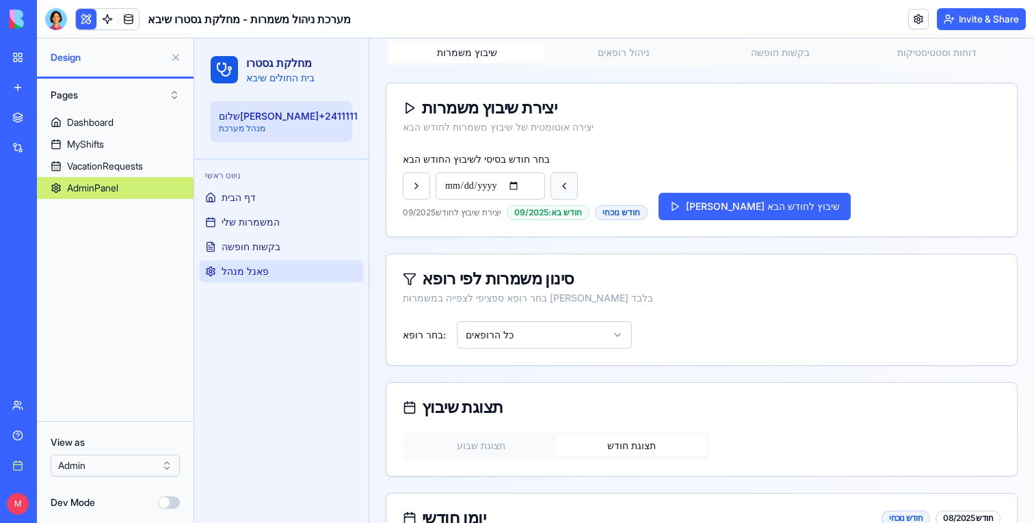
click at [563, 192] on button at bounding box center [563, 185] width 27 height 27
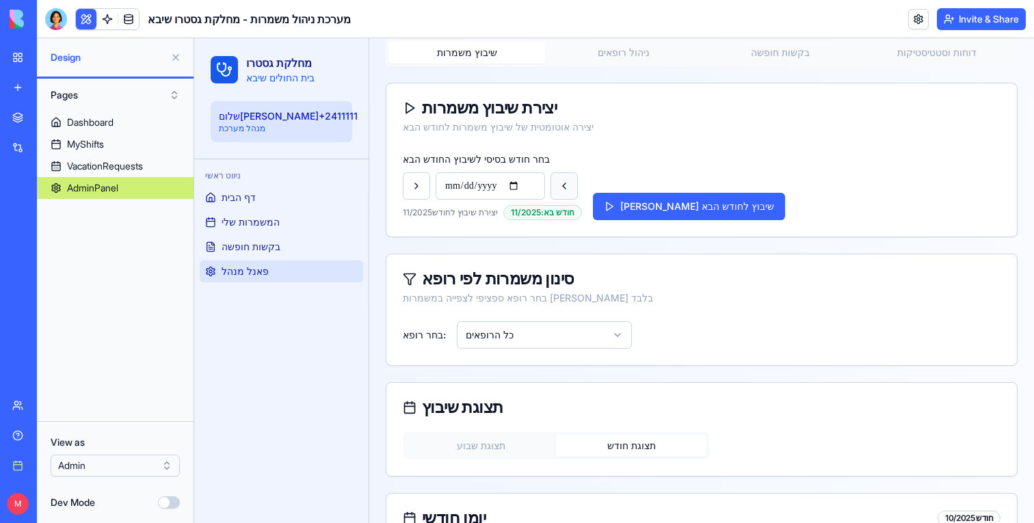
click at [563, 192] on button at bounding box center [563, 185] width 27 height 27
click at [564, 191] on button at bounding box center [563, 185] width 27 height 27
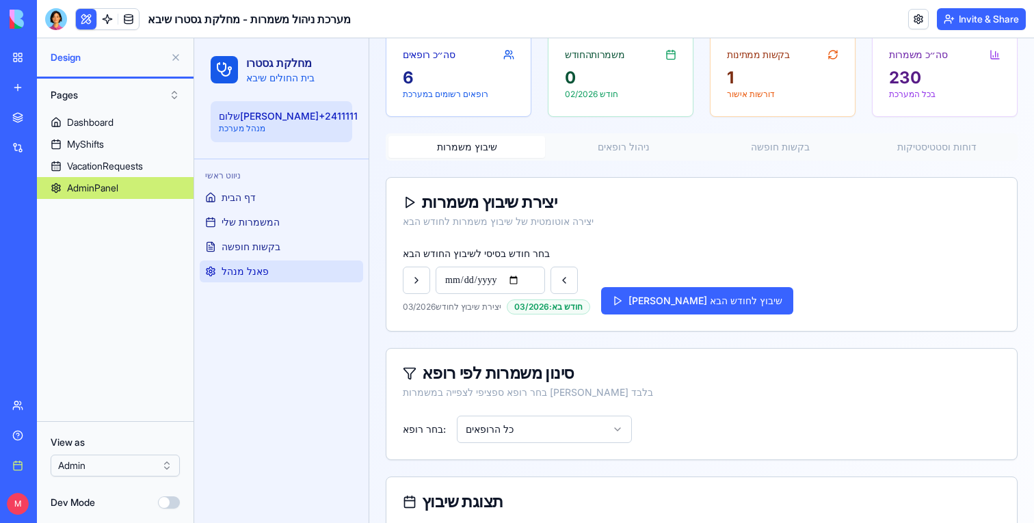
scroll to position [39, 0]
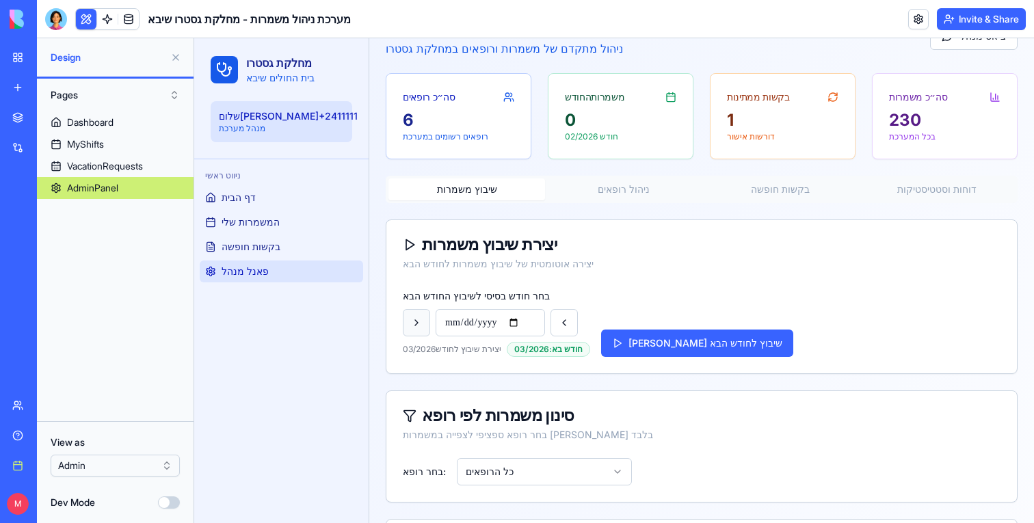
click at [420, 316] on button at bounding box center [416, 322] width 27 height 27
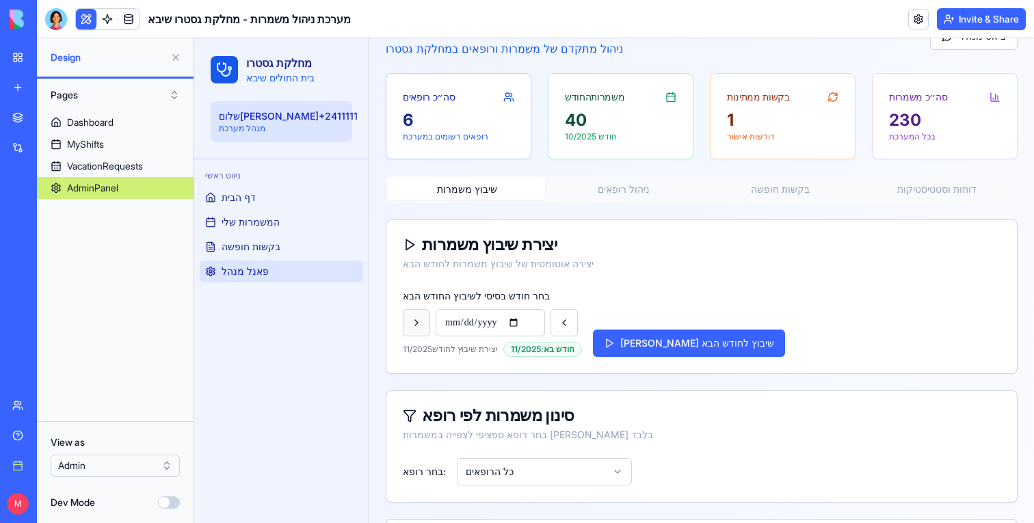
click at [420, 316] on button at bounding box center [416, 322] width 27 height 27
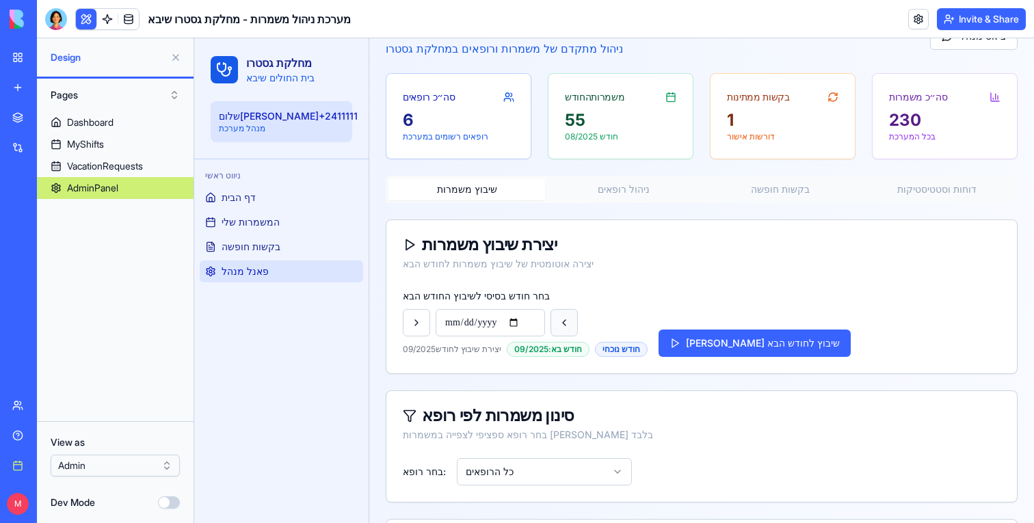
click at [570, 320] on button at bounding box center [563, 322] width 27 height 27
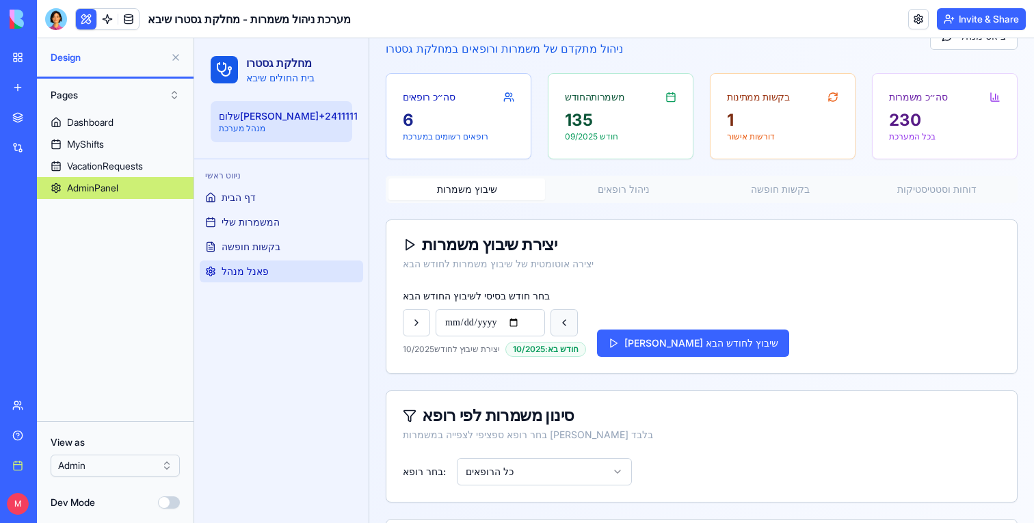
click at [570, 320] on button at bounding box center [563, 322] width 27 height 27
click at [411, 323] on button at bounding box center [416, 322] width 27 height 27
type input "**********"
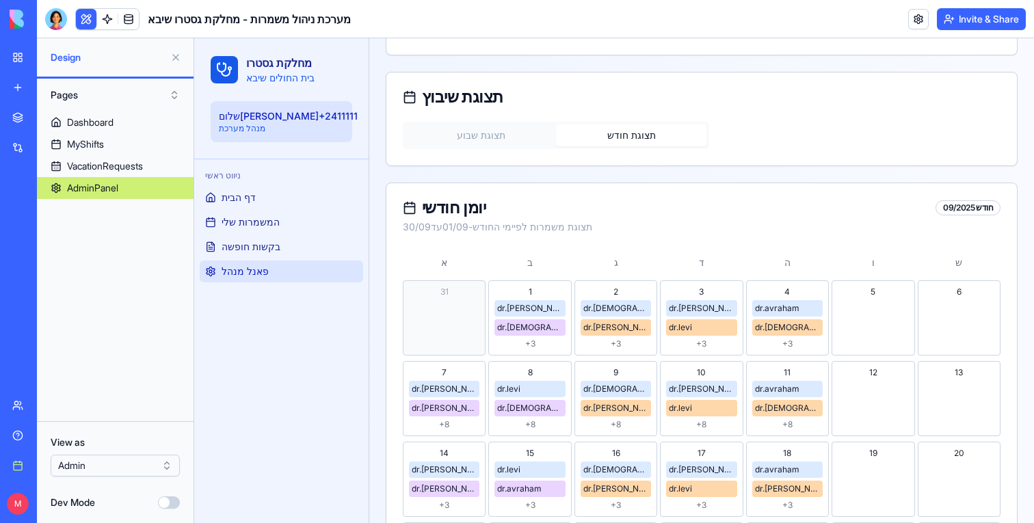
scroll to position [393, 0]
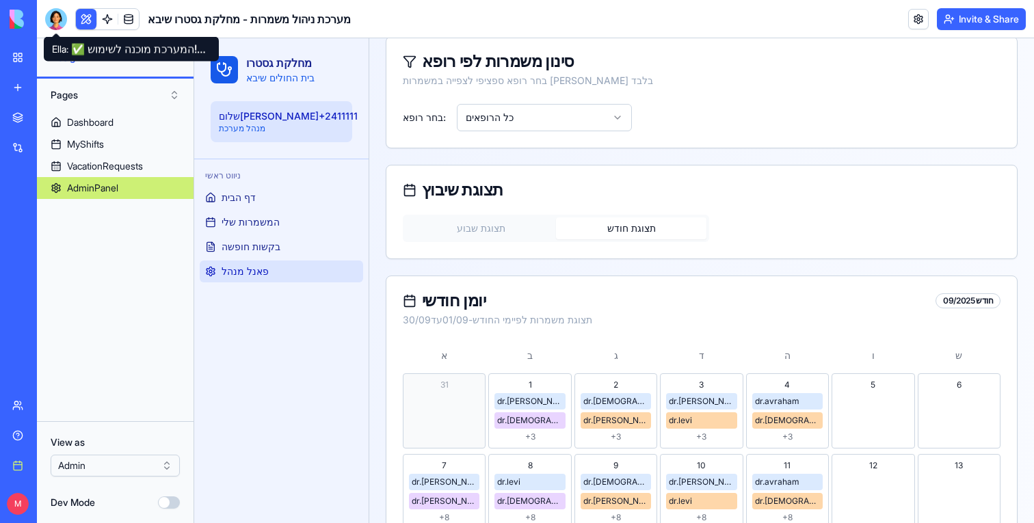
click at [64, 23] on div at bounding box center [56, 19] width 22 height 22
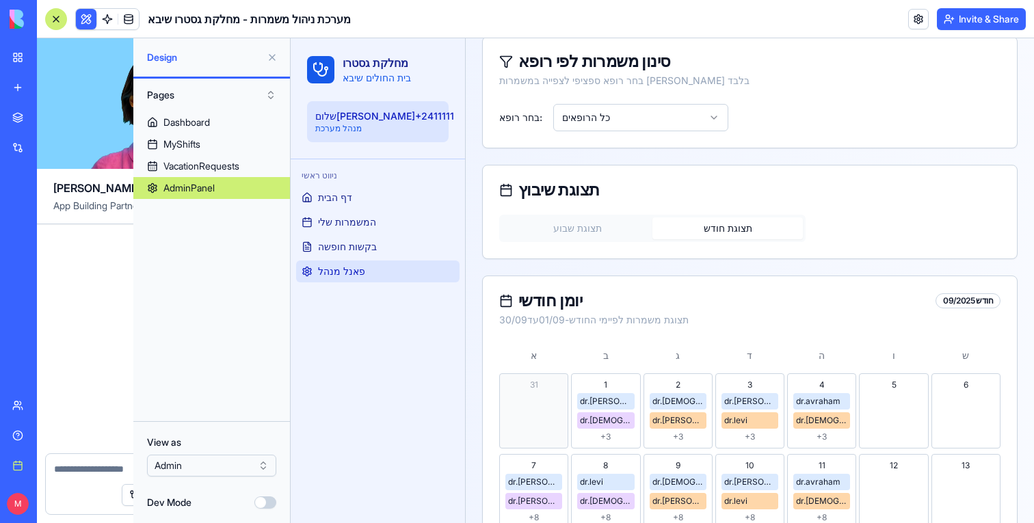
scroll to position [6357, 0]
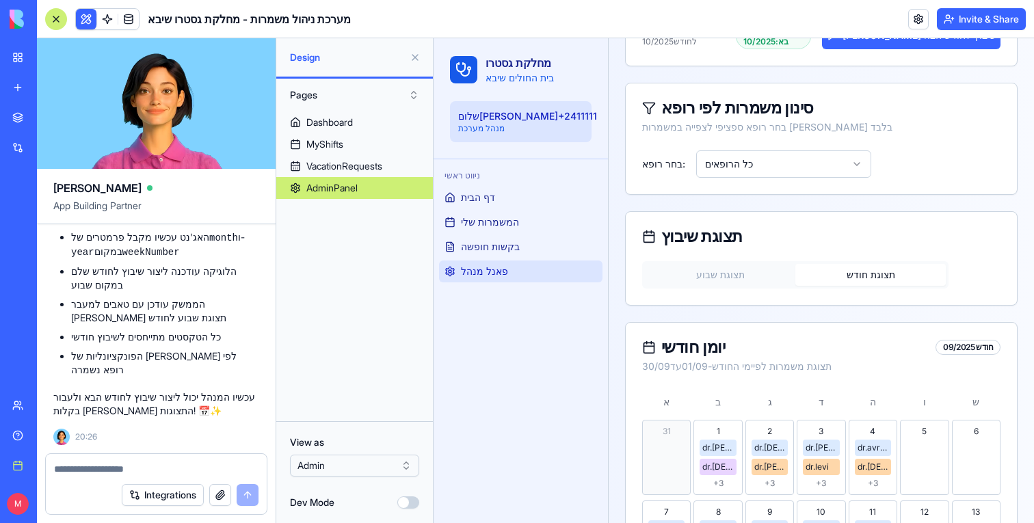
click at [76, 468] on textarea at bounding box center [156, 469] width 204 height 14
type textarea "*"
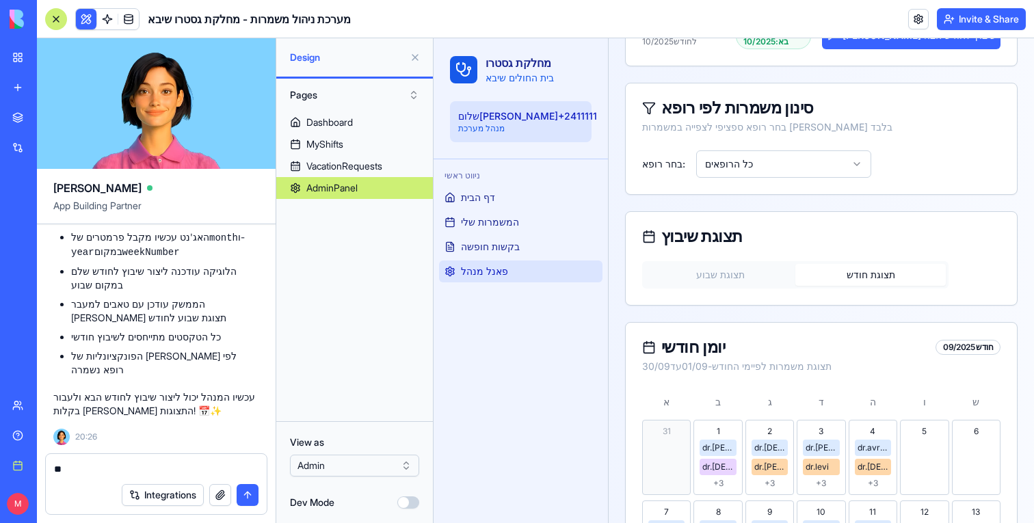
type textarea "*"
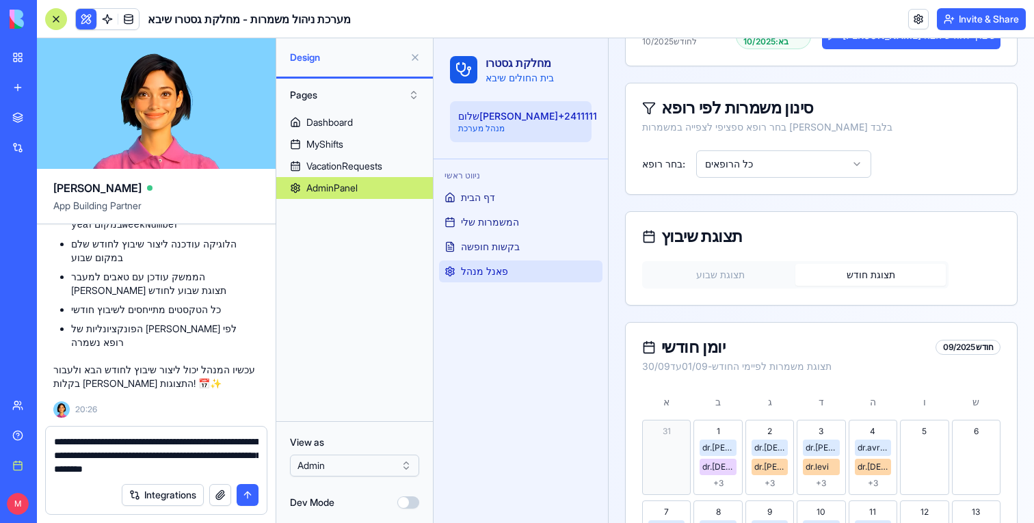
type textarea "**********"
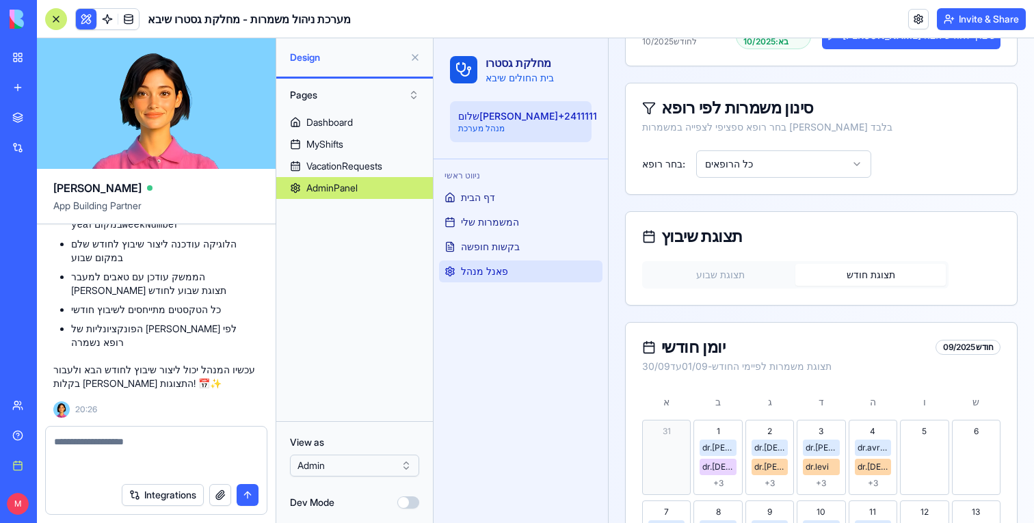
scroll to position [6450, 0]
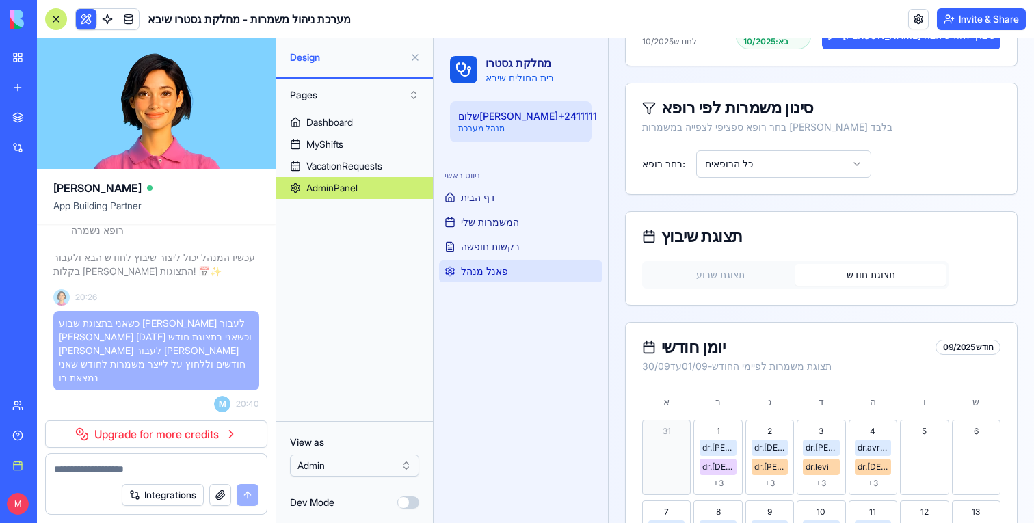
click at [181, 380] on span "כשאני בתצוגת שבוע [PERSON_NAME] לעבור [PERSON_NAME] [DATE] וכשאני בתצוגת חודש […" at bounding box center [156, 351] width 195 height 68
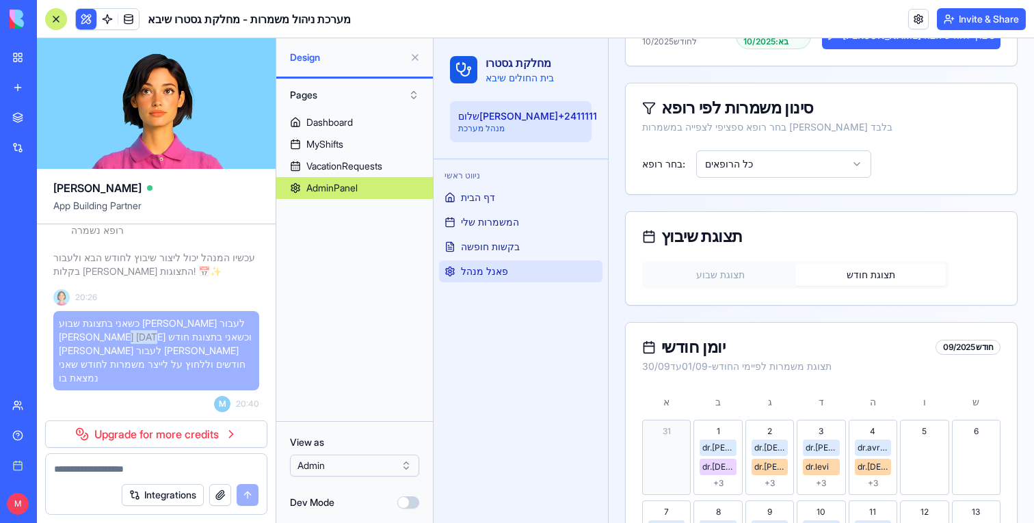
click at [181, 380] on span "כשאני בתצוגת שבוע [PERSON_NAME] לעבור [PERSON_NAME] [DATE] וכשאני בתצוגת חודש […" at bounding box center [156, 351] width 195 height 68
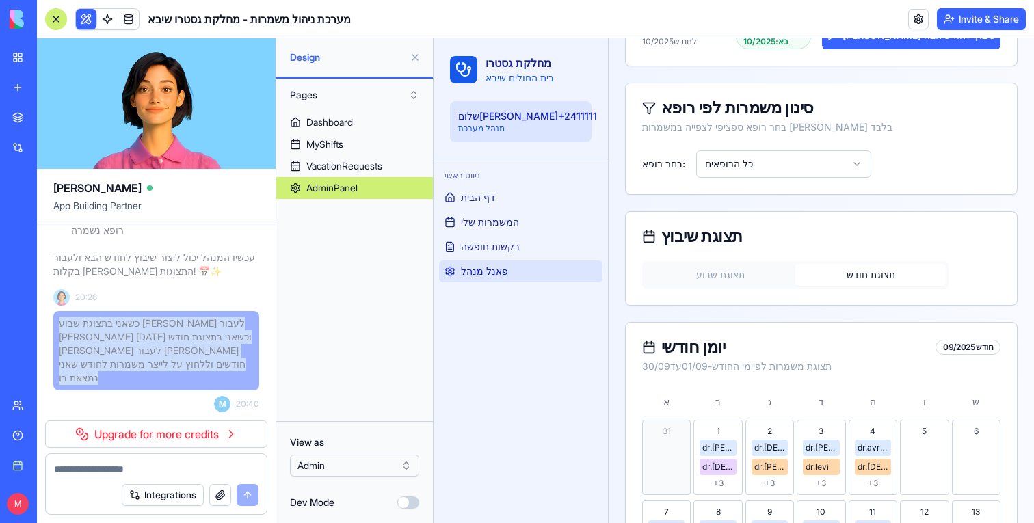
click at [181, 380] on span "כשאני בתצוגת שבוע [PERSON_NAME] לעבור [PERSON_NAME] [DATE] וכשאני בתצוגת חודש […" at bounding box center [156, 351] width 195 height 68
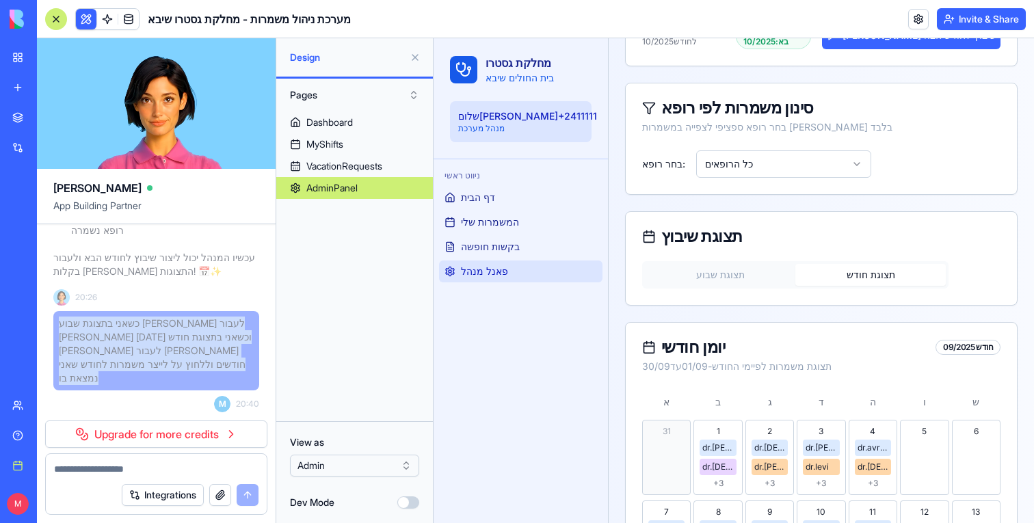
copy span "כשאני בתצוגת שבוע [PERSON_NAME] לעבור [PERSON_NAME] [DATE] וכשאני בתצוגת חודש […"
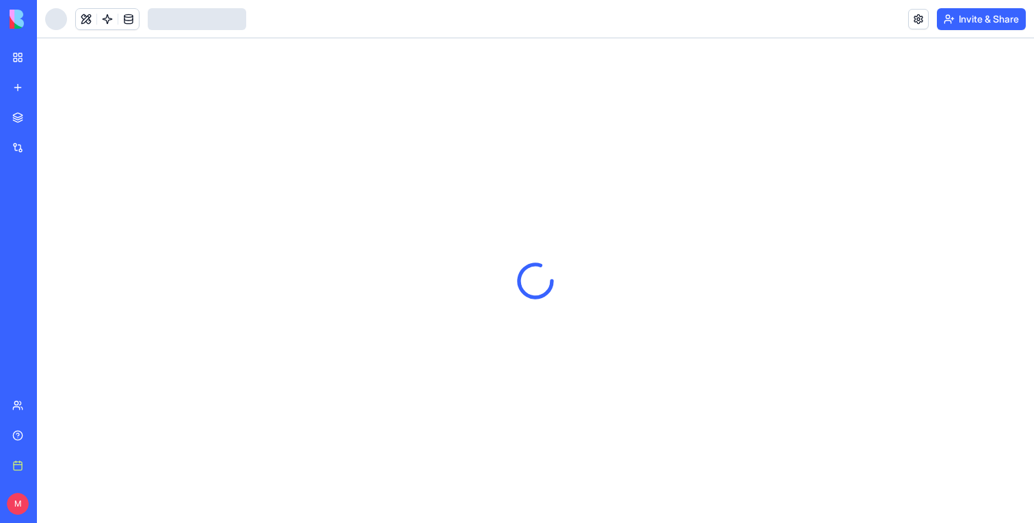
click at [50, 20] on div at bounding box center [56, 19] width 22 height 22
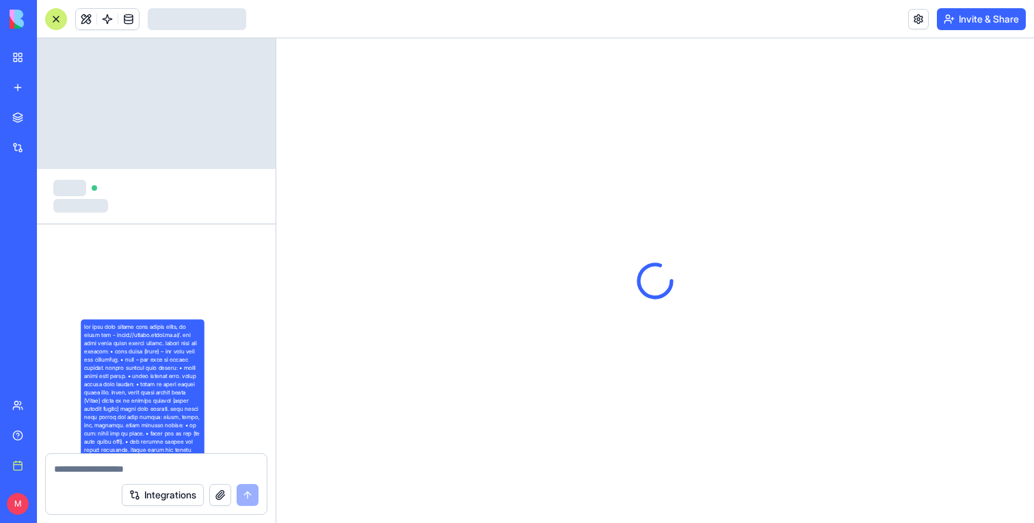
scroll to position [6357, 0]
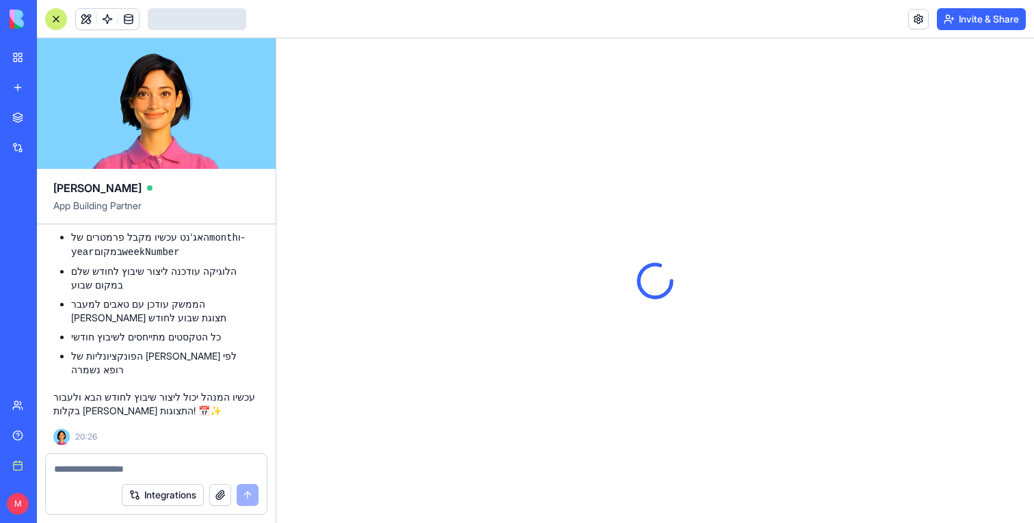
click at [111, 468] on textarea at bounding box center [156, 469] width 204 height 14
paste textarea "**********"
type textarea "**********"
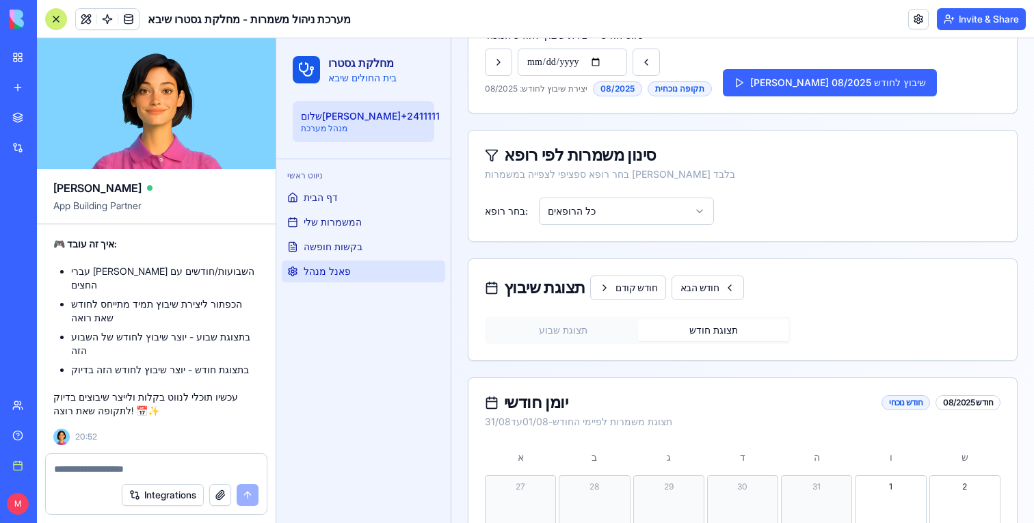
scroll to position [405, 0]
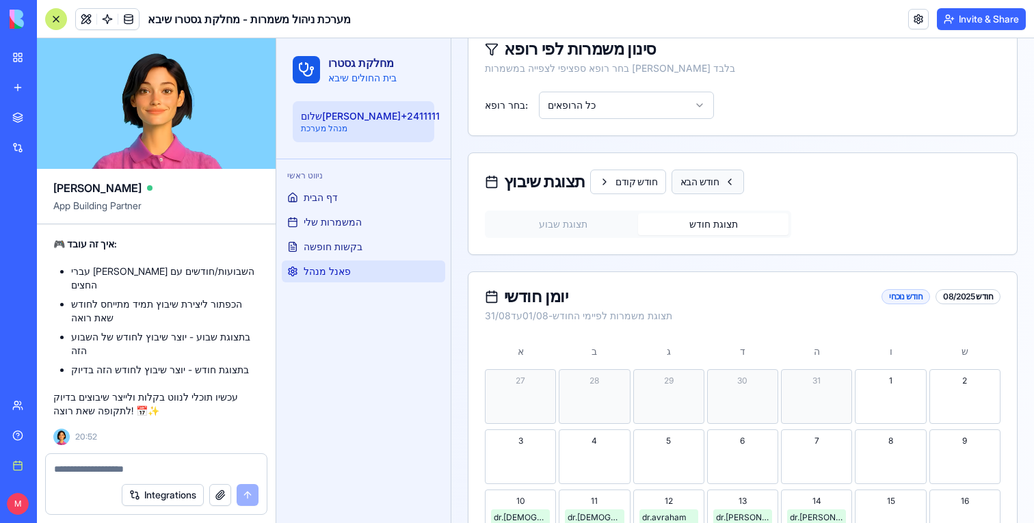
click at [708, 182] on button "חודש הבא" at bounding box center [707, 182] width 72 height 25
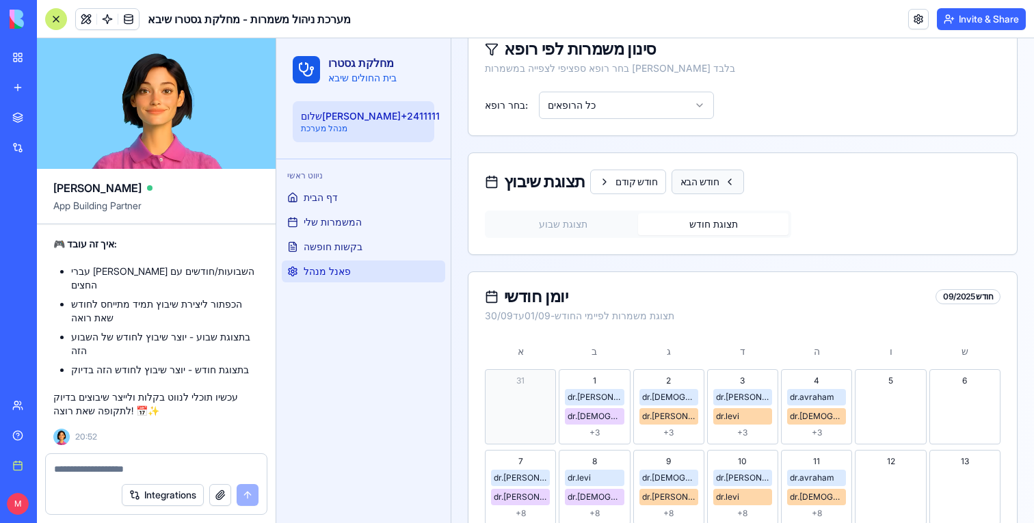
click at [708, 182] on button "חודש הבא" at bounding box center [707, 182] width 72 height 25
click at [708, 183] on button "חודש הבא" at bounding box center [707, 182] width 72 height 25
type input "**********"
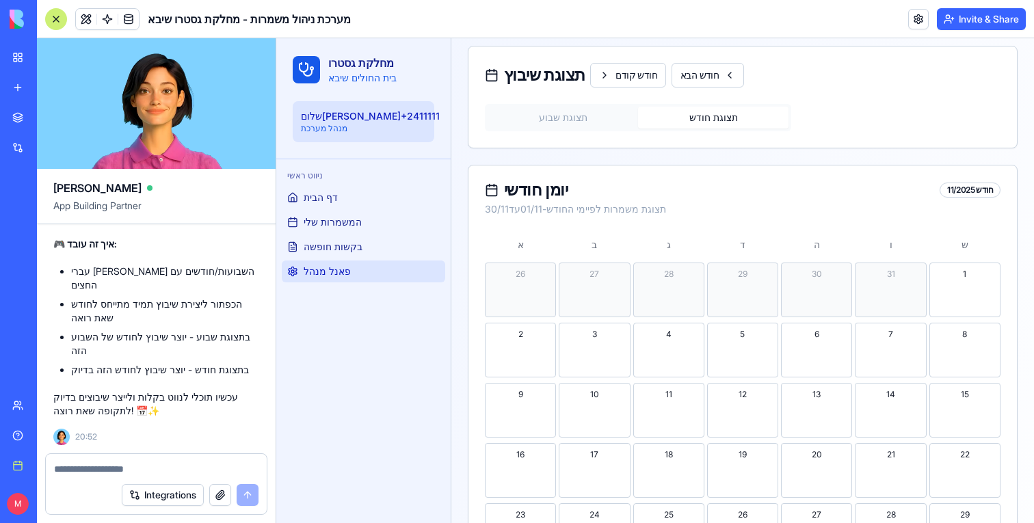
scroll to position [289, 0]
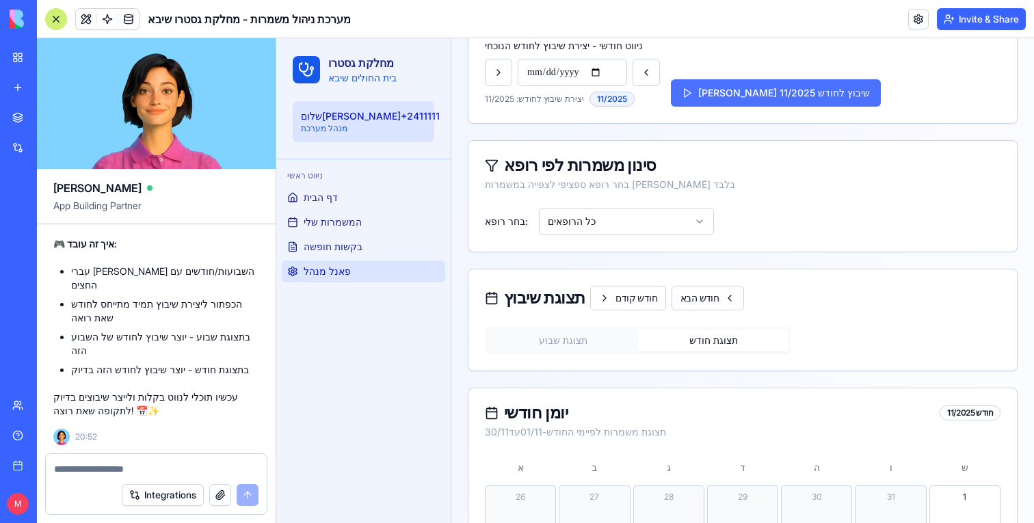
click at [737, 91] on button "[PERSON_NAME] שיבוץ לחודש 11/2025" at bounding box center [776, 92] width 210 height 27
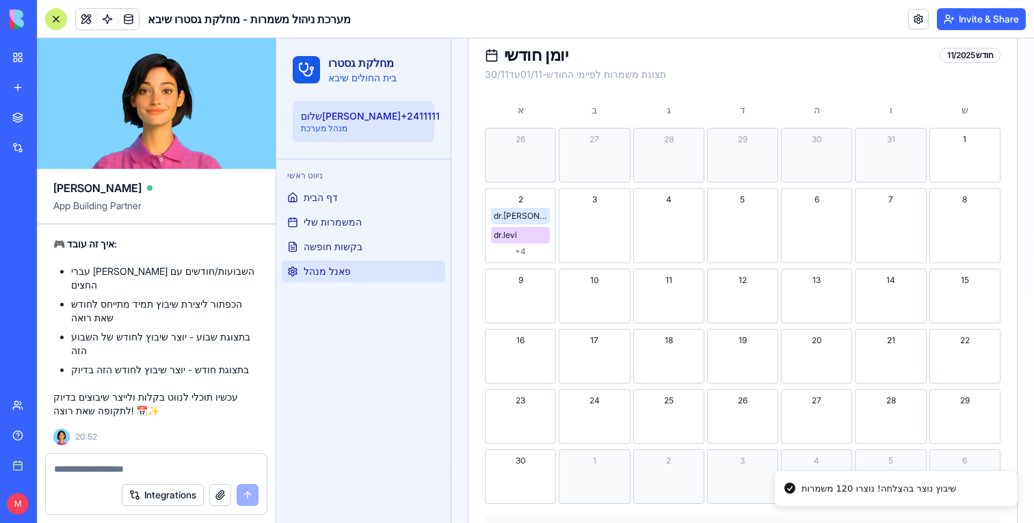
scroll to position [634, 0]
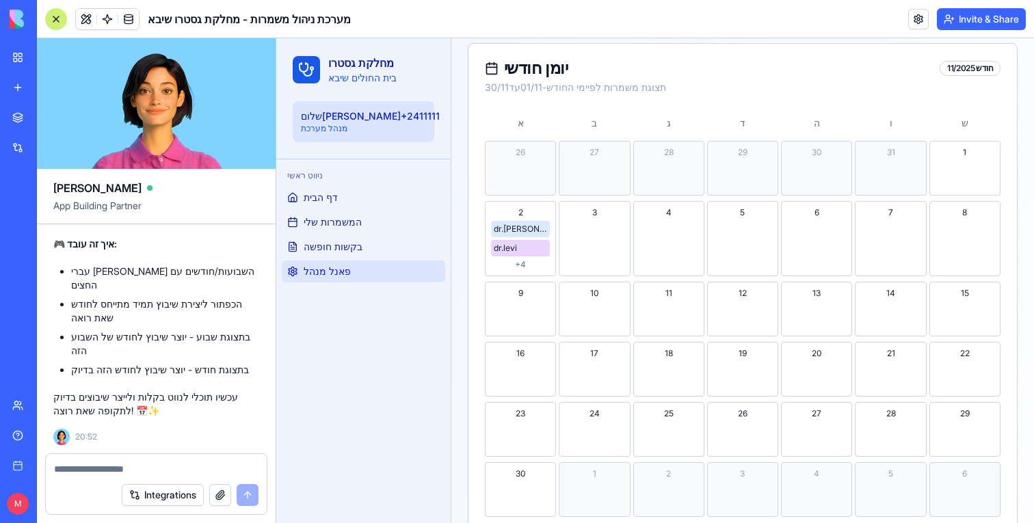
click at [531, 228] on div "dr.[PERSON_NAME]" at bounding box center [520, 229] width 53 height 11
click at [105, 23] on link at bounding box center [107, 19] width 21 height 21
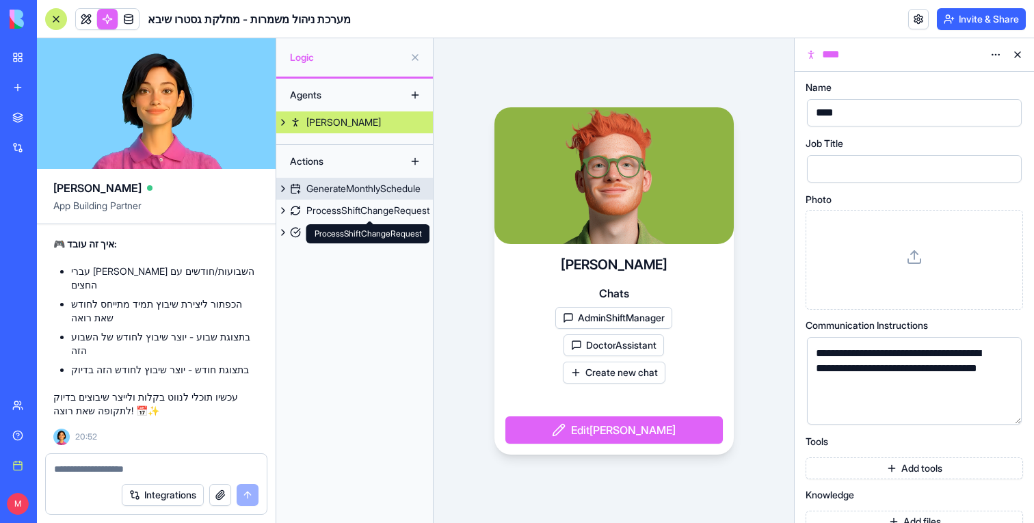
click at [356, 192] on div "GenerateMonthlySchedule" at bounding box center [363, 189] width 114 height 14
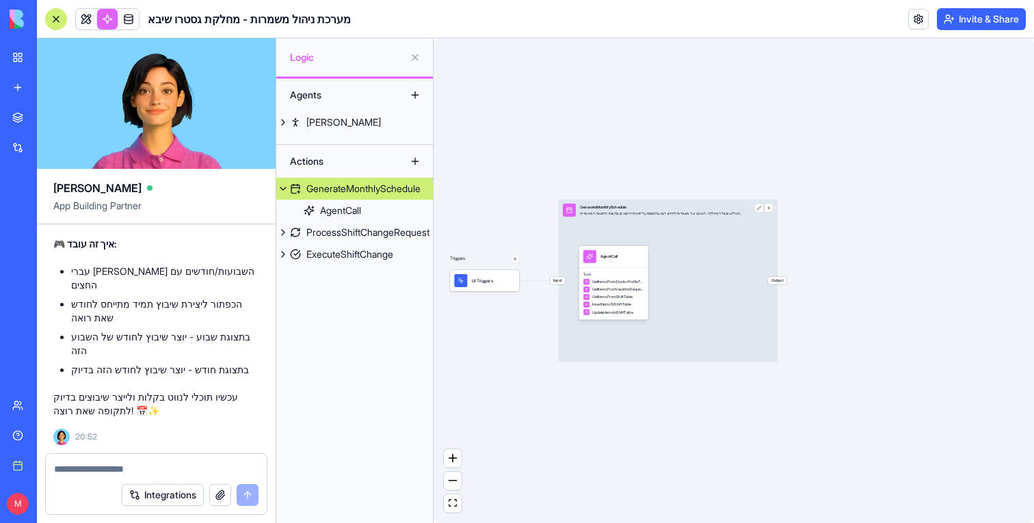
click at [557, 282] on span "Input" at bounding box center [557, 281] width 15 height 8
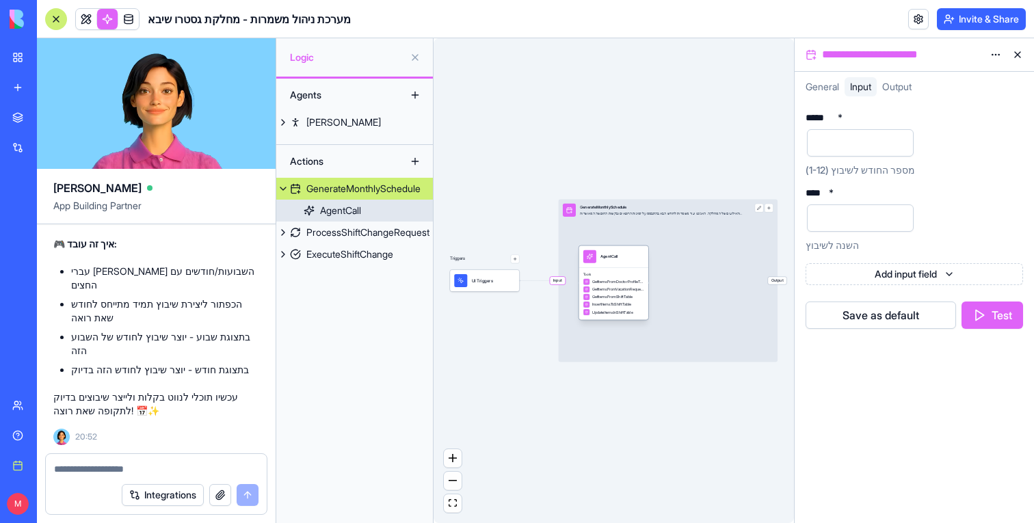
click at [608, 279] on span "GetItemsFromDoctorProfileTable" at bounding box center [618, 281] width 52 height 5
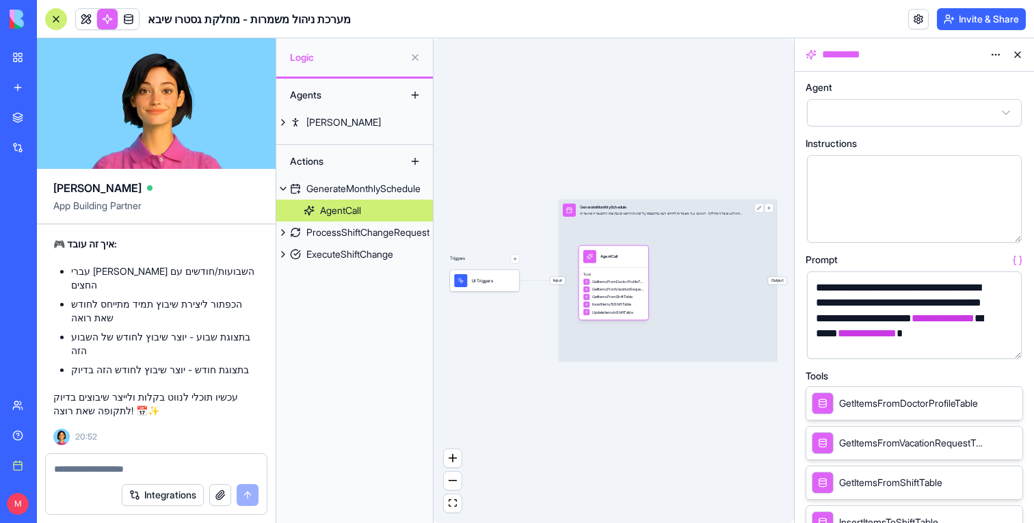
click at [1010, 345] on button "button" at bounding box center [1008, 345] width 22 height 22
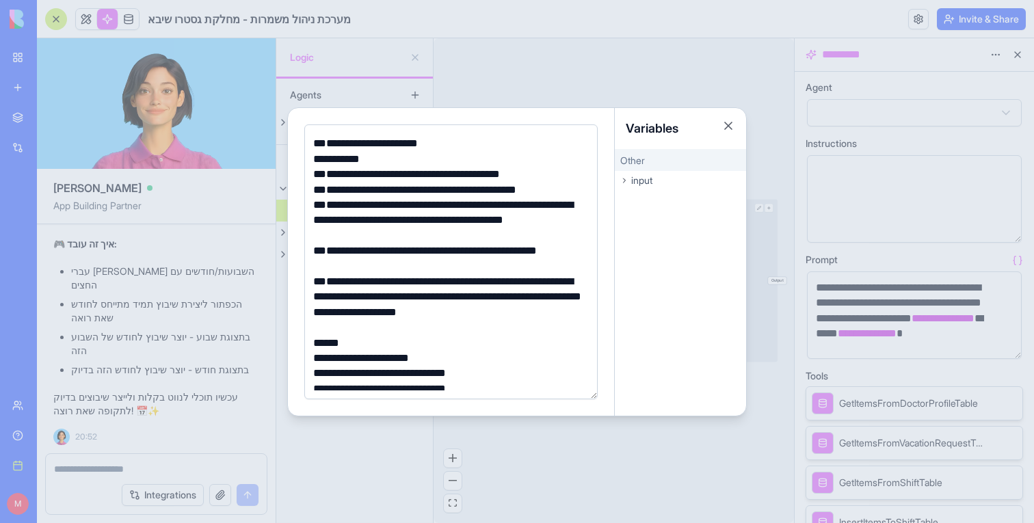
scroll to position [152, 0]
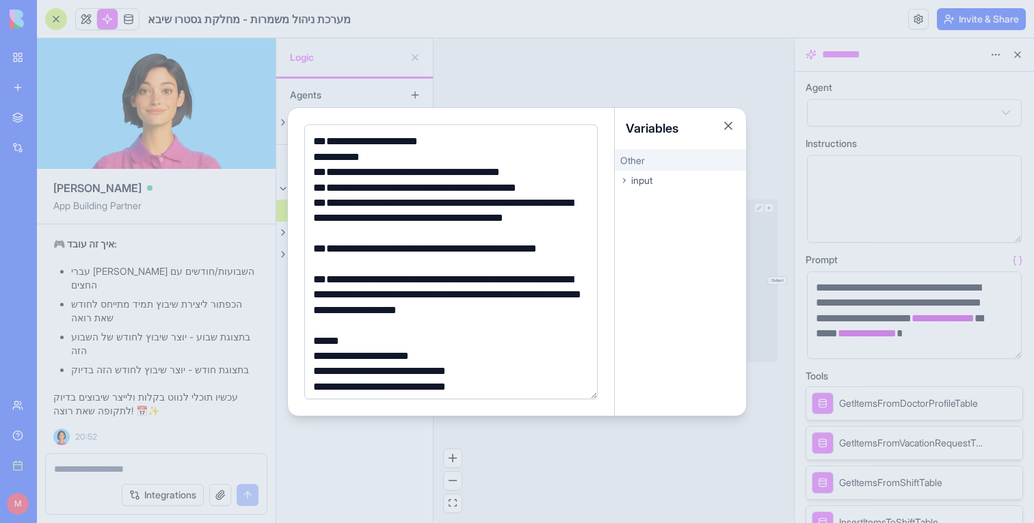
click at [576, 312] on div "**********" at bounding box center [449, 295] width 280 height 46
click at [538, 325] on div at bounding box center [449, 325] width 280 height 15
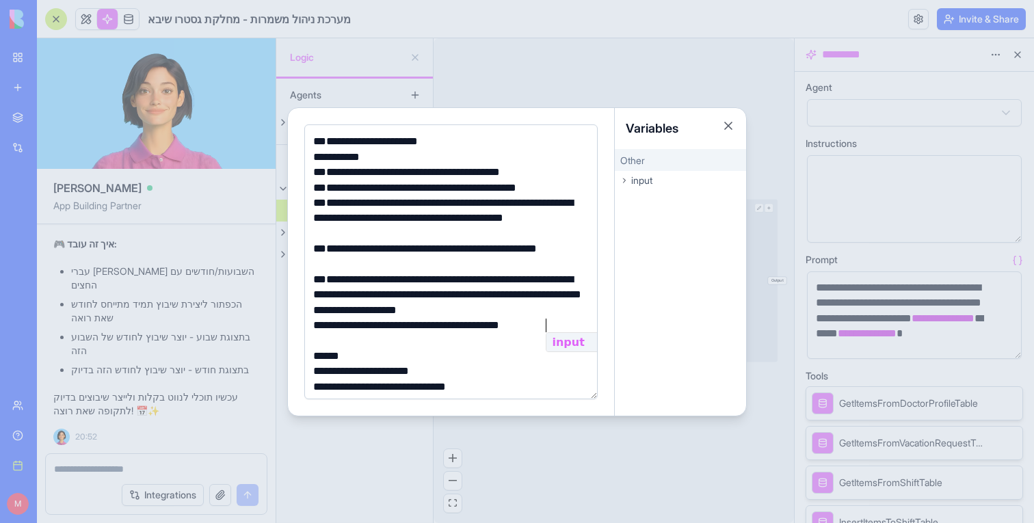
click at [459, 329] on div "**********" at bounding box center [449, 325] width 280 height 15
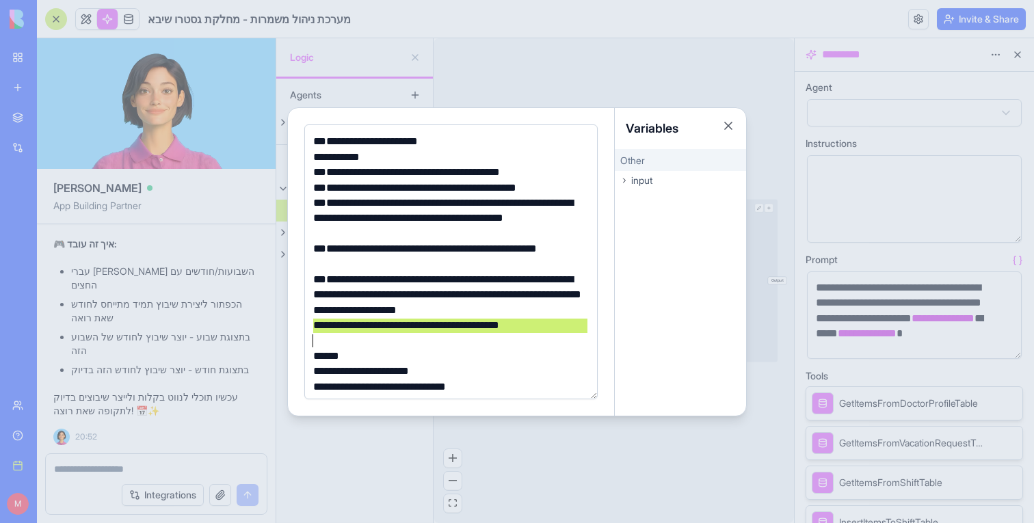
click at [321, 323] on div "**********" at bounding box center [449, 325] width 280 height 15
drag, startPoint x: 322, startPoint y: 325, endPoint x: 659, endPoint y: 327, distance: 337.1
click at [659, 328] on div "**********" at bounding box center [517, 262] width 458 height 308
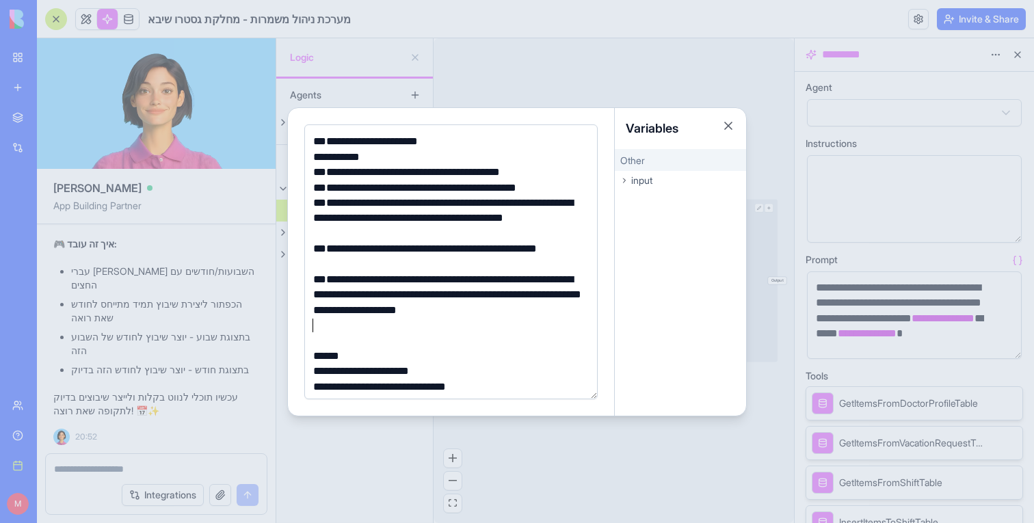
click at [512, 73] on div at bounding box center [517, 261] width 1034 height 523
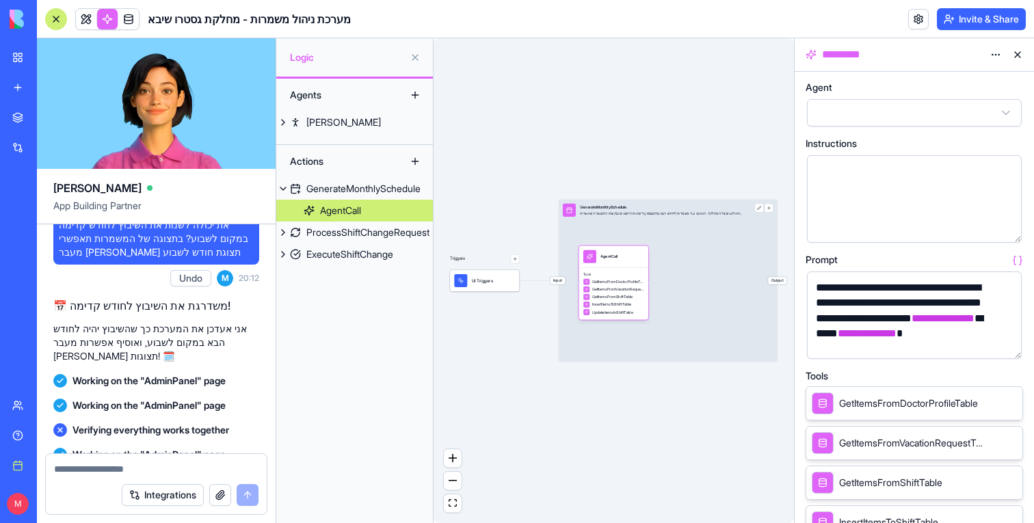
scroll to position [4812, 0]
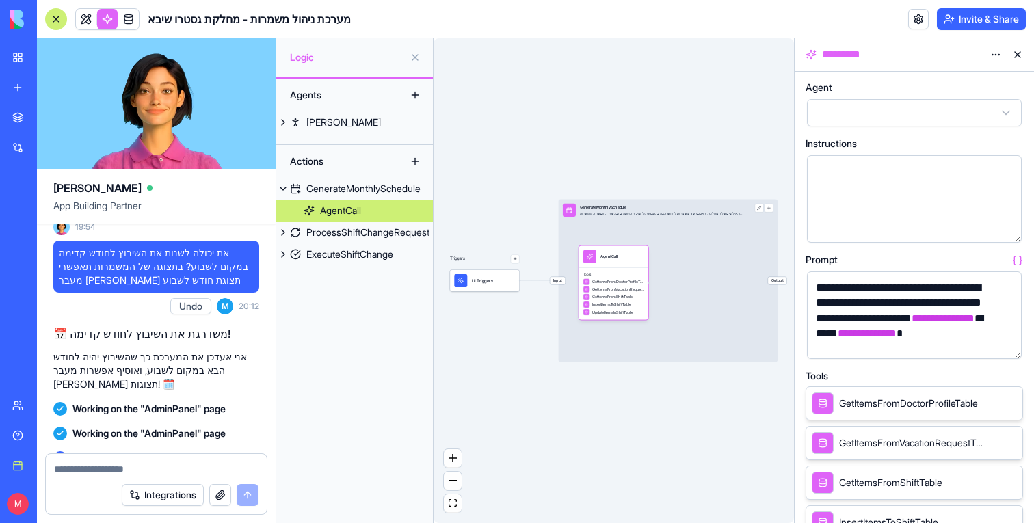
click at [190, 314] on button "Undo" at bounding box center [190, 306] width 41 height 16
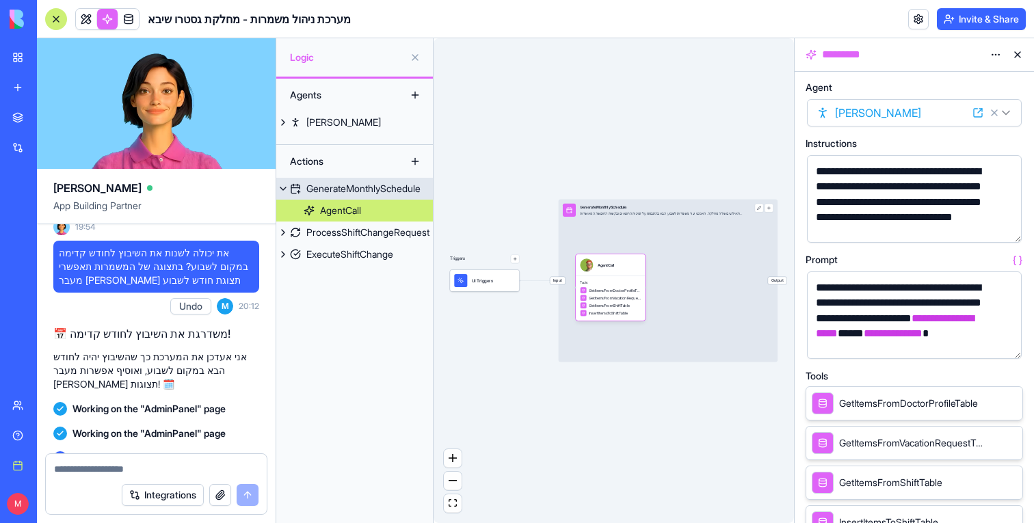
click at [564, 282] on span "Input" at bounding box center [557, 281] width 15 height 8
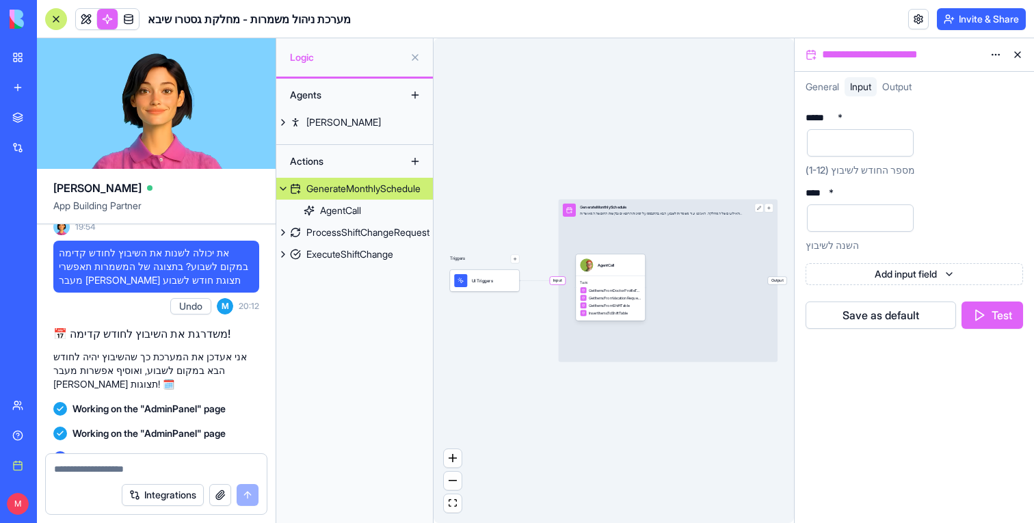
click at [559, 277] on span "Input" at bounding box center [557, 281] width 15 height 8
click at [87, 21] on link at bounding box center [86, 19] width 21 height 21
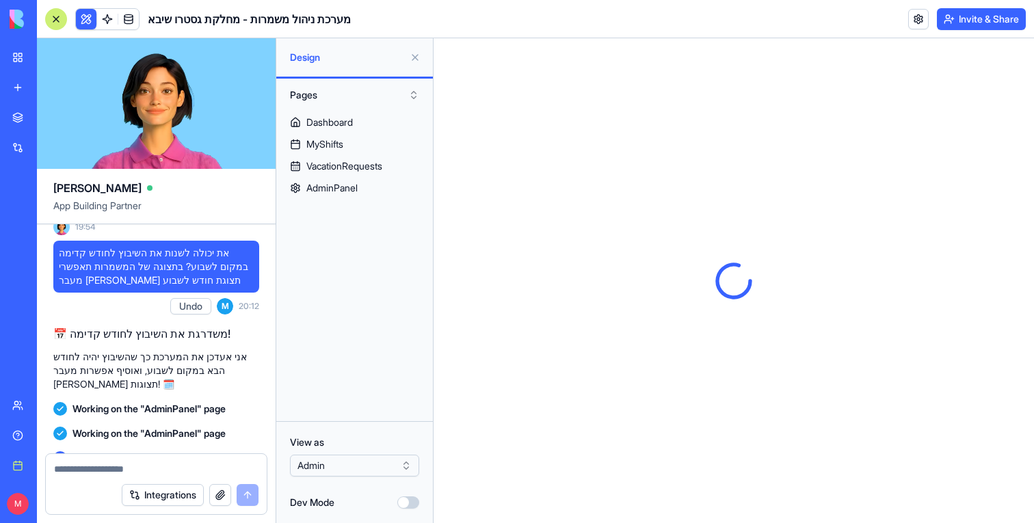
click at [414, 59] on button at bounding box center [415, 57] width 22 height 22
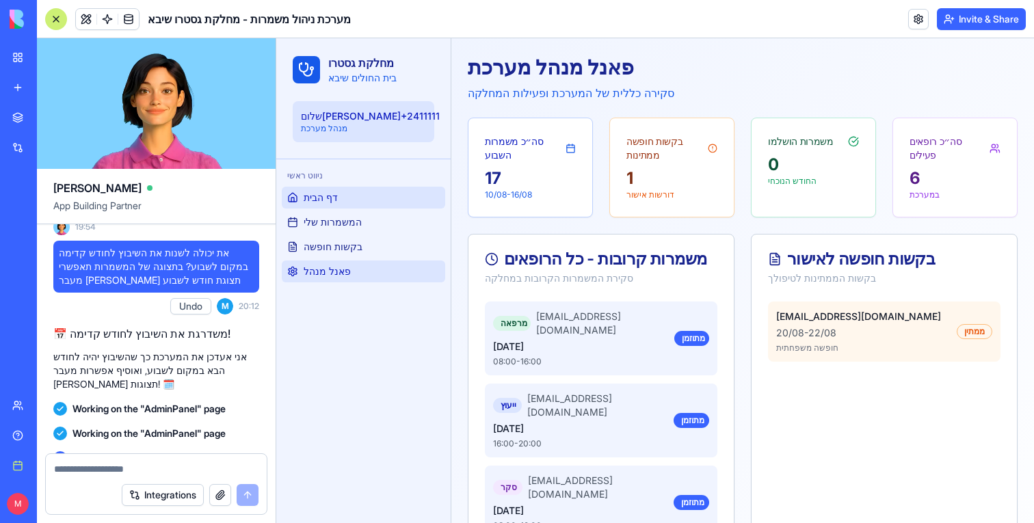
click at [331, 269] on span "פאנל מנהל" at bounding box center [327, 272] width 47 height 14
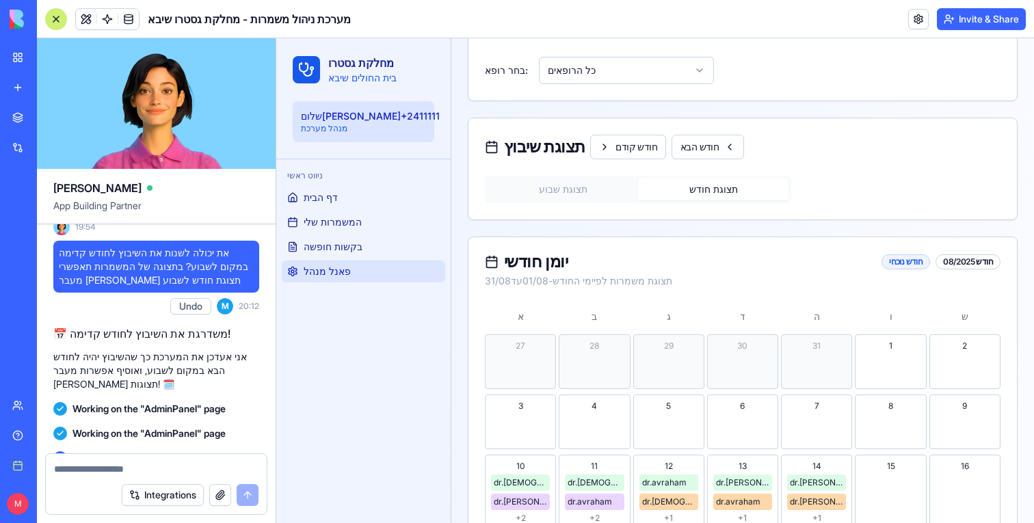
scroll to position [546, 0]
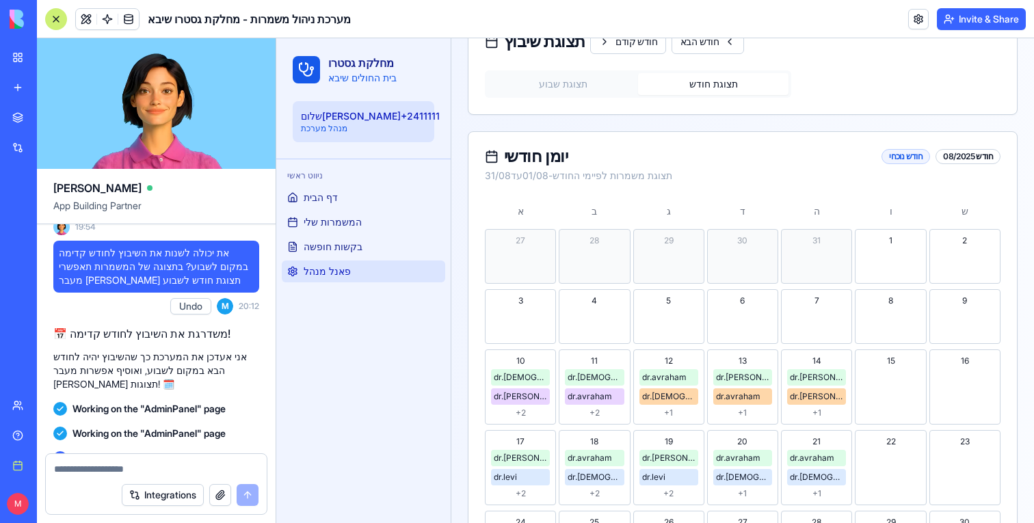
click at [192, 314] on button "Undo" at bounding box center [190, 306] width 41 height 16
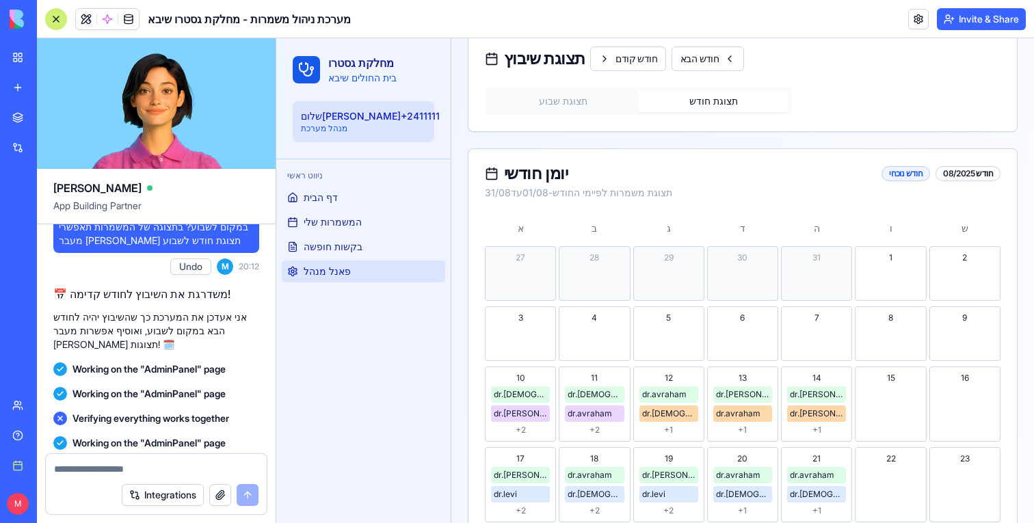
scroll to position [533, 0]
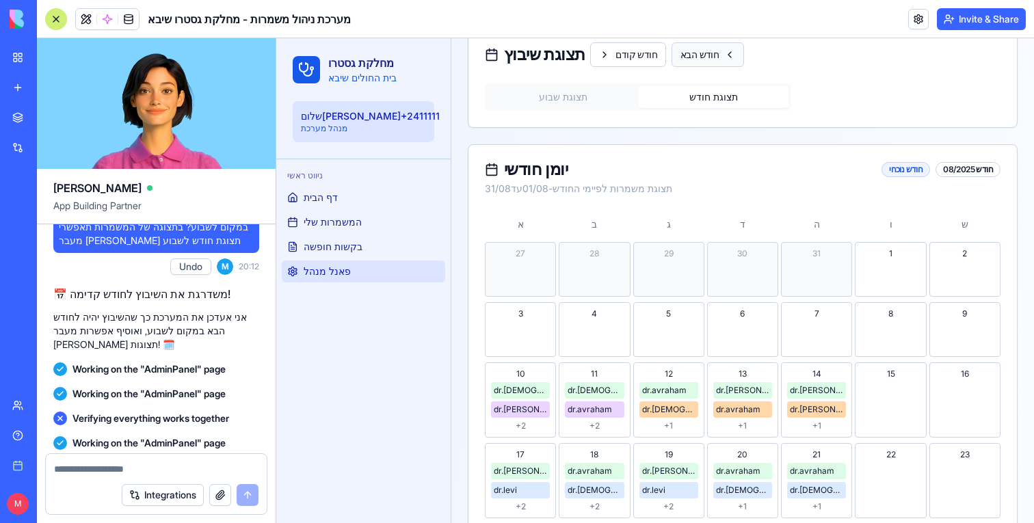
click at [708, 49] on button "חודש הבא" at bounding box center [707, 54] width 72 height 25
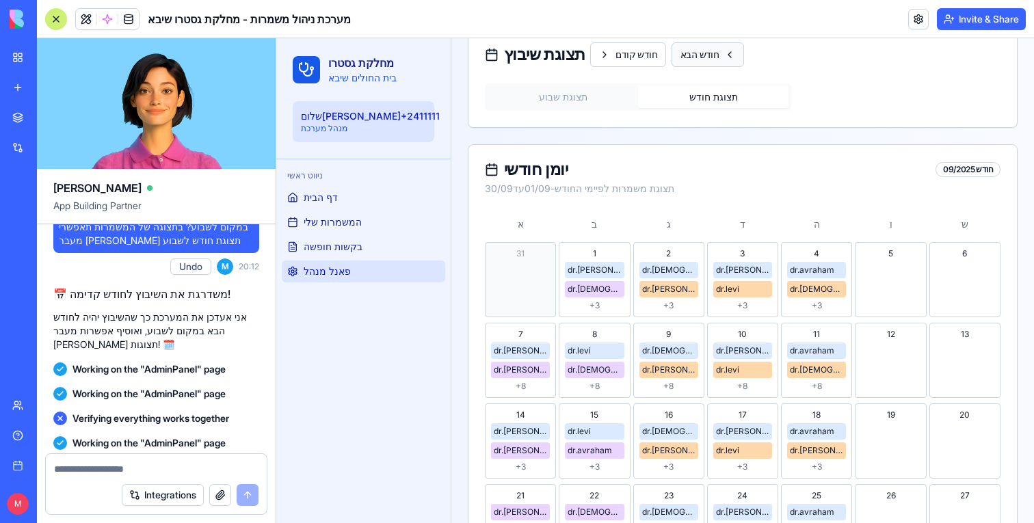
click at [708, 49] on button "חודש הבא" at bounding box center [707, 54] width 72 height 25
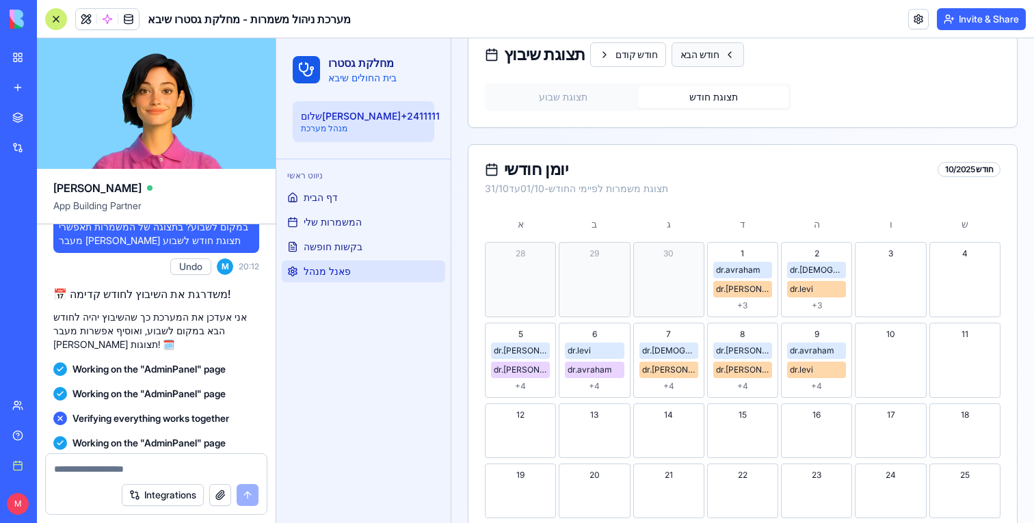
click at [708, 49] on button "חודש הבא" at bounding box center [707, 54] width 72 height 25
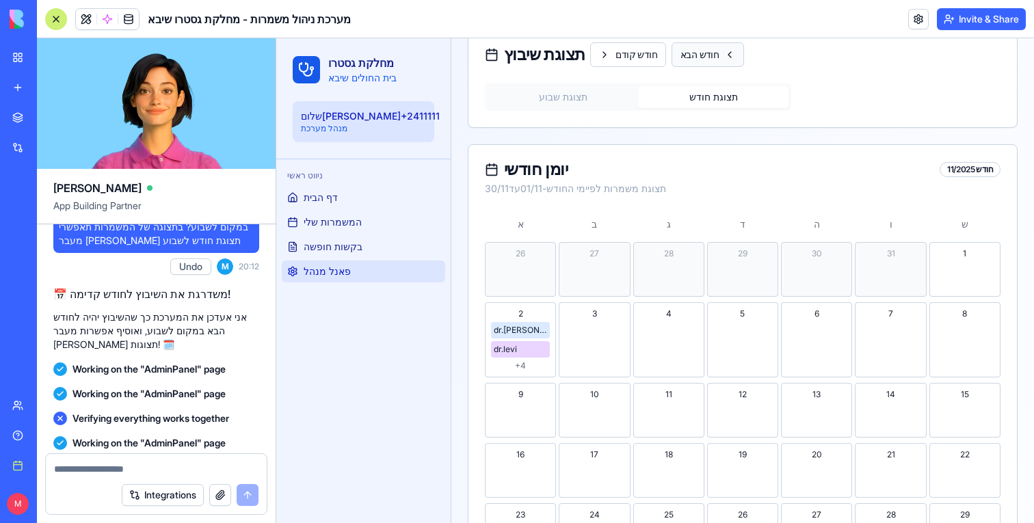
click at [709, 49] on button "חודש הבא" at bounding box center [707, 54] width 72 height 25
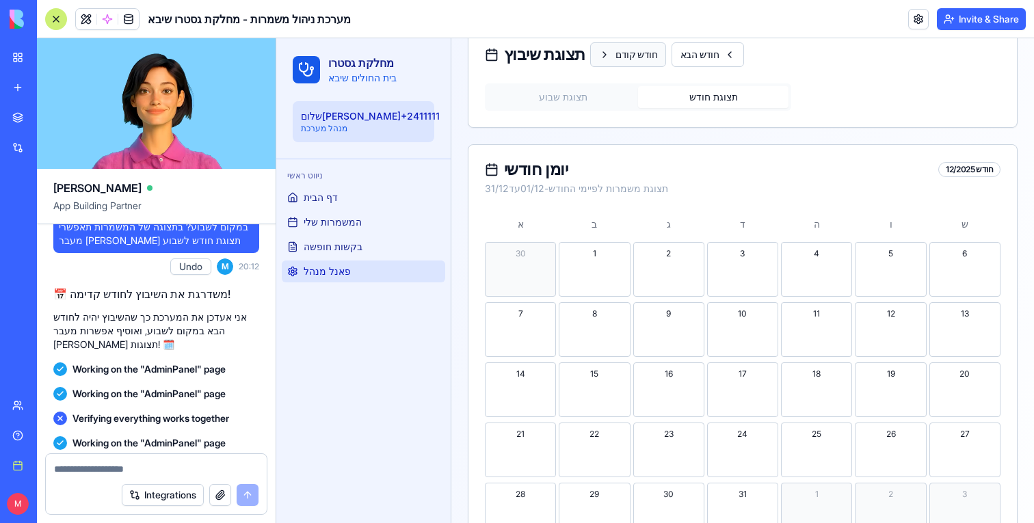
click at [630, 52] on button "חודש קודם" at bounding box center [628, 54] width 76 height 25
type input "**********"
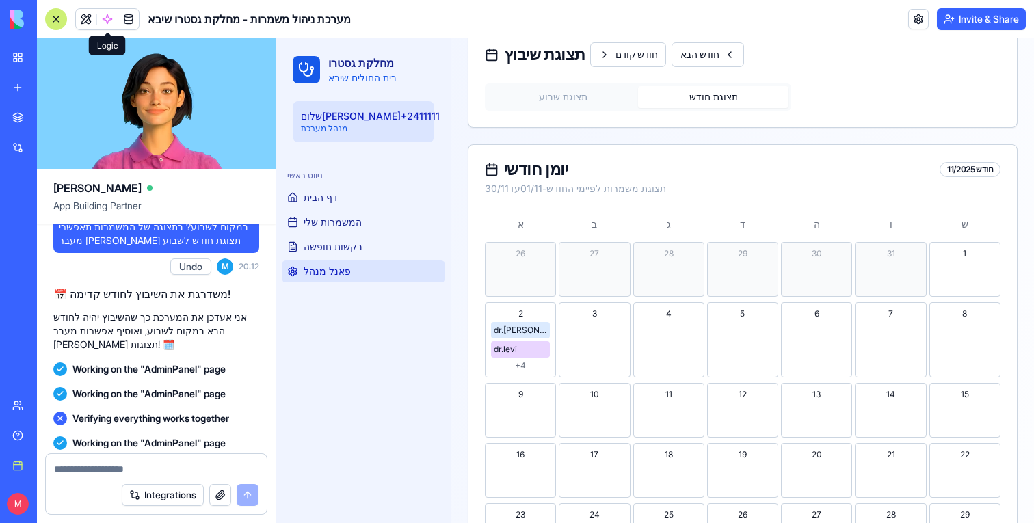
click at [109, 19] on span at bounding box center [107, 19] width 38 height 38
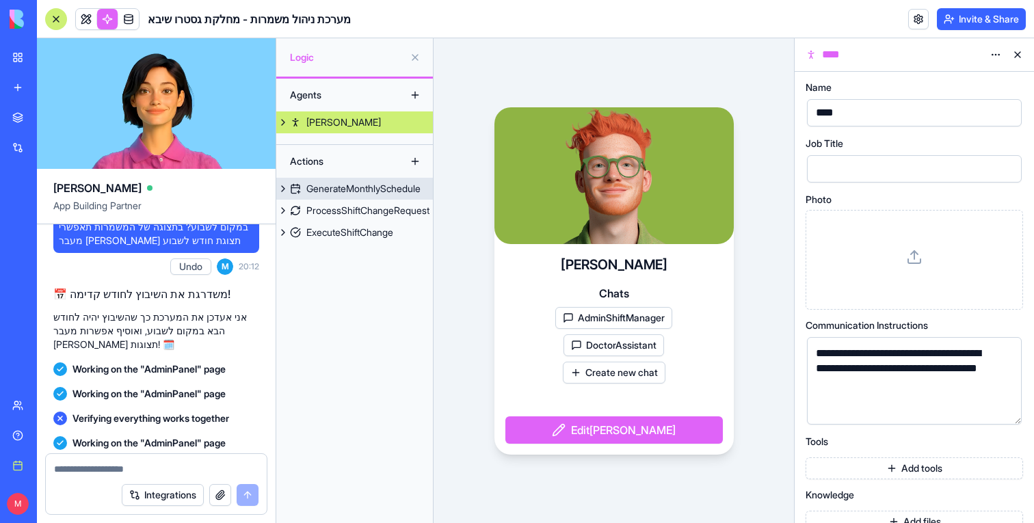
click at [328, 184] on div "GenerateMonthlySchedule" at bounding box center [363, 189] width 114 height 14
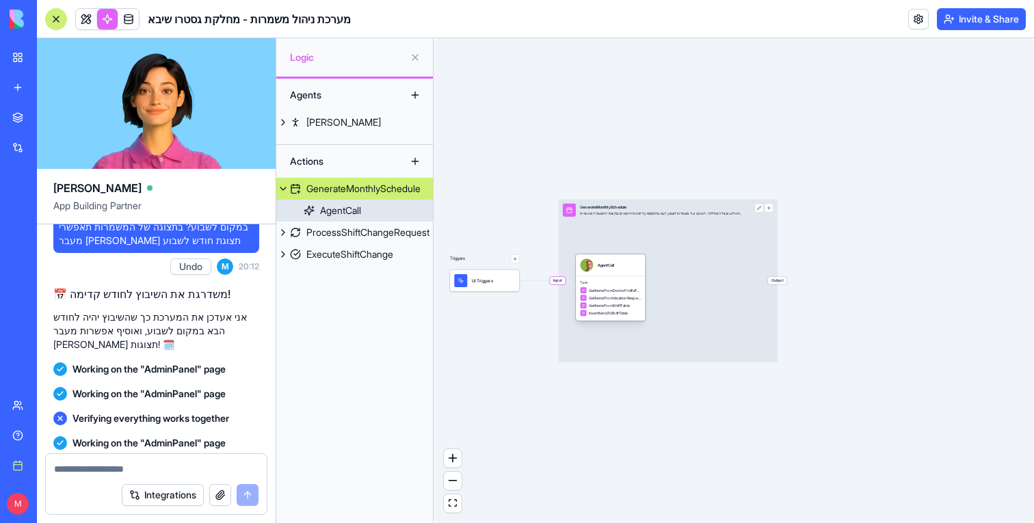
click at [591, 307] on span "GetItemsFromShiftTable" at bounding box center [609, 305] width 41 height 5
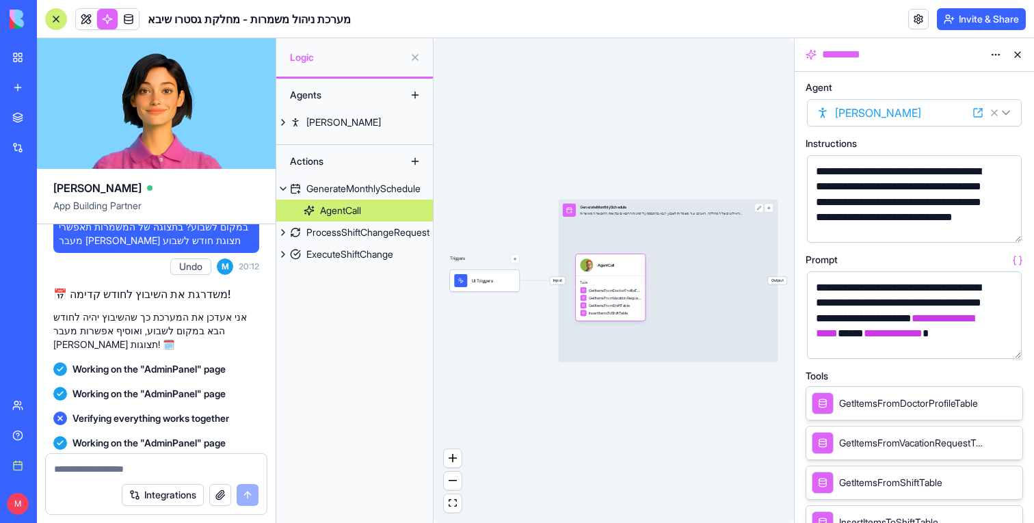
click at [1002, 343] on button "button" at bounding box center [1008, 345] width 22 height 22
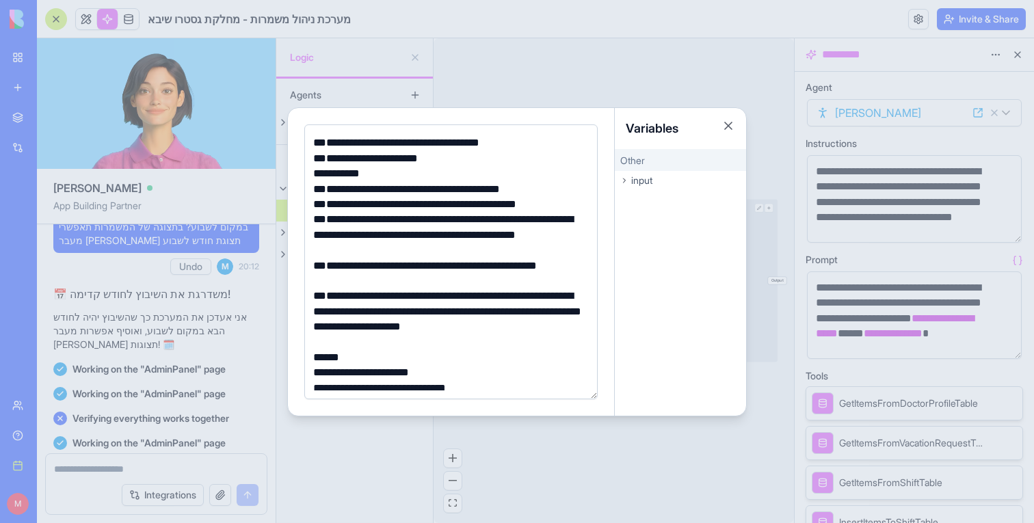
scroll to position [159, 0]
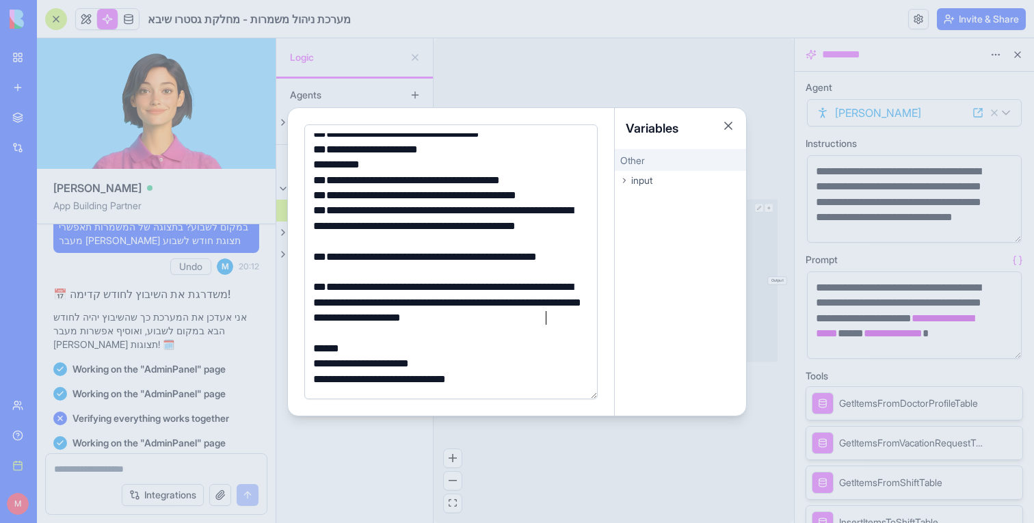
click at [559, 324] on div "**********" at bounding box center [449, 303] width 280 height 46
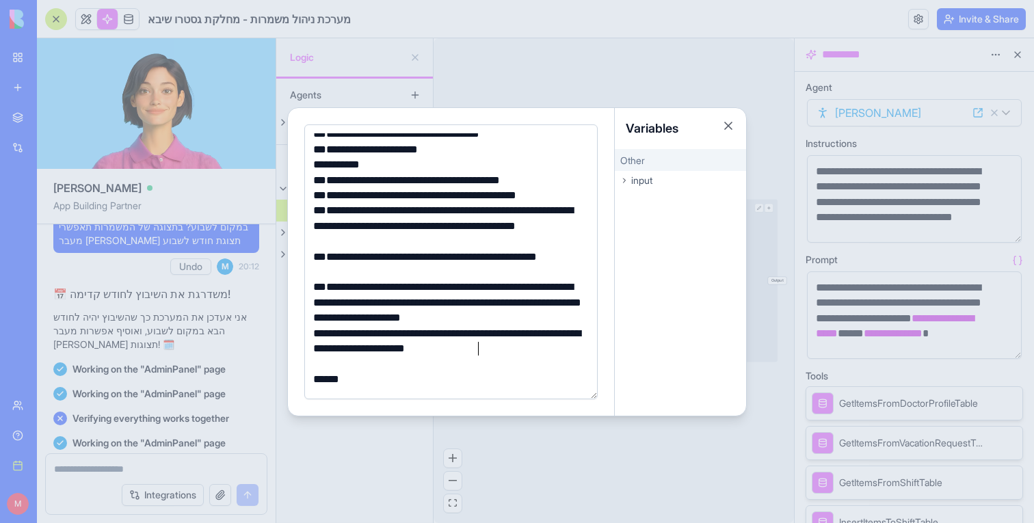
click at [477, 345] on div "**********" at bounding box center [449, 341] width 280 height 31
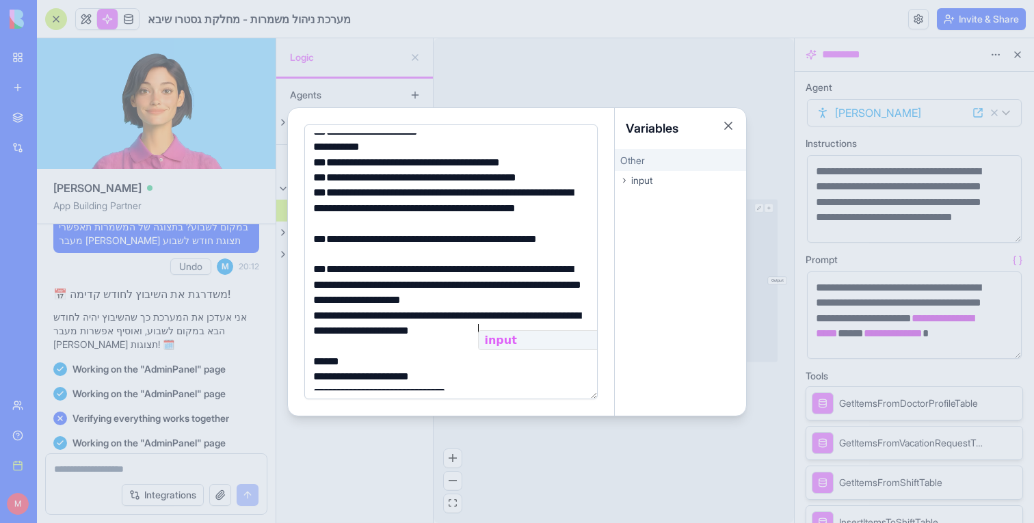
scroll to position [185, 0]
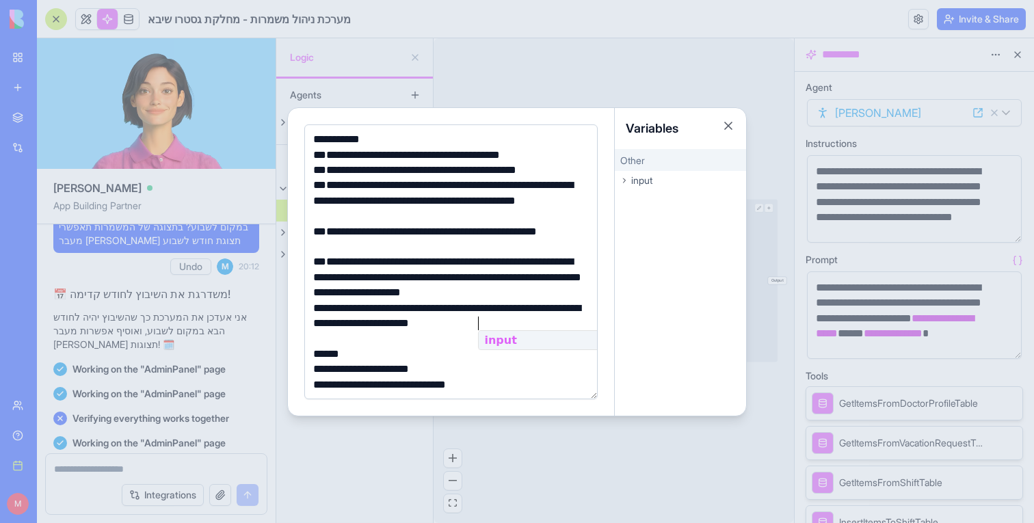
click at [412, 362] on div "**********" at bounding box center [449, 369] width 280 height 15
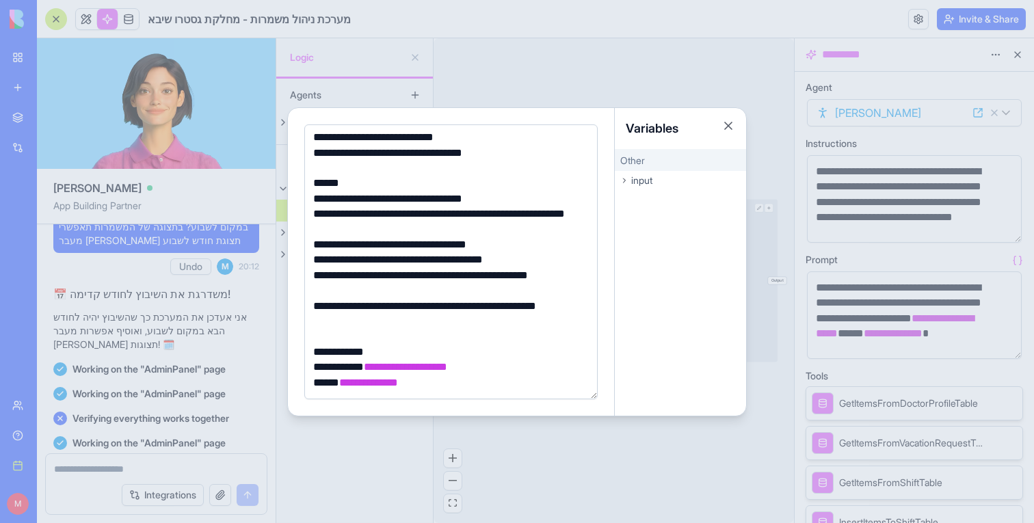
scroll to position [462, 0]
click at [503, 468] on div at bounding box center [517, 261] width 1034 height 523
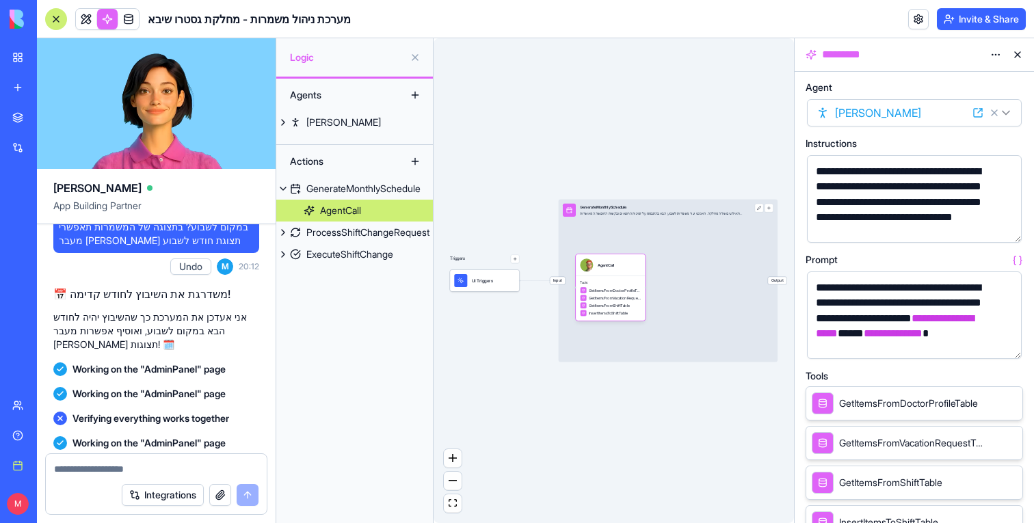
scroll to position [273, 0]
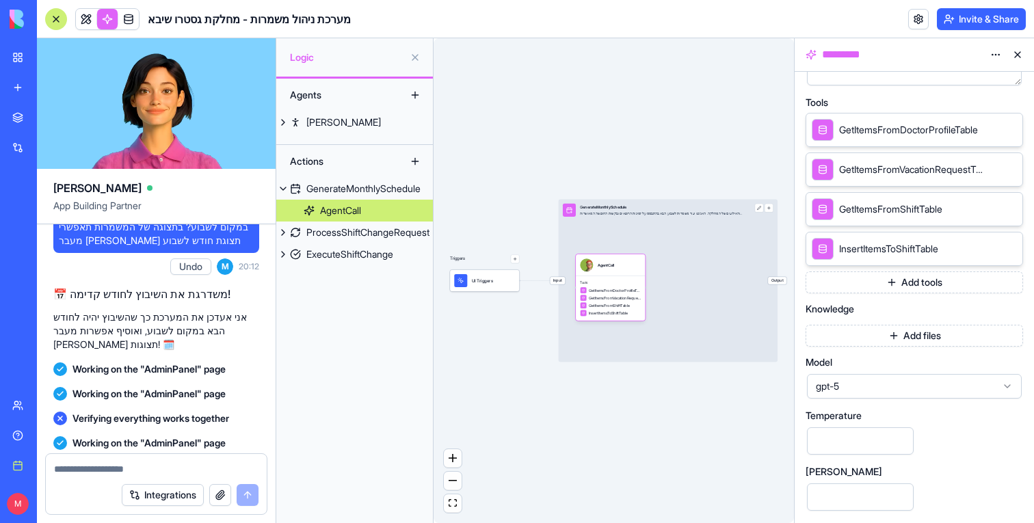
click at [883, 390] on span "gpt-5" at bounding box center [906, 386] width 180 height 14
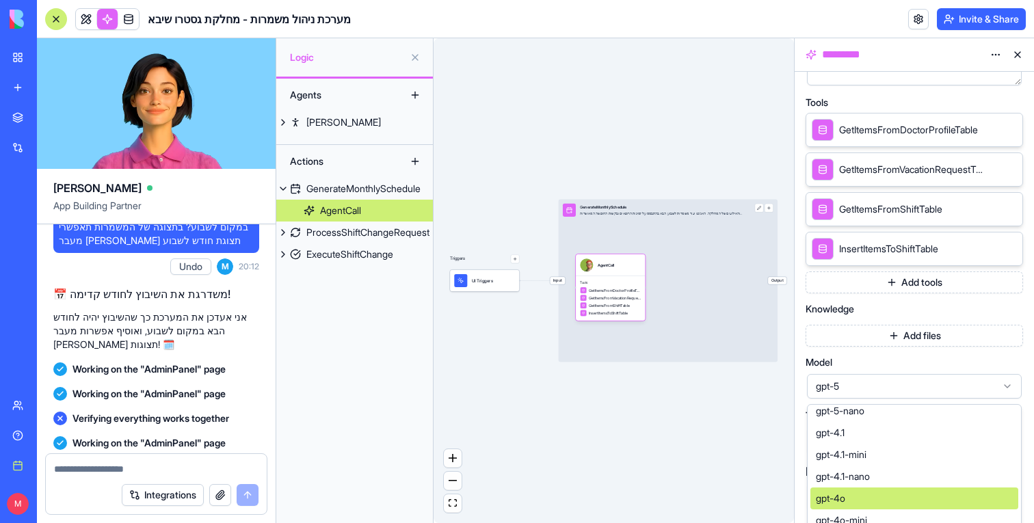
click at [712, 426] on div "Triggers UI Triggers Input GenerateMonthlySchedule יצירת שיבוץ משמרות שבועי לפי…" at bounding box center [613, 280] width 360 height 485
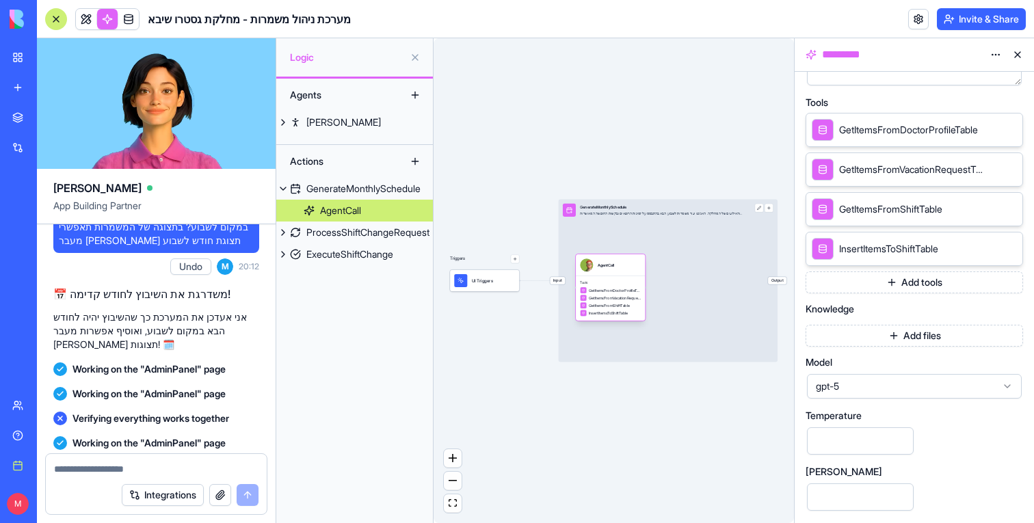
click at [630, 270] on div "AgentCall" at bounding box center [610, 264] width 61 height 13
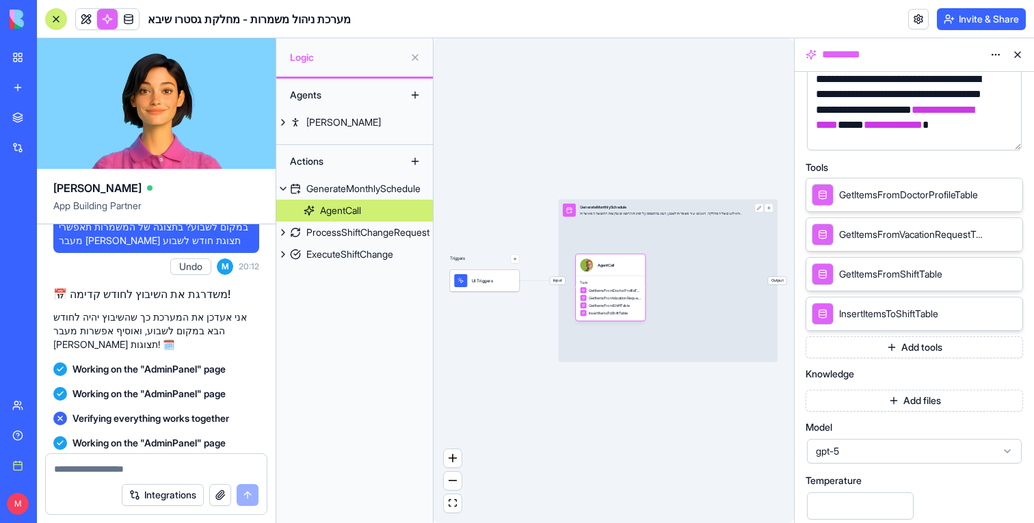
scroll to position [200, 0]
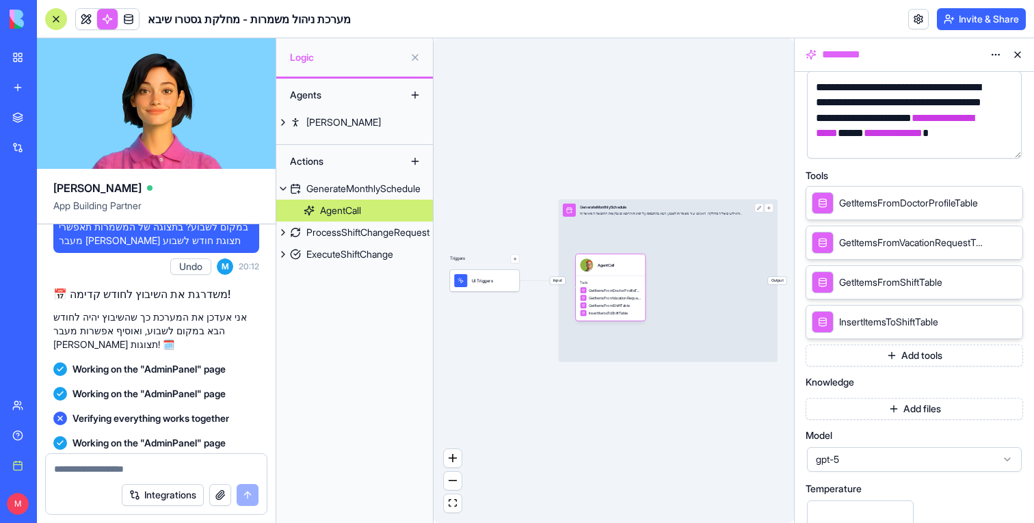
click at [1009, 144] on button "button" at bounding box center [1008, 145] width 22 height 22
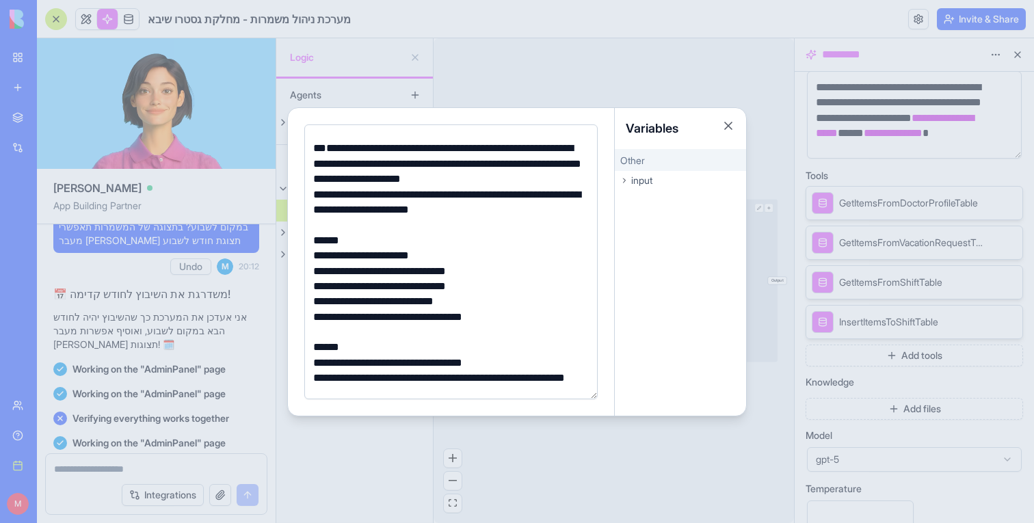
scroll to position [299, 0]
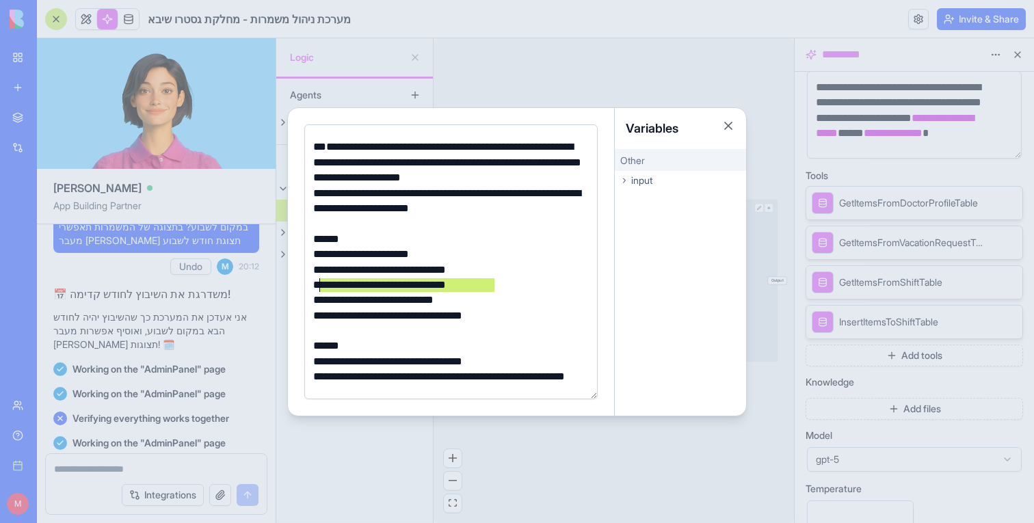
drag, startPoint x: 502, startPoint y: 288, endPoint x: 321, endPoint y: 284, distance: 181.9
click at [321, 284] on div "**********" at bounding box center [449, 285] width 280 height 15
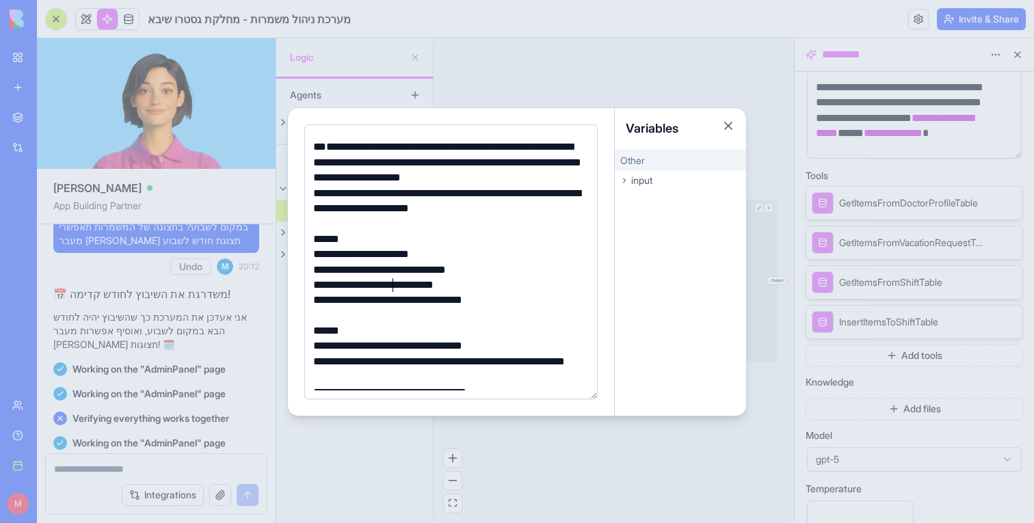
click at [394, 284] on div "**********" at bounding box center [449, 285] width 280 height 15
drag, startPoint x: 317, startPoint y: 280, endPoint x: 308, endPoint y: 281, distance: 8.9
click at [309, 281] on div "**********" at bounding box center [449, 285] width 280 height 15
click at [533, 304] on div "**********" at bounding box center [449, 300] width 280 height 15
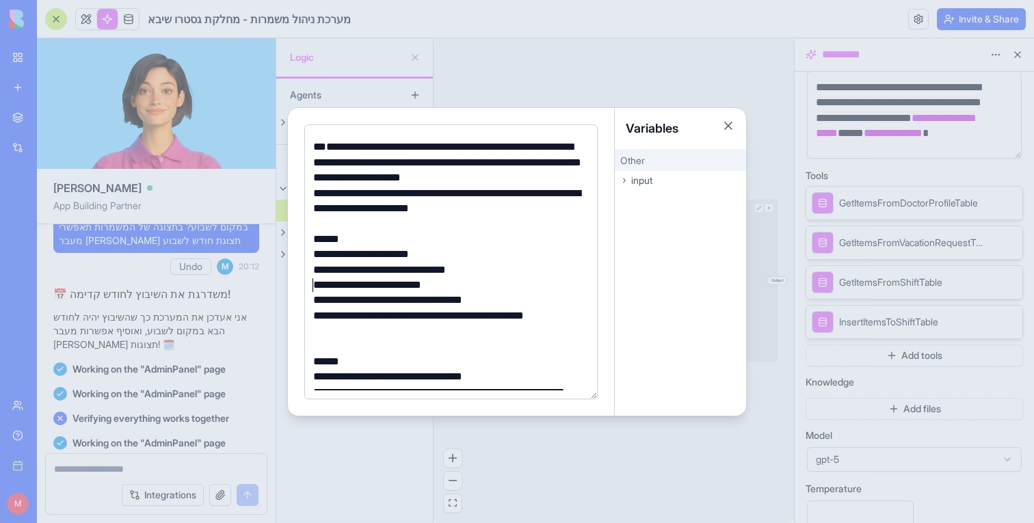
click at [562, 278] on div "**********" at bounding box center [449, 285] width 280 height 15
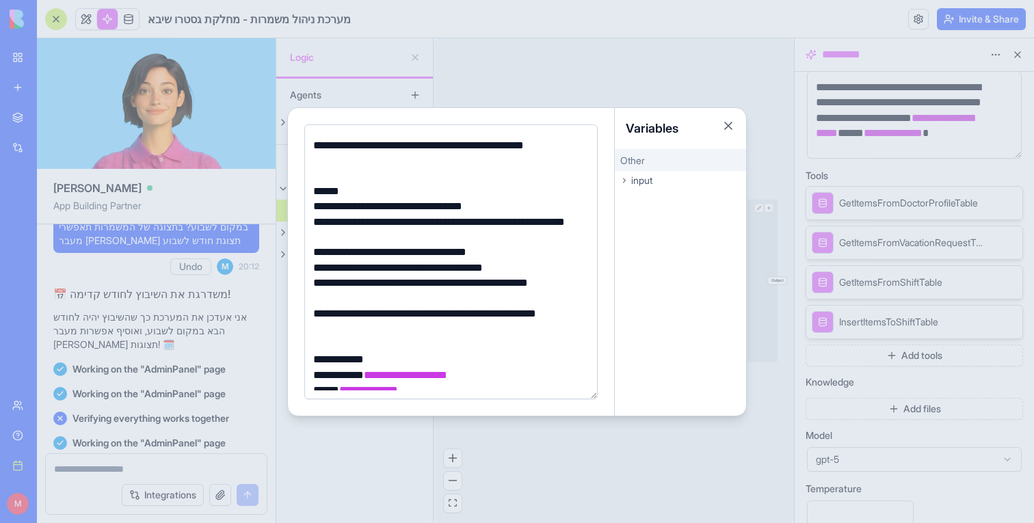
scroll to position [478, 0]
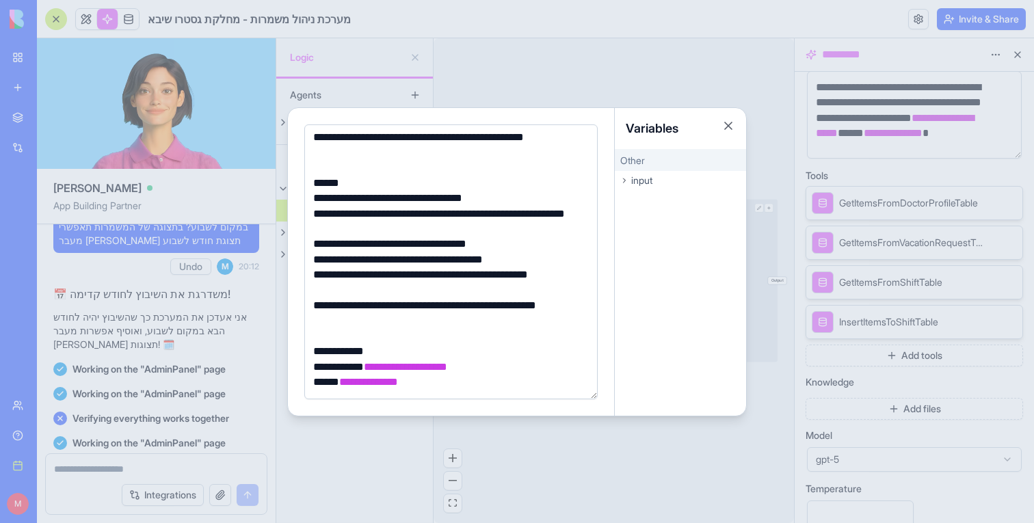
click at [594, 96] on div at bounding box center [517, 261] width 1034 height 523
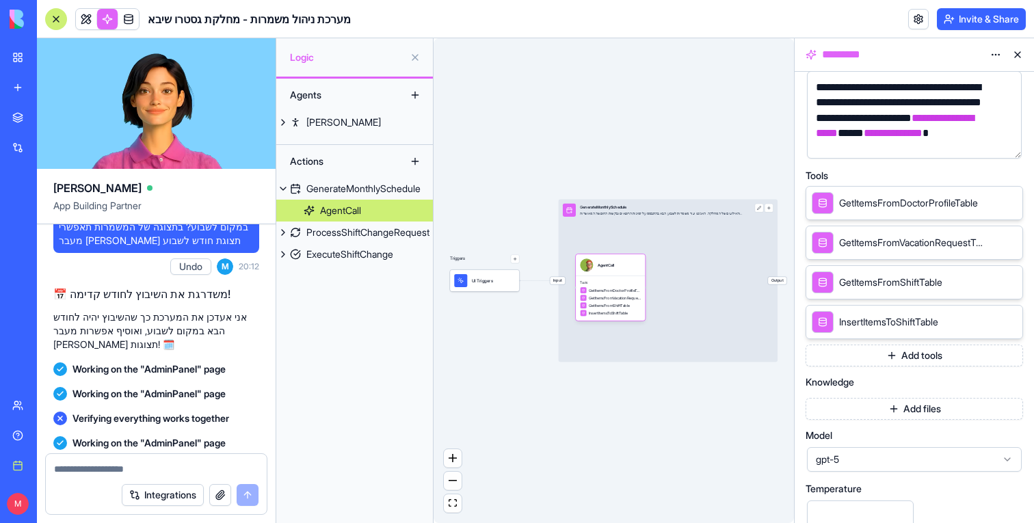
click at [76, 15] on link at bounding box center [86, 19] width 21 height 21
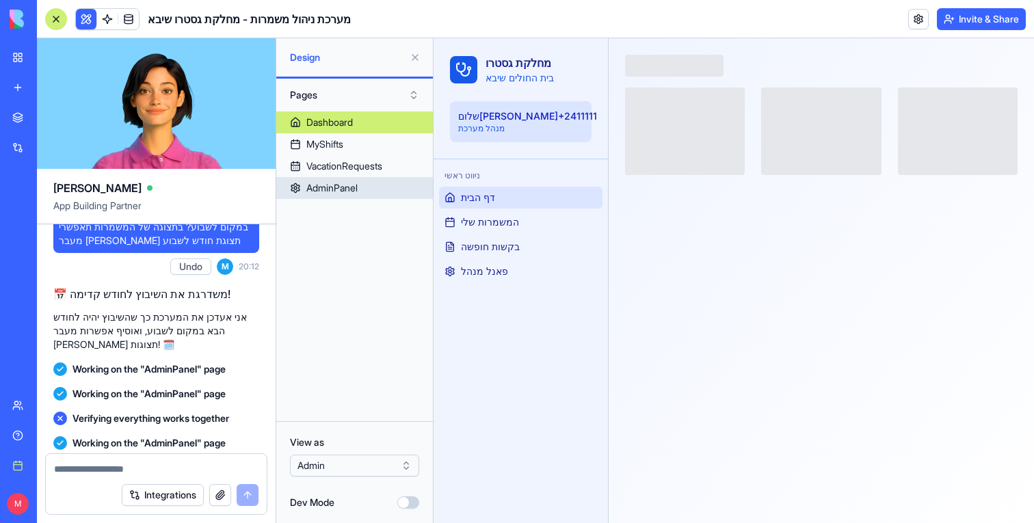
click at [364, 188] on link "AdminPanel" at bounding box center [354, 188] width 157 height 22
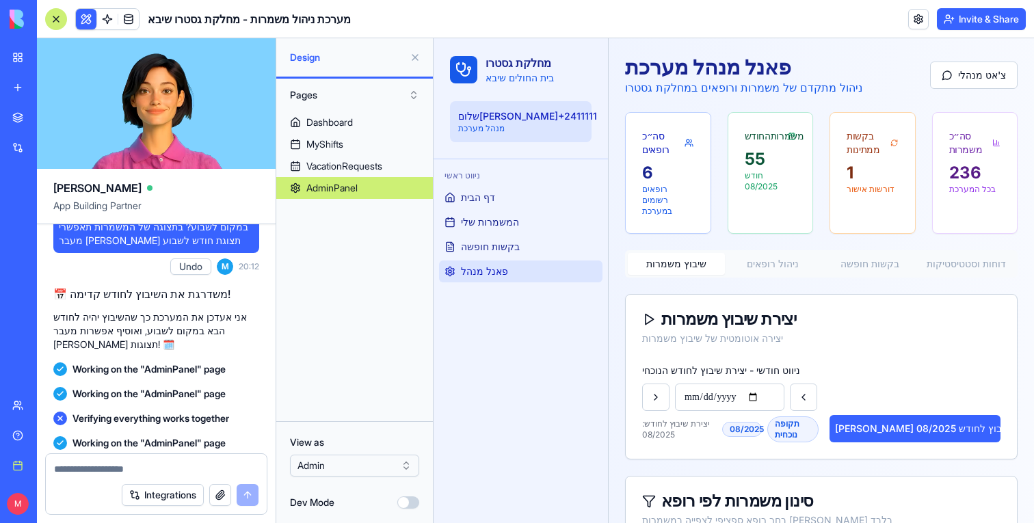
click at [53, 19] on div at bounding box center [56, 19] width 22 height 22
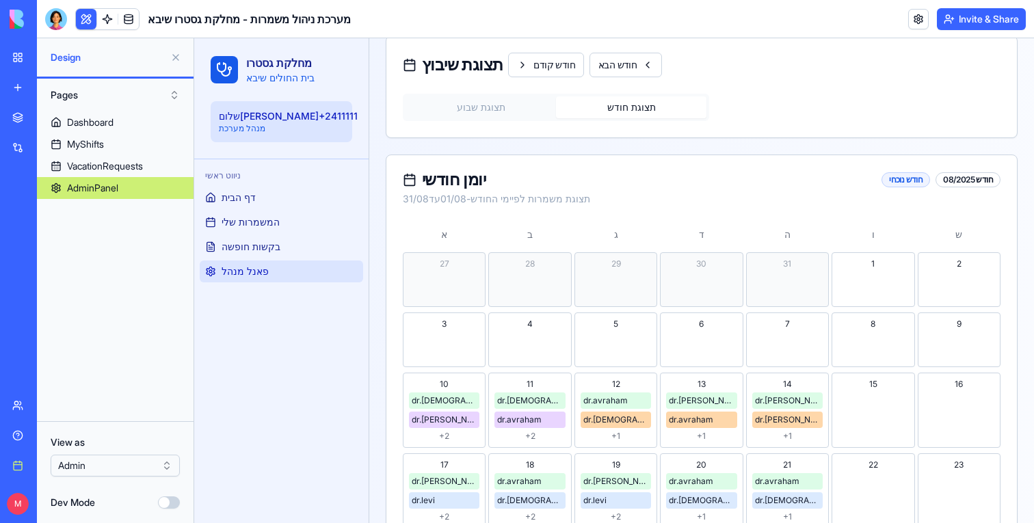
scroll to position [483, 0]
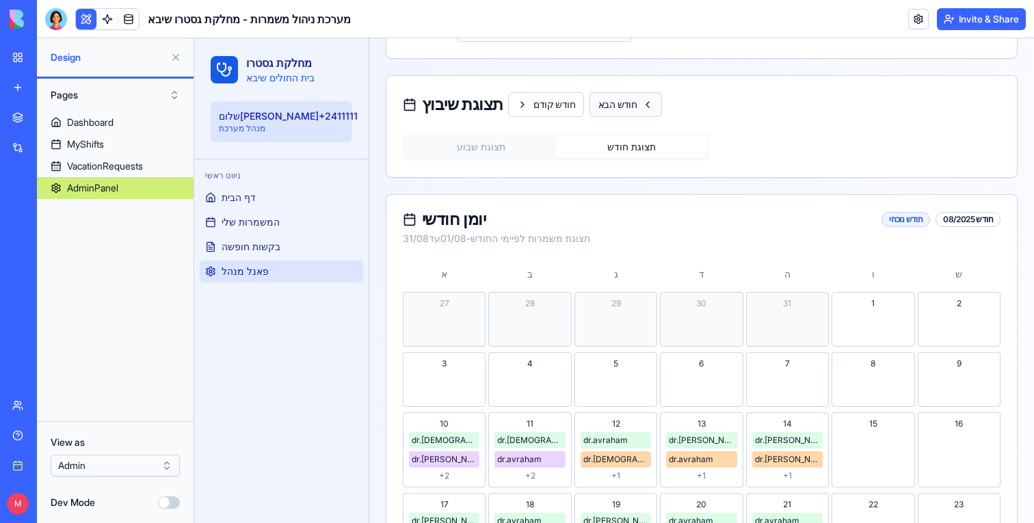
click at [638, 94] on button "חודש הבא" at bounding box center [625, 104] width 72 height 25
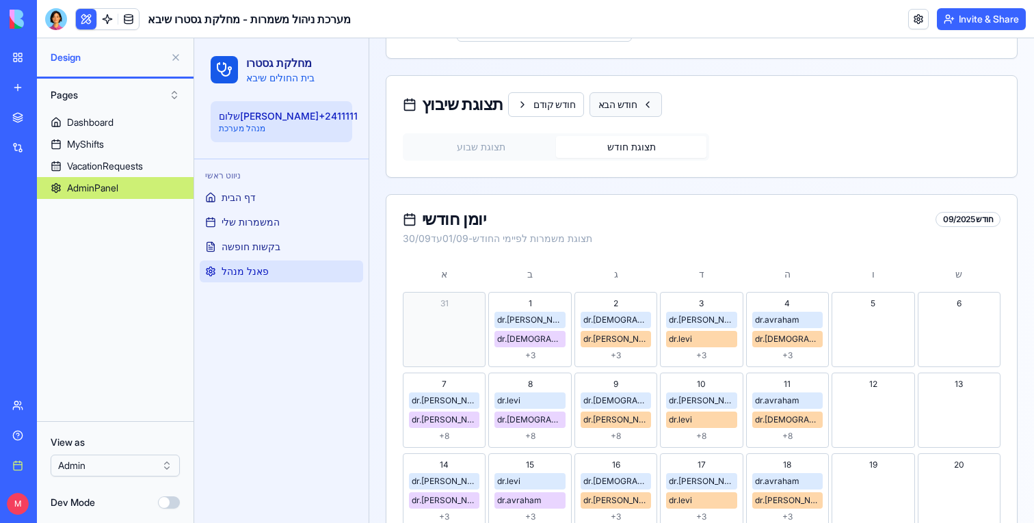
click at [638, 94] on button "חודש הבא" at bounding box center [625, 104] width 72 height 25
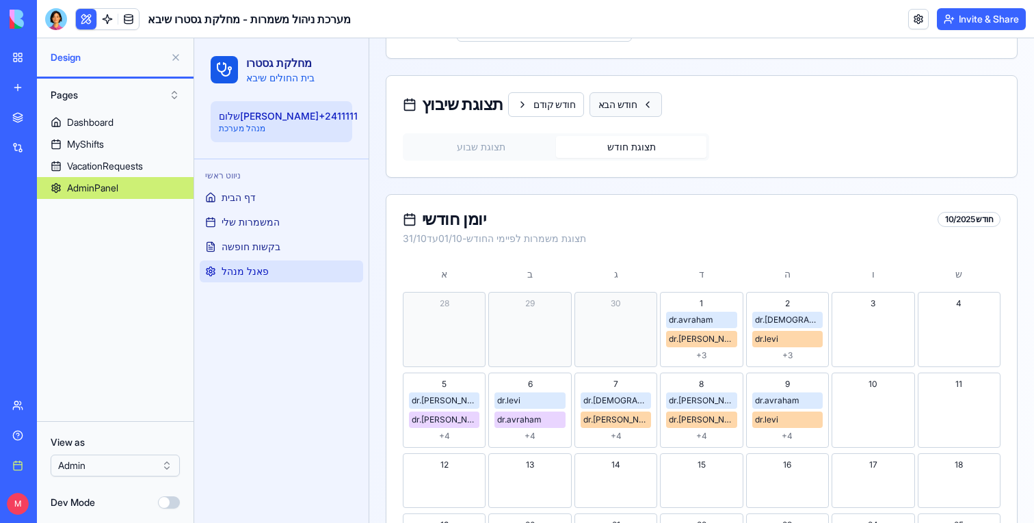
click at [638, 94] on button "חודש הבא" at bounding box center [625, 104] width 72 height 25
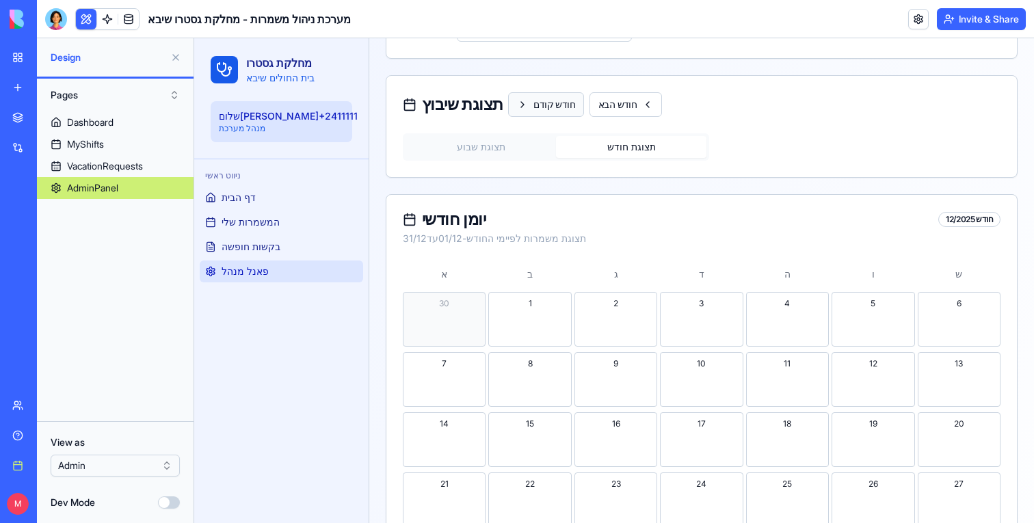
click at [543, 104] on button "חודש קודם" at bounding box center [546, 104] width 76 height 25
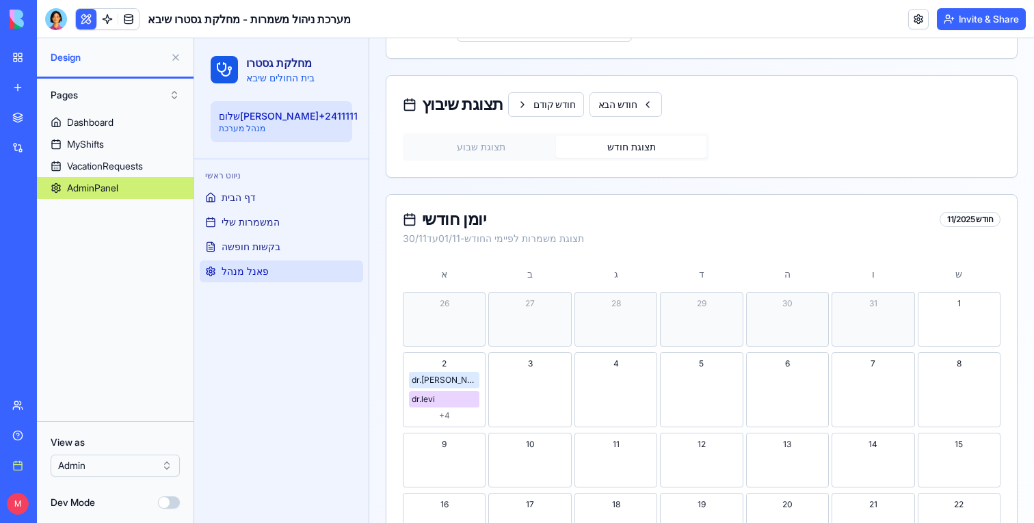
click at [498, 147] on button "תצוגת שבוע" at bounding box center [480, 147] width 150 height 22
click at [587, 146] on button "תצוגת חודש" at bounding box center [631, 147] width 150 height 22
click at [525, 146] on button "תצוגת שבוע" at bounding box center [480, 147] width 150 height 22
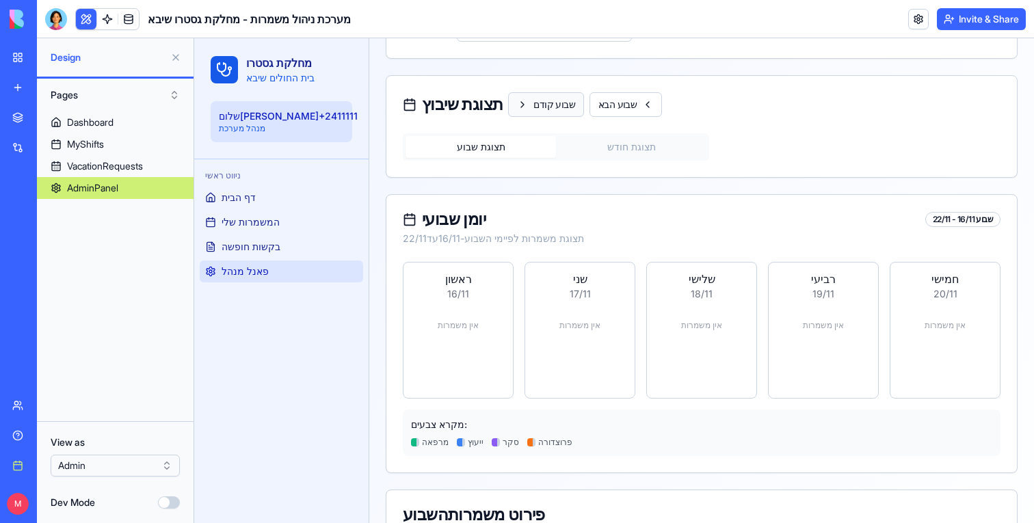
click at [561, 101] on button "שבוע קודם" at bounding box center [546, 104] width 76 height 25
type input "**********"
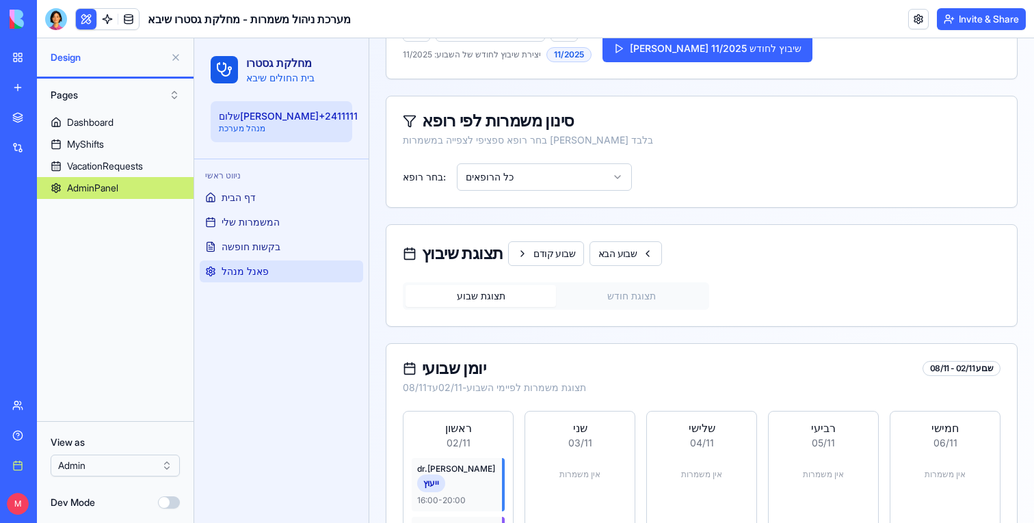
scroll to position [317, 0]
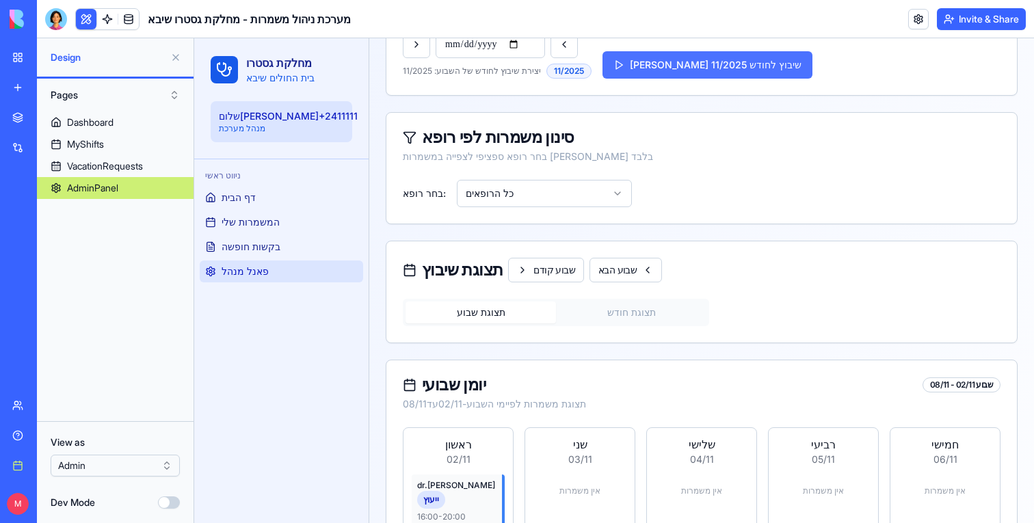
click at [646, 67] on button "צור שיבוץ לחודש 11/2025" at bounding box center [707, 64] width 210 height 27
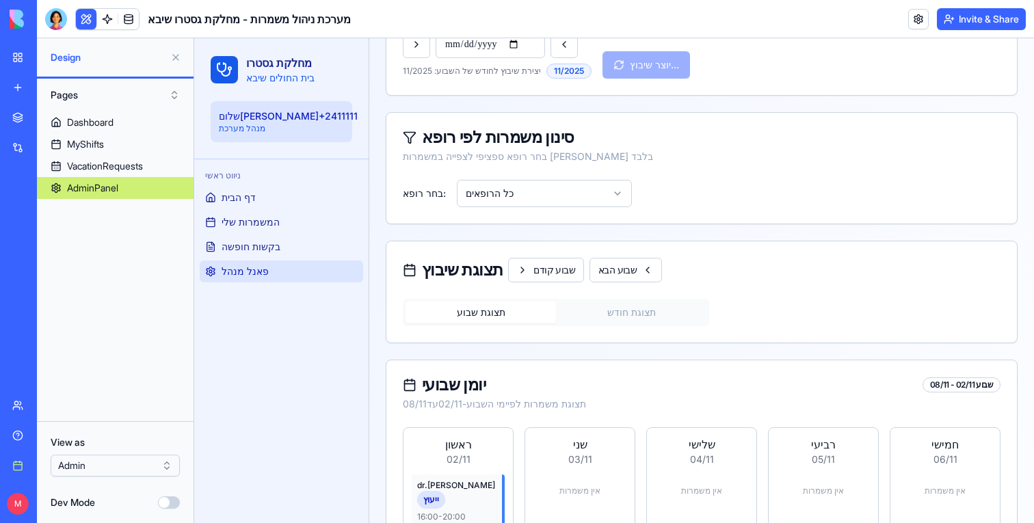
click at [601, 314] on button "תצוגת חודש" at bounding box center [631, 312] width 150 height 22
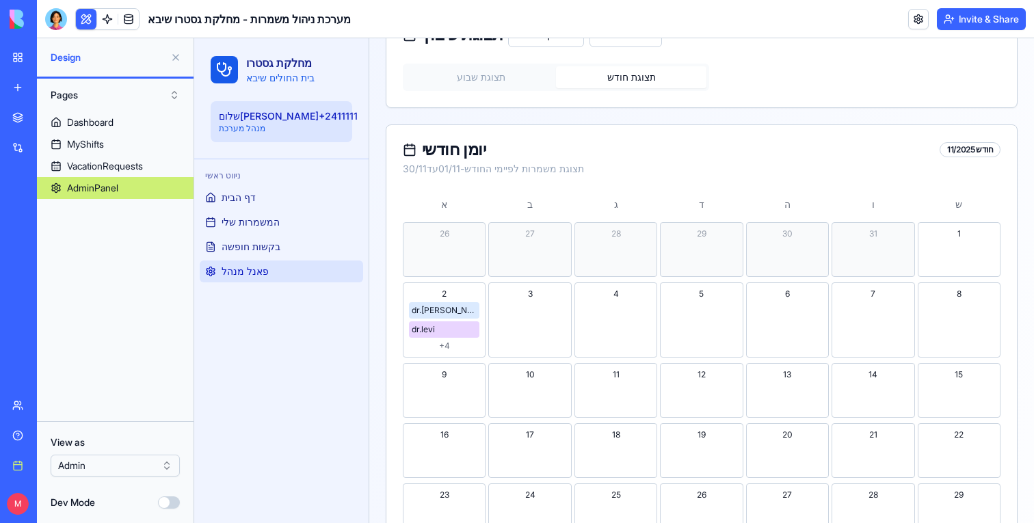
scroll to position [642, 0]
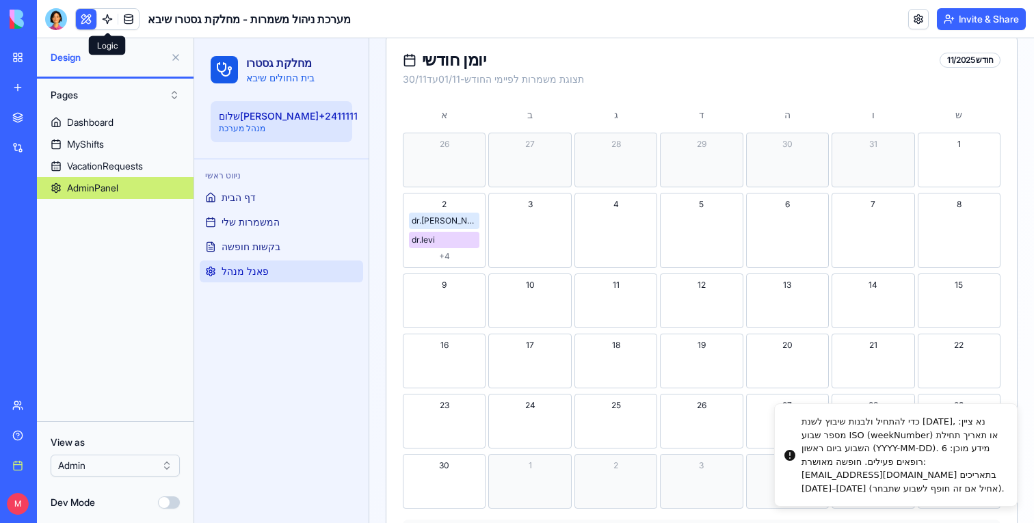
click at [105, 9] on link at bounding box center [107, 19] width 21 height 21
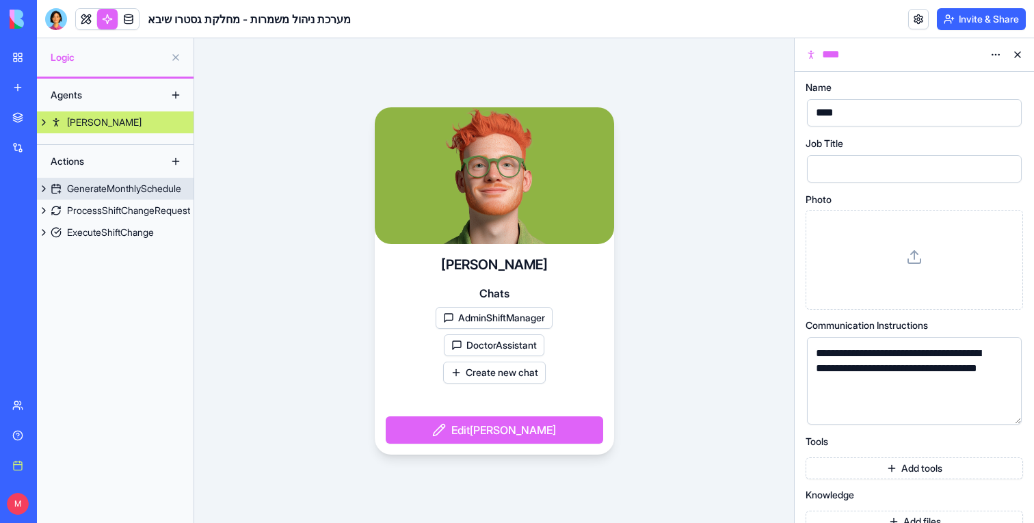
click at [93, 194] on div "GenerateMonthlySchedule" at bounding box center [124, 189] width 114 height 14
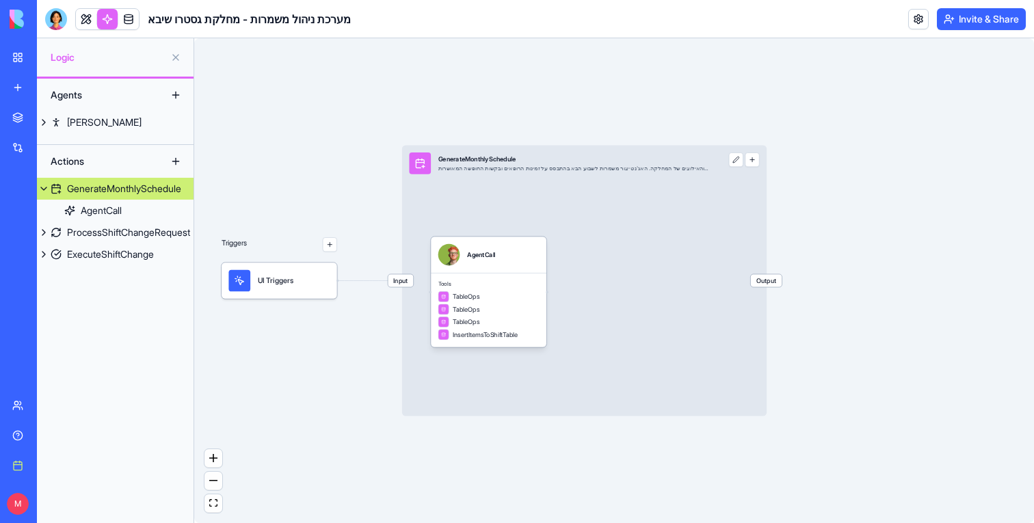
click at [397, 285] on span "Input" at bounding box center [400, 280] width 25 height 12
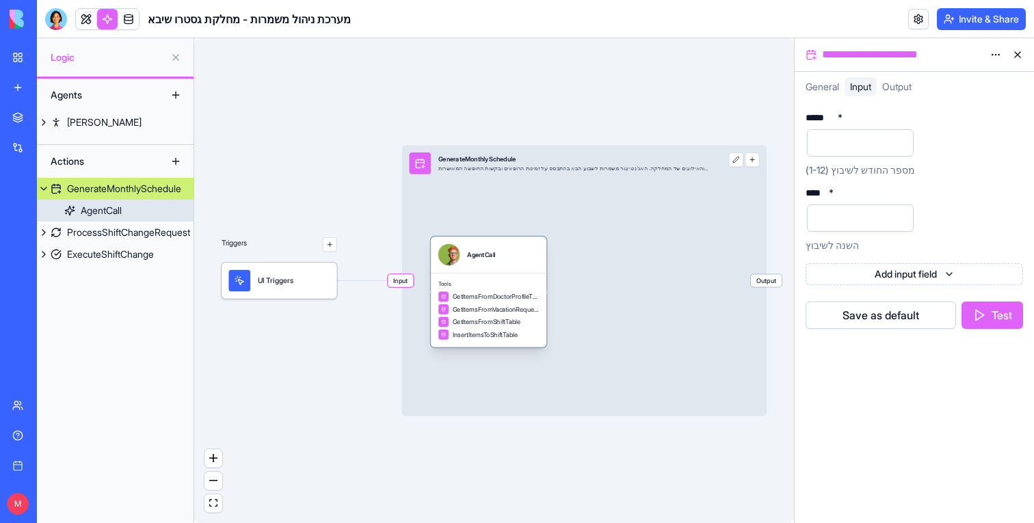
click at [537, 271] on div "AgentCall" at bounding box center [489, 255] width 116 height 36
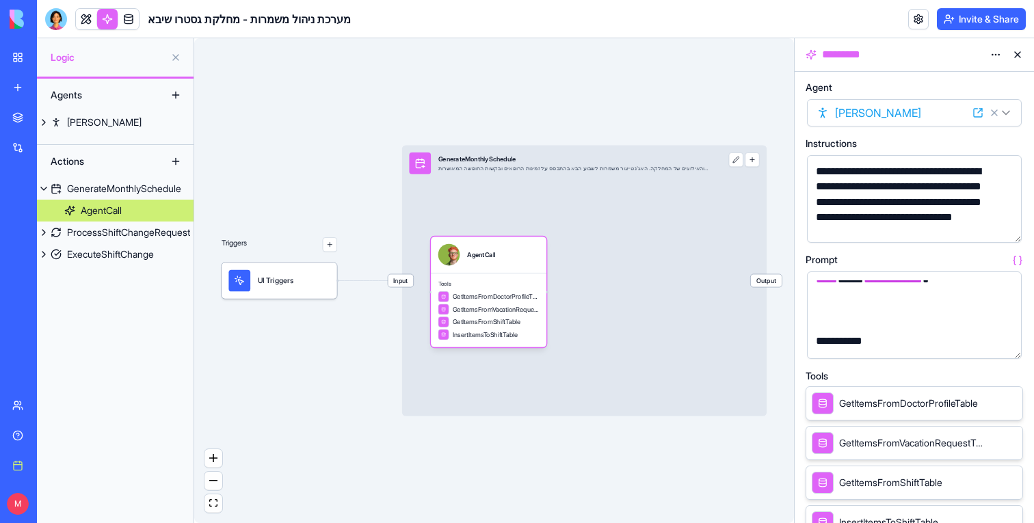
scroll to position [62, 0]
click at [89, 20] on link at bounding box center [86, 19] width 21 height 21
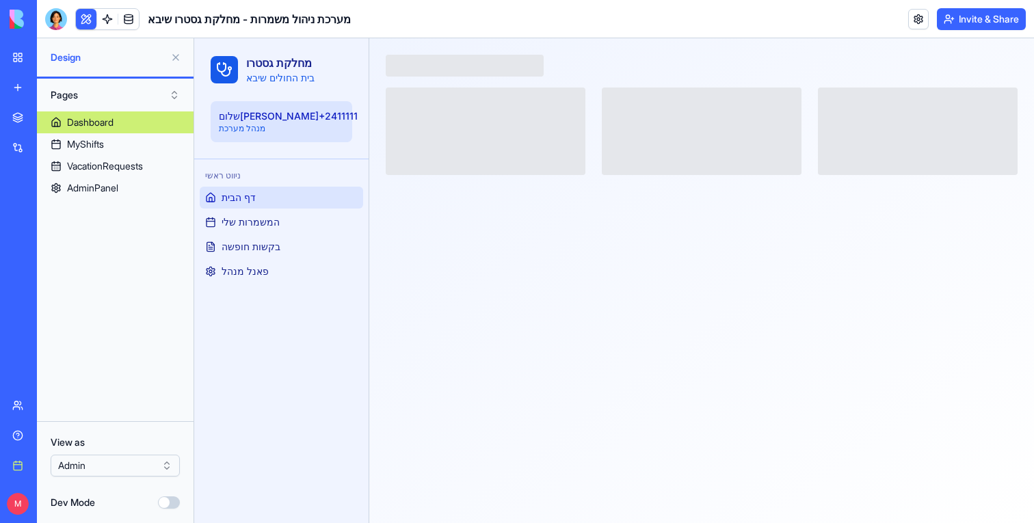
click at [177, 59] on button at bounding box center [176, 57] width 22 height 22
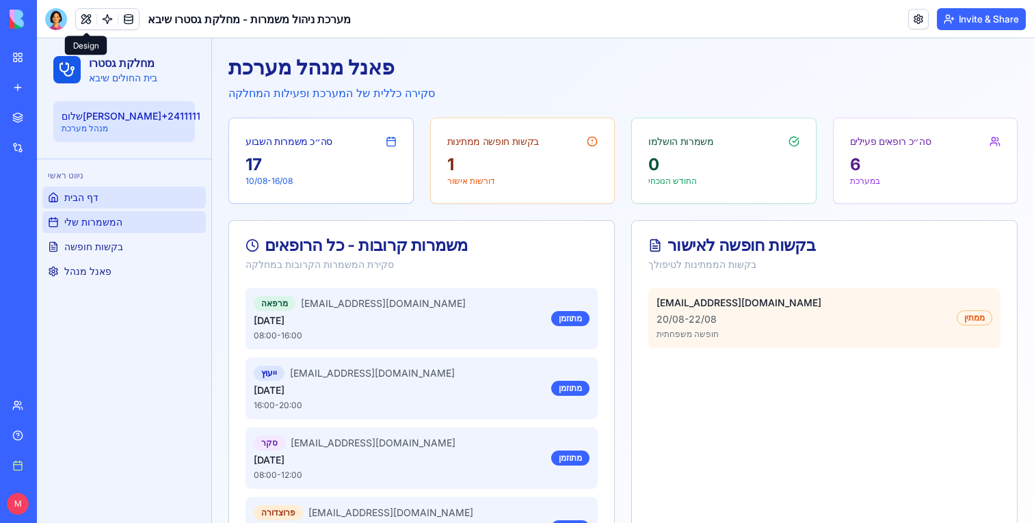
click at [122, 230] on link "המשמרות שלי" at bounding box center [123, 222] width 163 height 22
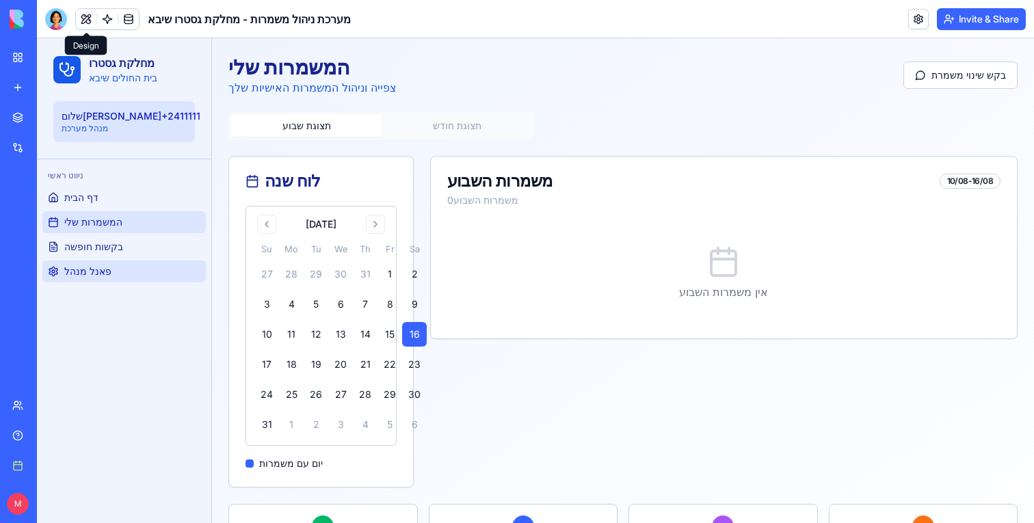
click at [113, 270] on link "פאנל מנהל" at bounding box center [123, 271] width 163 height 22
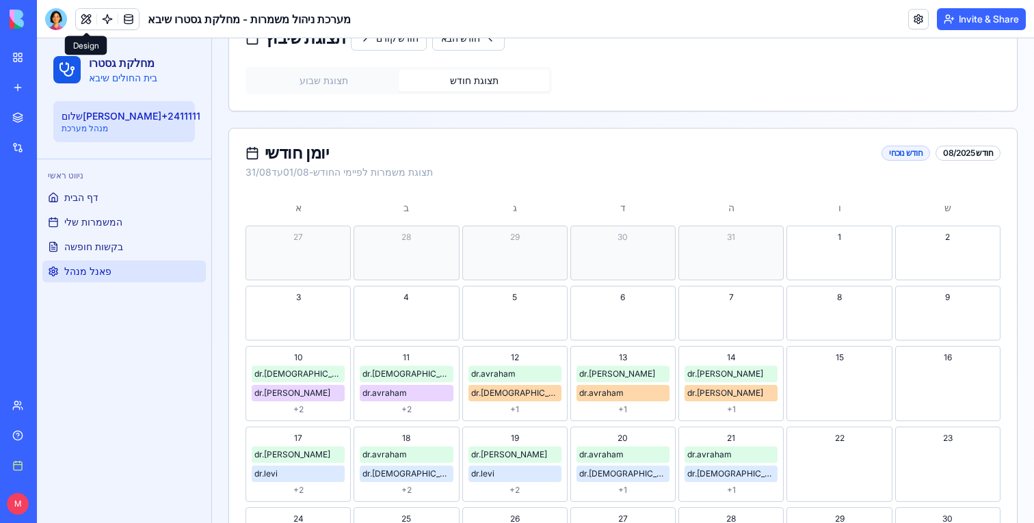
scroll to position [682, 0]
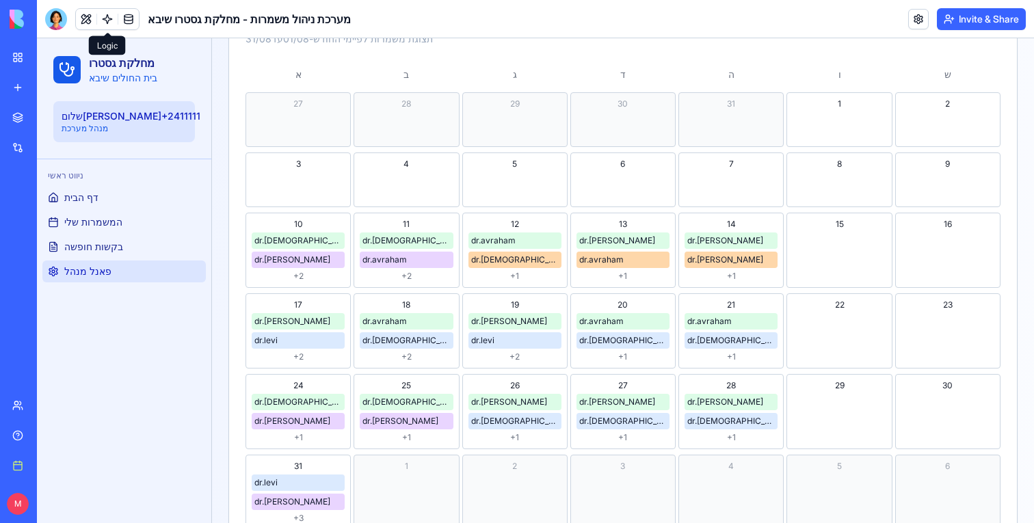
click at [103, 21] on link at bounding box center [107, 19] width 21 height 21
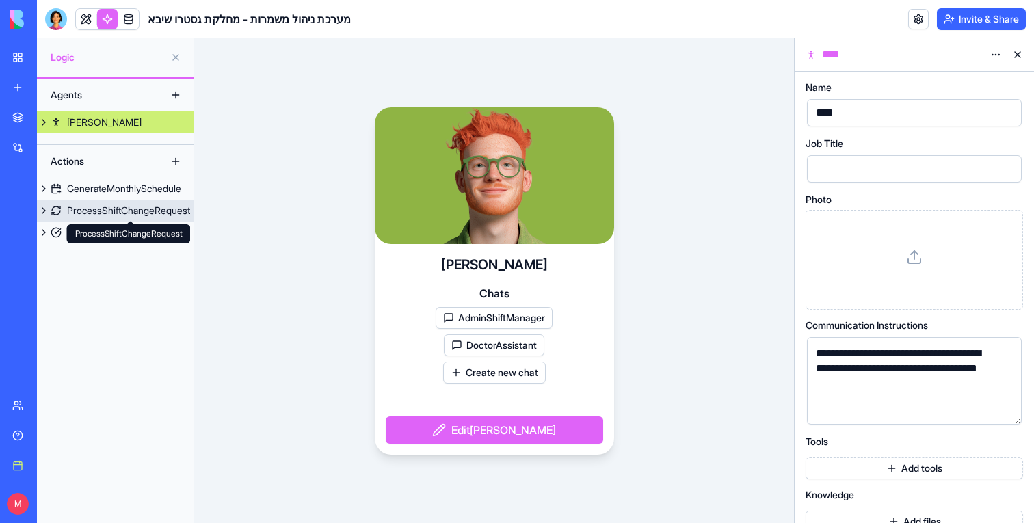
click at [132, 196] on link "GenerateMonthlySchedule" at bounding box center [115, 189] width 157 height 22
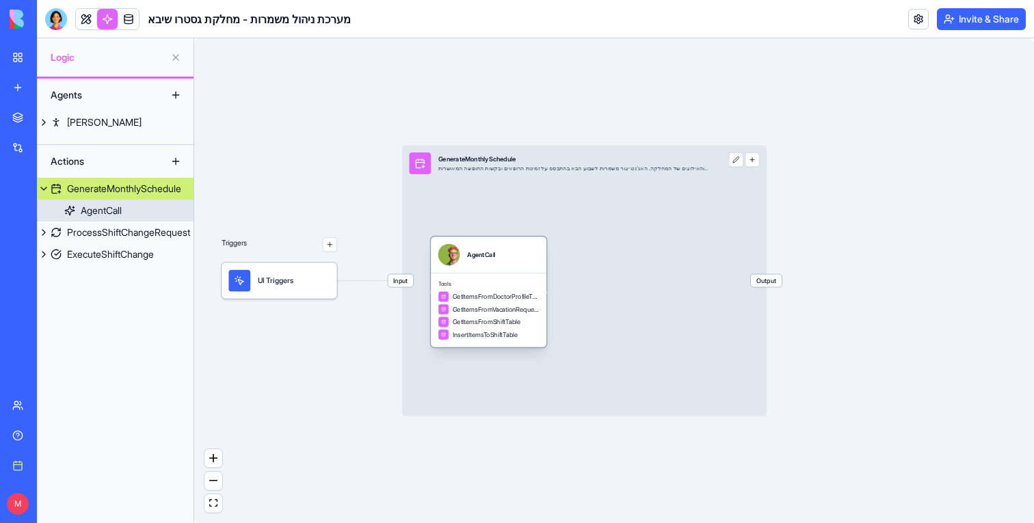
click at [473, 300] on span "GetItemsFromDoctorProfileTable" at bounding box center [496, 296] width 87 height 9
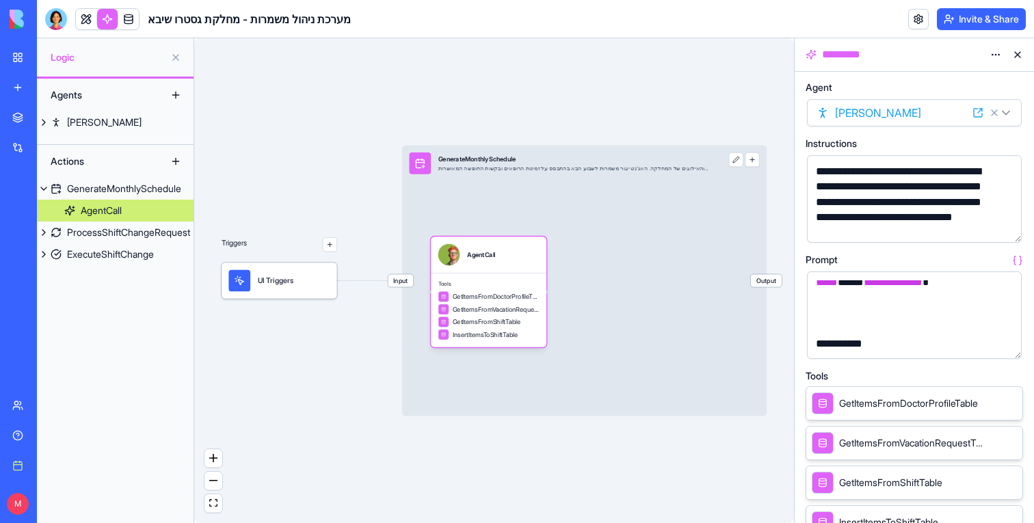
scroll to position [53, 0]
click at [416, 282] on div "Input GenerateMonthlySchedule יצירת שיבוץ משמרות שבועי לפי הכללים והאילוצים של …" at bounding box center [584, 281] width 364 height 271
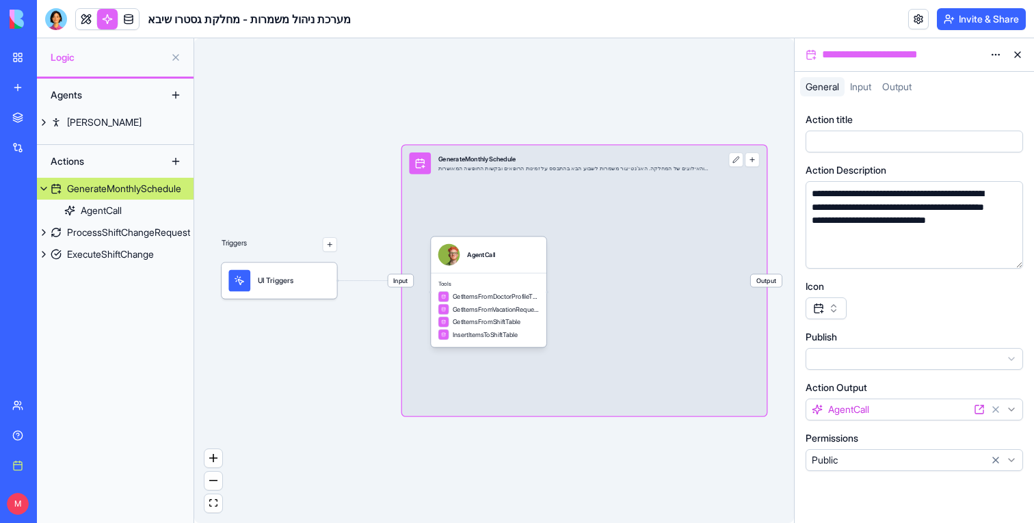
click at [400, 282] on span "Input" at bounding box center [400, 280] width 25 height 12
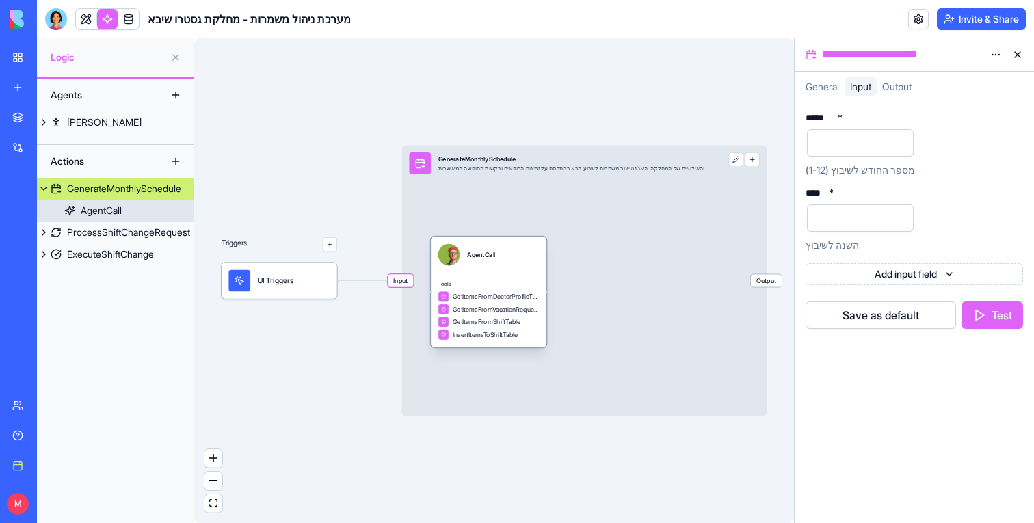
click at [511, 282] on span "Tools" at bounding box center [488, 284] width 101 height 8
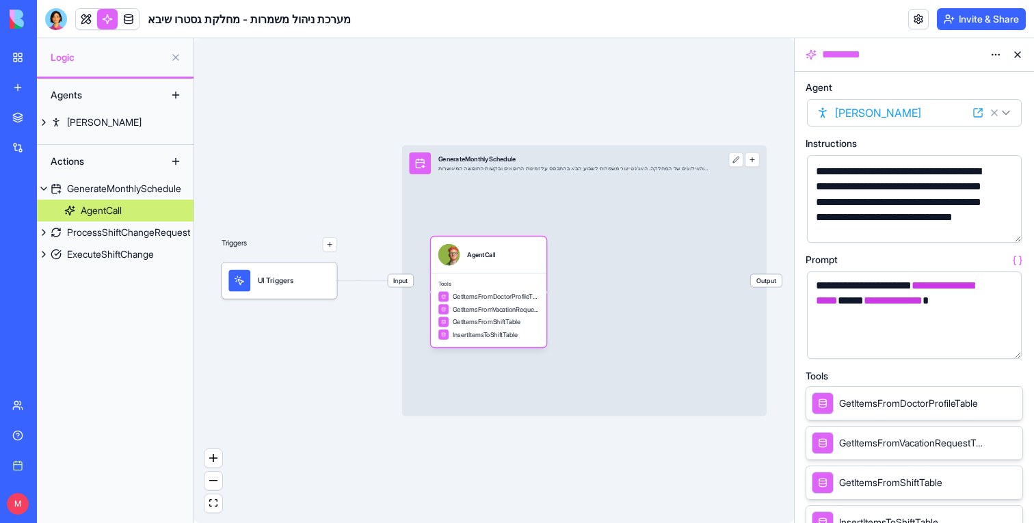
scroll to position [34, 0]
click at [831, 297] on div "**********" at bounding box center [903, 292] width 182 height 92
click at [818, 294] on div "**********" at bounding box center [903, 292] width 182 height 92
click at [889, 304] on span "**********" at bounding box center [895, 291] width 158 height 25
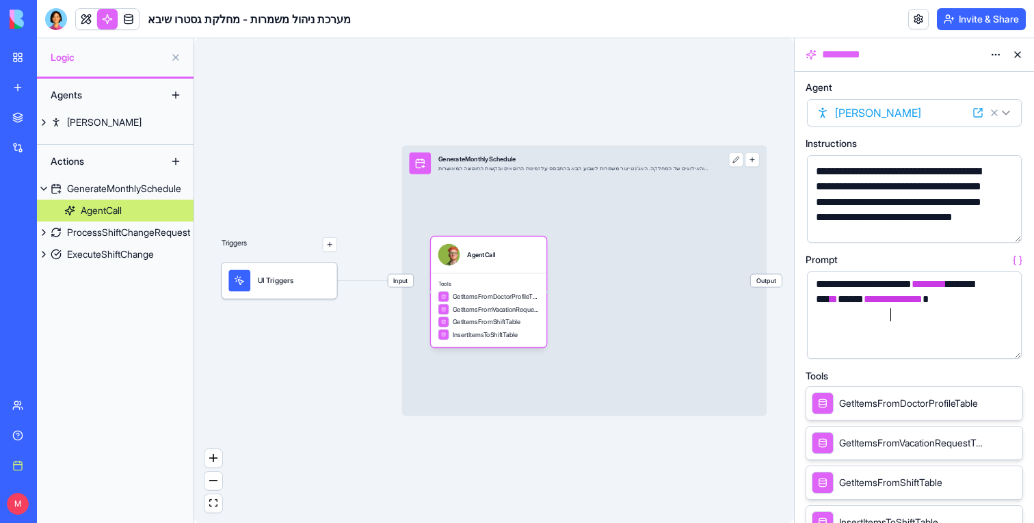
click at [889, 304] on span "**********" at bounding box center [895, 291] width 158 height 25
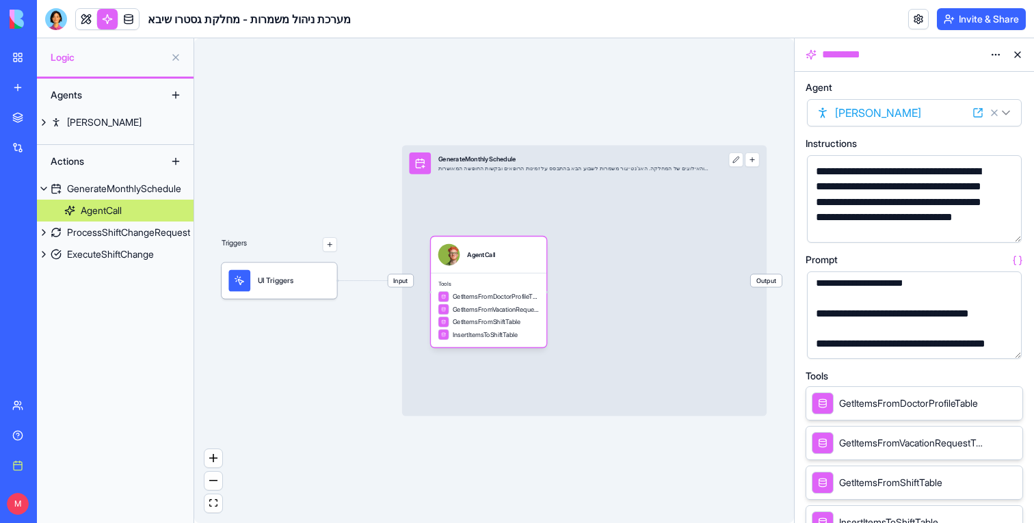
scroll to position [926, 0]
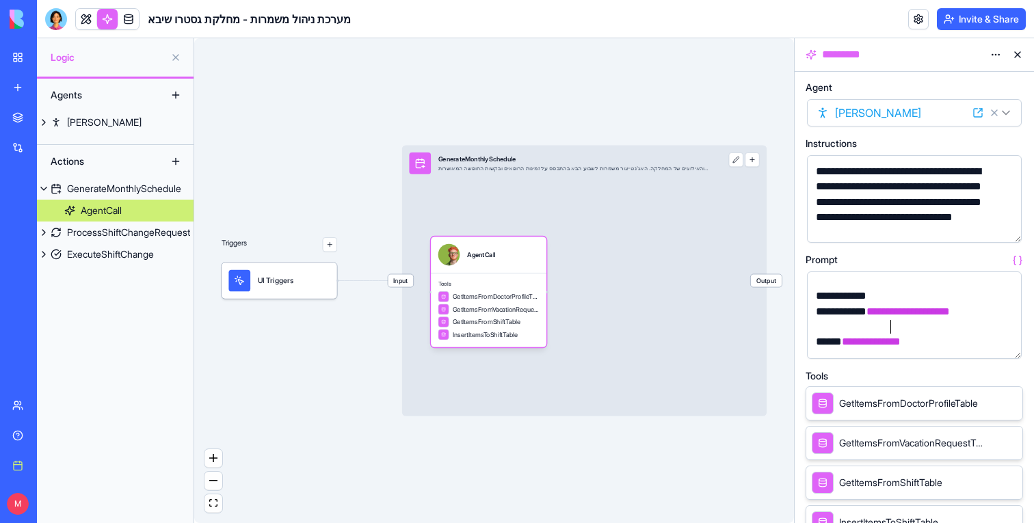
click at [887, 317] on span "**********" at bounding box center [907, 311] width 83 height 10
click at [267, 148] on div "Triggers UI Triggers Input GenerateMonthlySchedule יצירת שיבוץ משמרות שבועי לפי…" at bounding box center [494, 280] width 600 height 485
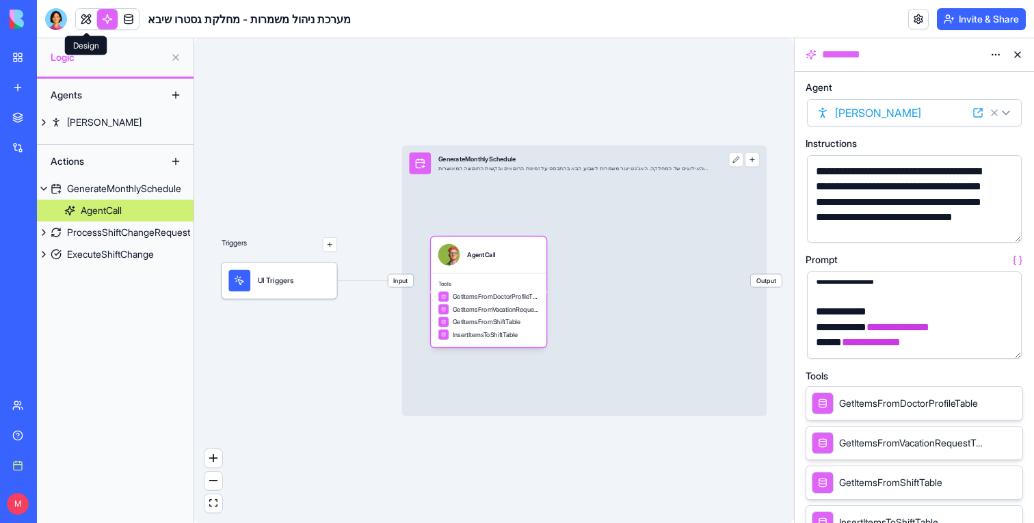
click at [84, 22] on link at bounding box center [86, 19] width 21 height 21
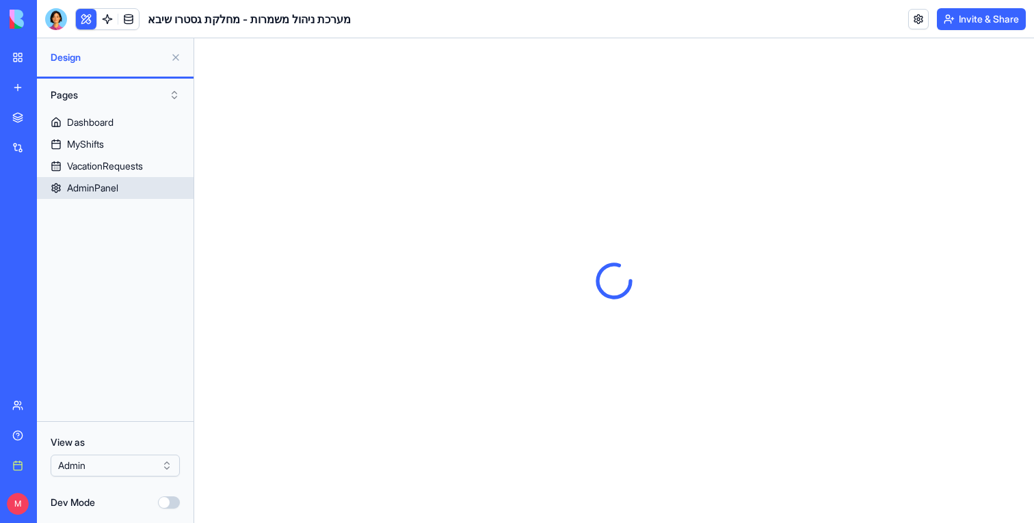
click at [93, 187] on div "AdminPanel" at bounding box center [92, 188] width 51 height 14
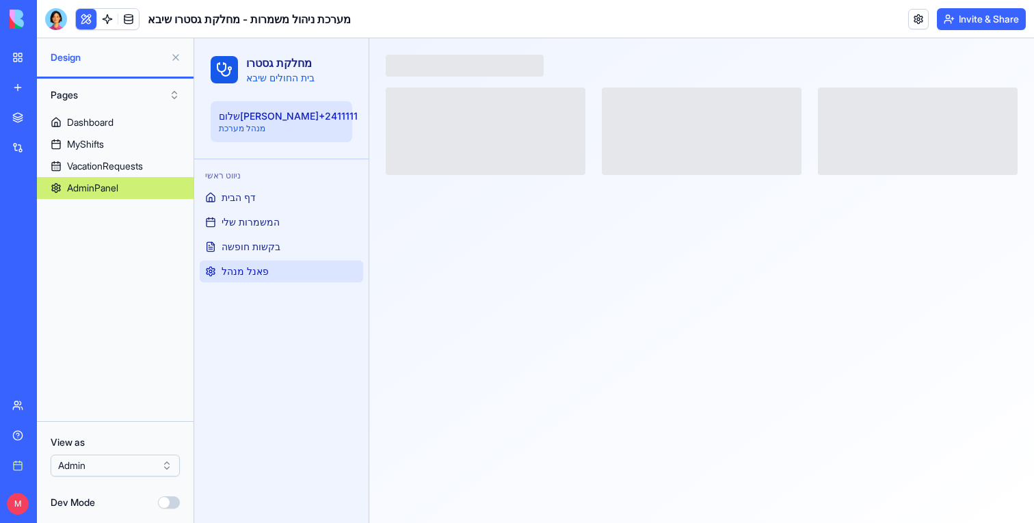
click at [263, 284] on div "ניווט ראשי דף הבית המשמרות שלי בקשות חופשה פאנל מנהל" at bounding box center [281, 223] width 174 height 129
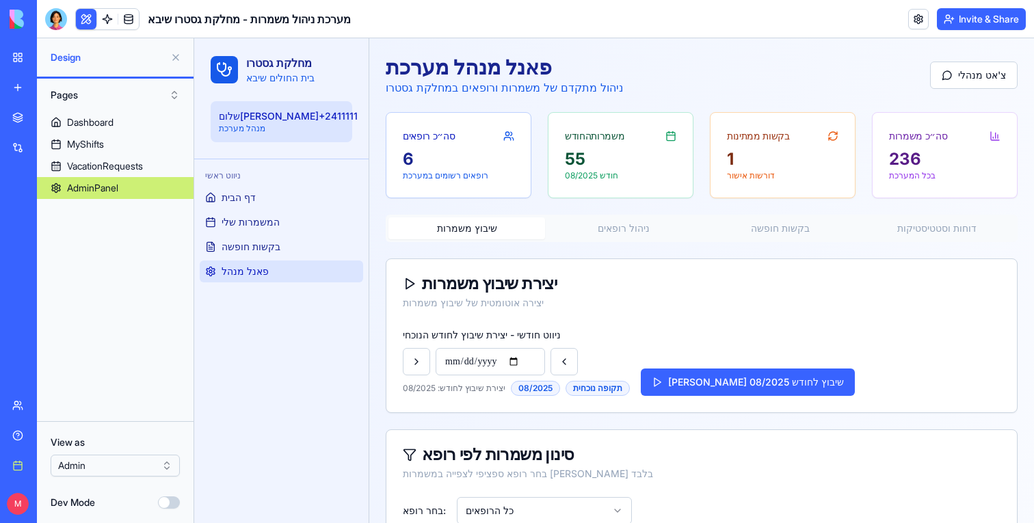
click at [263, 278] on link "פאנל מנהל" at bounding box center [281, 271] width 163 height 22
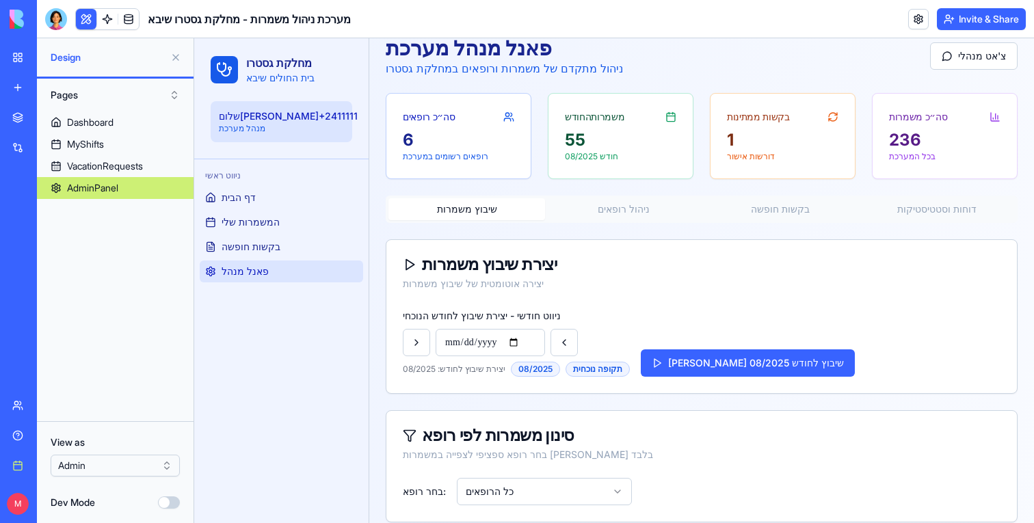
scroll to position [26, 0]
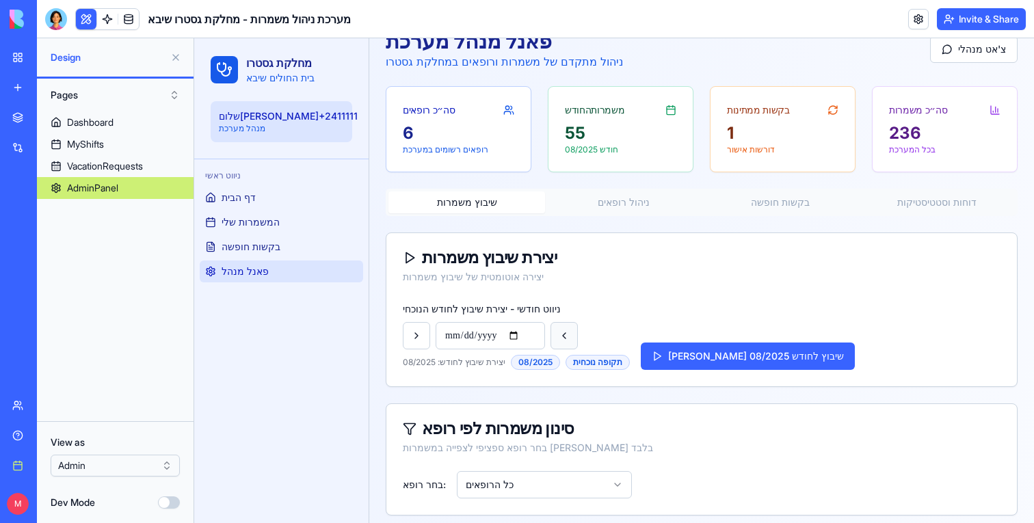
click at [552, 332] on button at bounding box center [563, 335] width 27 height 27
click at [403, 337] on button at bounding box center [416, 335] width 27 height 27
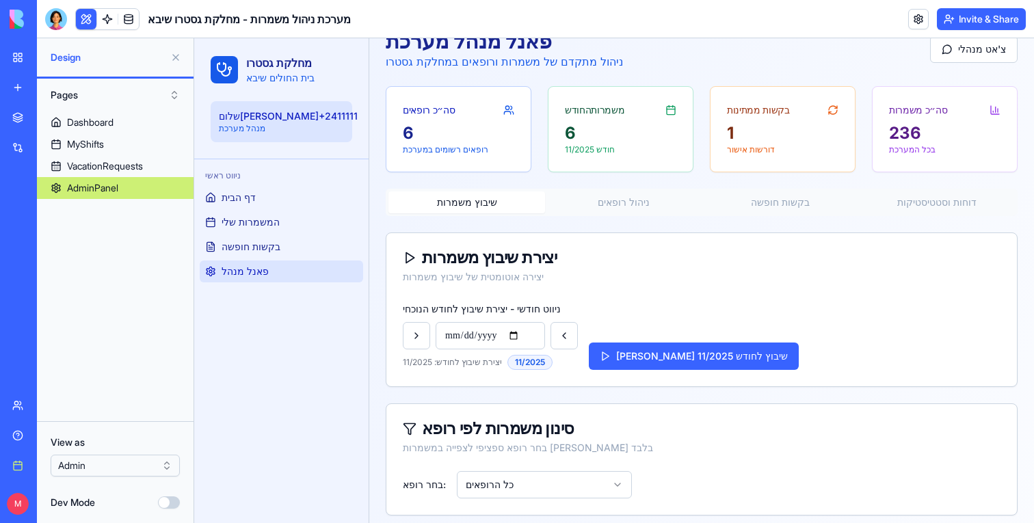
click at [630, 337] on div "**********" at bounding box center [702, 335] width 598 height 70
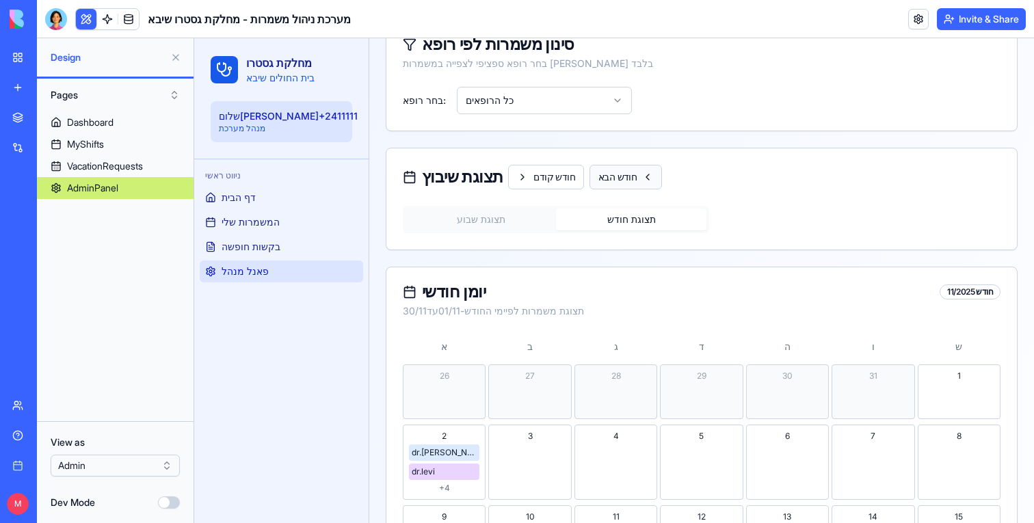
scroll to position [457, 0]
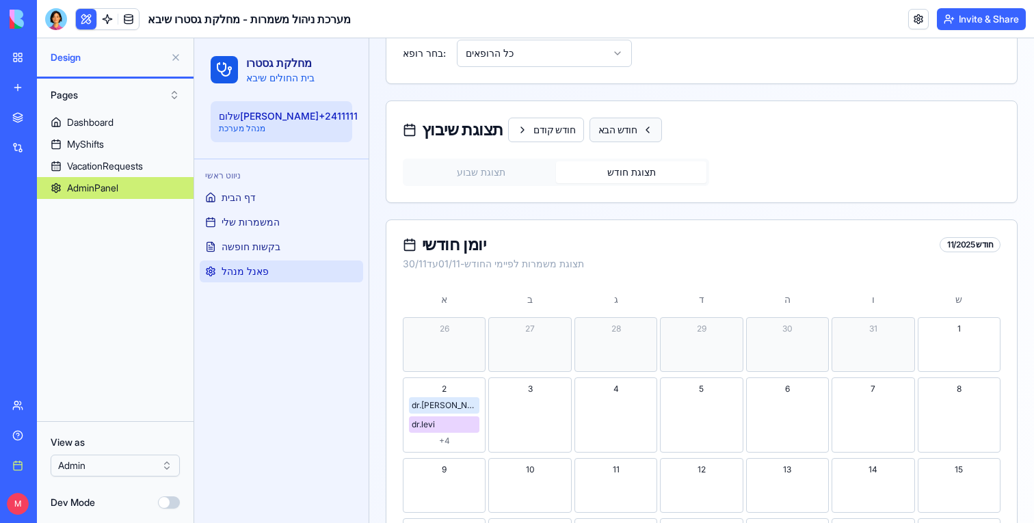
click at [639, 132] on button "חודש הבא" at bounding box center [625, 130] width 72 height 25
click at [554, 137] on button "חודש קודם" at bounding box center [546, 130] width 76 height 25
type input "**********"
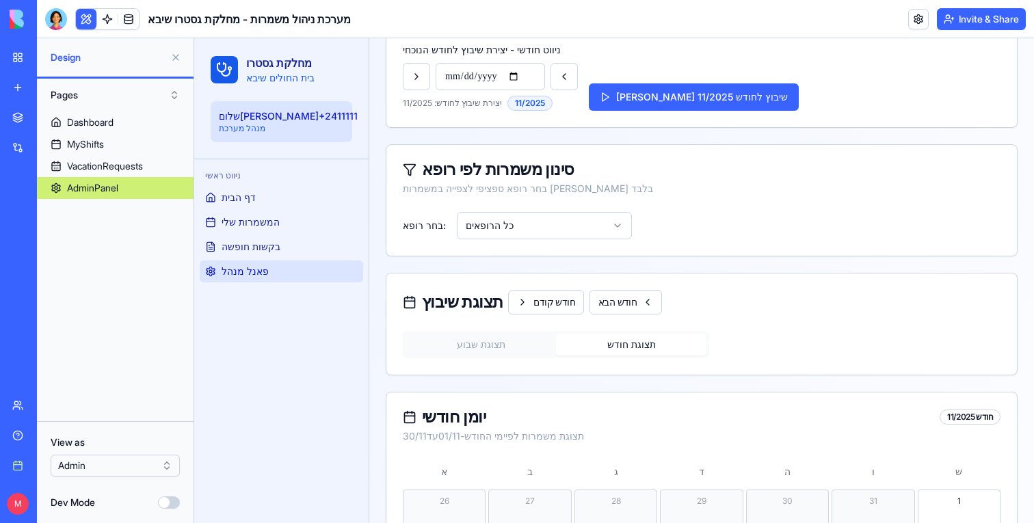
scroll to position [282, 0]
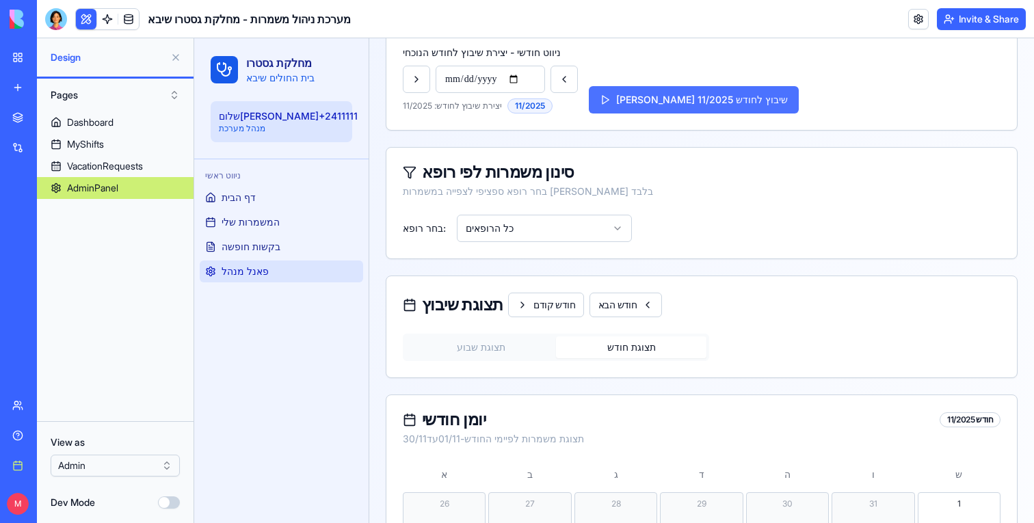
click at [667, 94] on button "צור שיבוץ לחודש 11/2025" at bounding box center [694, 99] width 210 height 27
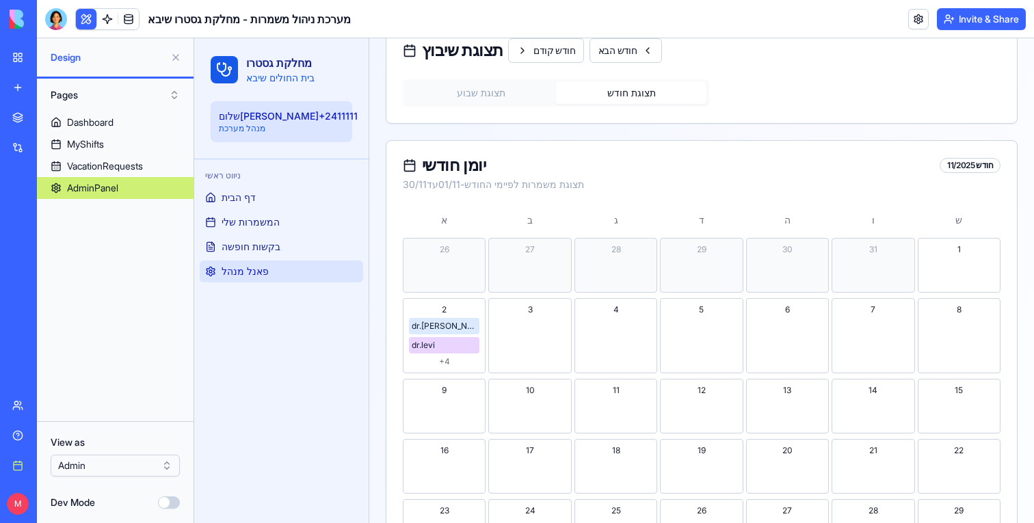
scroll to position [591, 0]
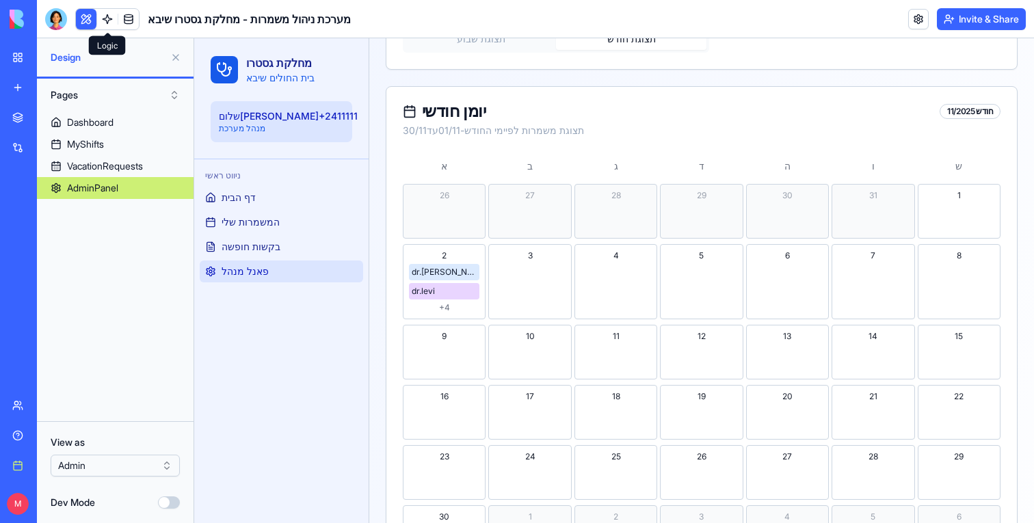
click at [106, 25] on link at bounding box center [107, 19] width 21 height 21
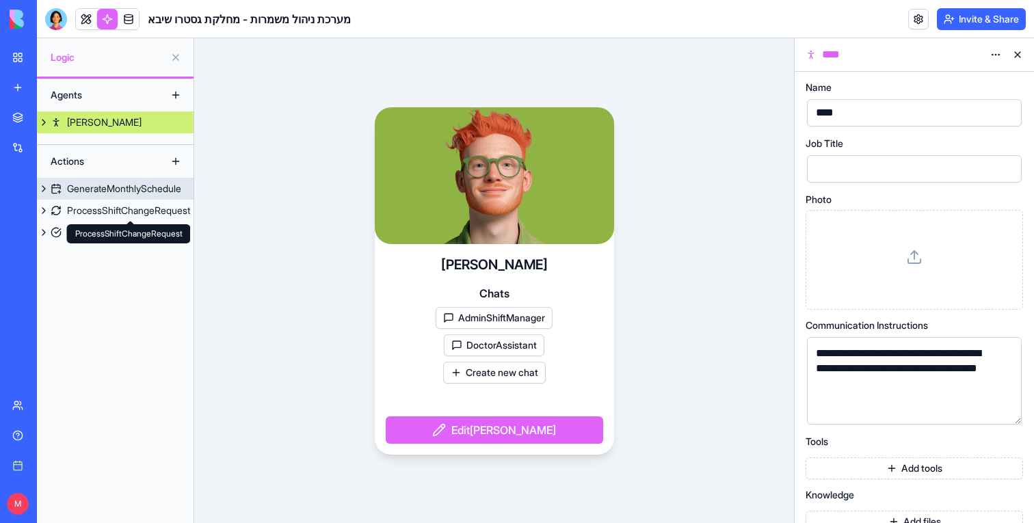
click at [143, 185] on div "GenerateMonthlySchedule" at bounding box center [124, 189] width 114 height 14
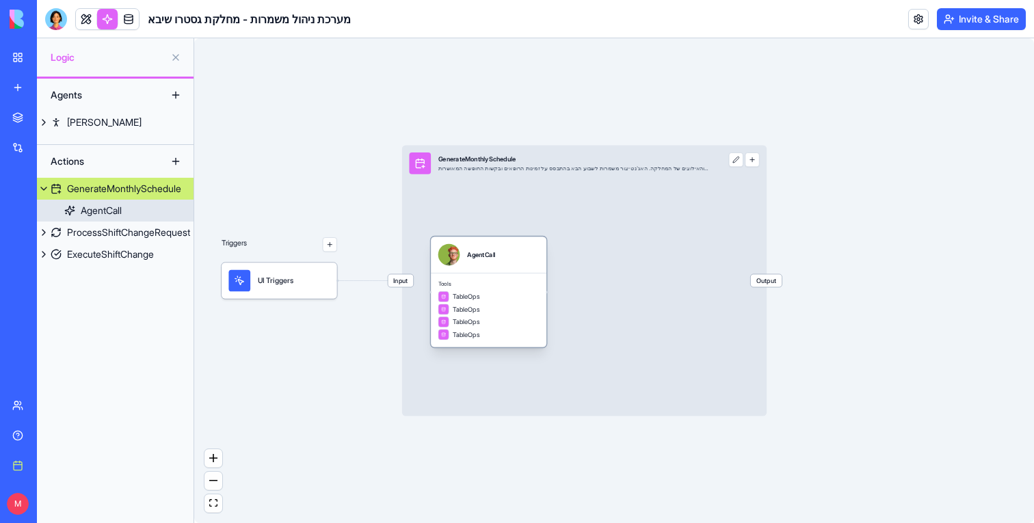
click at [532, 296] on div "TableOps" at bounding box center [488, 296] width 101 height 11
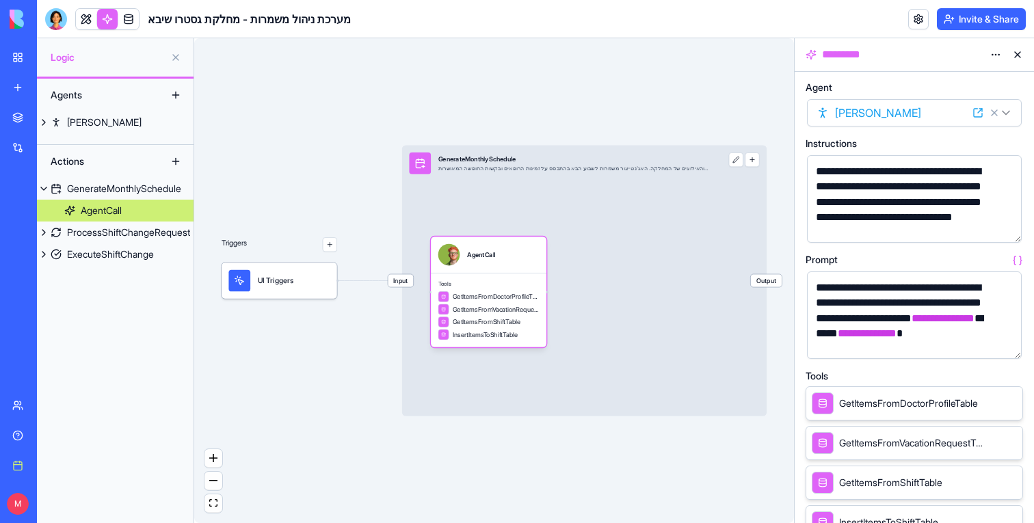
click at [1006, 346] on button "button" at bounding box center [1008, 345] width 22 height 22
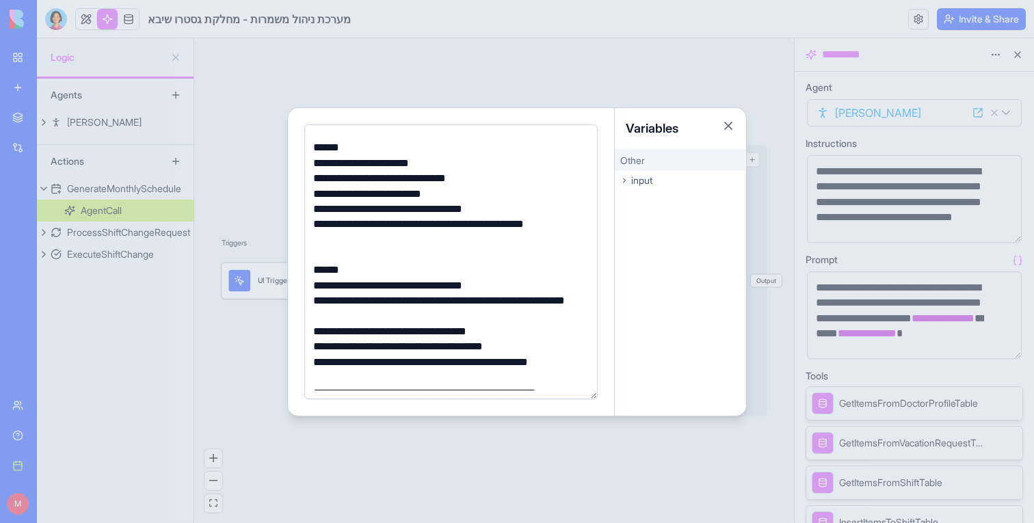
scroll to position [377, 0]
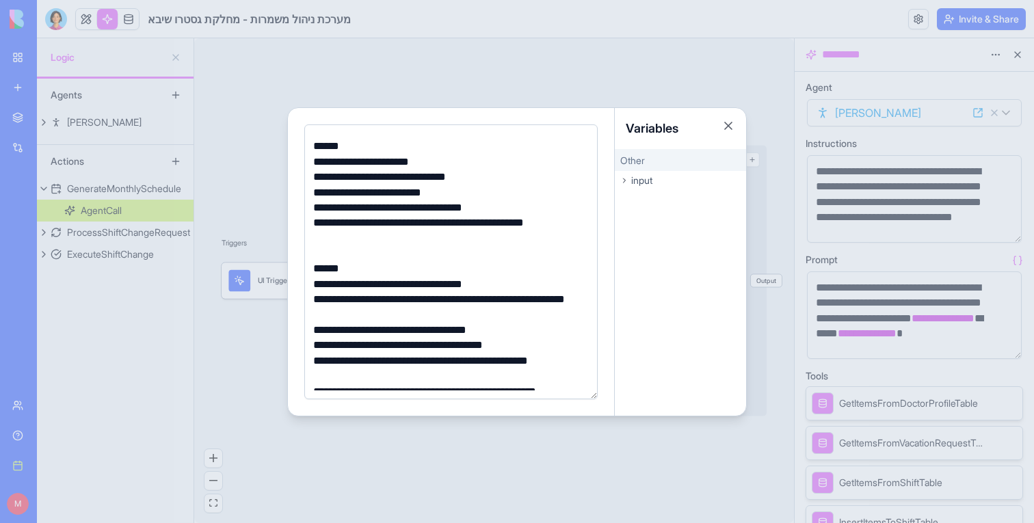
click at [314, 194] on div "**********" at bounding box center [449, 192] width 280 height 15
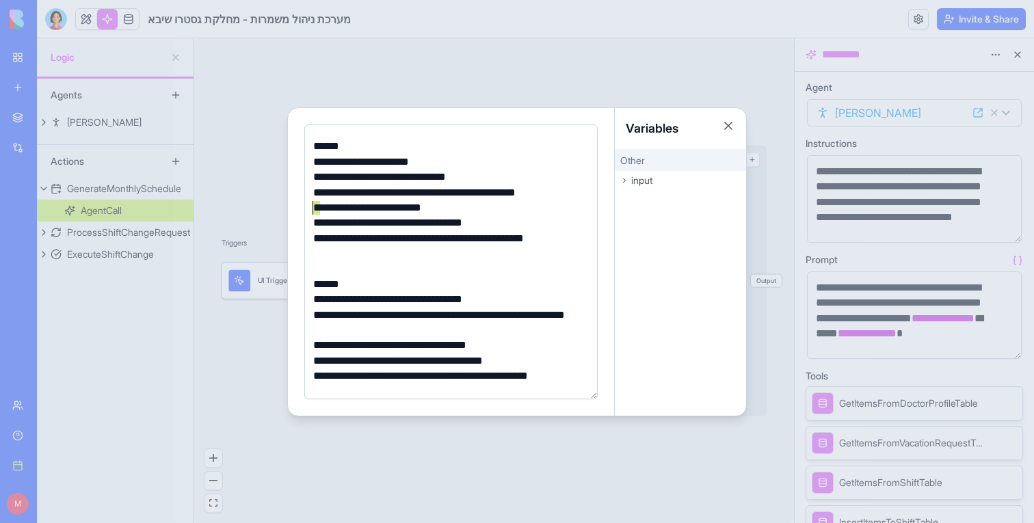
click at [310, 207] on div "**********" at bounding box center [449, 207] width 280 height 15
click at [311, 219] on div "**********" at bounding box center [449, 222] width 280 height 15
click at [312, 237] on div "**********" at bounding box center [449, 246] width 280 height 31
drag, startPoint x: 313, startPoint y: 254, endPoint x: 480, endPoint y: 237, distance: 167.7
click at [480, 237] on div "**********" at bounding box center [449, 246] width 280 height 31
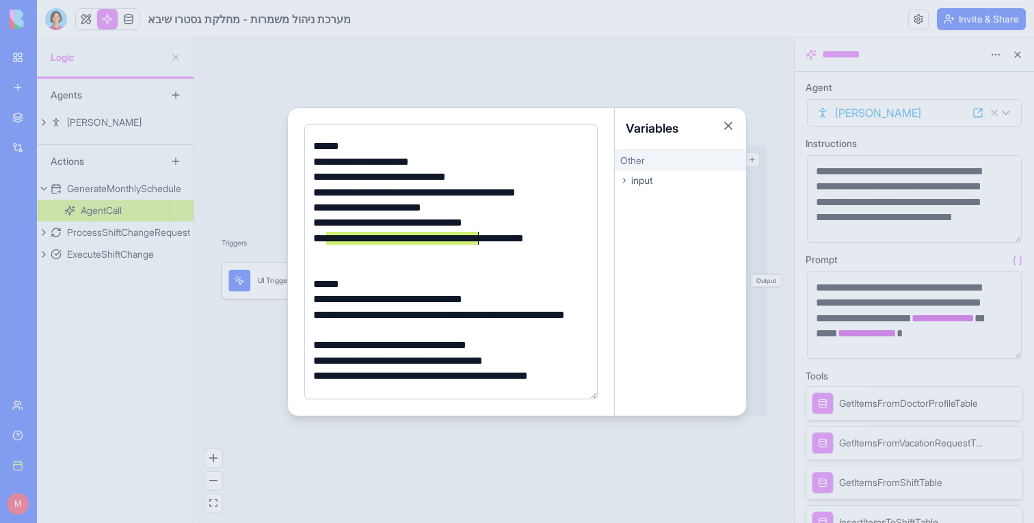
click at [480, 237] on div "**********" at bounding box center [449, 246] width 280 height 31
drag, startPoint x: 308, startPoint y: 256, endPoint x: 561, endPoint y: 235, distance: 253.8
click at [561, 235] on div "**********" at bounding box center [450, 261] width 293 height 275
click at [561, 235] on div "**********" at bounding box center [449, 246] width 280 height 31
drag, startPoint x: 585, startPoint y: 243, endPoint x: 297, endPoint y: 243, distance: 287.8
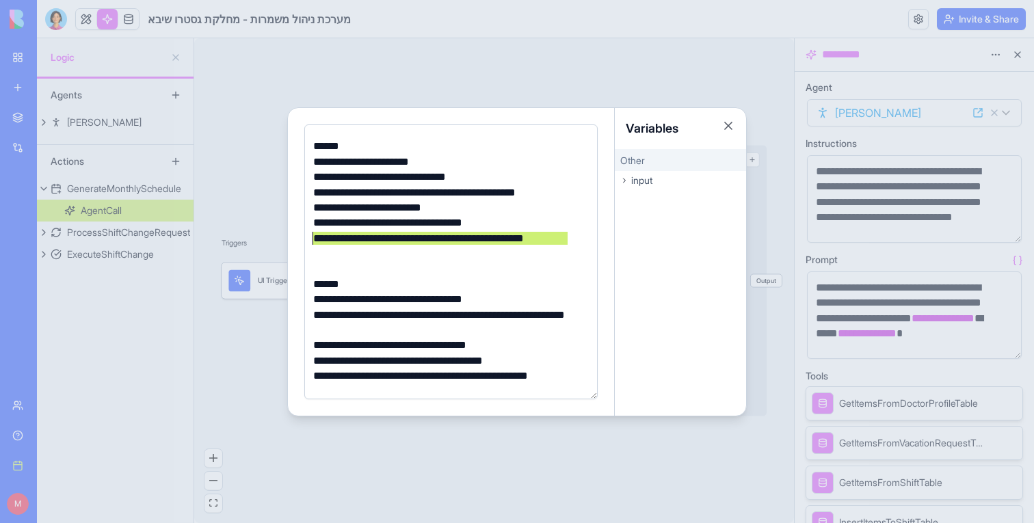
click at [297, 243] on div "**********" at bounding box center [451, 262] width 327 height 308
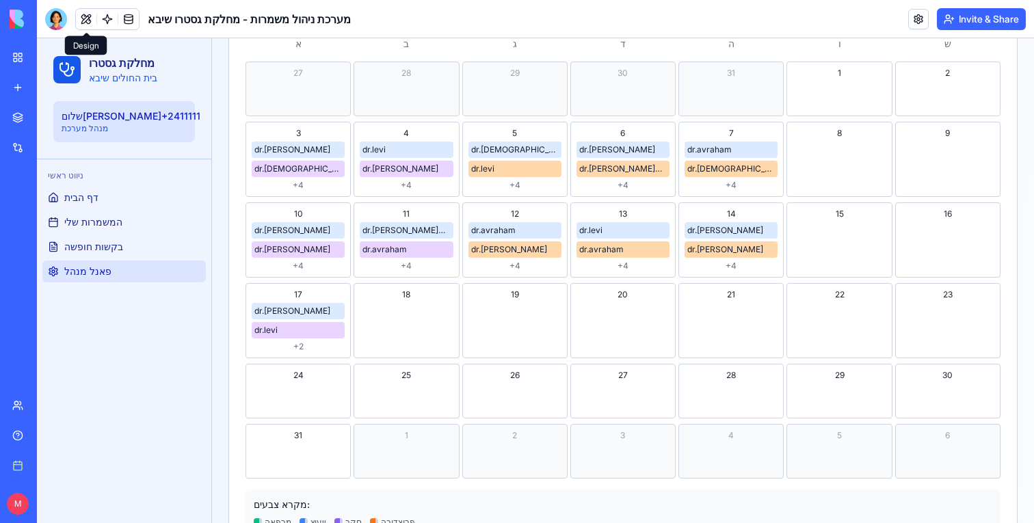
scroll to position [714, 0]
click at [462, 363] on div "26" at bounding box center [514, 389] width 105 height 55
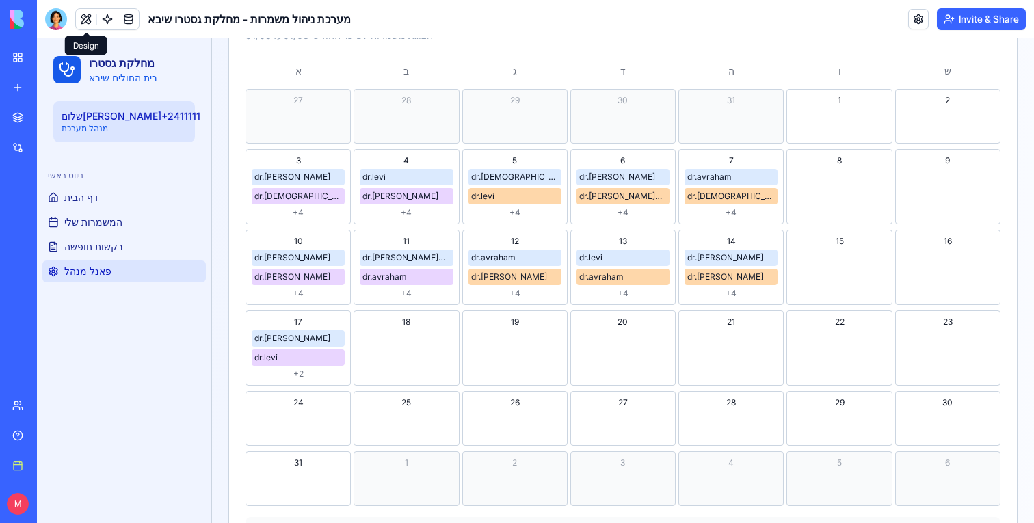
scroll to position [684, 0]
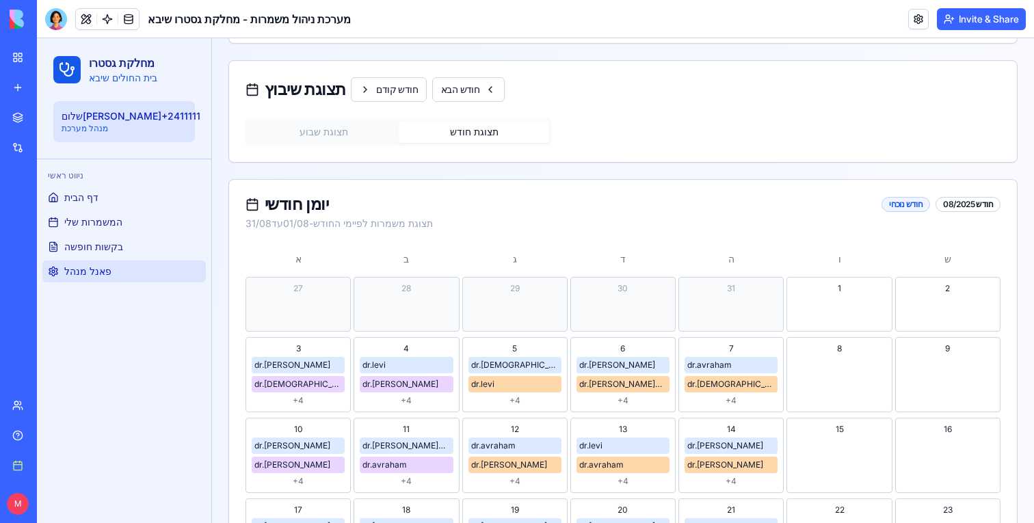
scroll to position [418, 0]
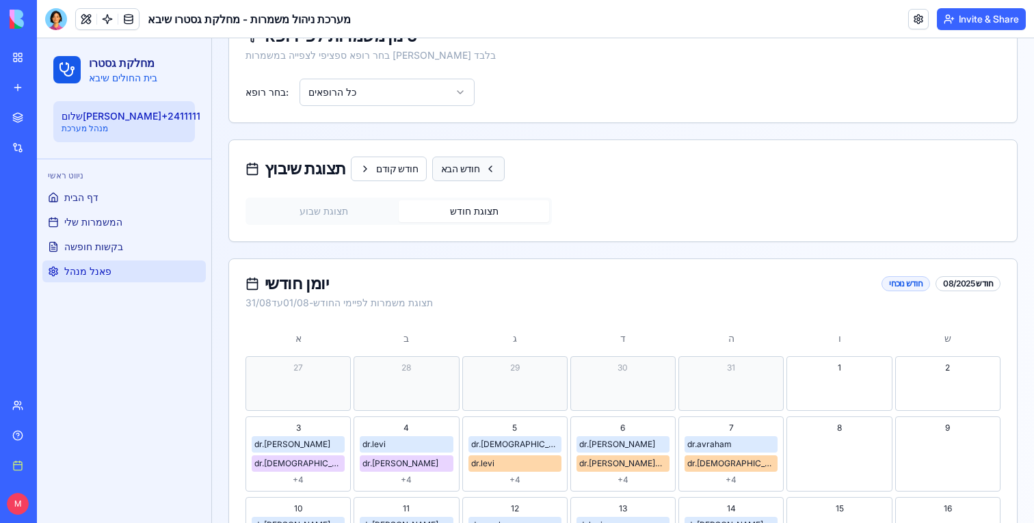
click at [468, 170] on button "חודש הבא" at bounding box center [468, 169] width 72 height 25
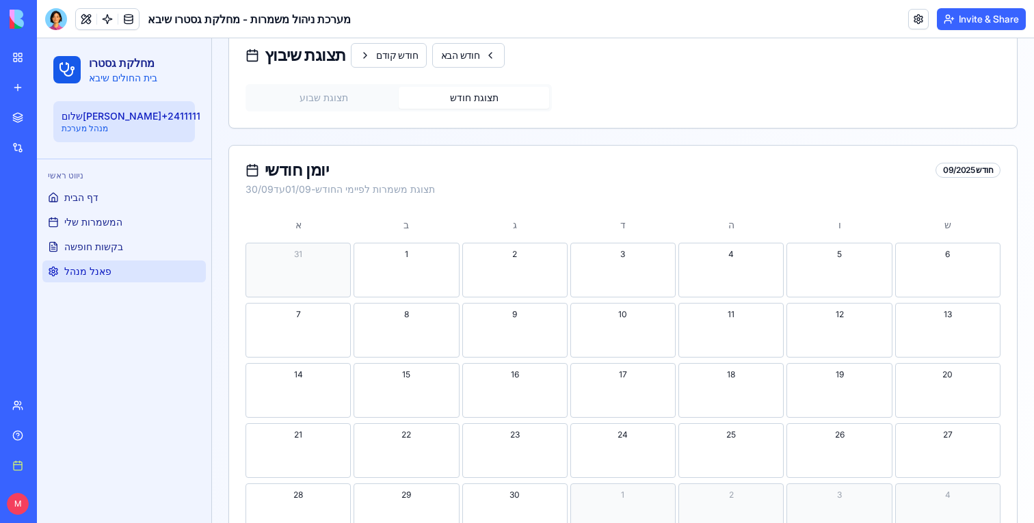
scroll to position [477, 0]
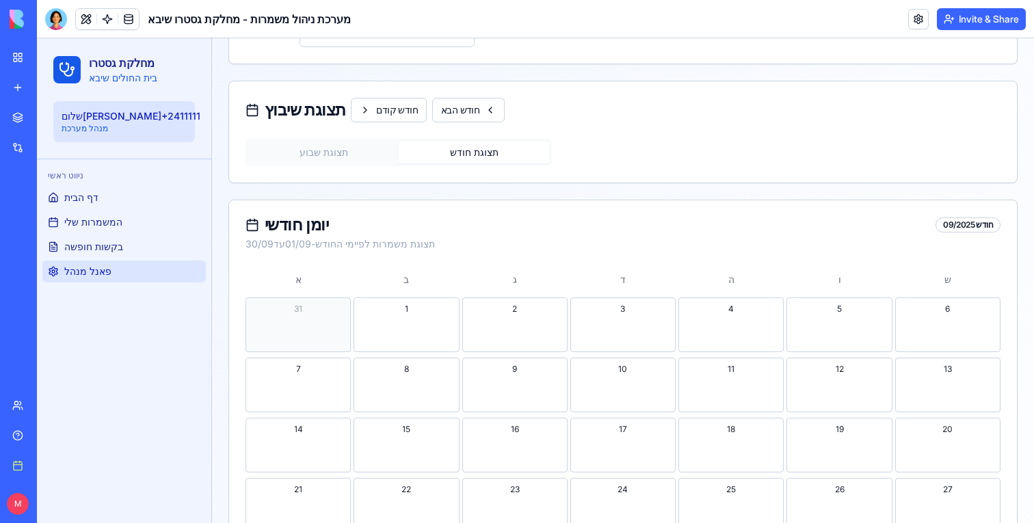
click at [400, 97] on div "תצוגת שיבוץ חודש קודם חודש הבא" at bounding box center [623, 109] width 788 height 57
click at [400, 103] on button "חודש קודם" at bounding box center [389, 110] width 76 height 25
type input "**********"
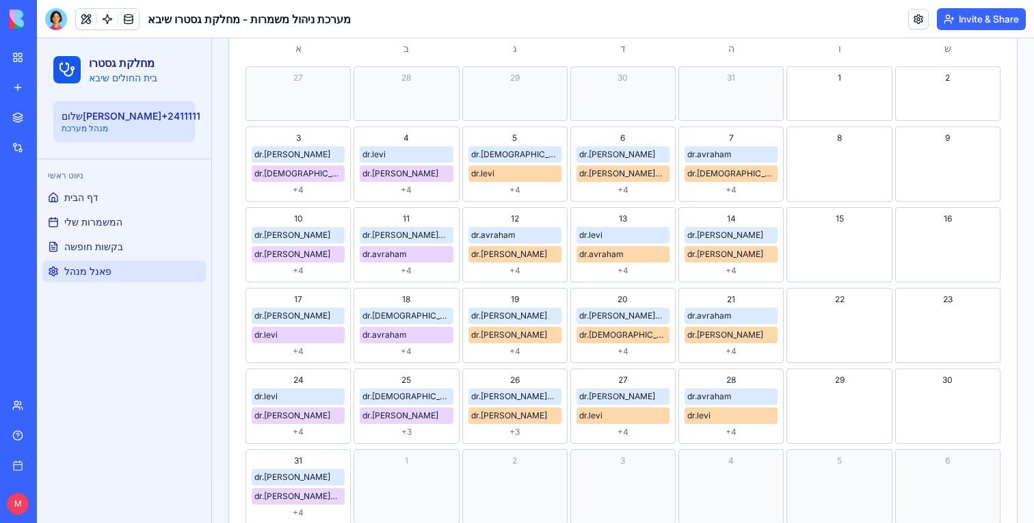
scroll to position [726, 0]
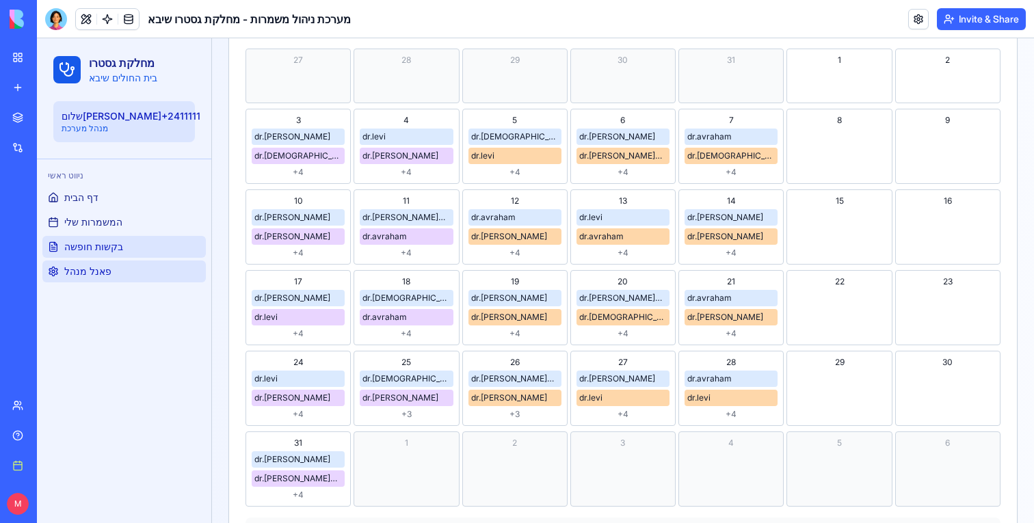
click at [105, 247] on span "בקשות חופשה" at bounding box center [93, 247] width 59 height 14
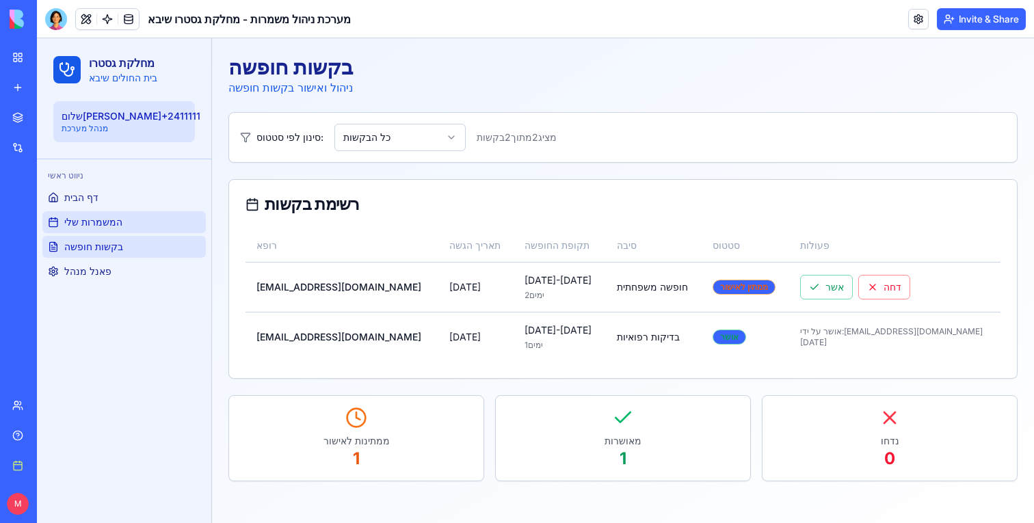
click at [116, 220] on span "המשמרות שלי" at bounding box center [93, 222] width 58 height 14
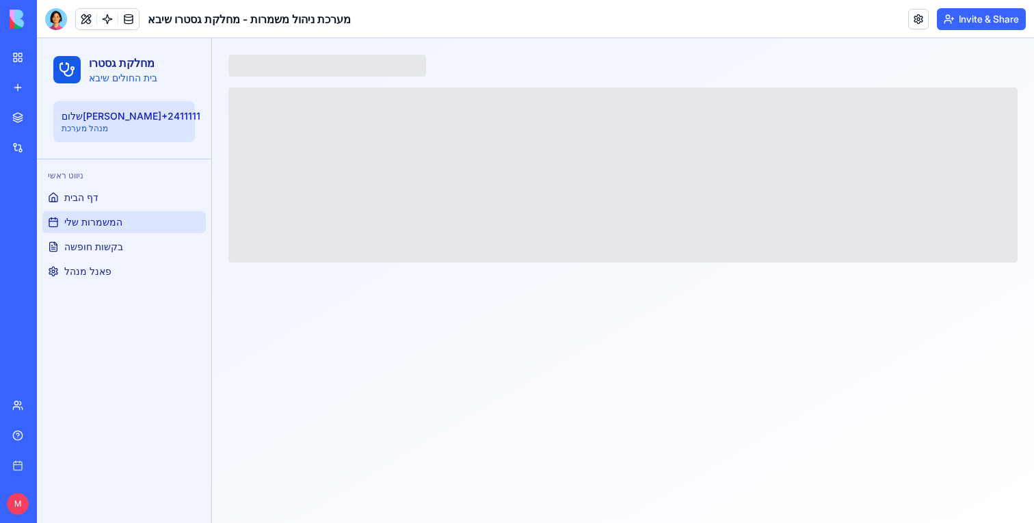
click at [83, 282] on div "ניווט ראשי דף הבית המשמרות שלי בקשות חופשה פאנל מנהל" at bounding box center [124, 223] width 174 height 129
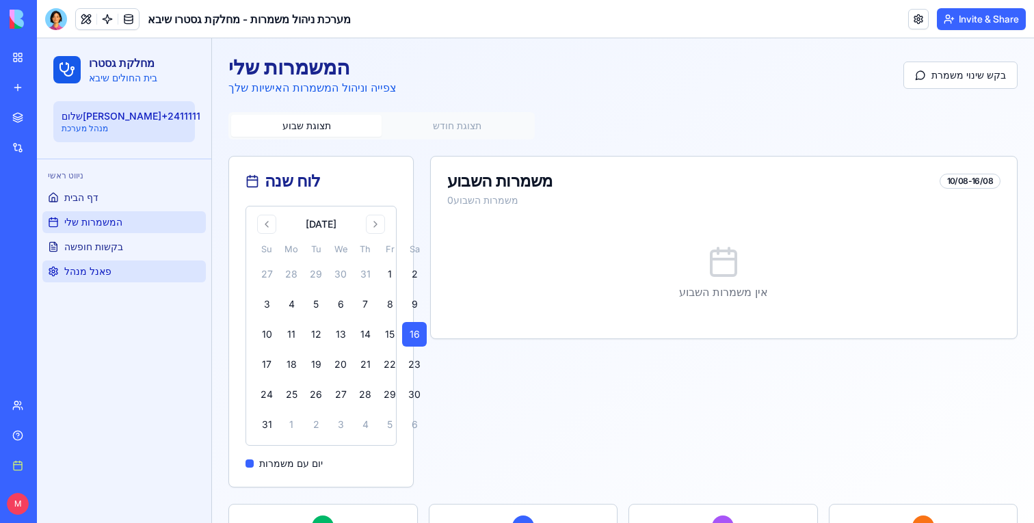
click at [85, 280] on link "פאנל מנהל" at bounding box center [123, 271] width 163 height 22
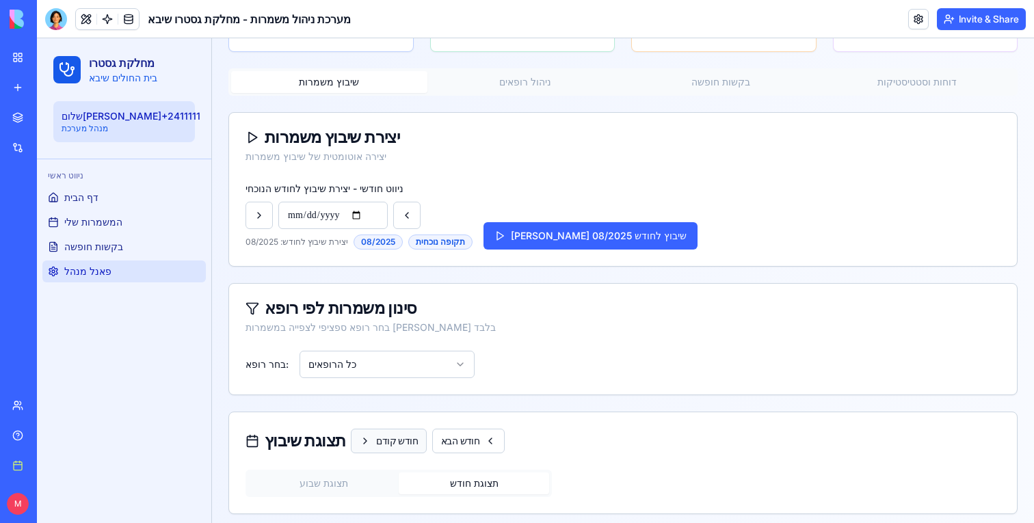
scroll to position [312, 0]
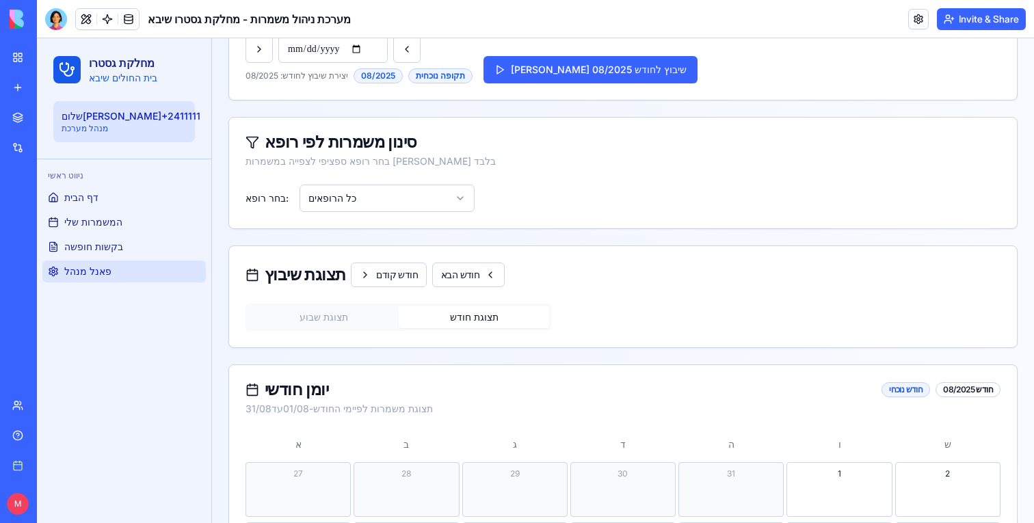
click at [334, 327] on button "תצוגת שבוע" at bounding box center [323, 317] width 150 height 22
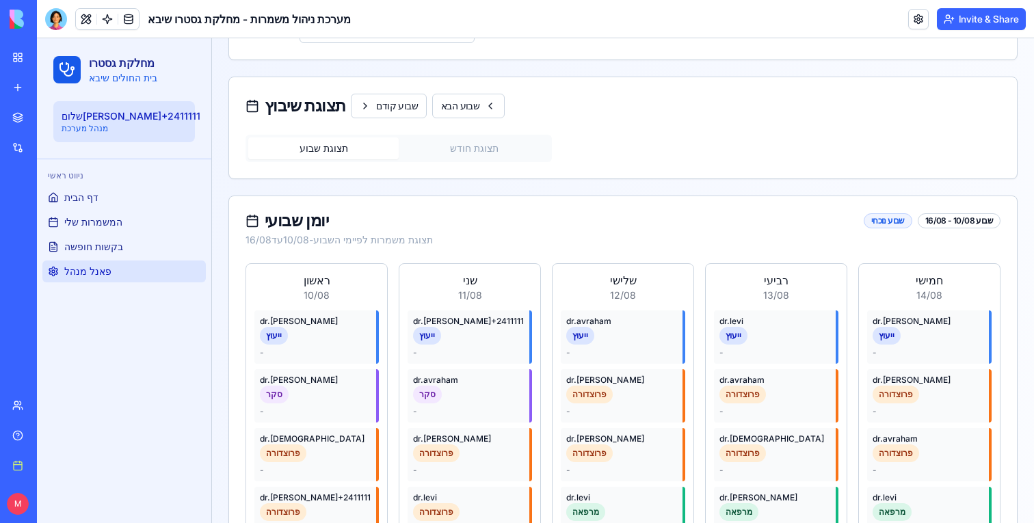
scroll to position [444, 0]
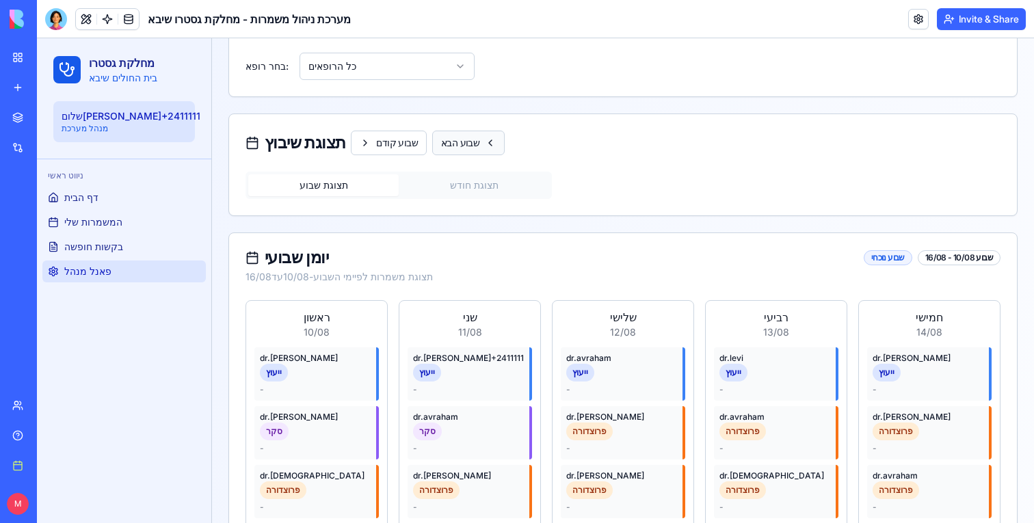
click at [476, 142] on button "שבוע הבא" at bounding box center [468, 143] width 72 height 25
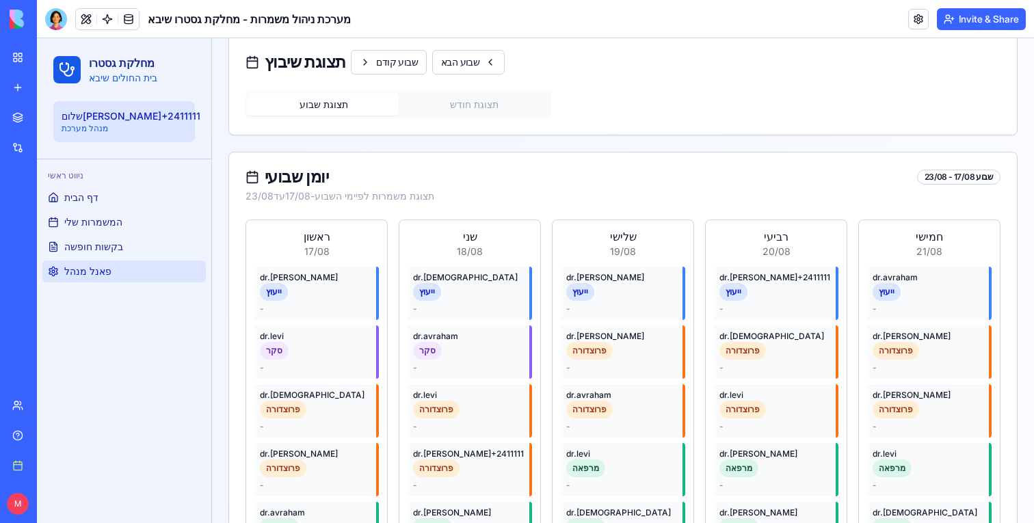
scroll to position [445, 0]
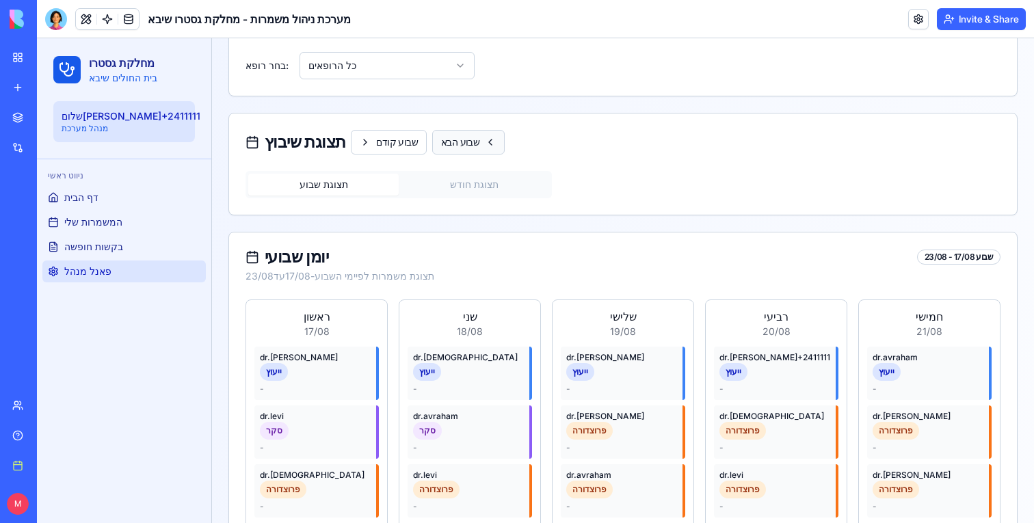
click at [480, 141] on button "שבוע הבא" at bounding box center [468, 142] width 72 height 25
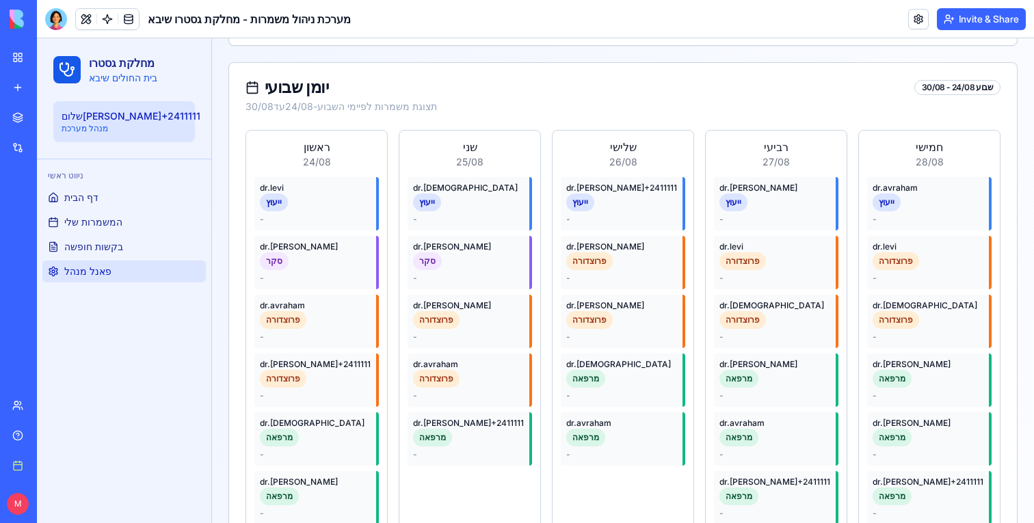
scroll to position [388, 0]
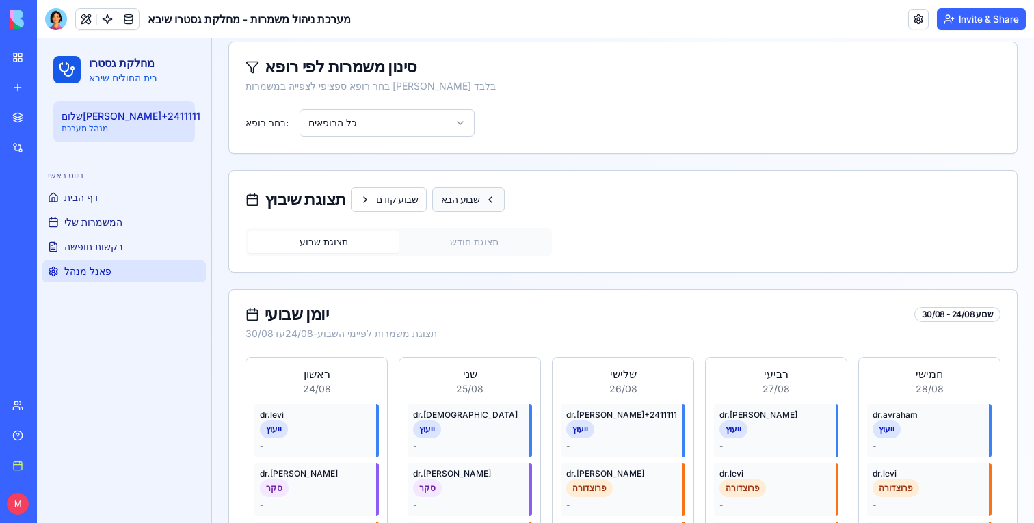
click at [458, 204] on button "שבוע הבא" at bounding box center [468, 199] width 72 height 25
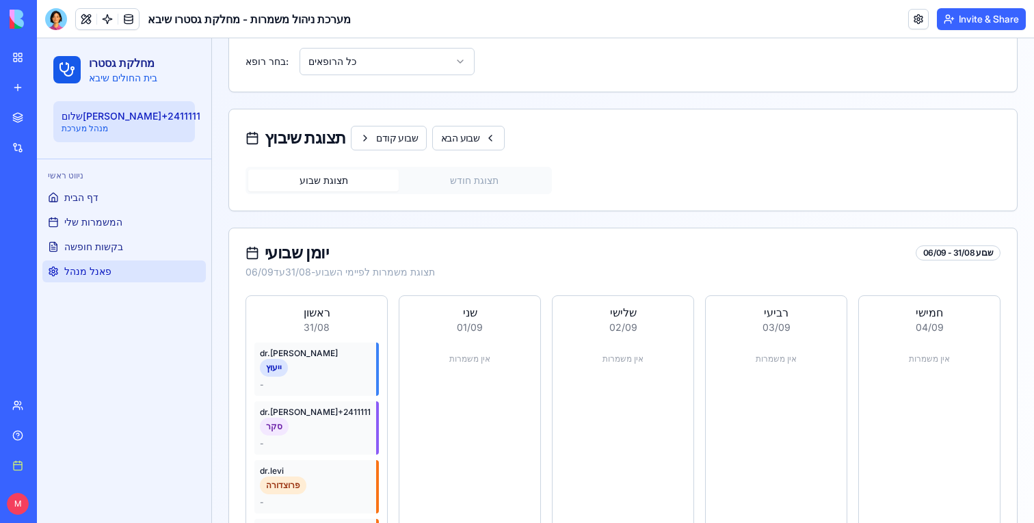
scroll to position [379, 0]
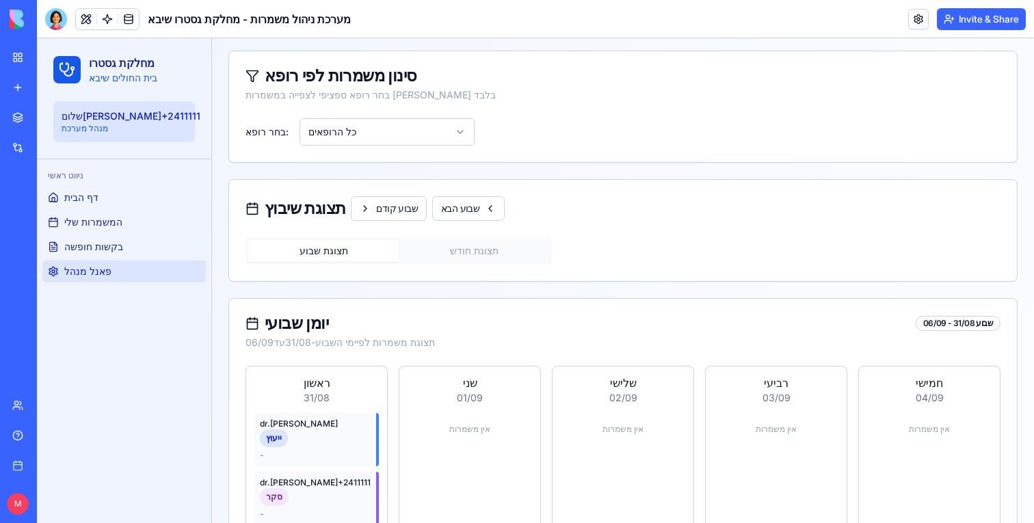
click at [459, 247] on button "תצוגת חודש" at bounding box center [474, 251] width 150 height 22
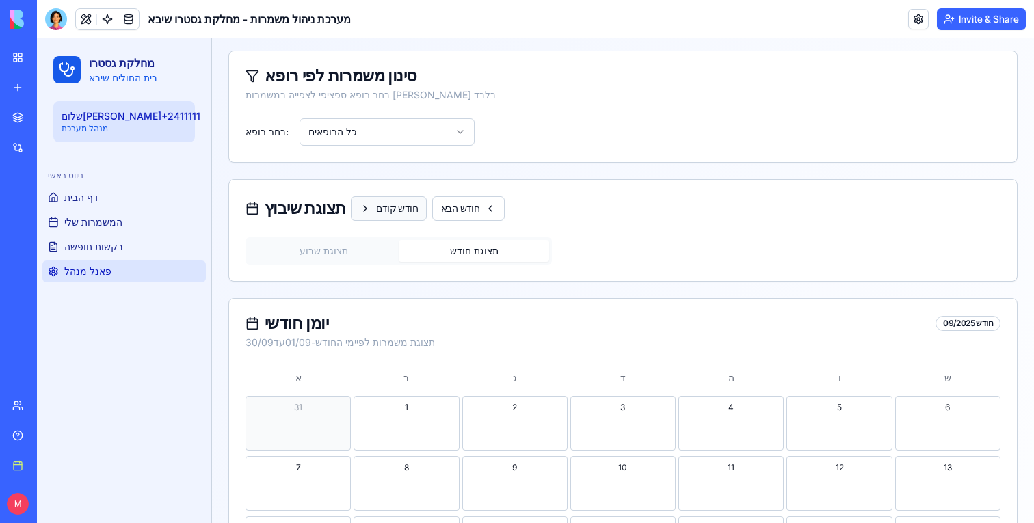
click at [405, 212] on button "חודש קודם" at bounding box center [389, 208] width 76 height 25
type input "**********"
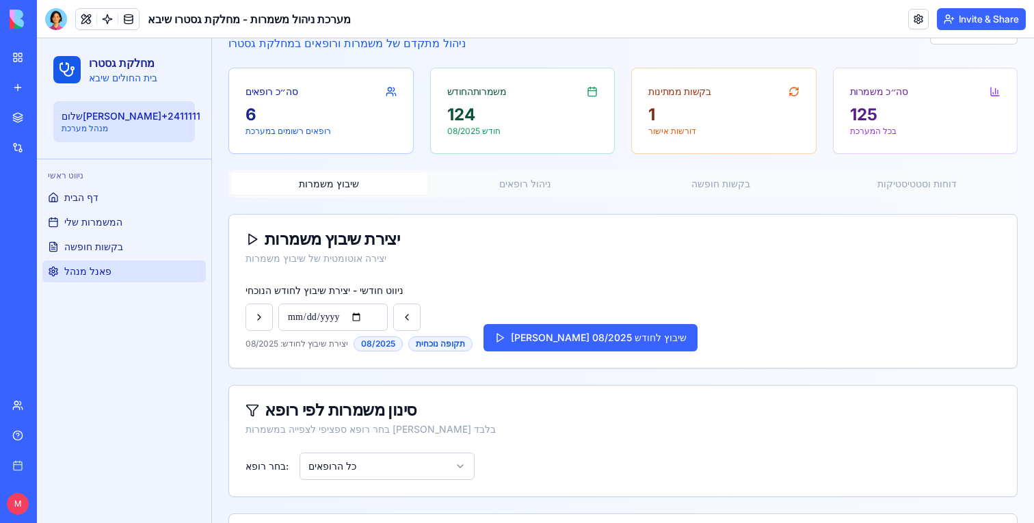
scroll to position [0, 0]
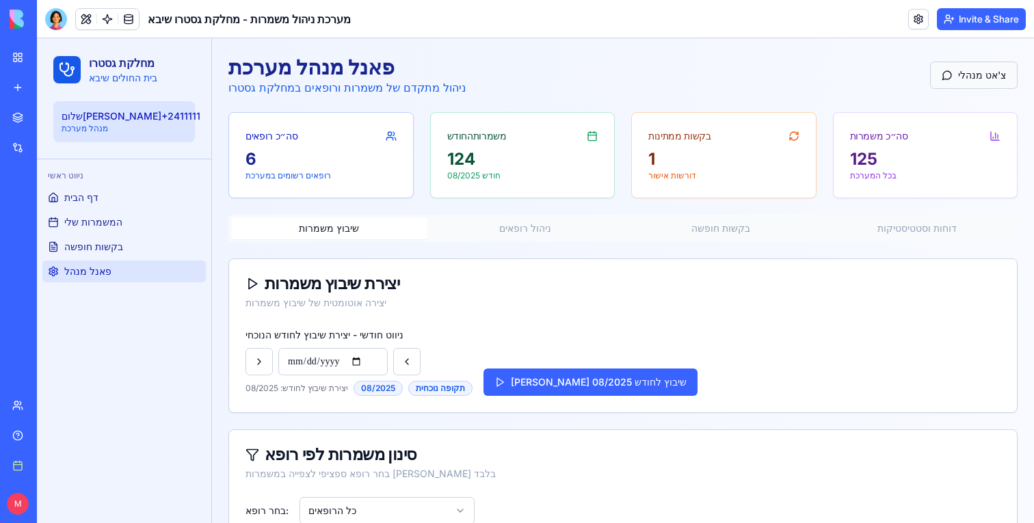
click at [997, 79] on button "צ'אט מנהלי" at bounding box center [974, 75] width 88 height 27
click at [861, 63] on div "Attach file Send message" at bounding box center [870, 68] width 272 height 27
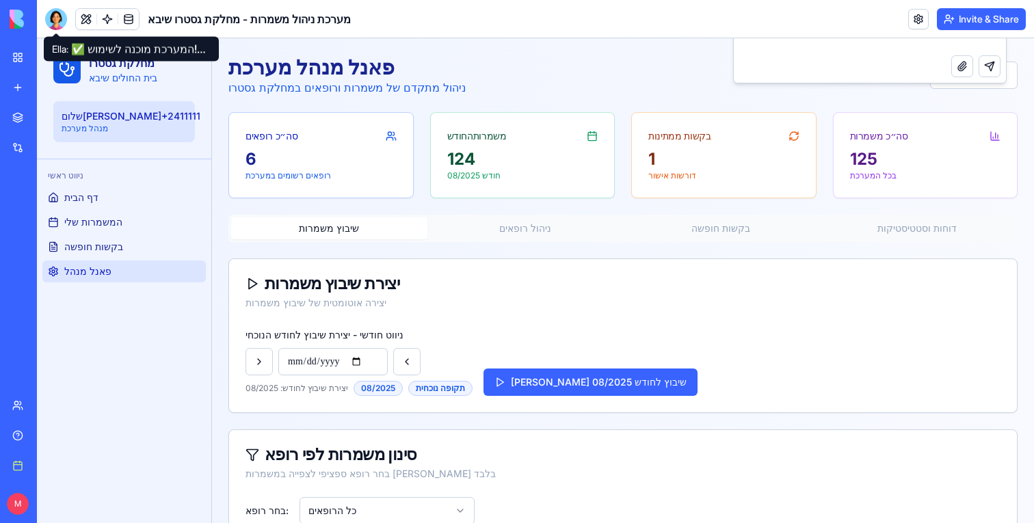
click at [45, 22] on div at bounding box center [56, 19] width 22 height 22
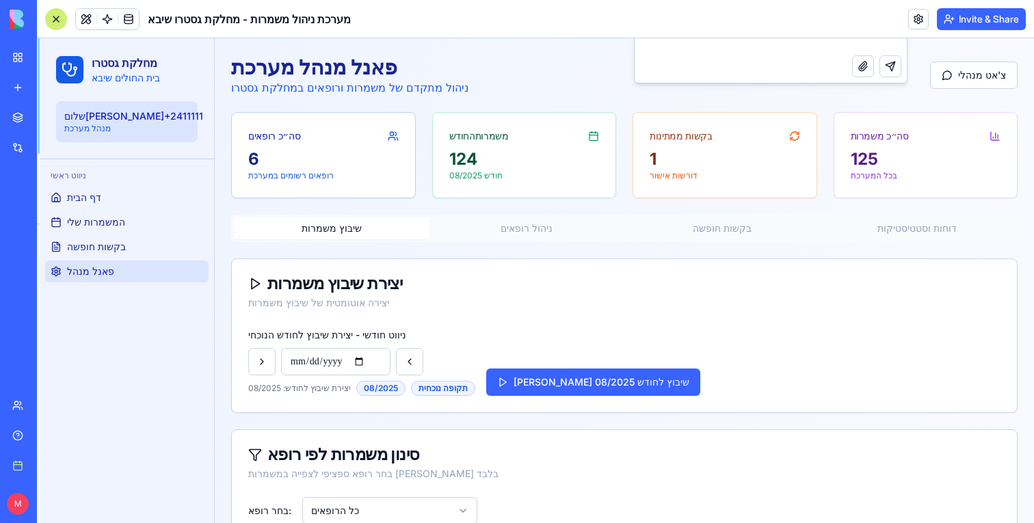
scroll to position [6978, 0]
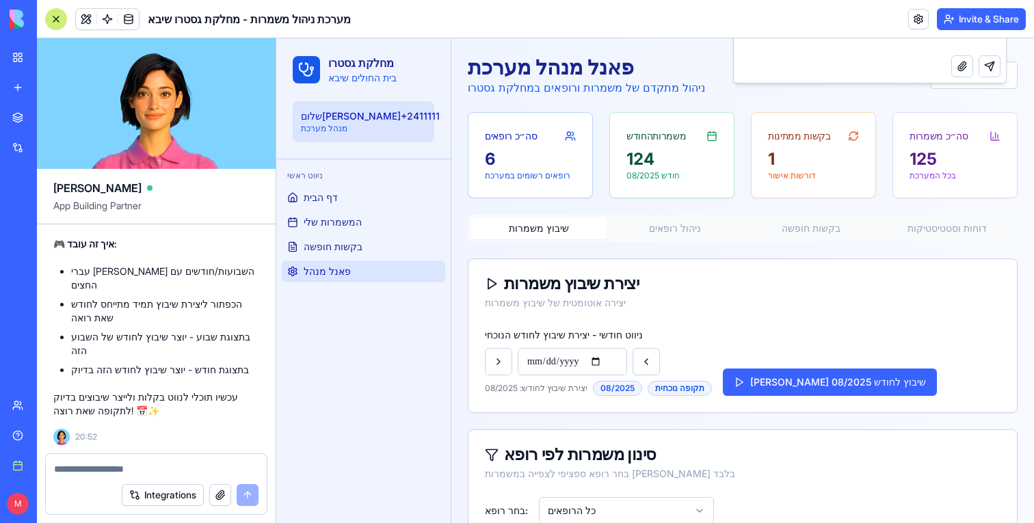
click at [83, 468] on textarea at bounding box center [156, 469] width 204 height 14
type textarea "**********"
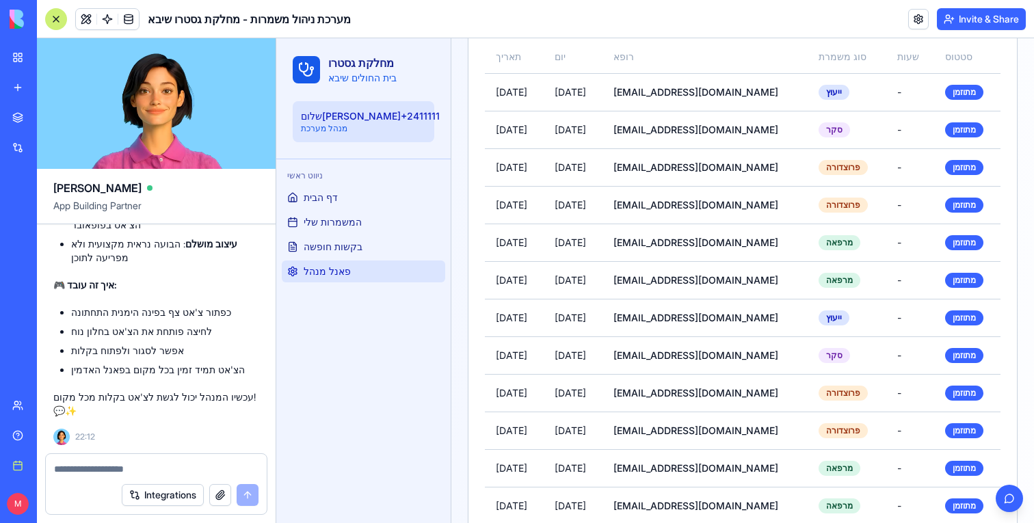
scroll to position [1242, 0]
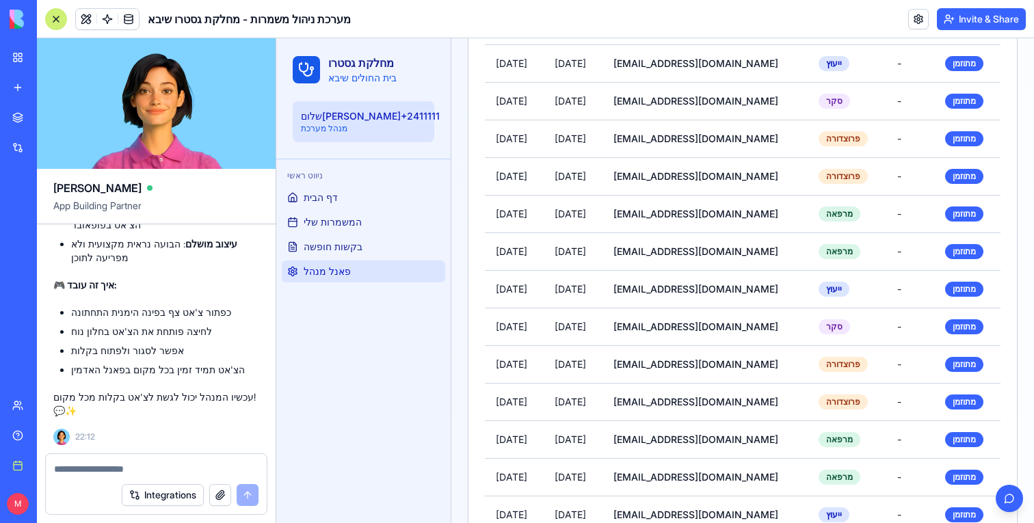
click at [59, 19] on div at bounding box center [56, 19] width 22 height 22
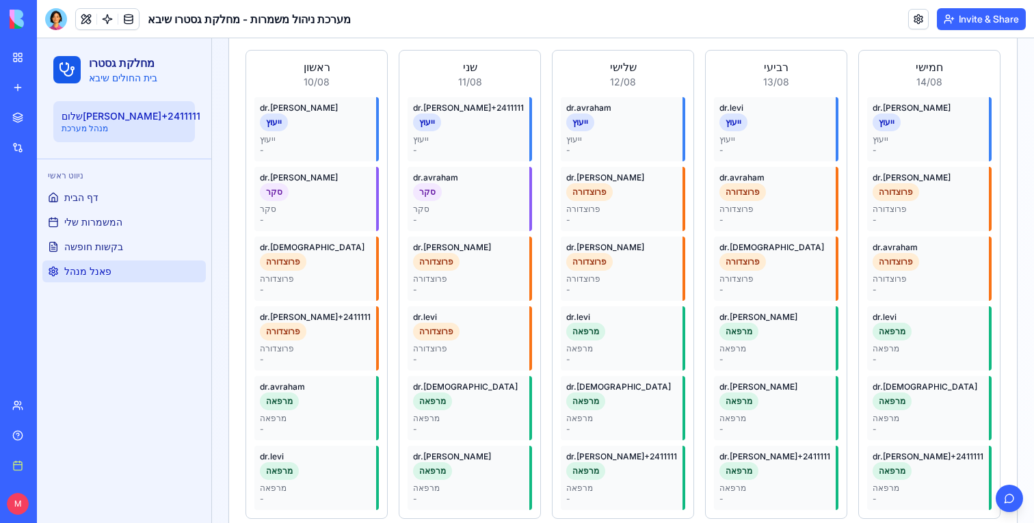
scroll to position [572, 0]
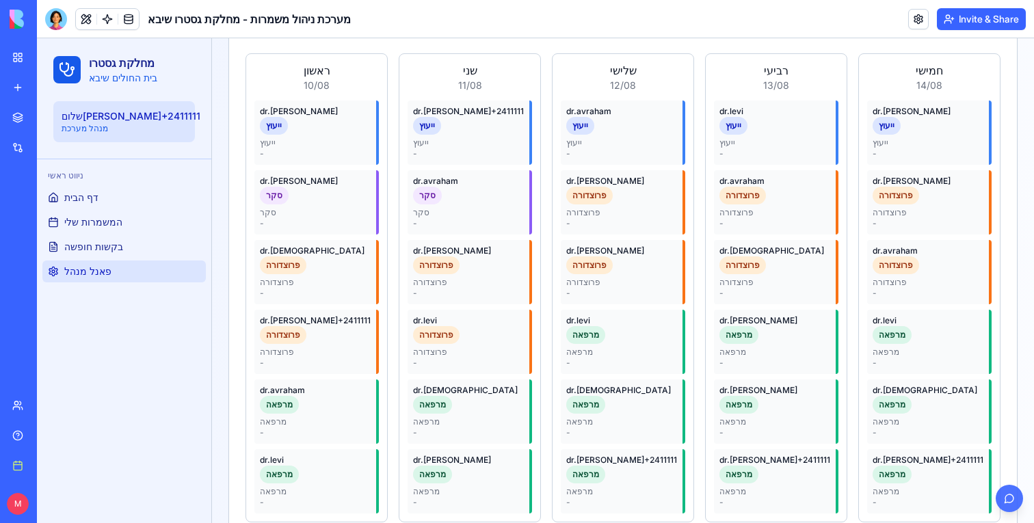
click at [1004, 499] on button "button" at bounding box center [1008, 498] width 27 height 27
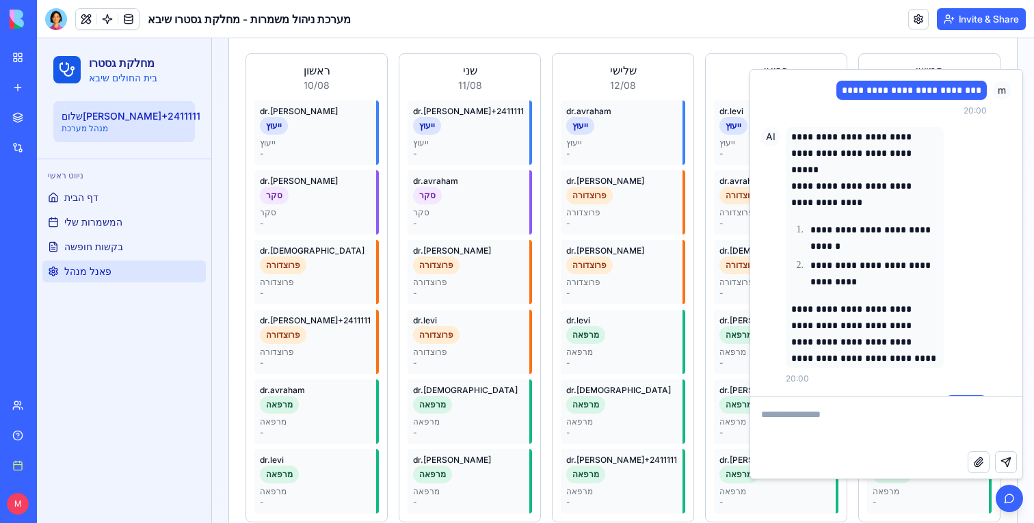
scroll to position [669, 0]
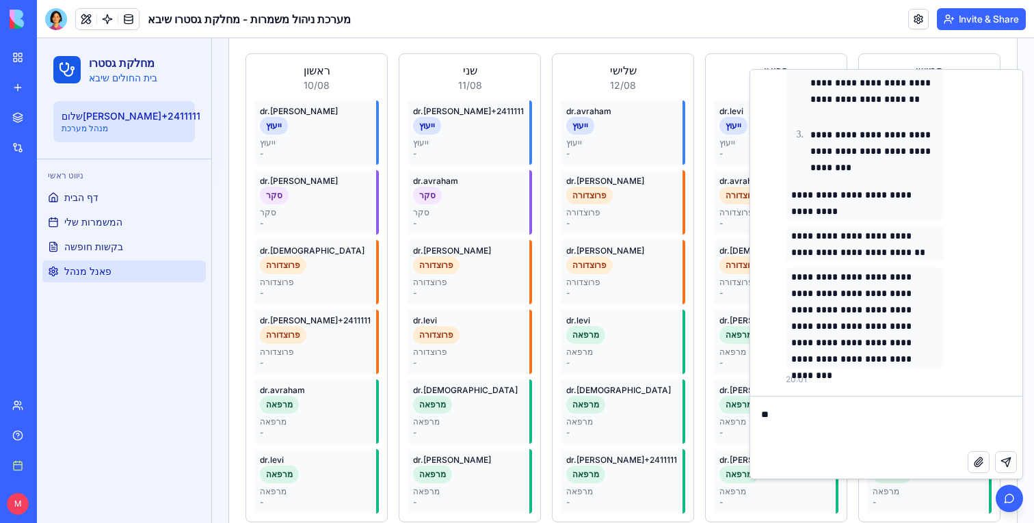
type textarea "*"
type textarea "**********"
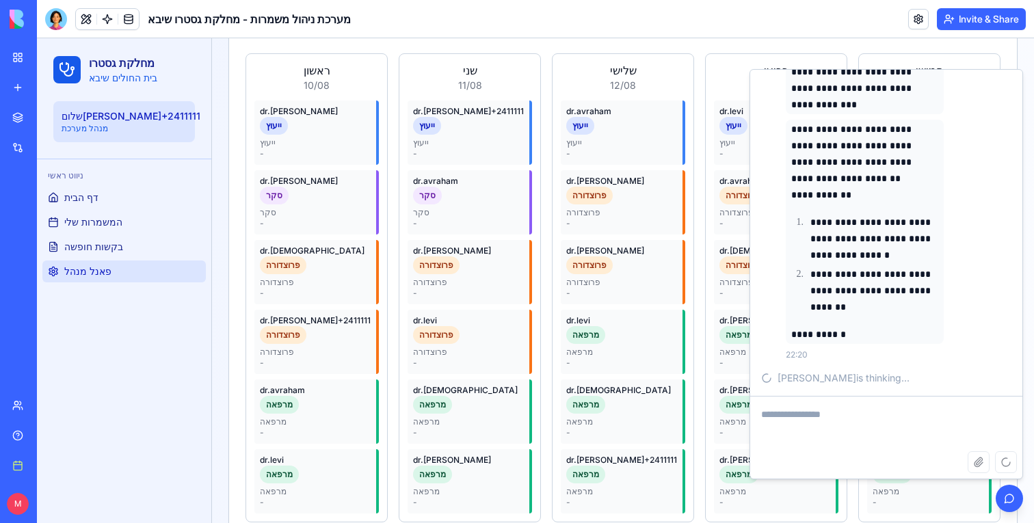
scroll to position [1148, 0]
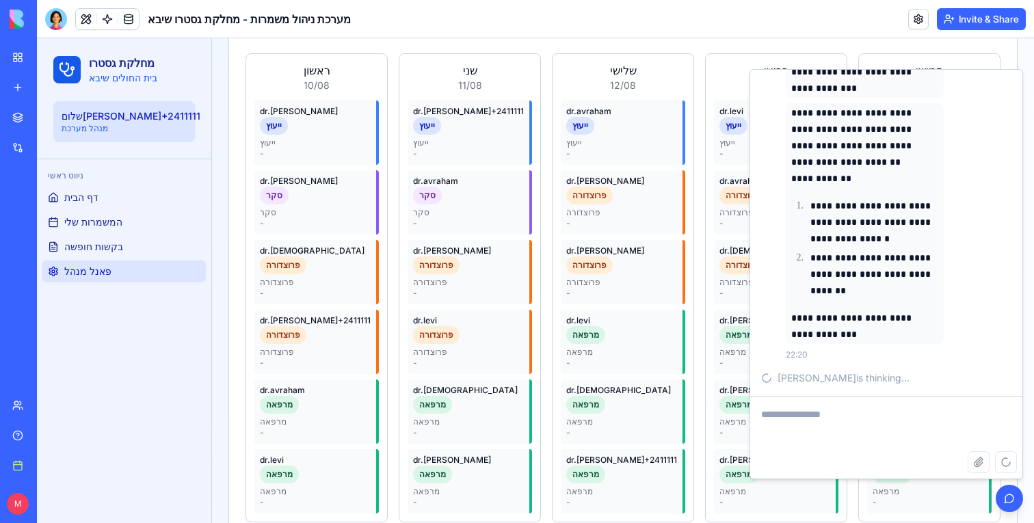
click at [111, 311] on div "ניווט ראשי דף הבית המשמרות שלי בקשות חופשה פאנל מנהל" at bounding box center [124, 341] width 174 height 364
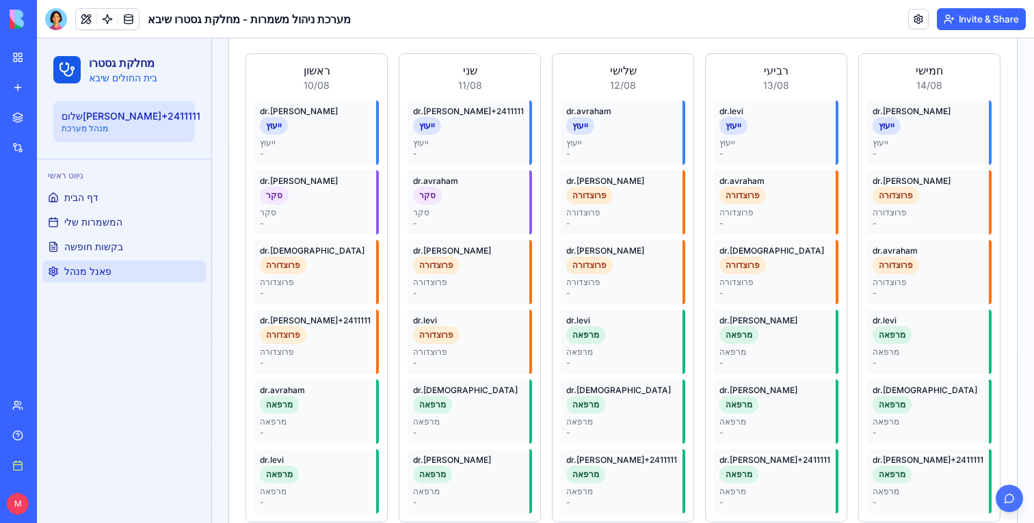
click at [1008, 506] on button "button" at bounding box center [1008, 498] width 27 height 27
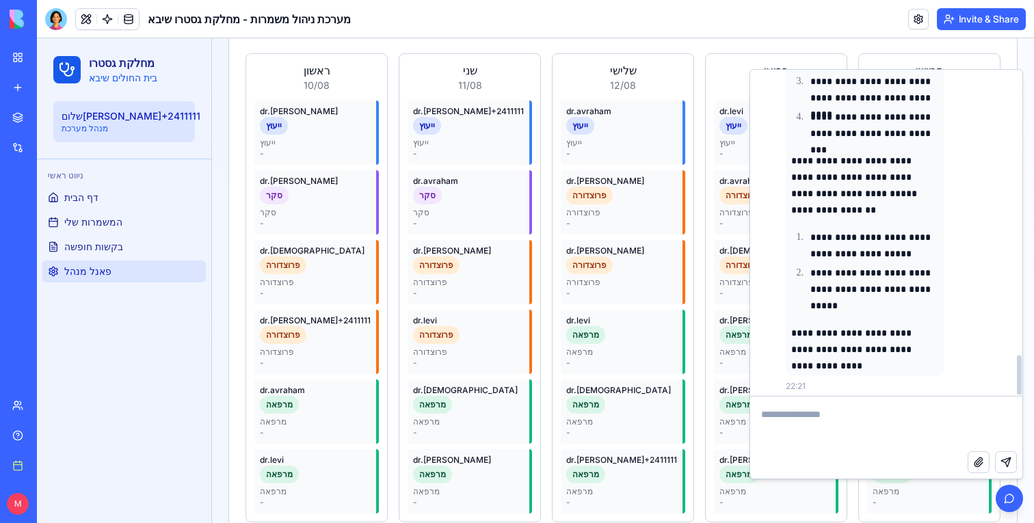
scroll to position [2368, 0]
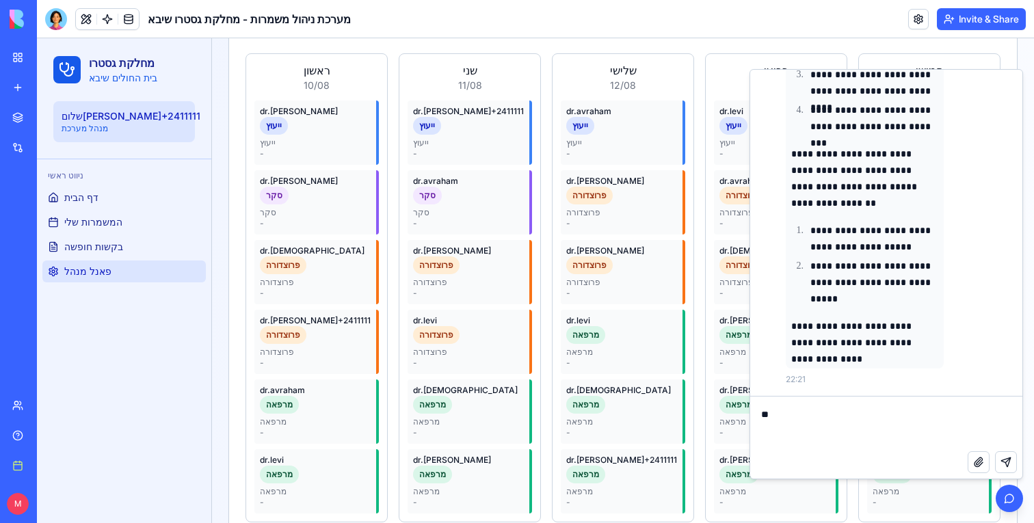
type textarea "*"
type textarea "**********"
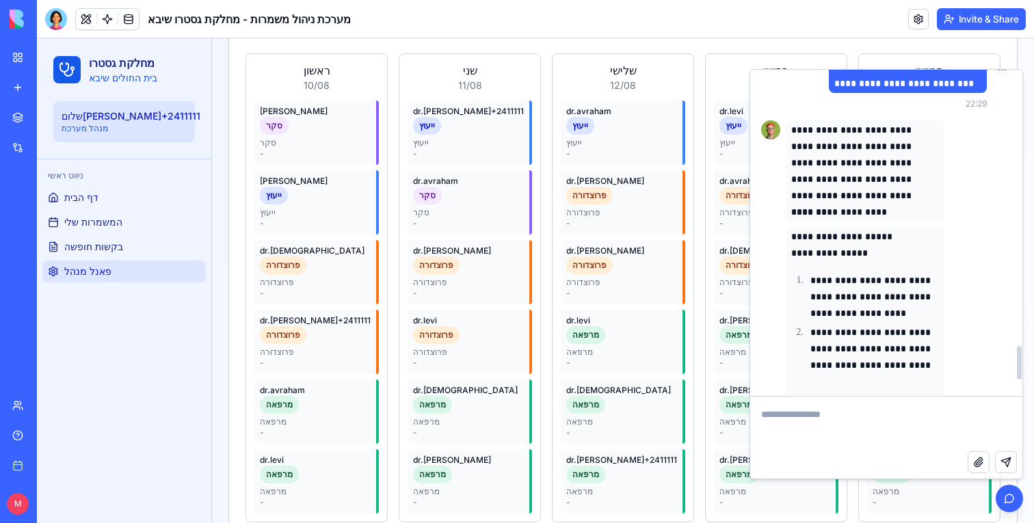
scroll to position [2690, 0]
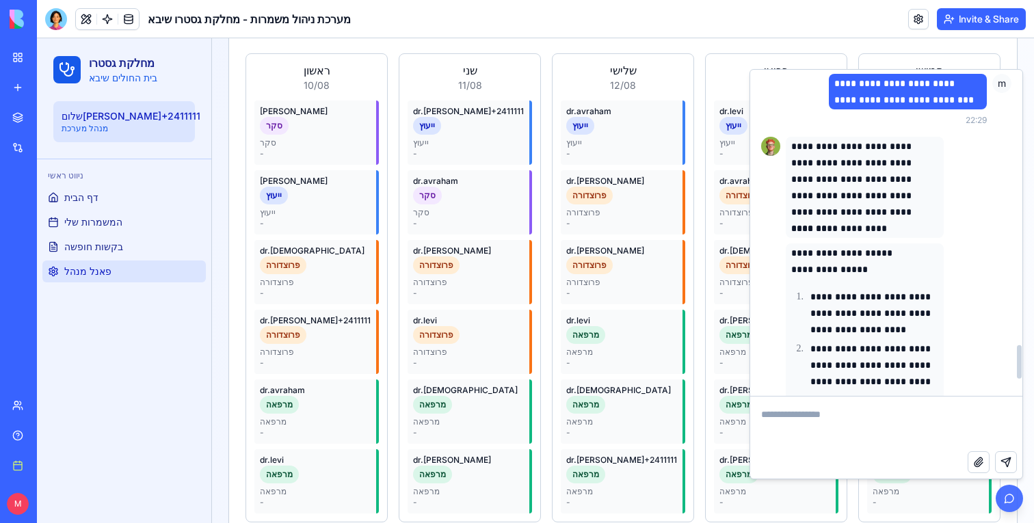
click at [1016, 503] on button "button" at bounding box center [1008, 498] width 27 height 27
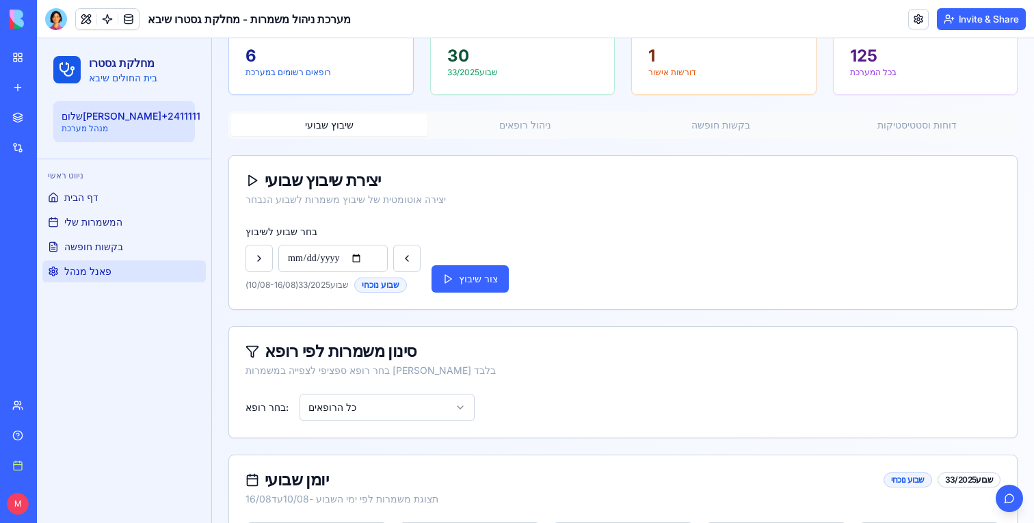
scroll to position [92, 0]
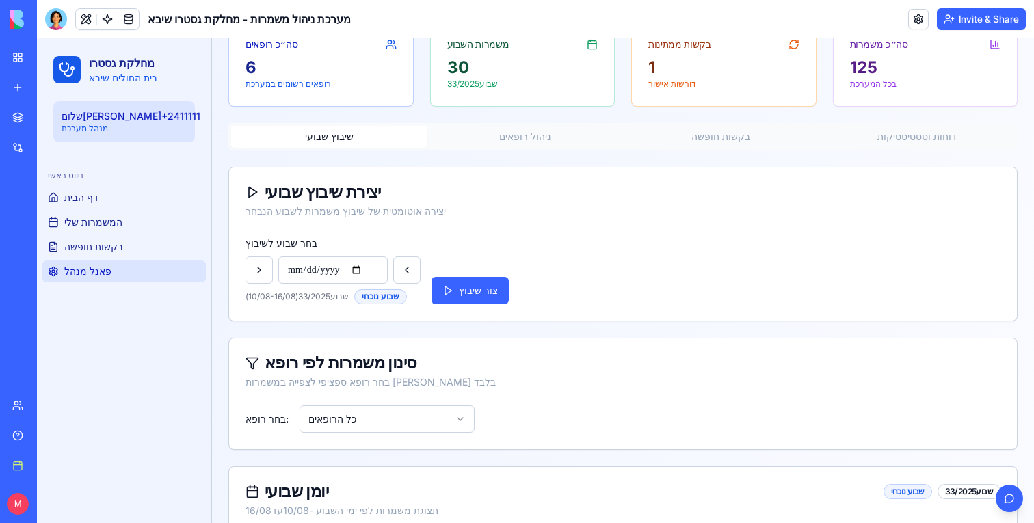
click at [532, 133] on button "ניהול רופאים" at bounding box center [525, 137] width 196 height 22
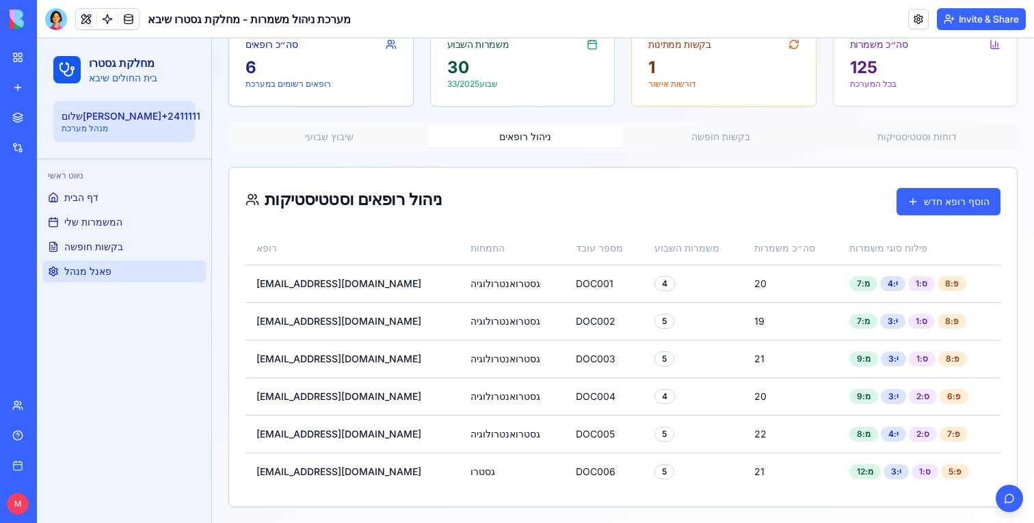
scroll to position [0, 0]
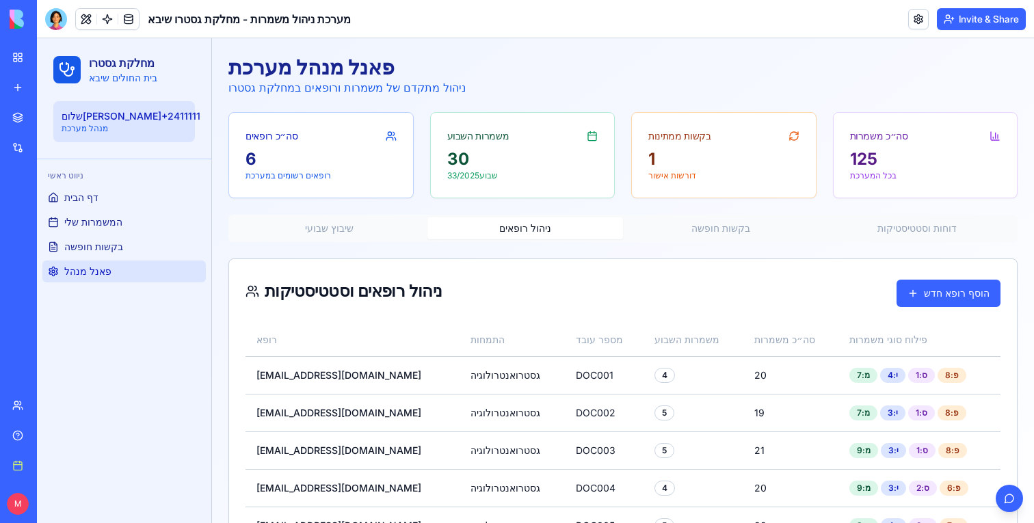
click at [725, 131] on div "פאנל מנהל מערכת ניהול מתקדם של משמרות ורופאים במחלקת גסטרו סה״כ רופאים 6 רופאים…" at bounding box center [623, 326] width 822 height 577
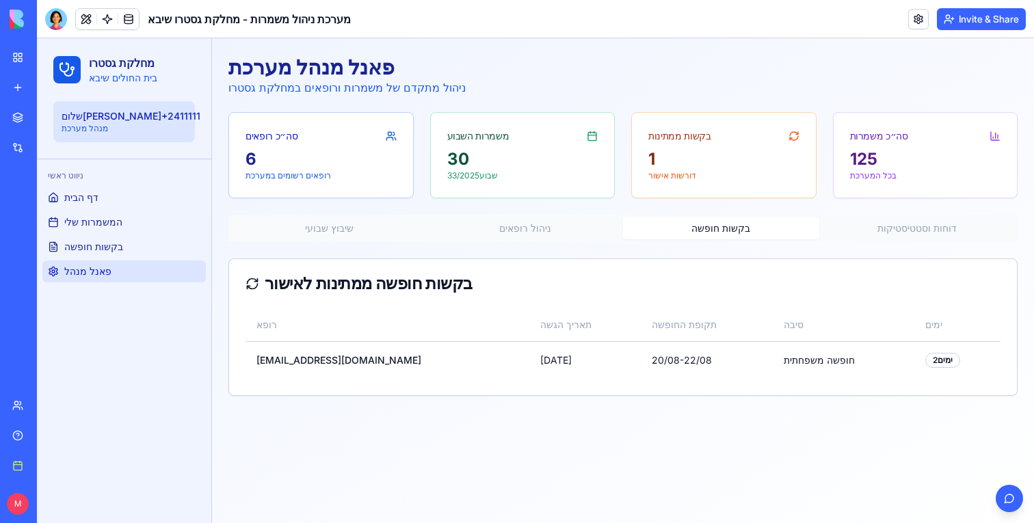
click at [881, 215] on div "שיבוץ שבועי ניהול רופאים בקשות חופשה דוחות וסטטיסטיקות" at bounding box center [622, 228] width 789 height 27
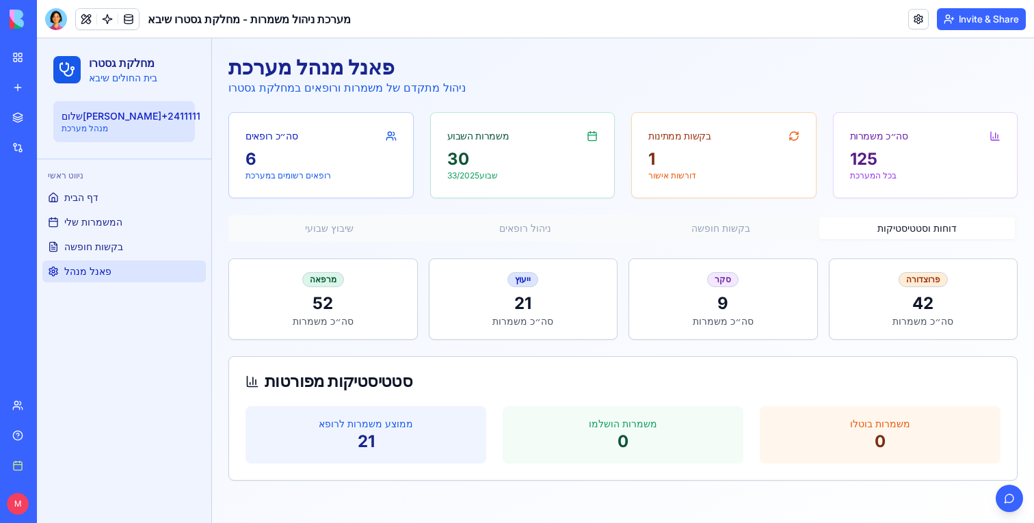
click at [892, 230] on button "דוחות וסטטיסטיקות" at bounding box center [917, 228] width 196 height 22
click at [332, 218] on button "שיבוץ שבועי" at bounding box center [329, 228] width 196 height 22
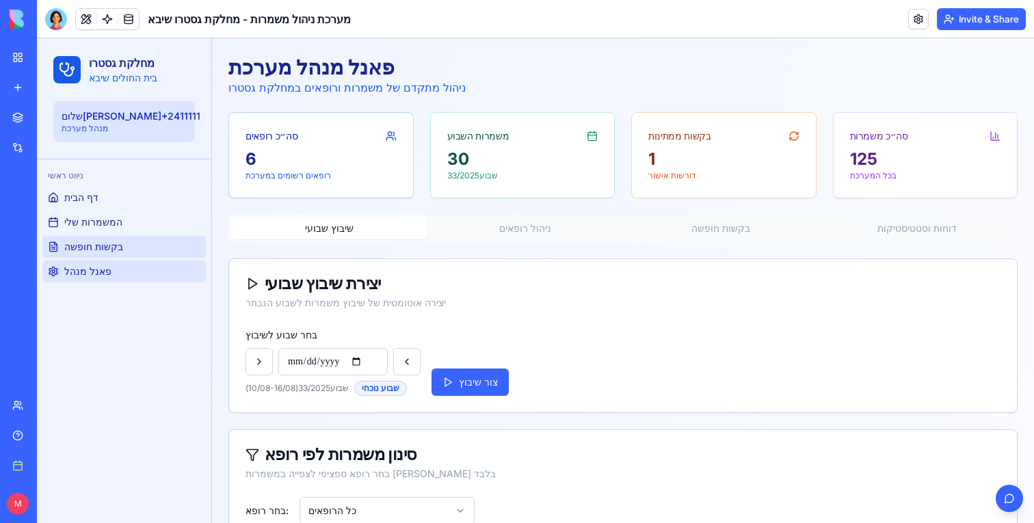
click at [80, 243] on span "בקשות חופשה" at bounding box center [93, 247] width 59 height 14
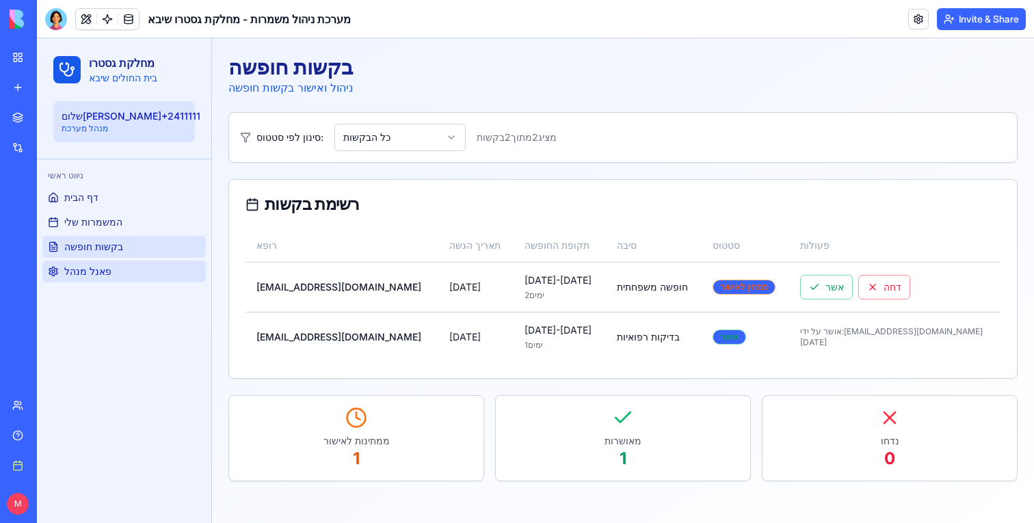
click at [83, 278] on span "פאנל מנהל" at bounding box center [87, 272] width 47 height 14
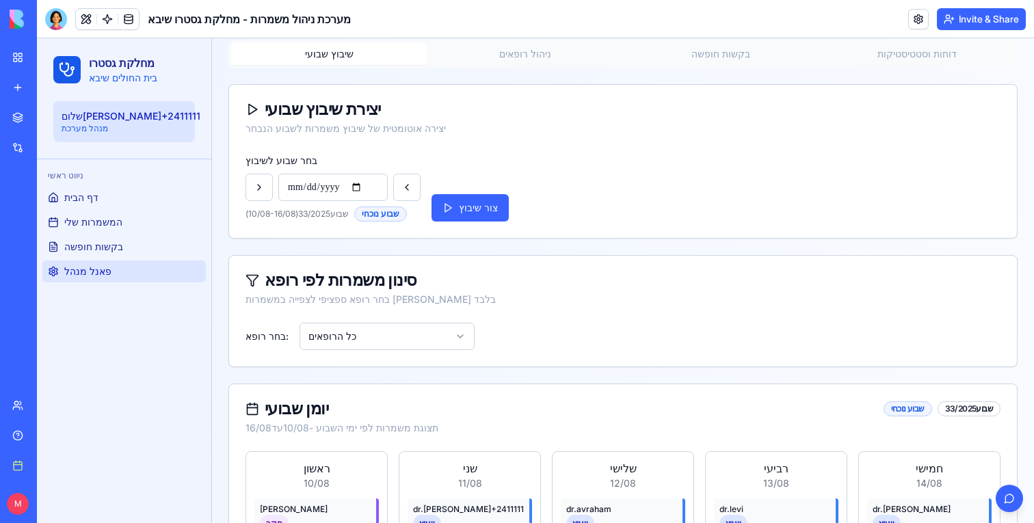
scroll to position [179, 0]
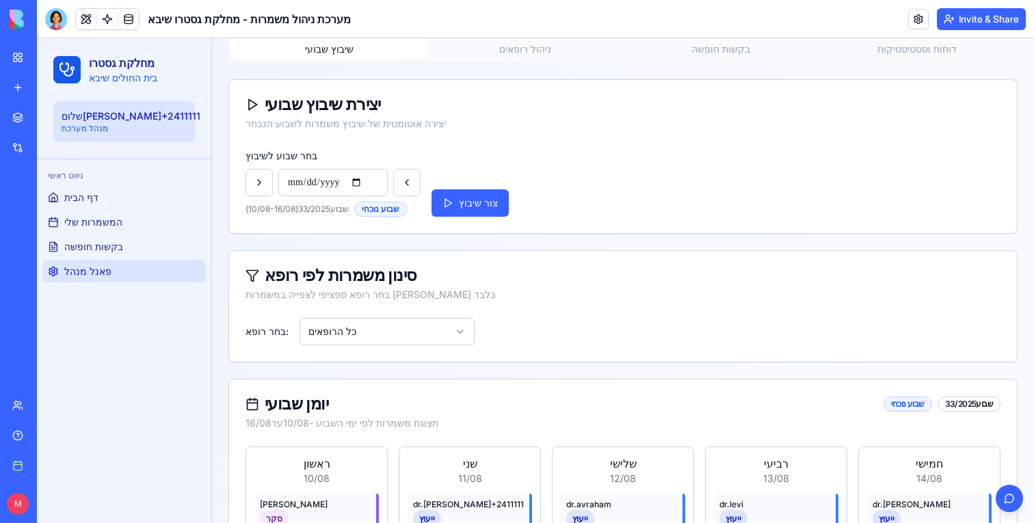
click at [101, 31] on header "מערכת ניהול משמרות - מחלקת גסטרו שיבא Invite & Share" at bounding box center [535, 19] width 997 height 38
click at [101, 27] on link at bounding box center [107, 19] width 21 height 21
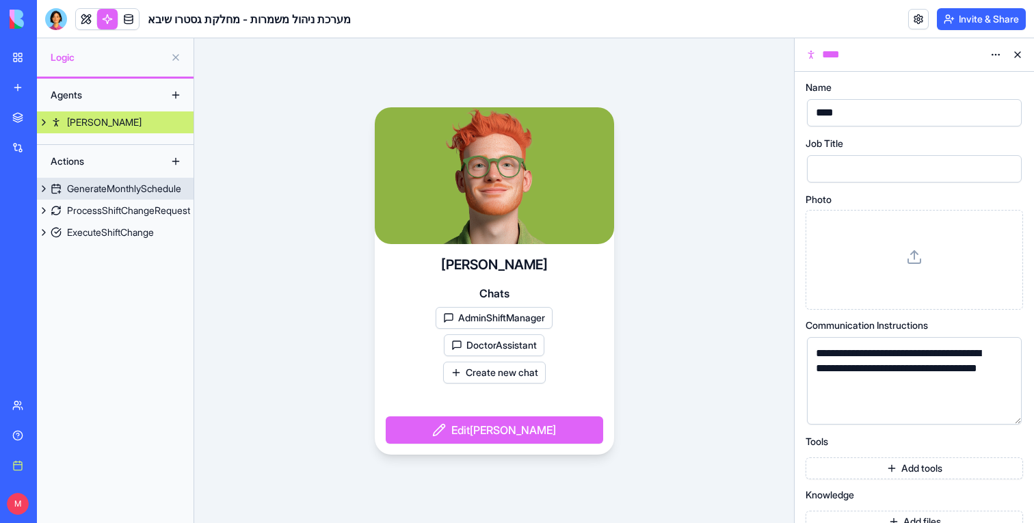
click at [124, 190] on div "GenerateMonthlySchedule" at bounding box center [124, 189] width 114 height 14
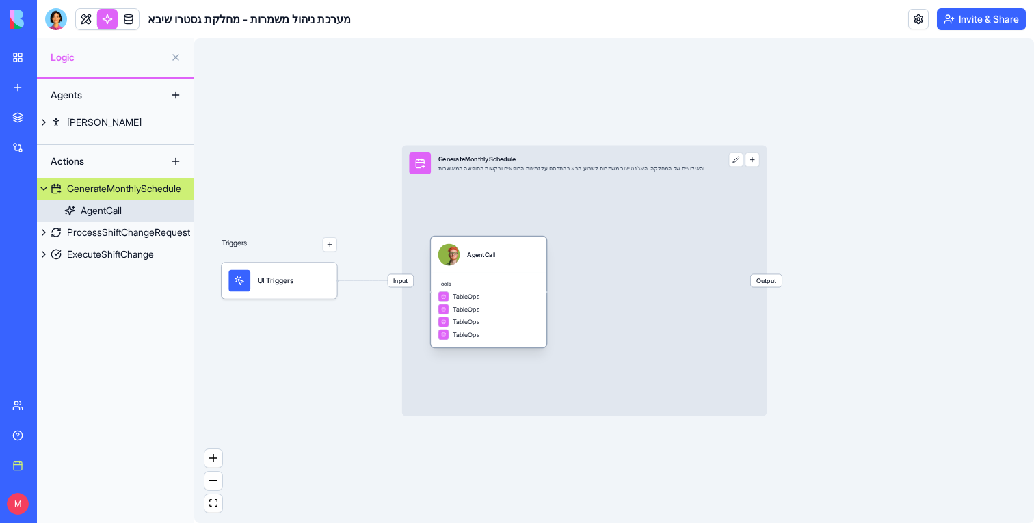
click at [530, 301] on div "TableOps" at bounding box center [488, 296] width 101 height 11
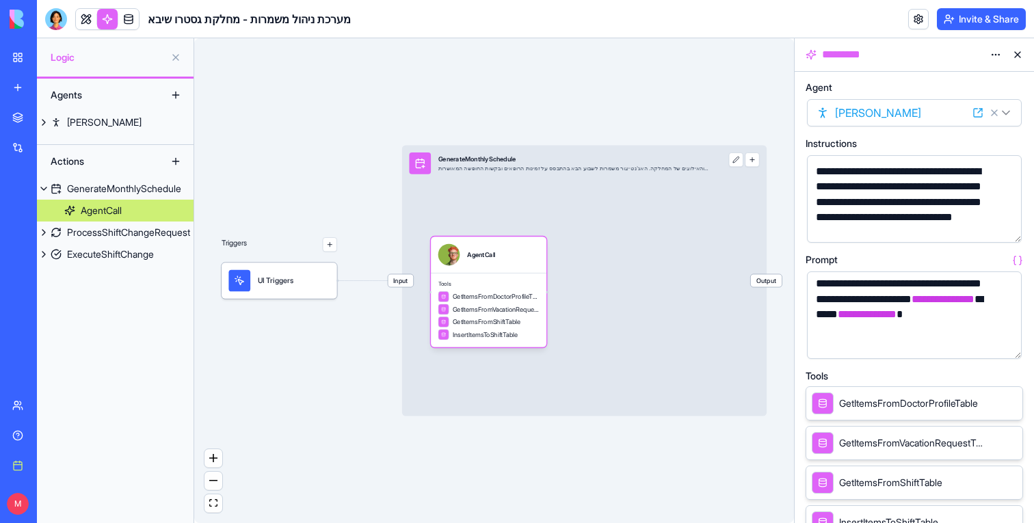
scroll to position [21, 0]
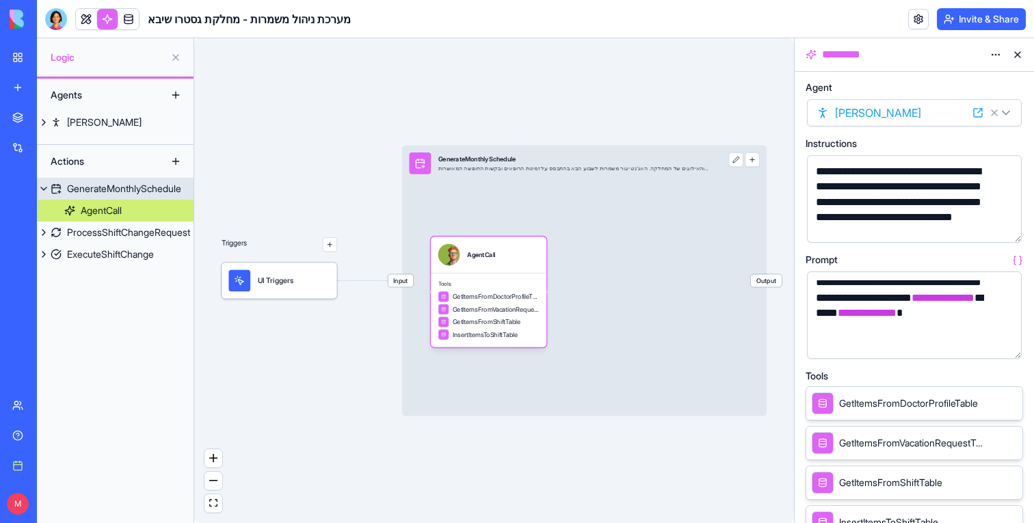
click at [414, 281] on div "Input GenerateMonthlySchedule יצירת שיבוץ משמרות שבועי לפי הכללים והאילוצים של …" at bounding box center [584, 281] width 364 height 271
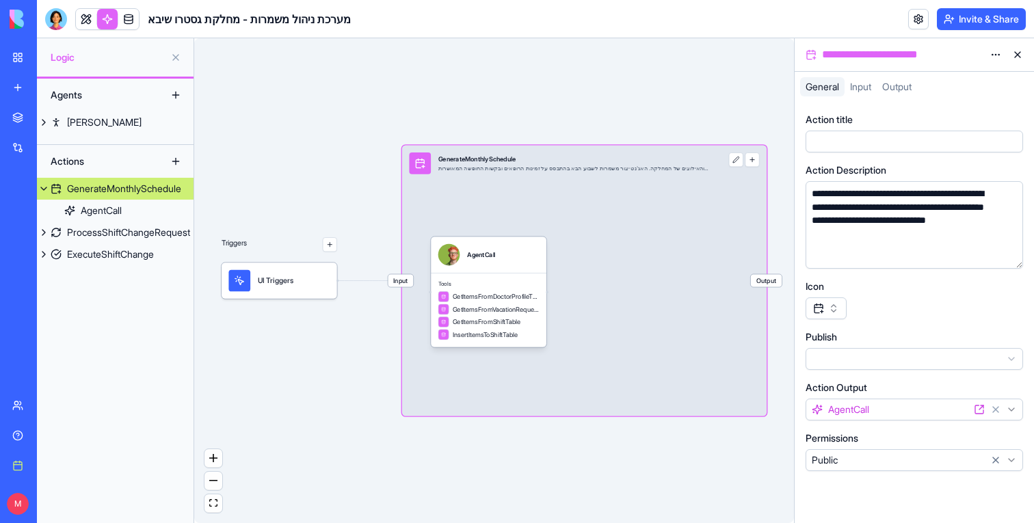
click at [401, 281] on span "Input" at bounding box center [400, 280] width 25 height 12
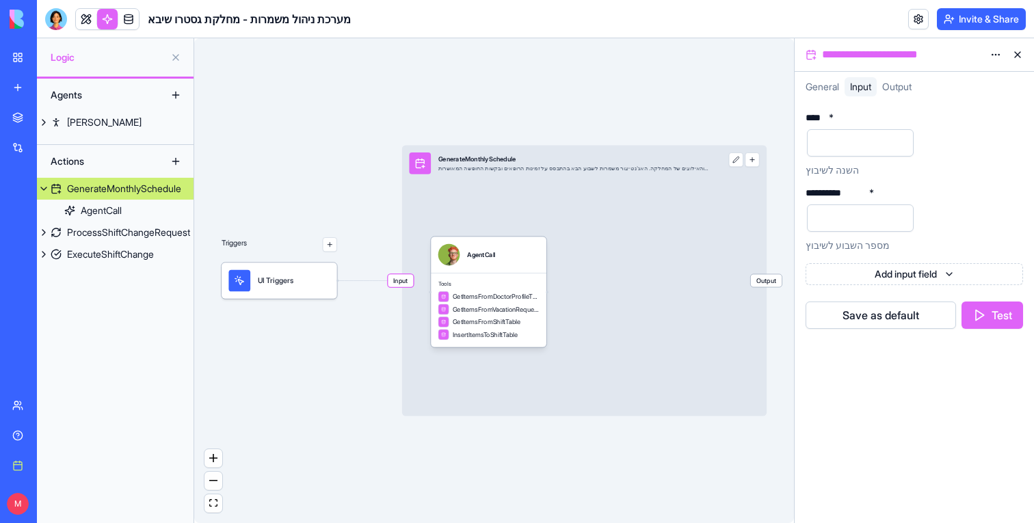
click at [394, 280] on span "Input" at bounding box center [400, 280] width 25 height 12
click at [86, 20] on link at bounding box center [86, 19] width 21 height 21
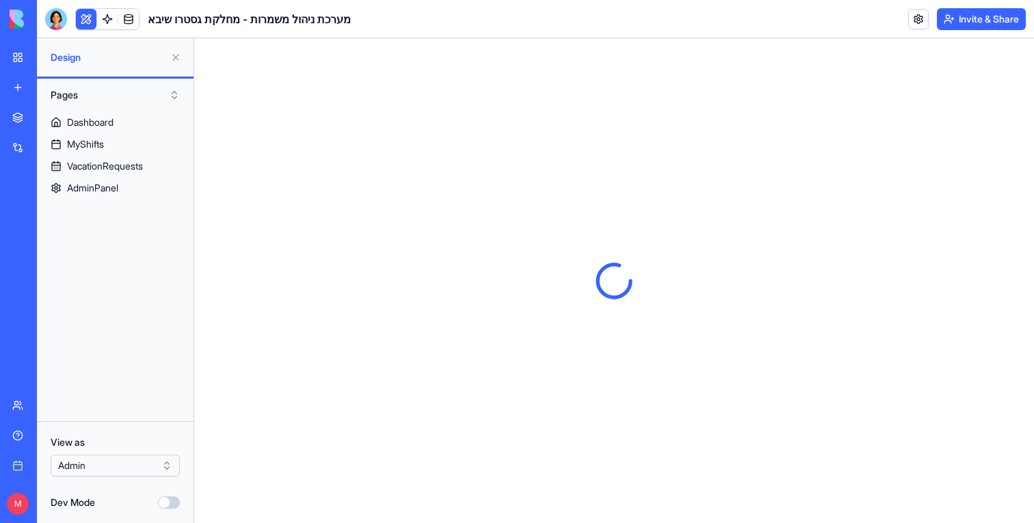
click at [172, 53] on button at bounding box center [176, 57] width 22 height 22
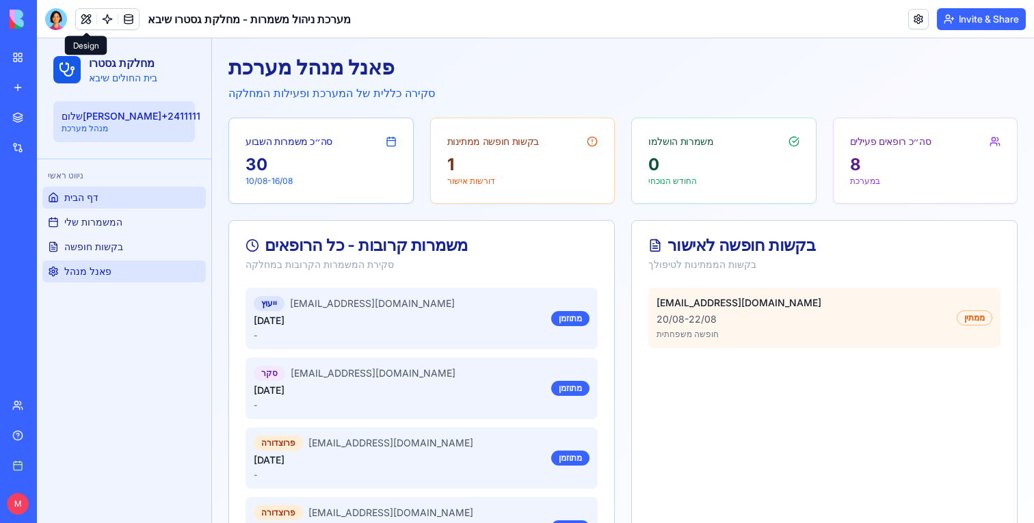
click at [89, 276] on span "פאנל מנהל" at bounding box center [87, 272] width 47 height 14
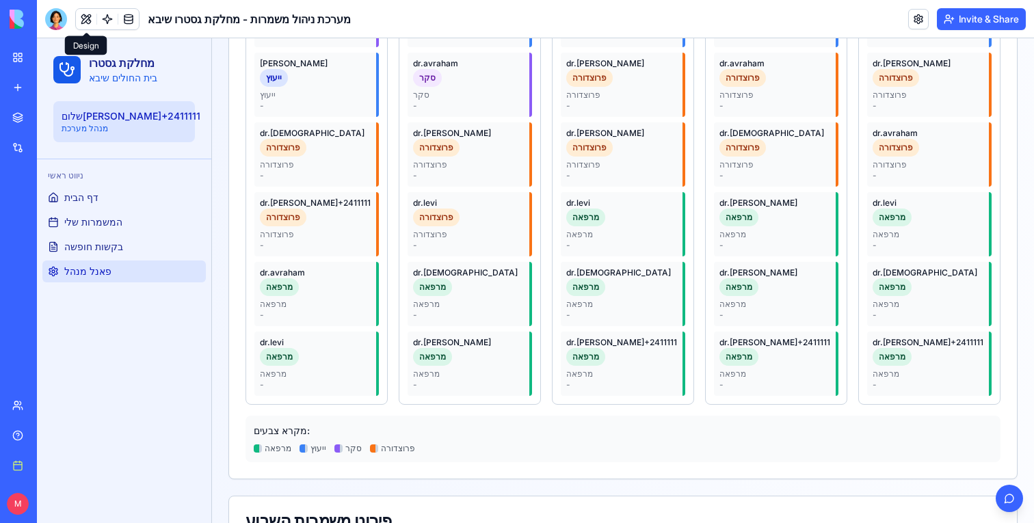
scroll to position [724, 0]
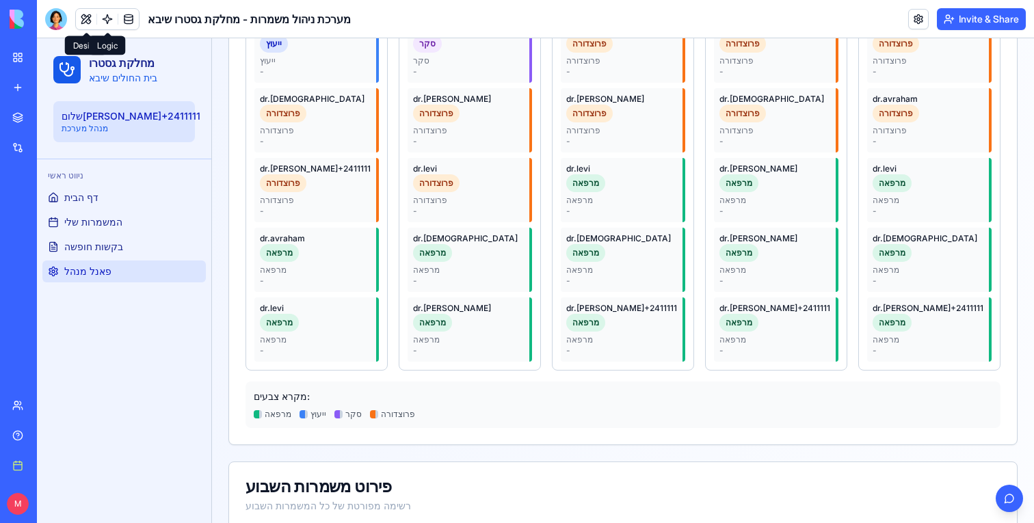
click at [105, 22] on link at bounding box center [107, 19] width 21 height 21
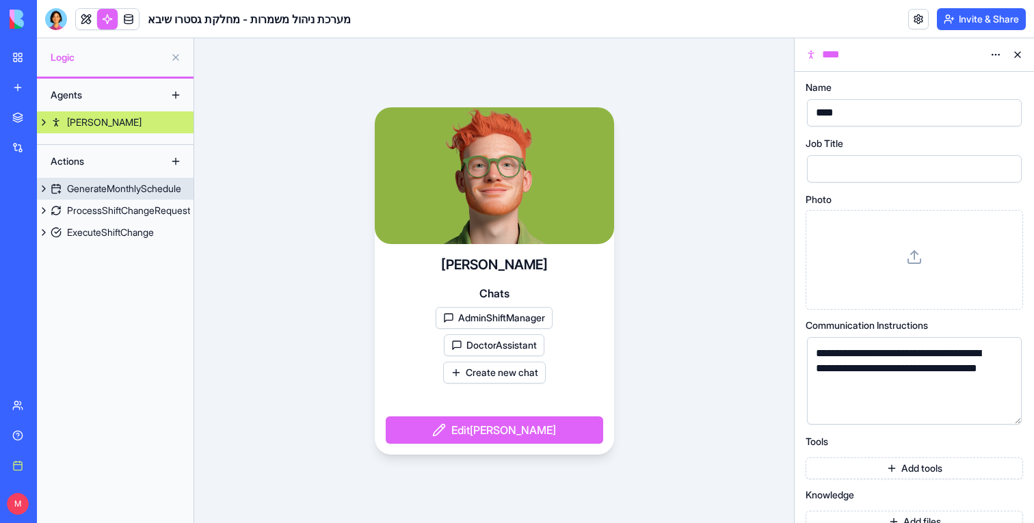
click at [91, 191] on div "GenerateMonthlySchedule" at bounding box center [124, 189] width 114 height 14
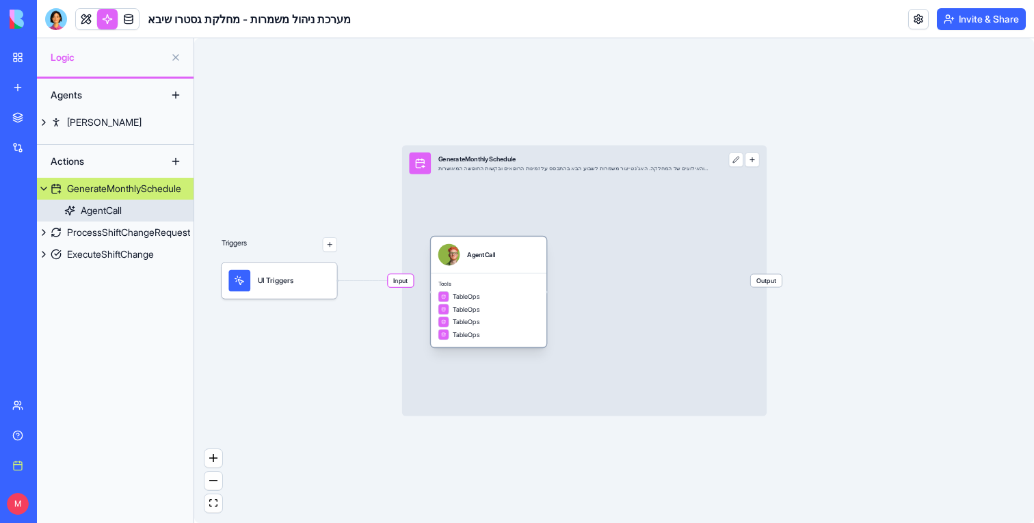
click at [513, 314] on div "TableOps" at bounding box center [488, 309] width 101 height 11
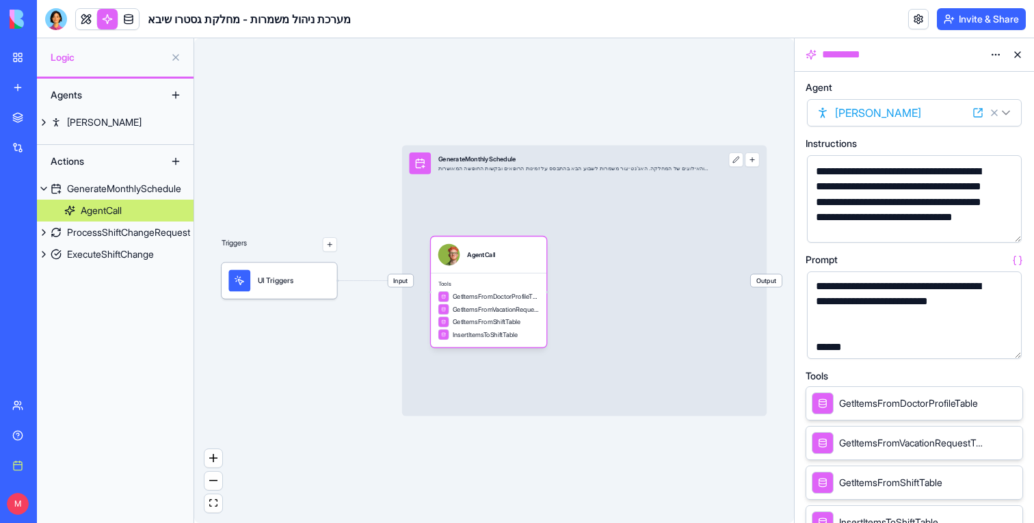
scroll to position [693, 0]
click at [83, 21] on link at bounding box center [86, 19] width 21 height 21
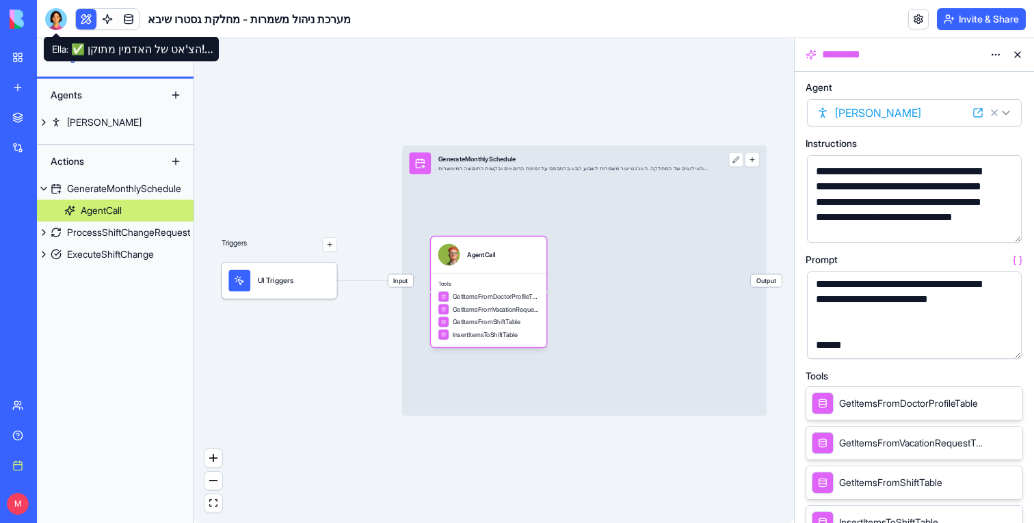
click at [53, 21] on div at bounding box center [56, 19] width 22 height 22
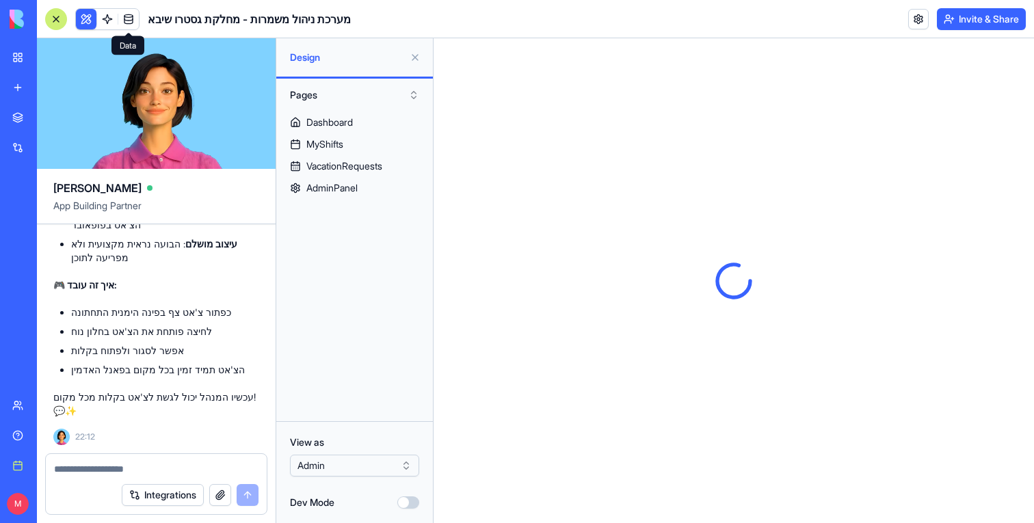
click at [105, 458] on div at bounding box center [156, 465] width 221 height 22
click at [105, 463] on textarea at bounding box center [156, 469] width 204 height 14
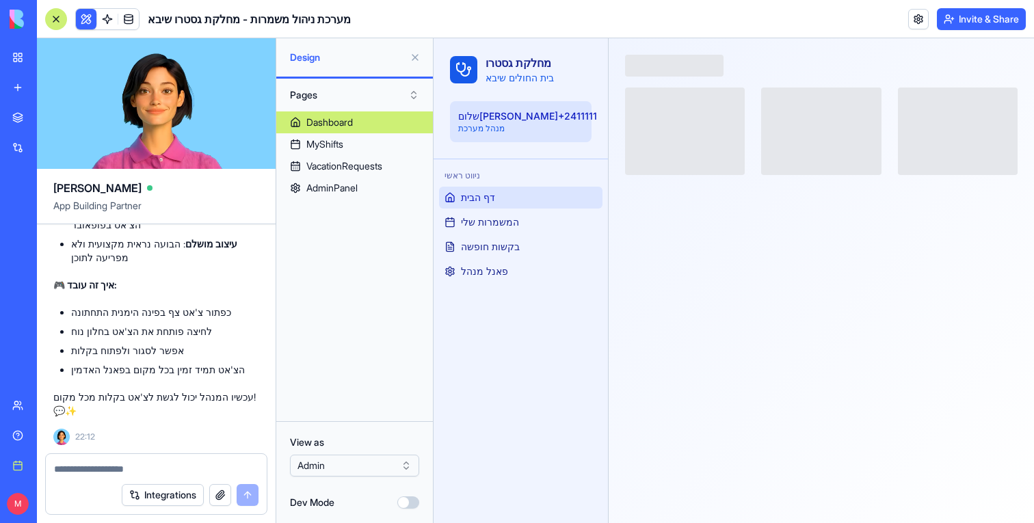
click at [357, 202] on div "Dashboard MyShifts VacationRequests AdminPanel" at bounding box center [354, 260] width 157 height 299
click at [357, 200] on div "Dashboard MyShifts VacationRequests AdminPanel" at bounding box center [354, 260] width 157 height 299
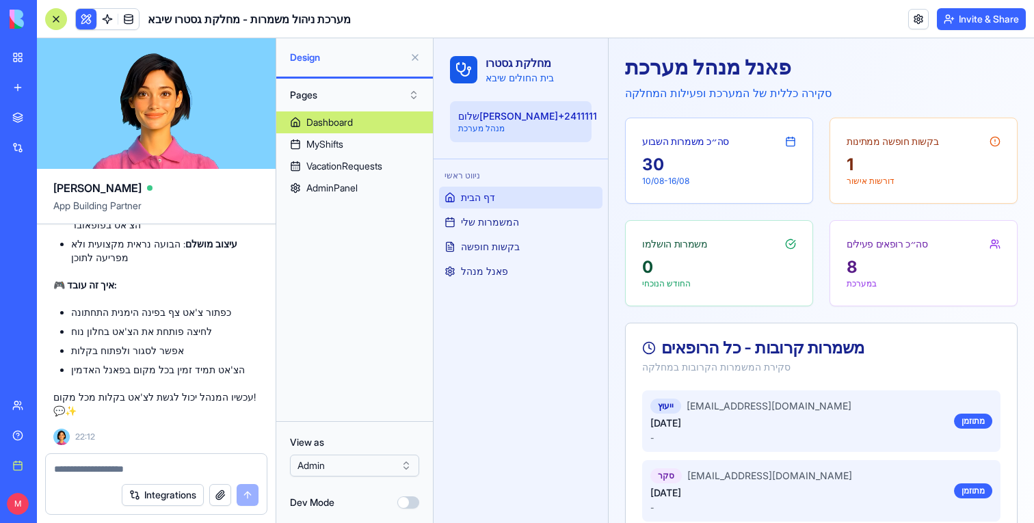
click at [353, 193] on div "AdminPanel" at bounding box center [331, 188] width 51 height 14
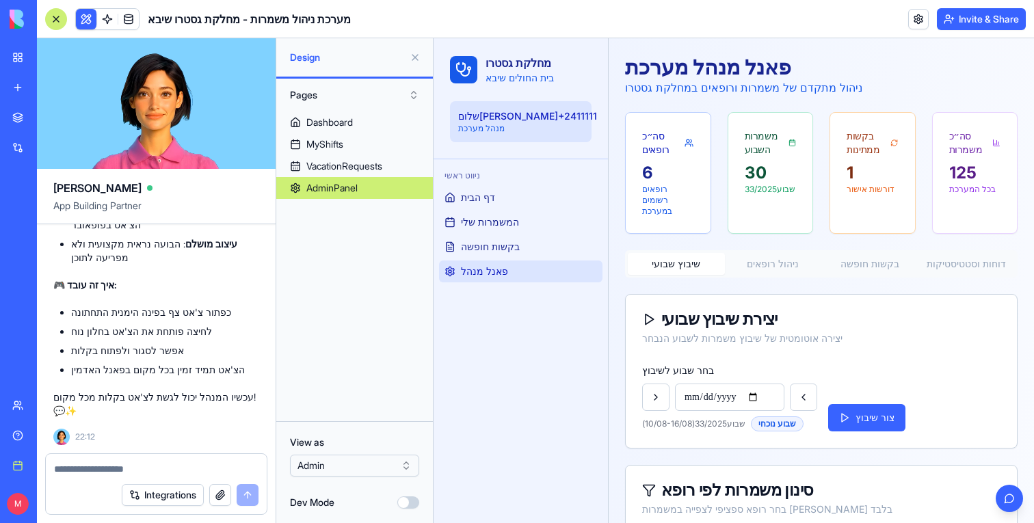
click at [417, 52] on button at bounding box center [415, 57] width 22 height 22
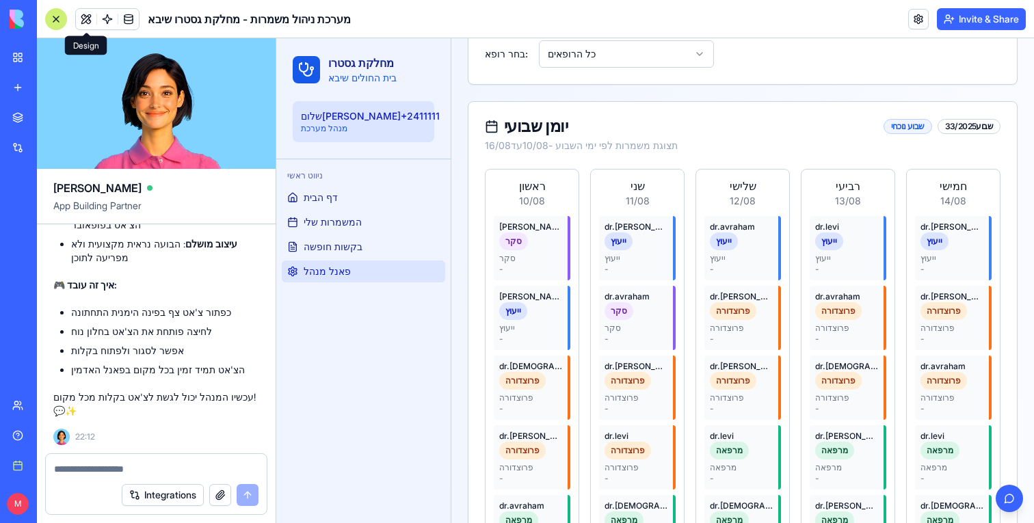
scroll to position [470, 0]
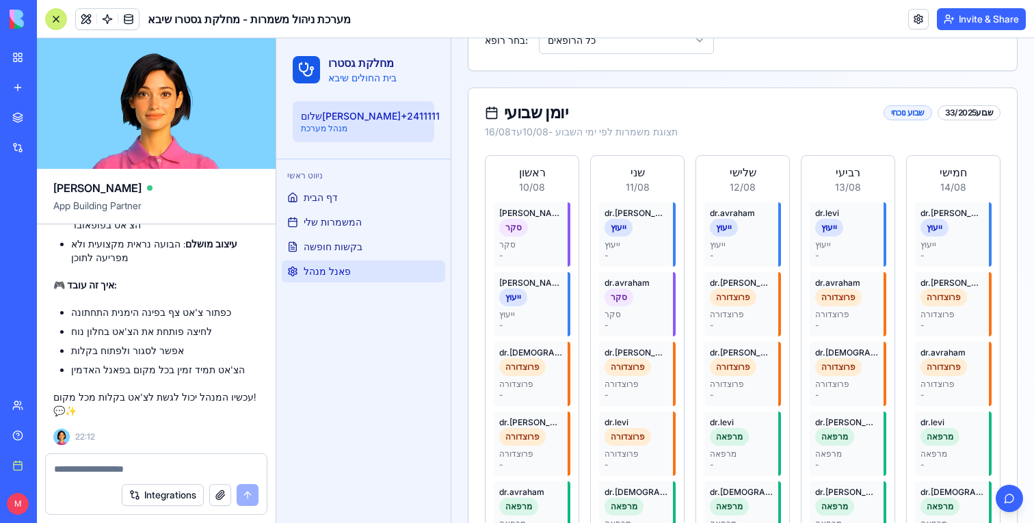
click at [60, 18] on div at bounding box center [56, 19] width 22 height 22
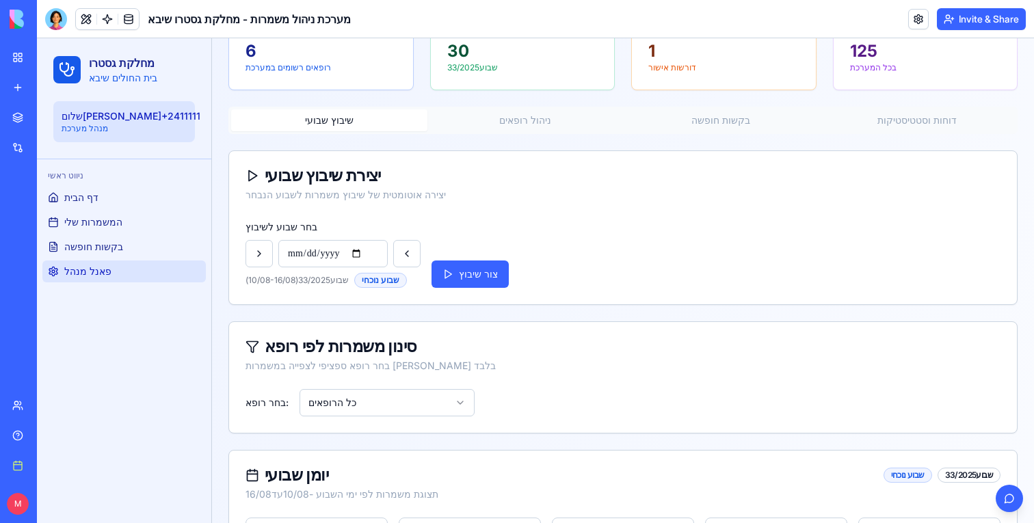
scroll to position [170, 0]
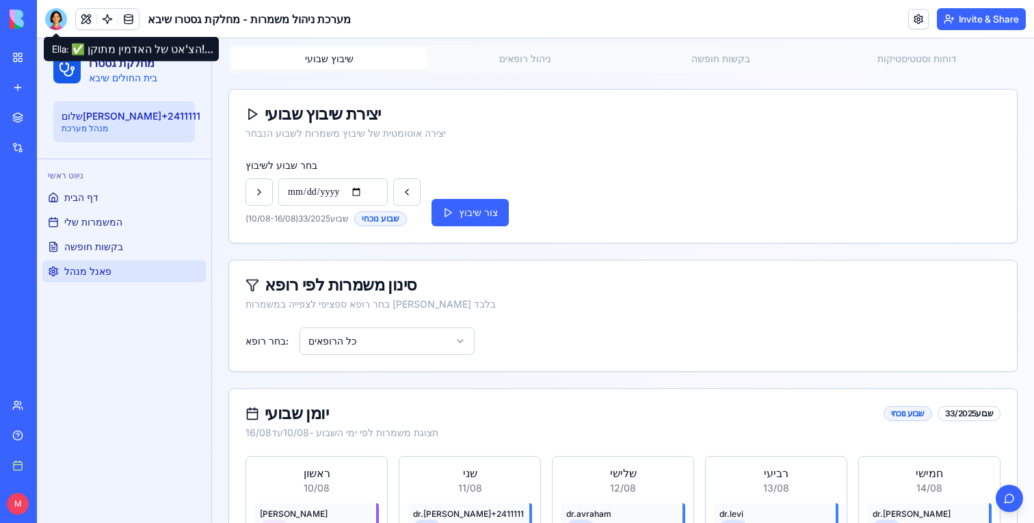
click at [55, 25] on div at bounding box center [56, 19] width 22 height 22
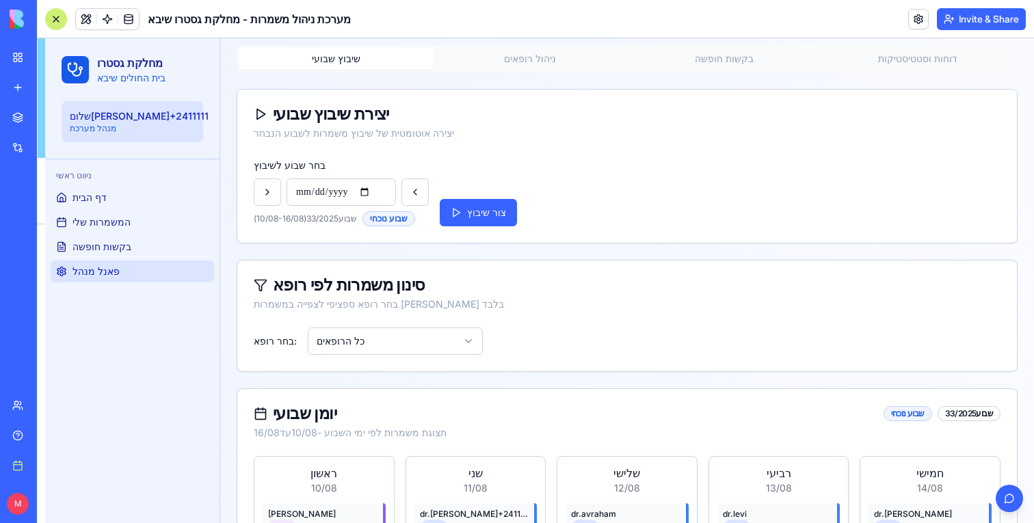
scroll to position [7544, 0]
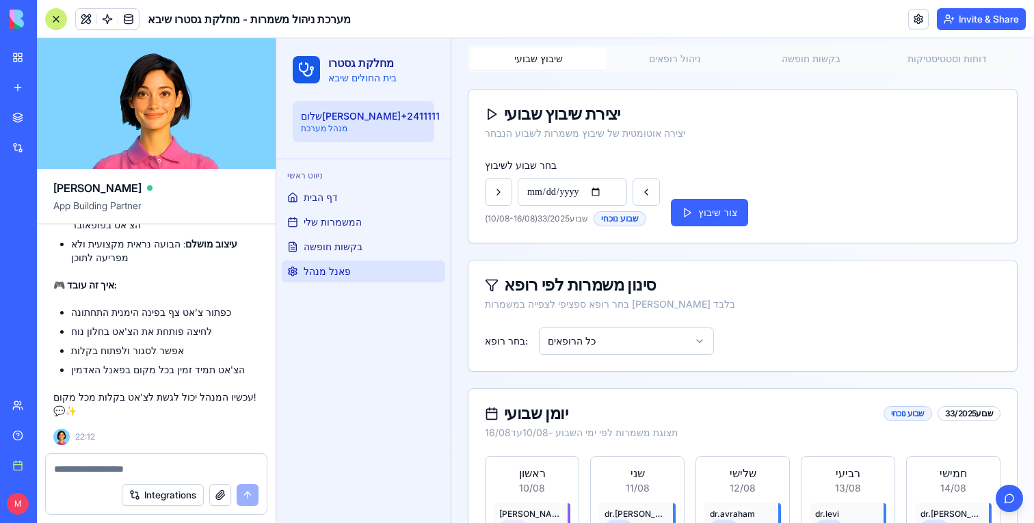
click at [116, 461] on div at bounding box center [156, 465] width 221 height 22
click at [113, 468] on textarea at bounding box center [156, 469] width 204 height 14
paste textarea "*"
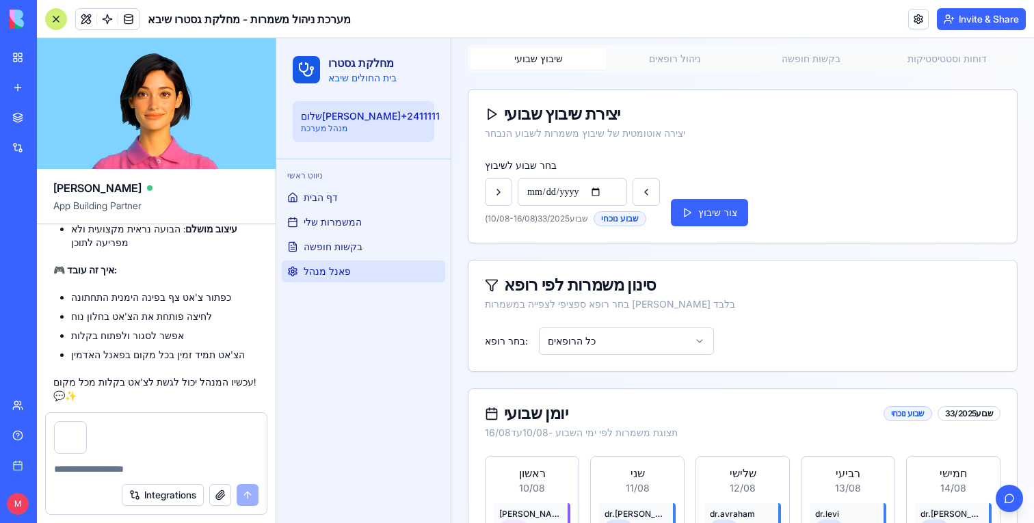
type textarea "*"
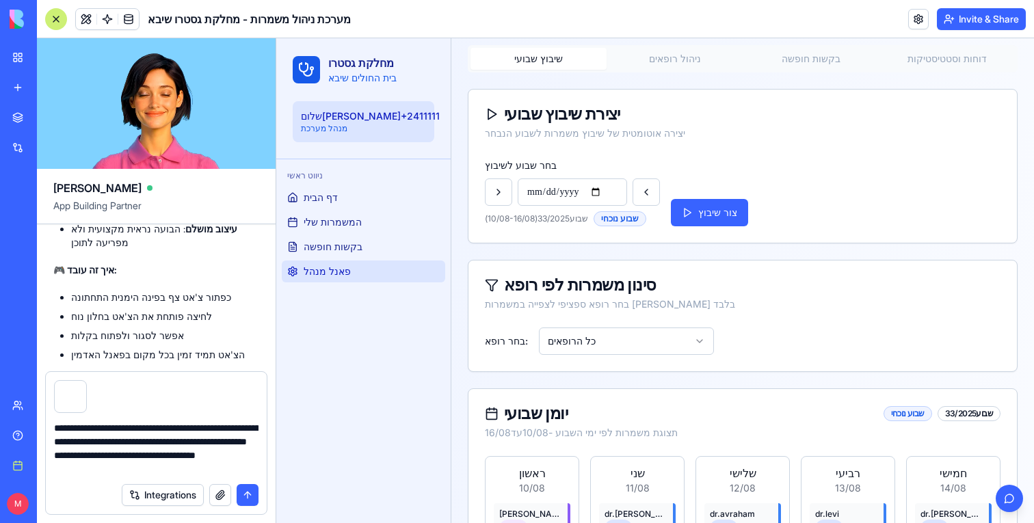
type textarea "**********"
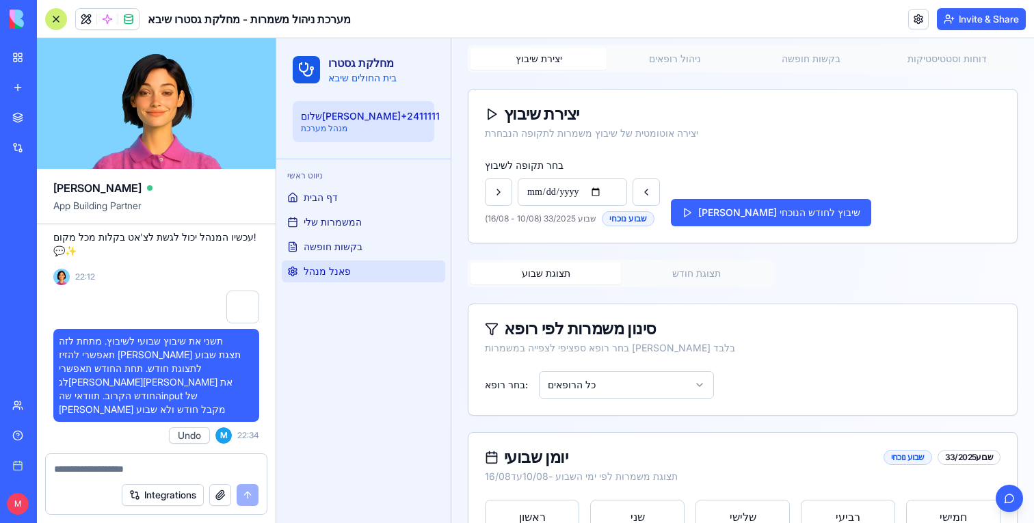
scroll to position [8236, 0]
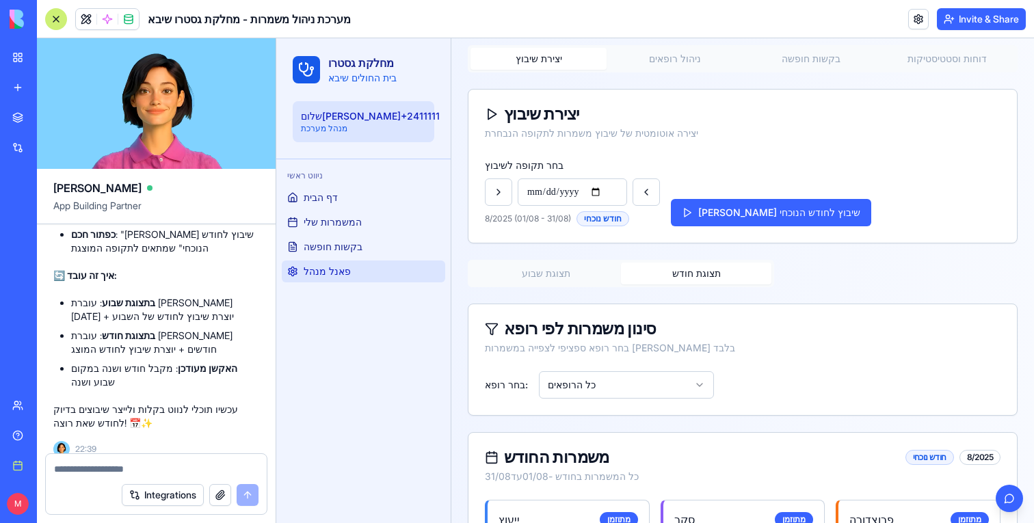
click at [707, 272] on button "תצוגת חודש" at bounding box center [696, 274] width 150 height 22
click at [587, 271] on button "תצוגת שבוע" at bounding box center [545, 274] width 150 height 22
click at [651, 280] on button "תצוגת חודש" at bounding box center [696, 274] width 150 height 22
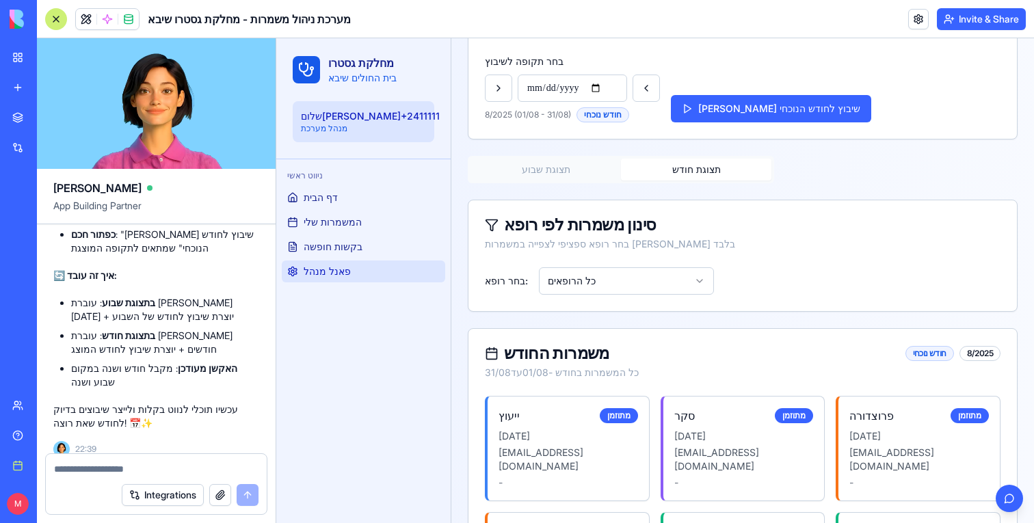
scroll to position [276, 0]
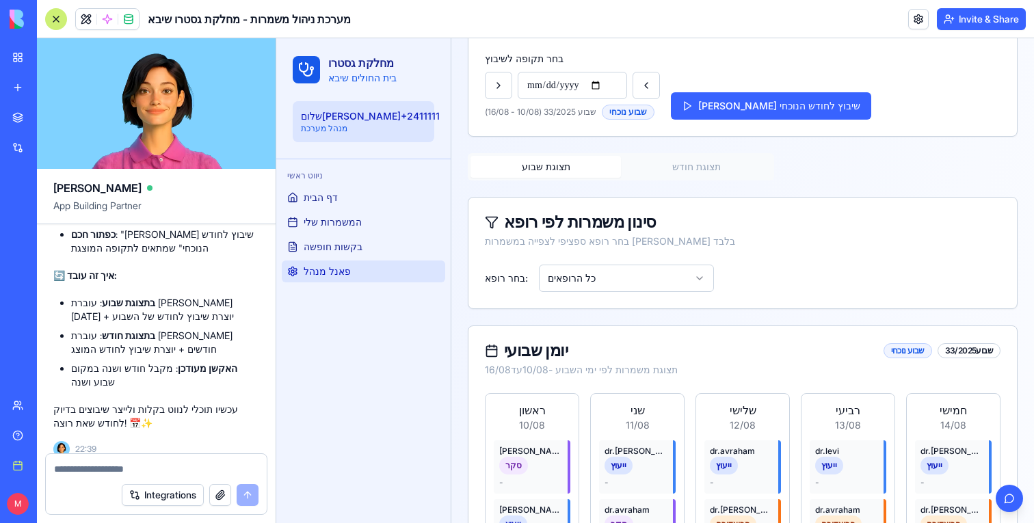
click at [571, 159] on button "תצוגת שבוע" at bounding box center [545, 167] width 150 height 22
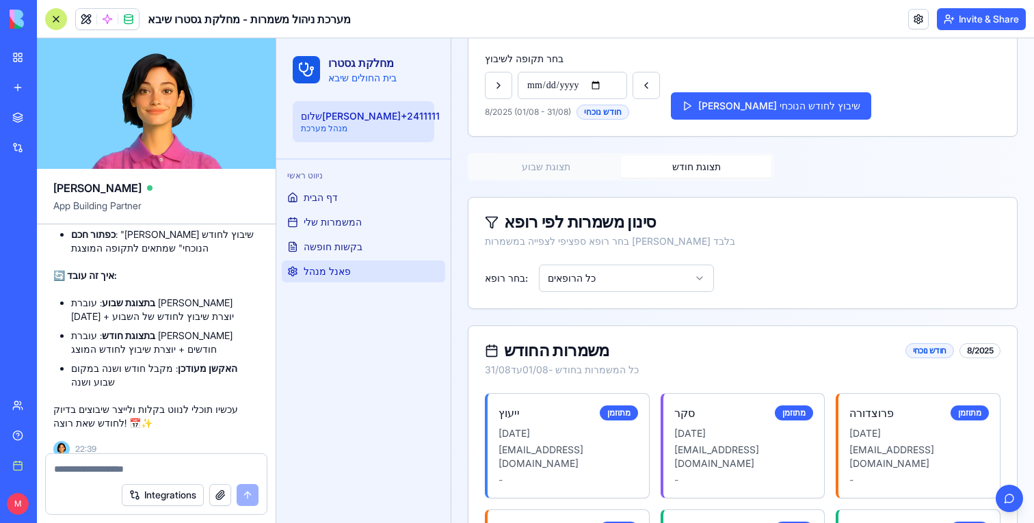
click at [663, 161] on button "תצוגת חודש" at bounding box center [696, 167] width 150 height 22
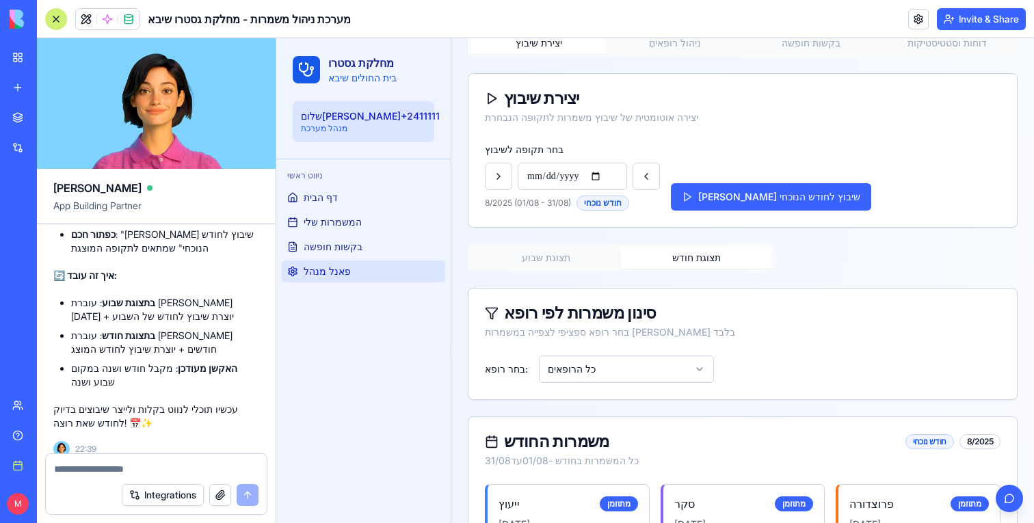
scroll to position [228, 0]
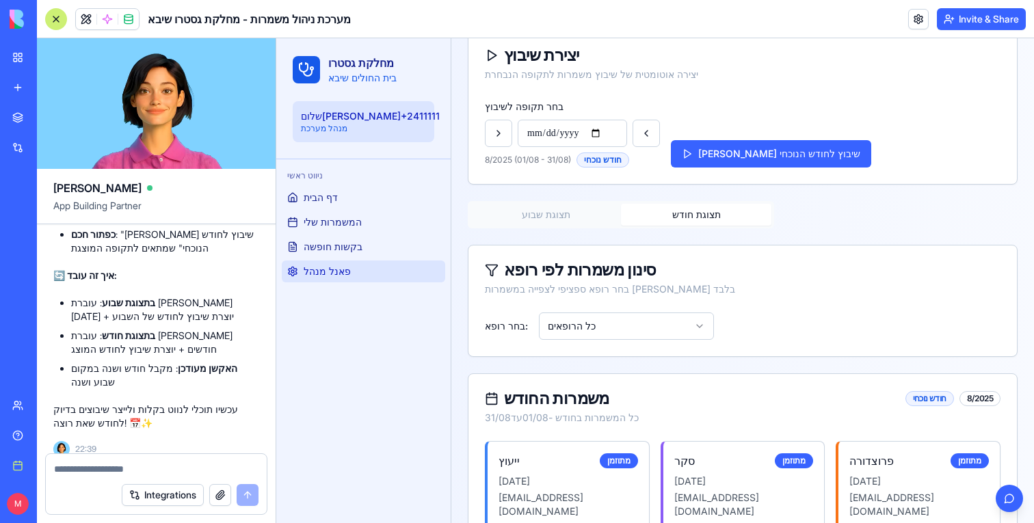
click at [564, 213] on button "תצוגת שבוע" at bounding box center [545, 215] width 150 height 22
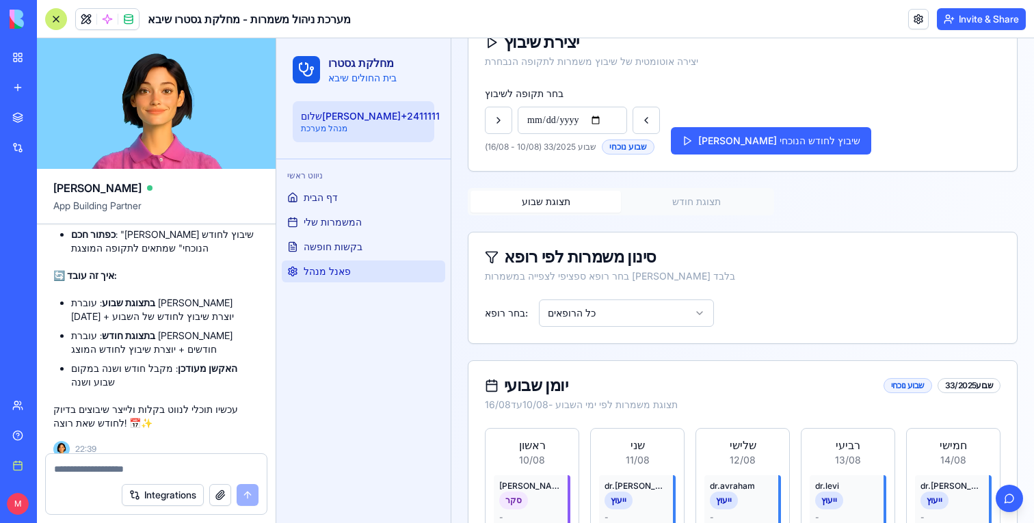
scroll to position [220, 0]
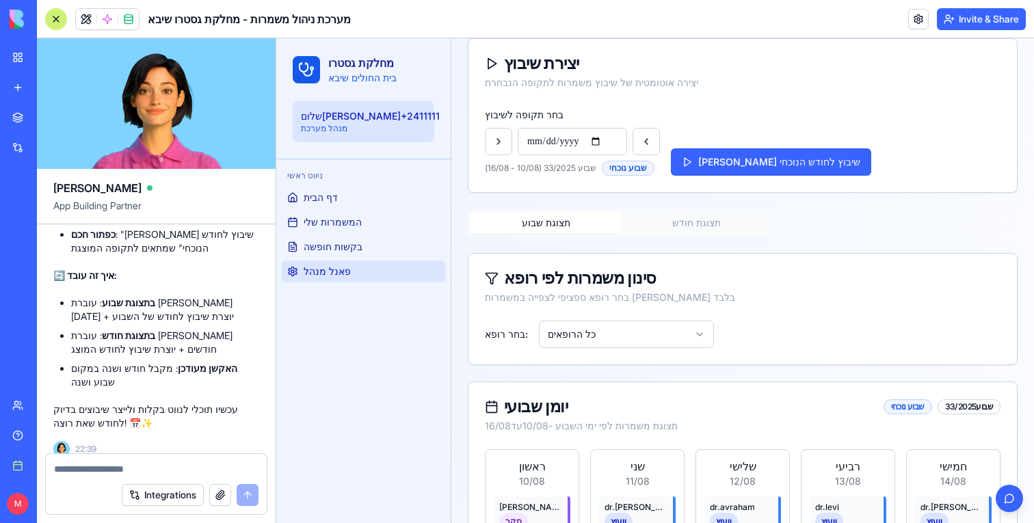
click at [148, 461] on div at bounding box center [156, 465] width 221 height 22
click at [144, 464] on textarea at bounding box center [156, 469] width 204 height 14
type textarea "**********"
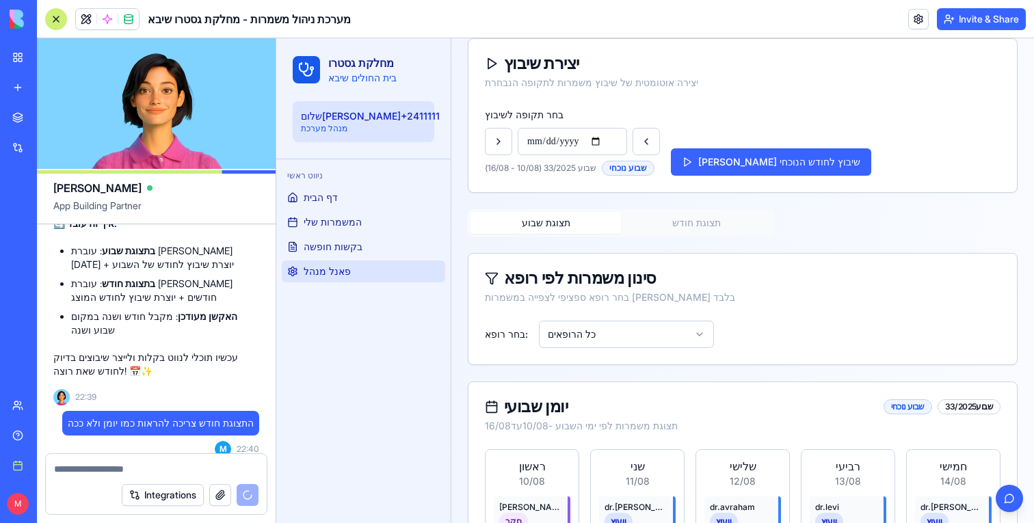
scroll to position [375, 0]
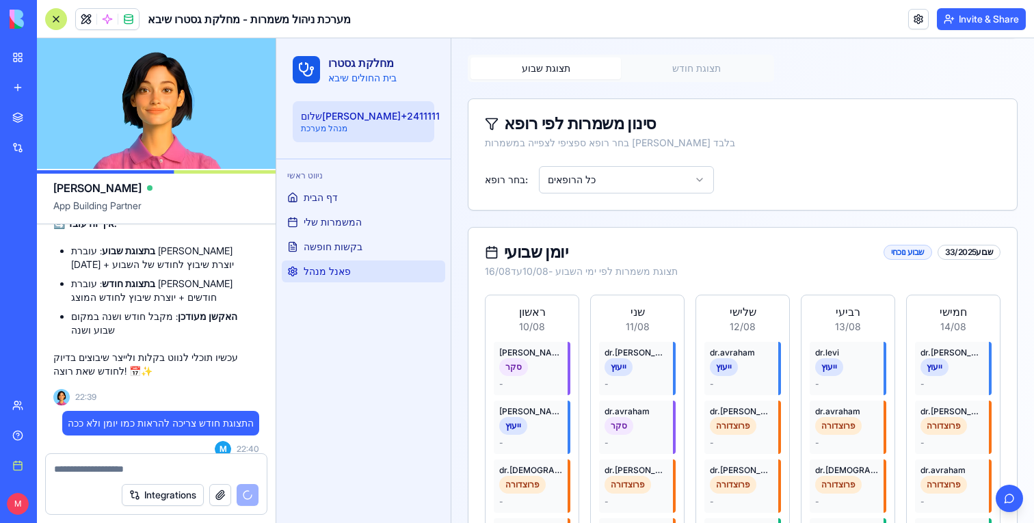
click at [49, 20] on div at bounding box center [56, 19] width 22 height 22
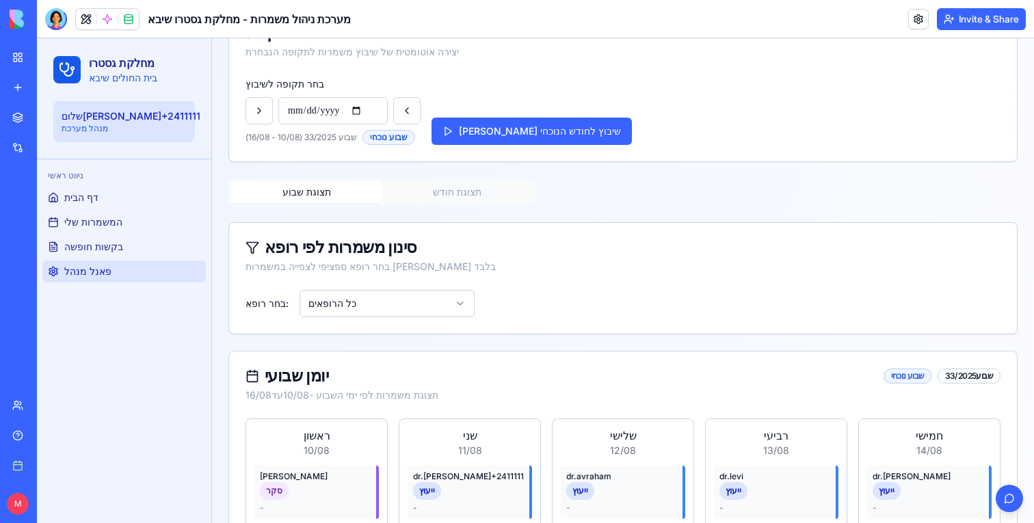
scroll to position [226, 0]
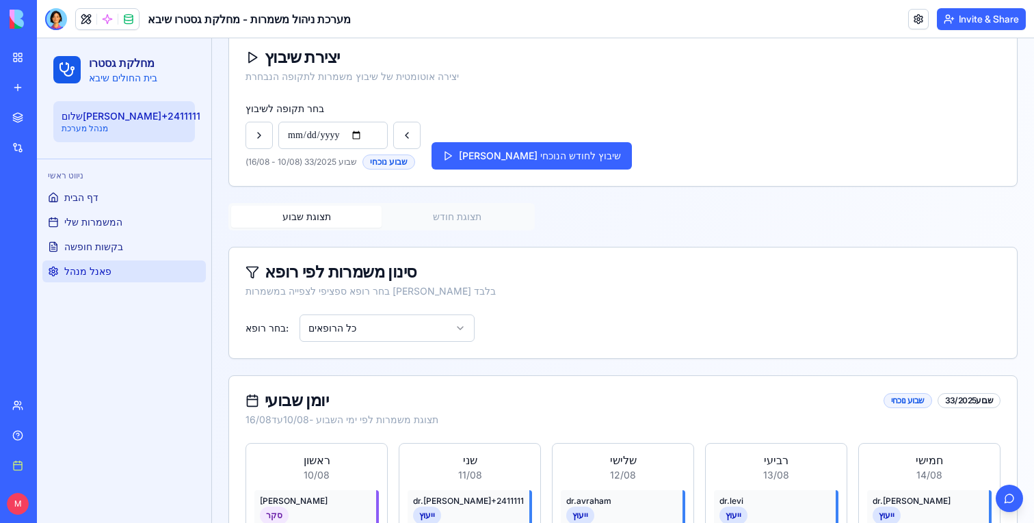
click at [491, 215] on button "תצוגת חודש" at bounding box center [456, 217] width 150 height 22
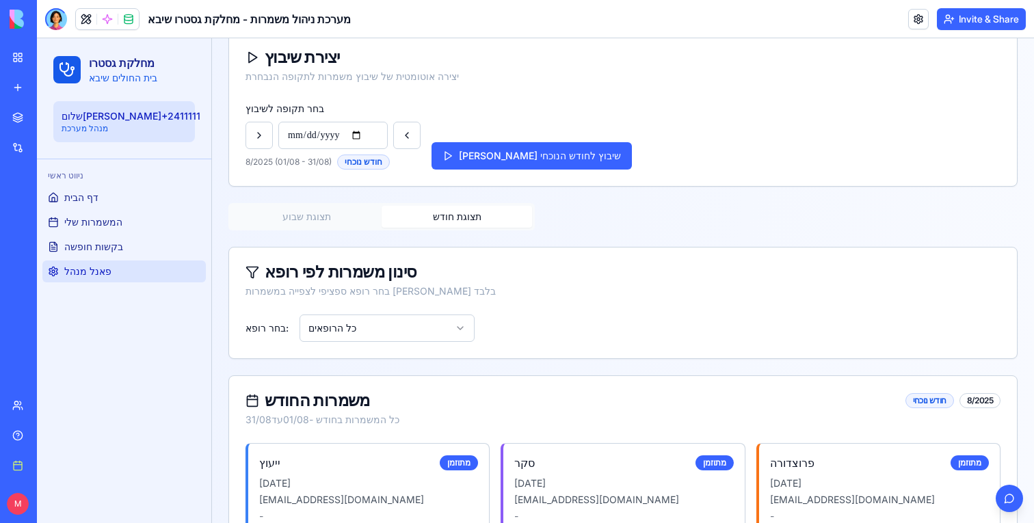
click at [324, 212] on button "תצוגת שבוע" at bounding box center [306, 217] width 150 height 22
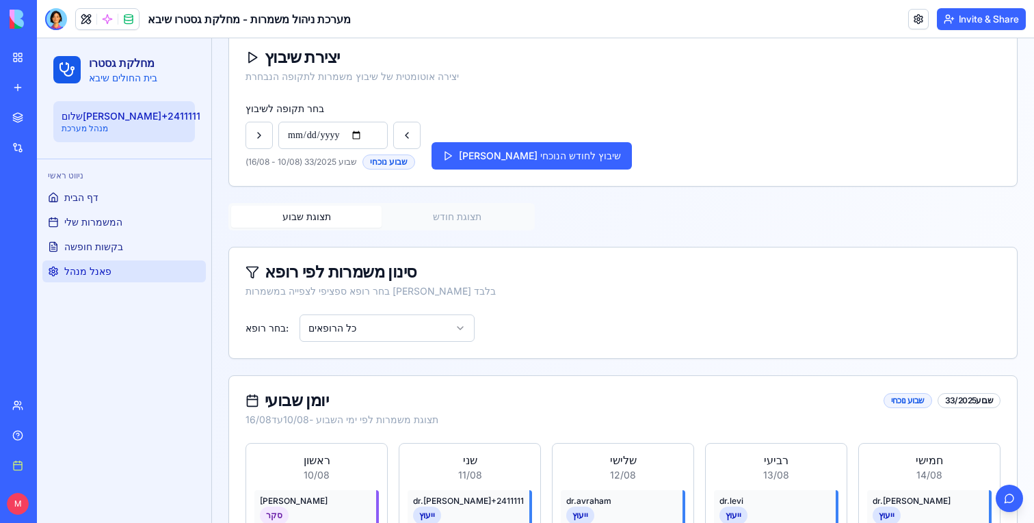
click at [421, 218] on button "תצוגת חודש" at bounding box center [456, 217] width 150 height 22
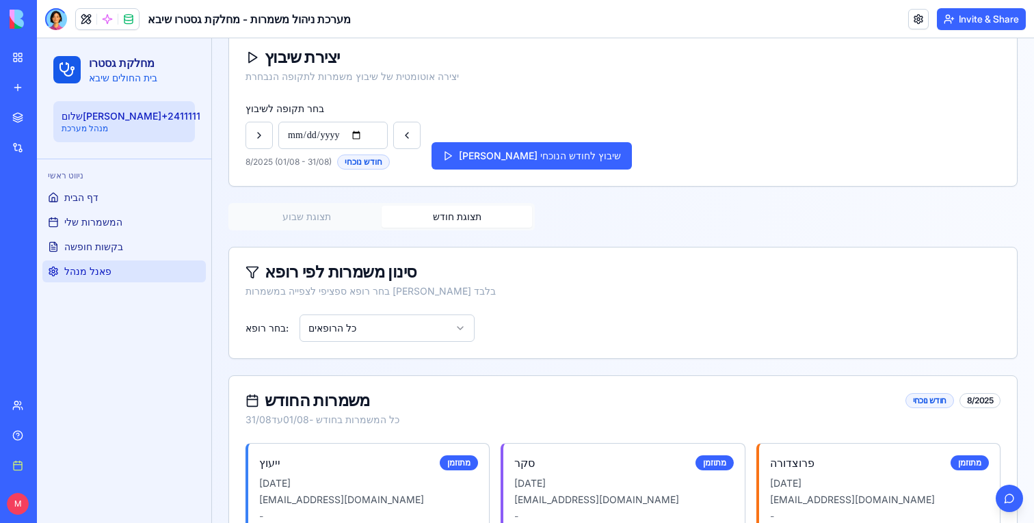
click at [56, 23] on div at bounding box center [56, 19] width 22 height 22
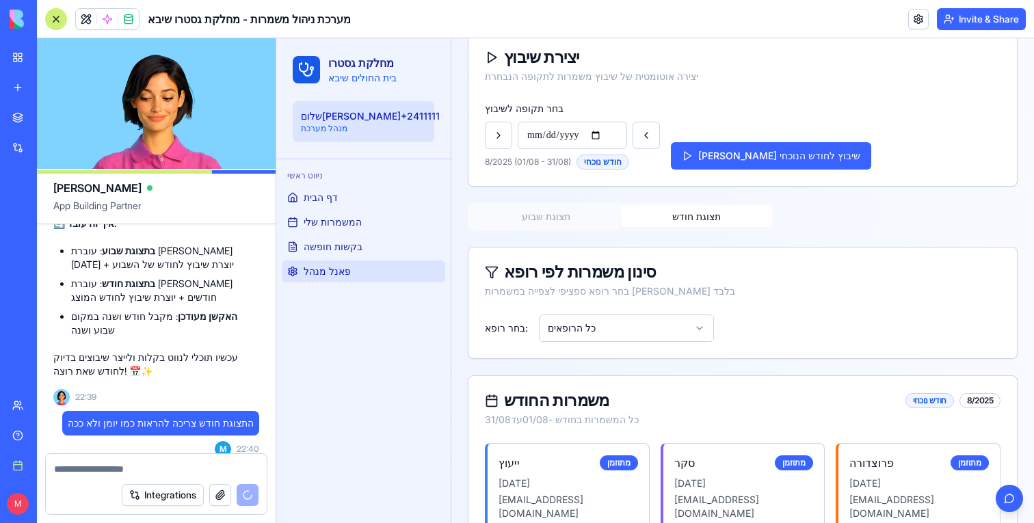
click at [582, 224] on button "תצוגת שבוע" at bounding box center [545, 217] width 150 height 22
